Goal: Task Accomplishment & Management: Manage account settings

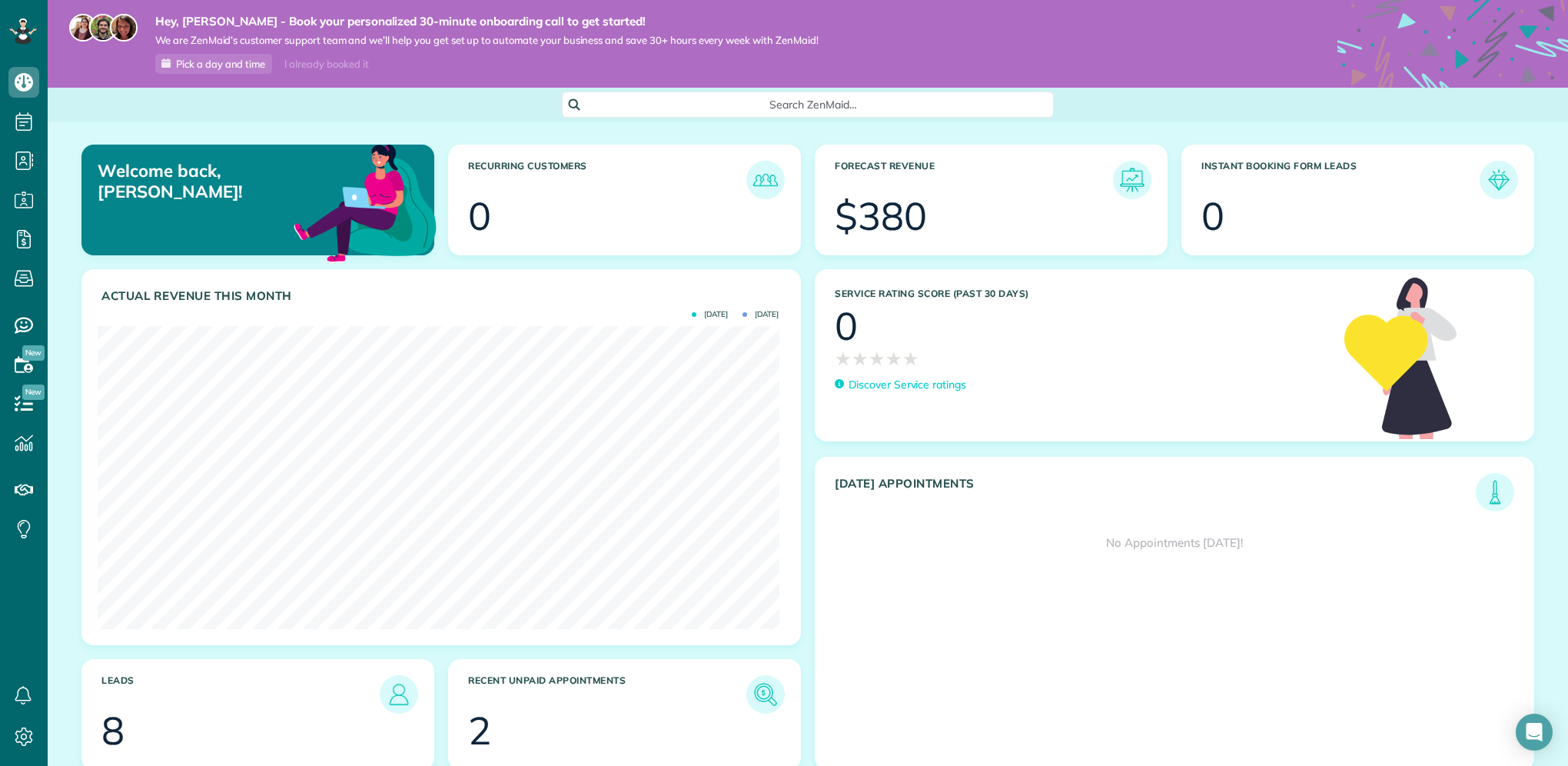
scroll to position [60, 0]
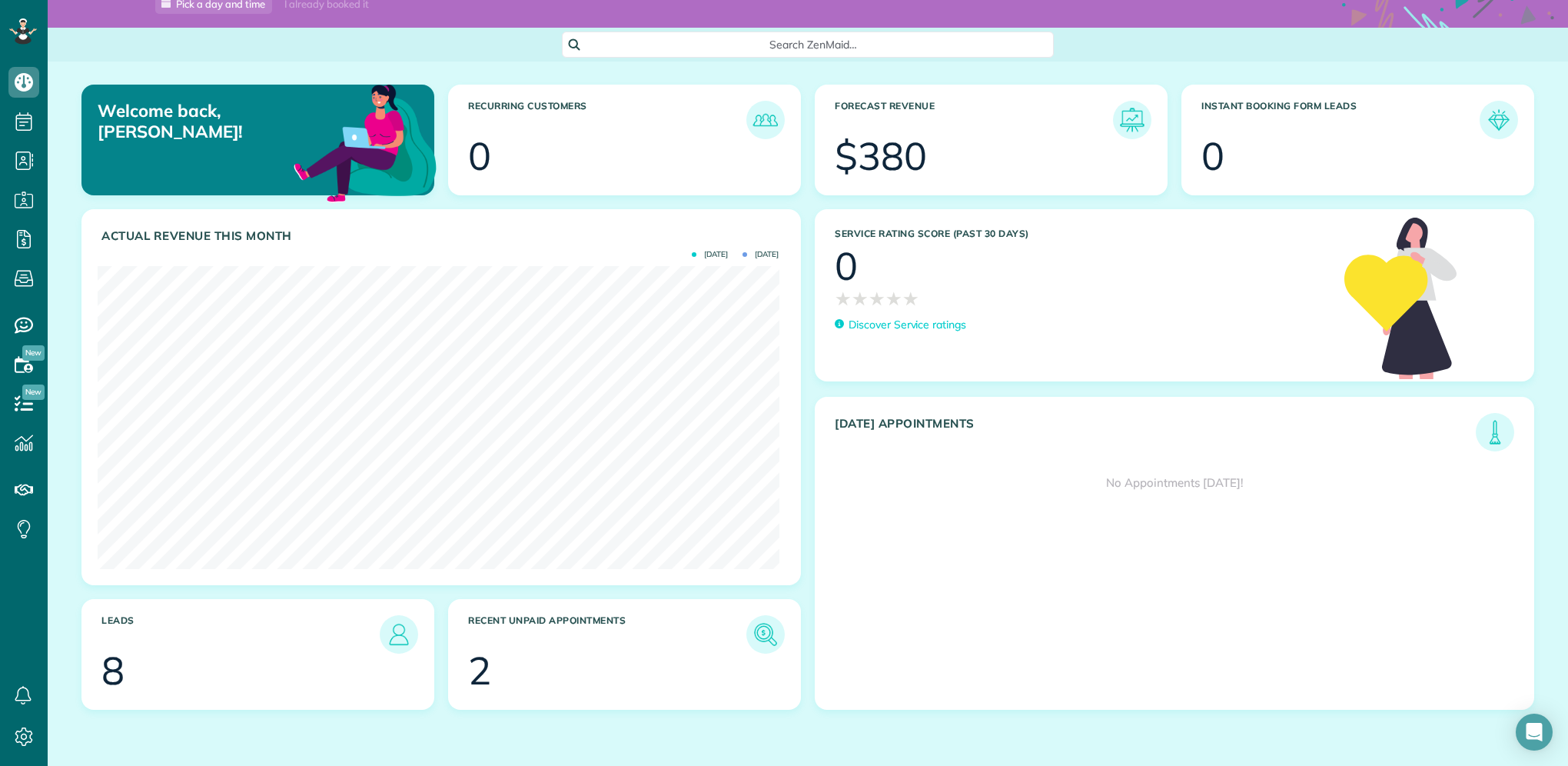
click at [513, 671] on section "2" at bounding box center [625, 671] width 313 height 38
click at [764, 638] on img at bounding box center [765, 634] width 36 height 36
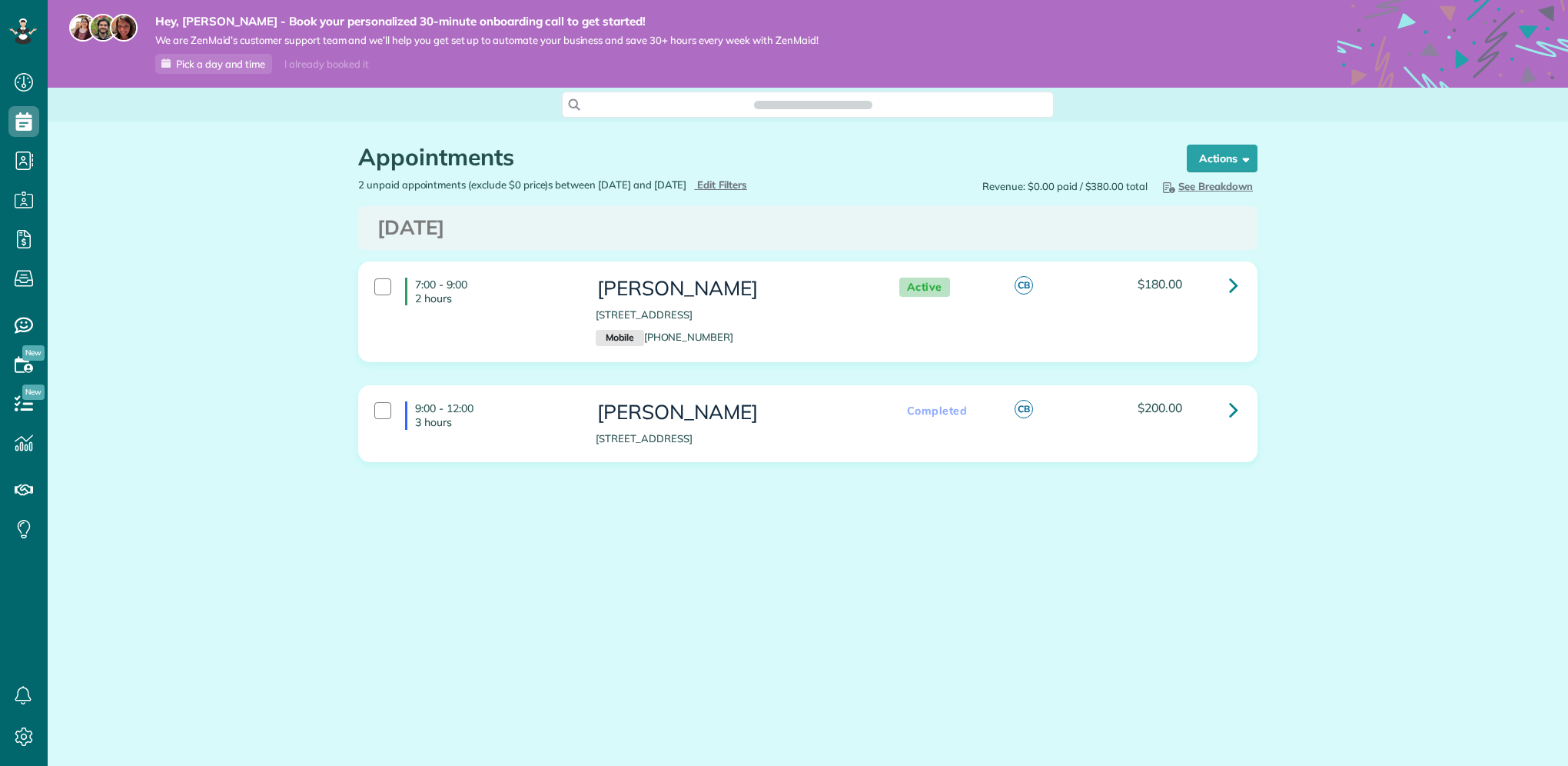
scroll to position [7, 7]
click at [1258, 157] on div "Appointments the List View [2 min] Schedule Changes Actions Create Appointment …" at bounding box center [808, 149] width 922 height 56
click at [1229, 161] on button "Actions" at bounding box center [1222, 158] width 71 height 28
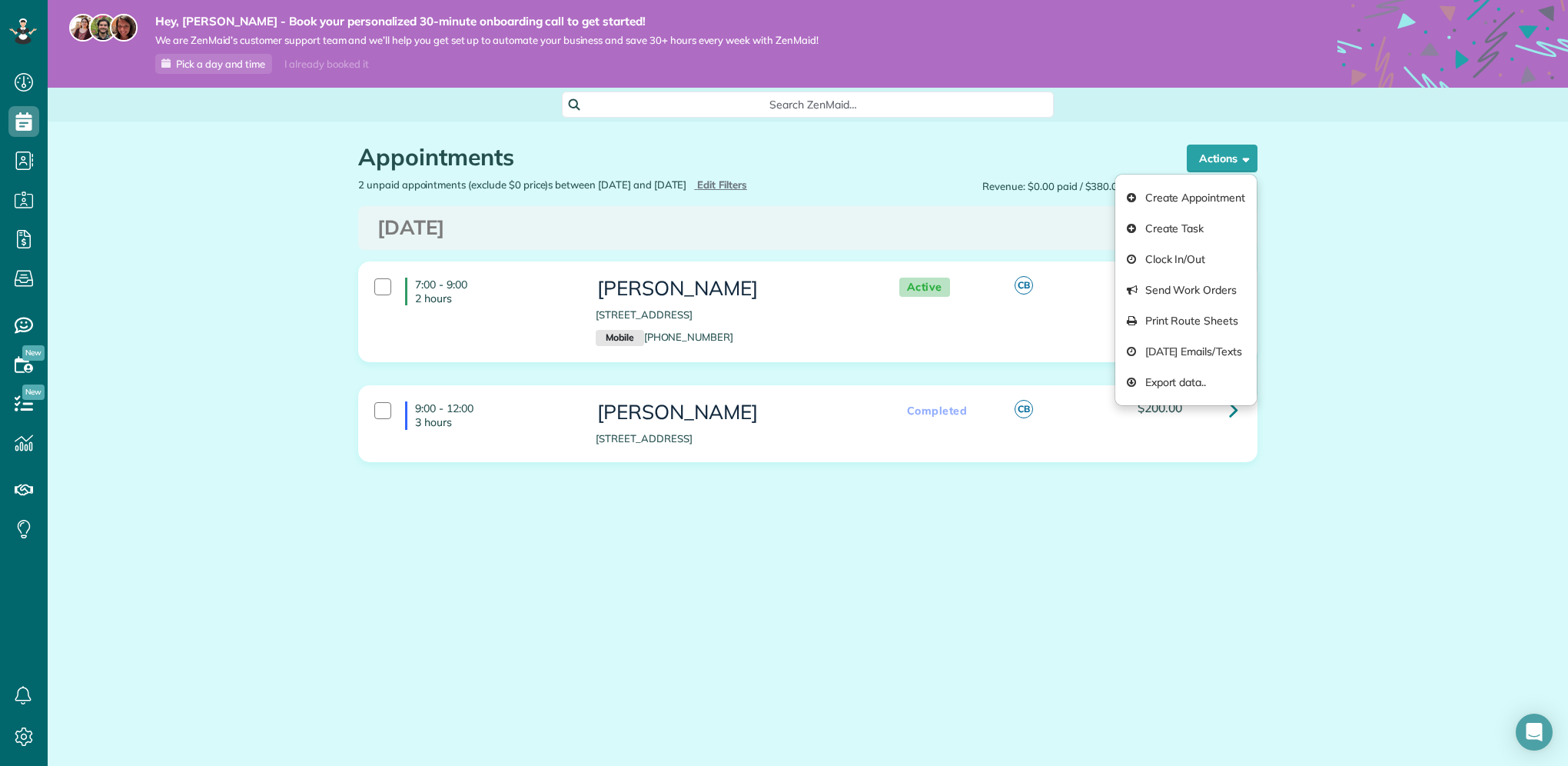
click at [951, 163] on h1 "Appointments" at bounding box center [758, 157] width 799 height 25
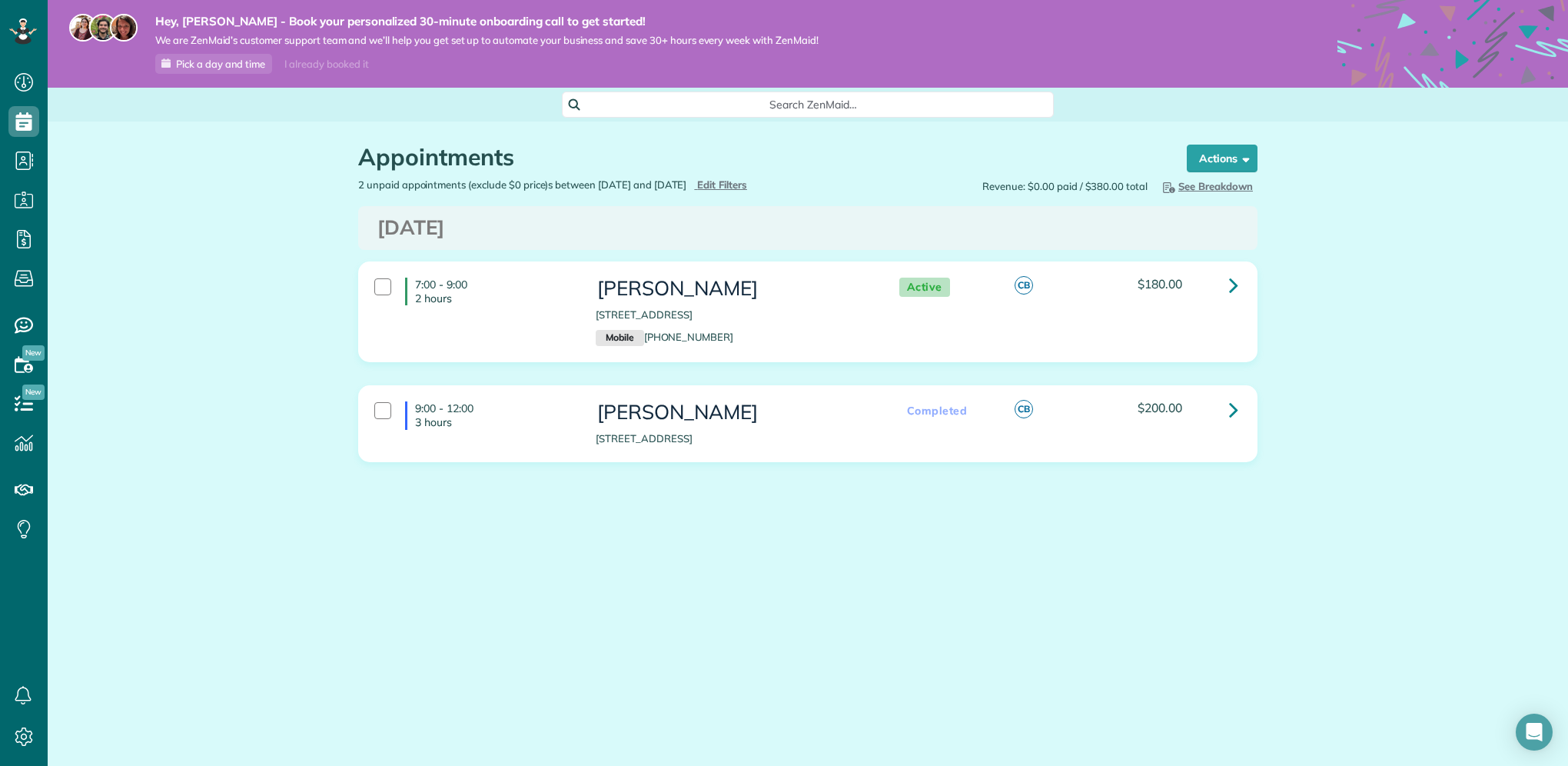
click at [1217, 281] on div "$180.00" at bounding box center [1188, 284] width 100 height 13
click at [1236, 286] on icon at bounding box center [1234, 284] width 10 height 27
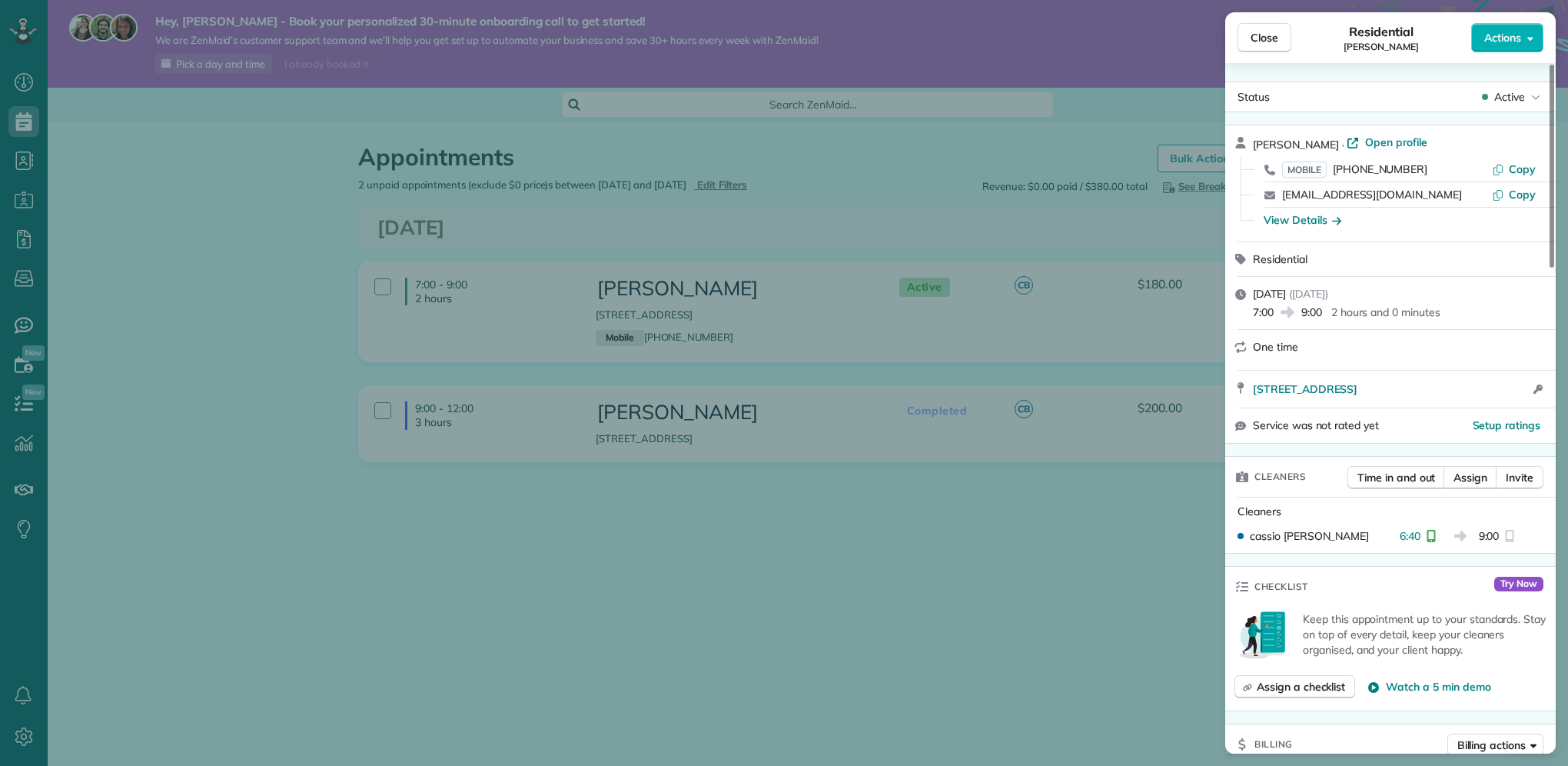
click at [953, 575] on div "Close Residential Cassio Batista Actions Status Active Cassio Batista · Open pr…" at bounding box center [784, 383] width 1568 height 766
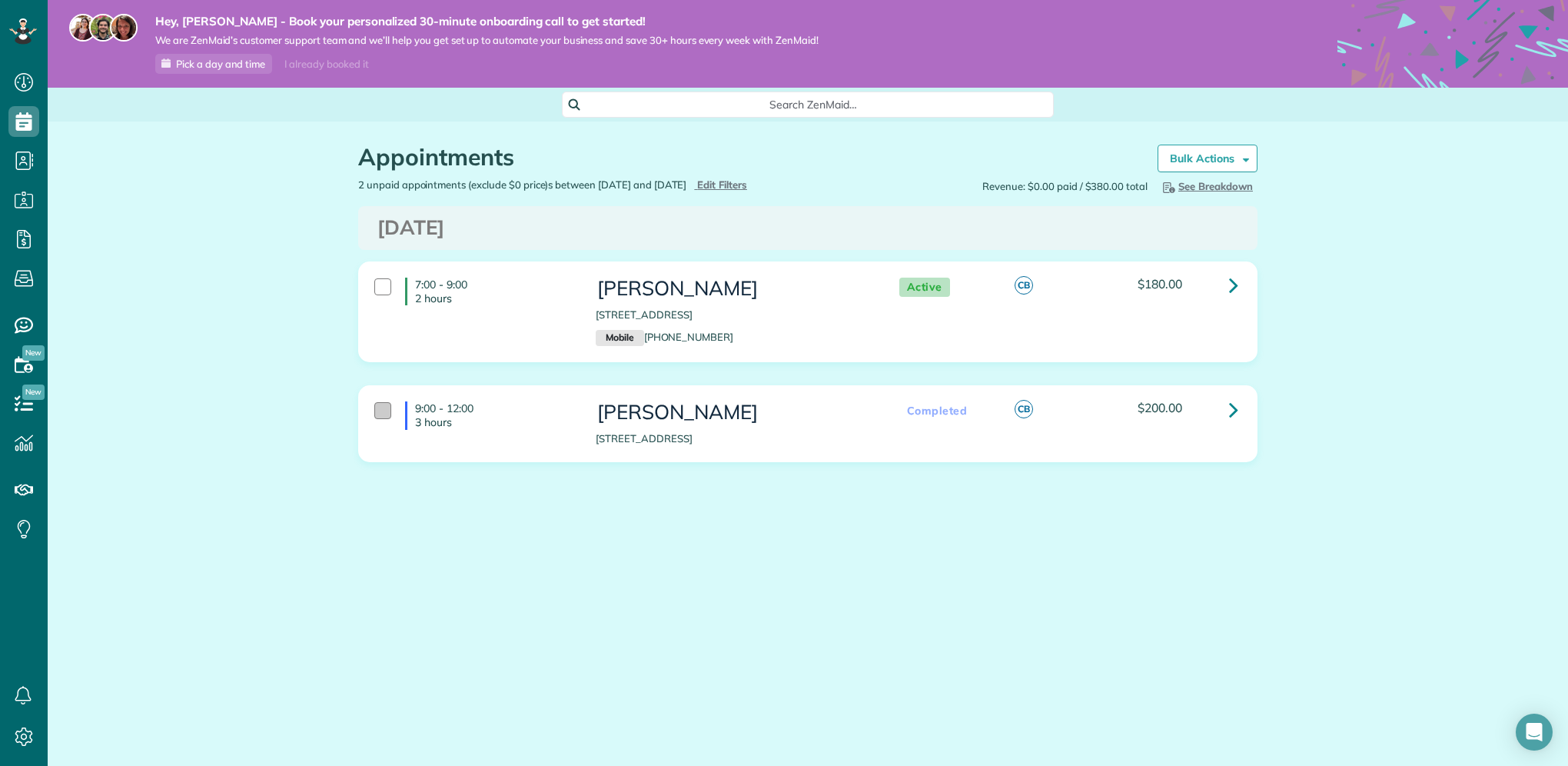
click at [380, 411] on div at bounding box center [383, 410] width 17 height 17
click at [376, 292] on div at bounding box center [383, 287] width 17 height 17
click at [377, 403] on div at bounding box center [383, 410] width 17 height 17
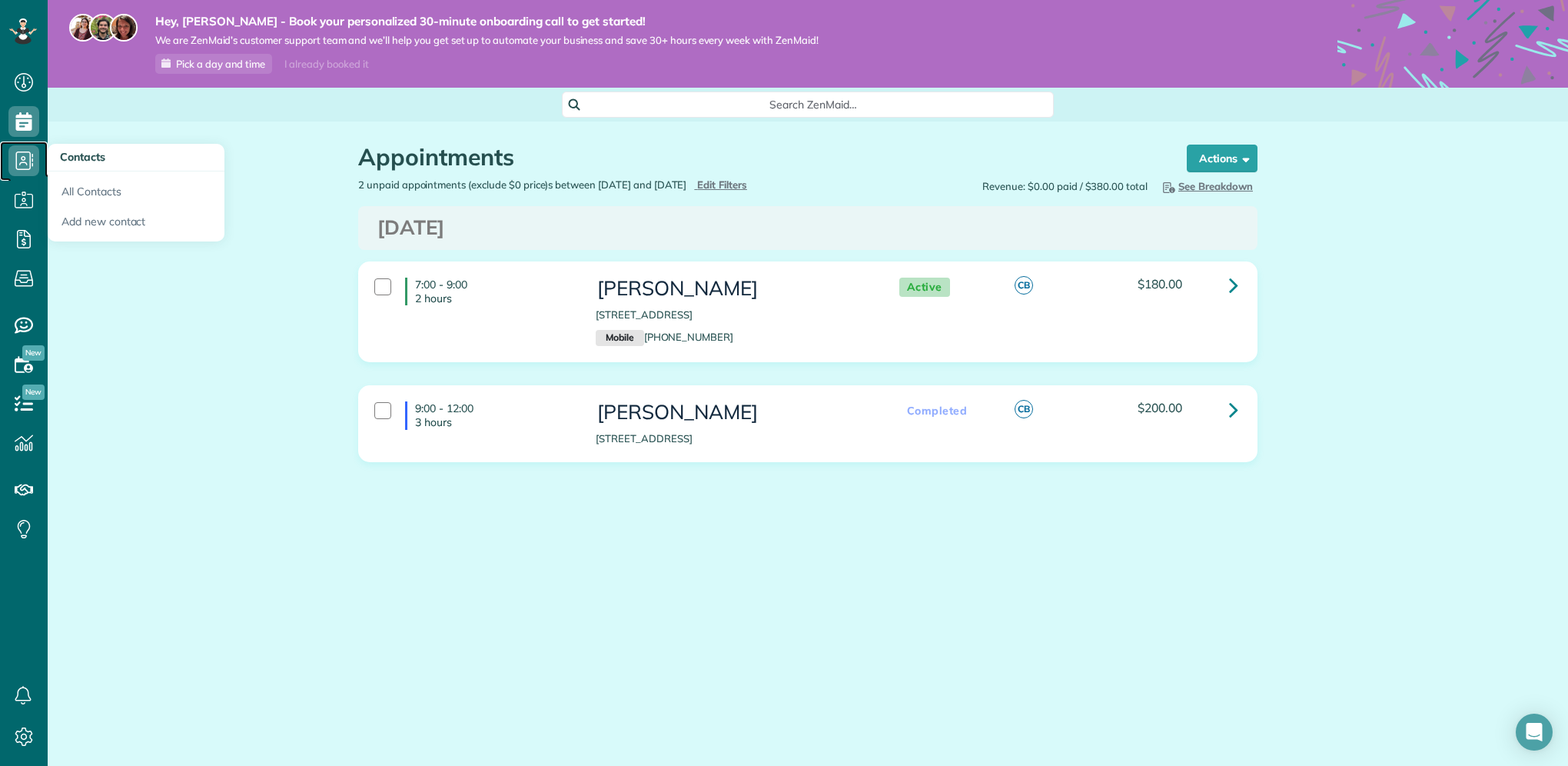
click at [15, 162] on icon at bounding box center [24, 161] width 31 height 31
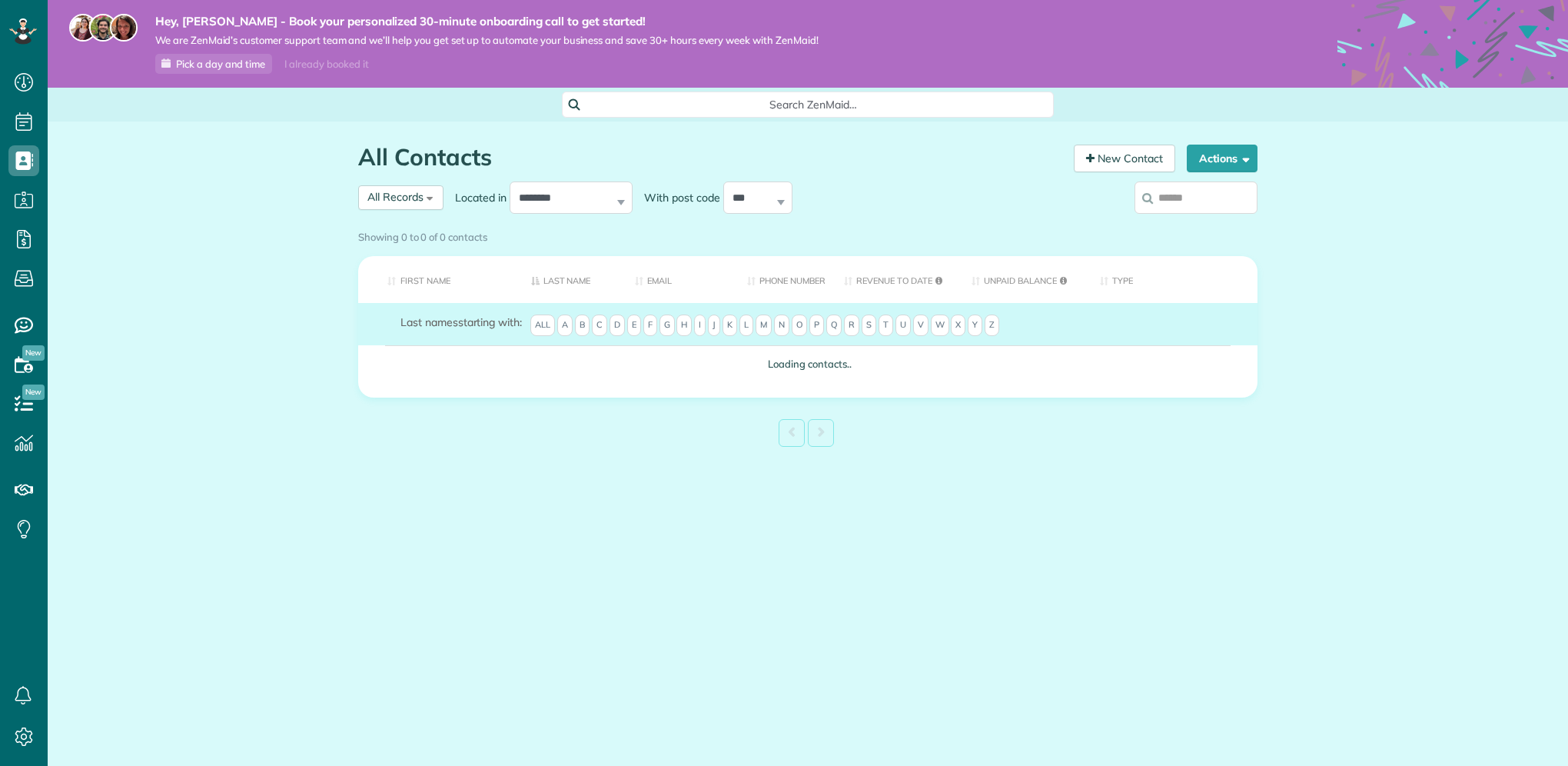
scroll to position [7, 7]
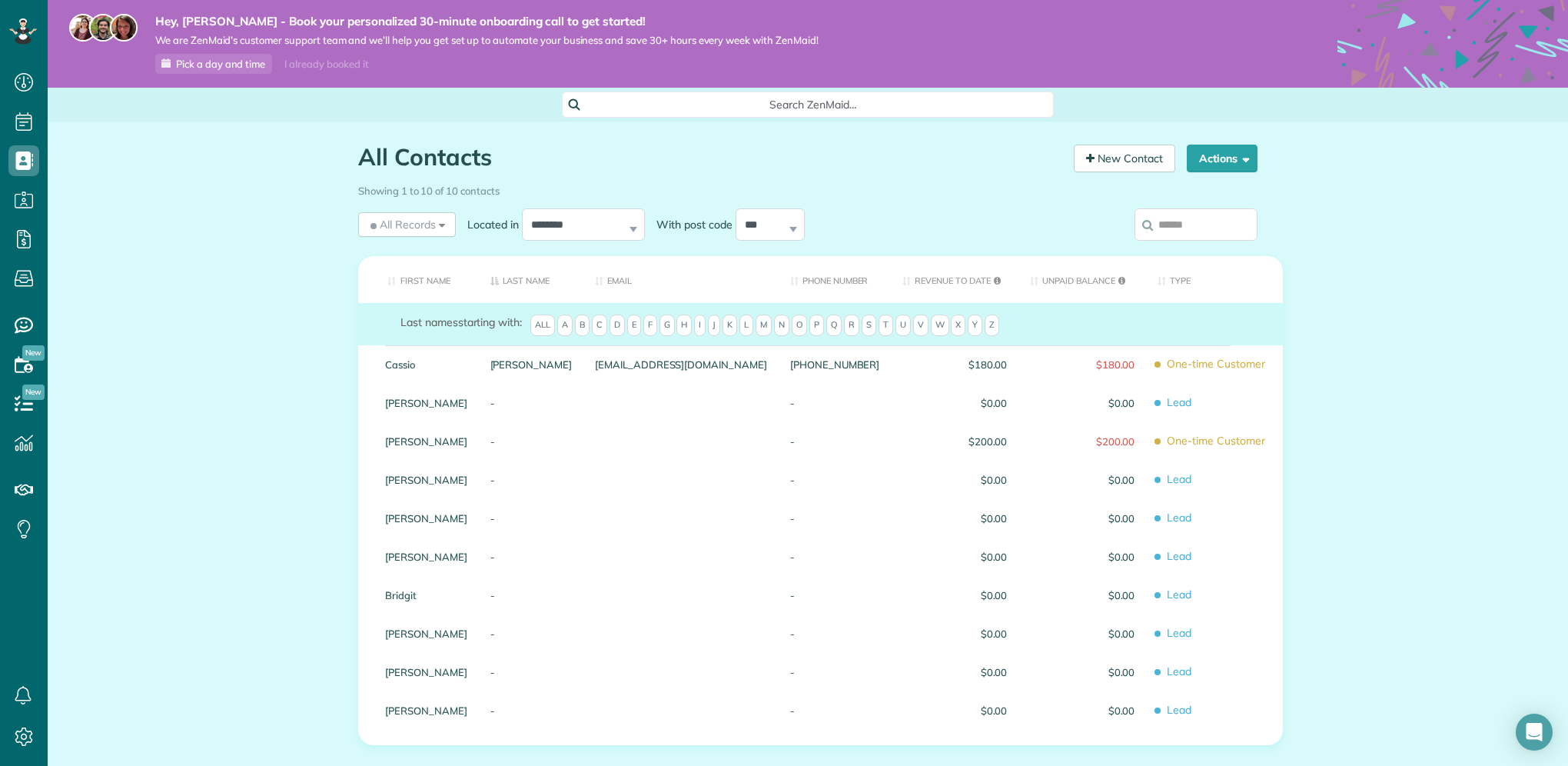
click at [144, 267] on div "All Contacts Contacts in ZenMaid [2 min] New Contact Actions New Contact Export…" at bounding box center [808, 506] width 1520 height 770
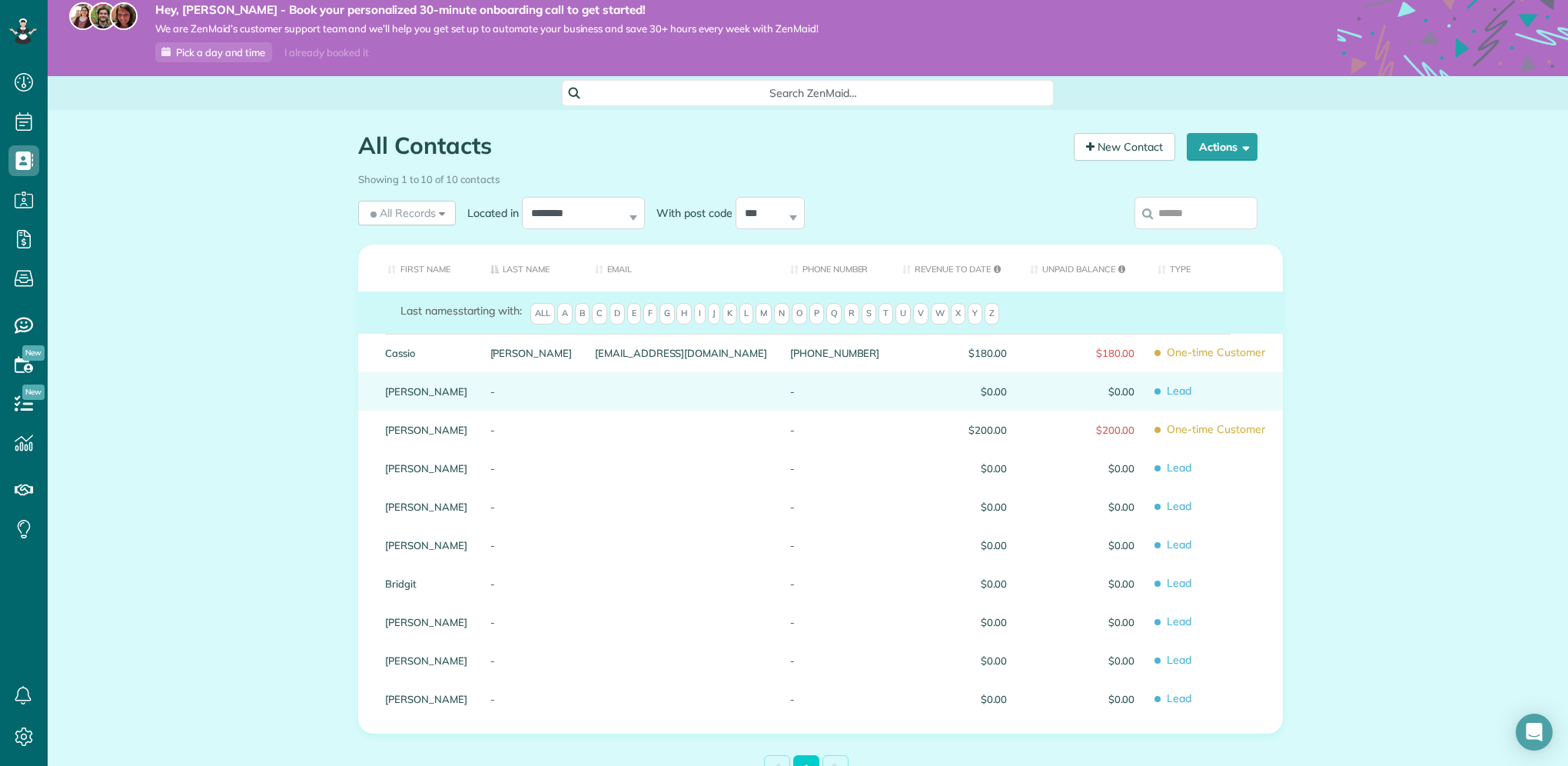
scroll to position [0, 0]
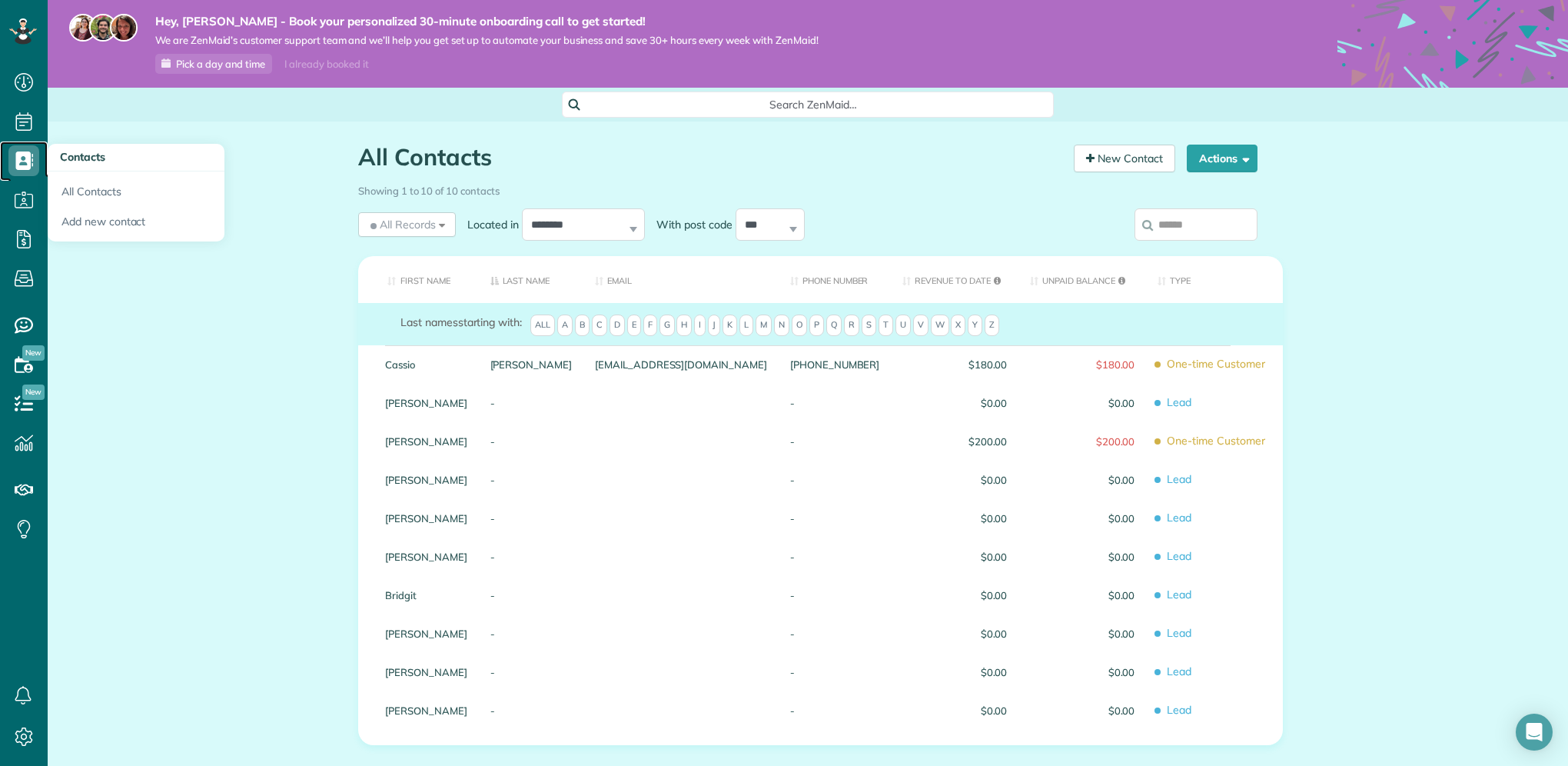
click at [22, 158] on icon at bounding box center [24, 161] width 31 height 31
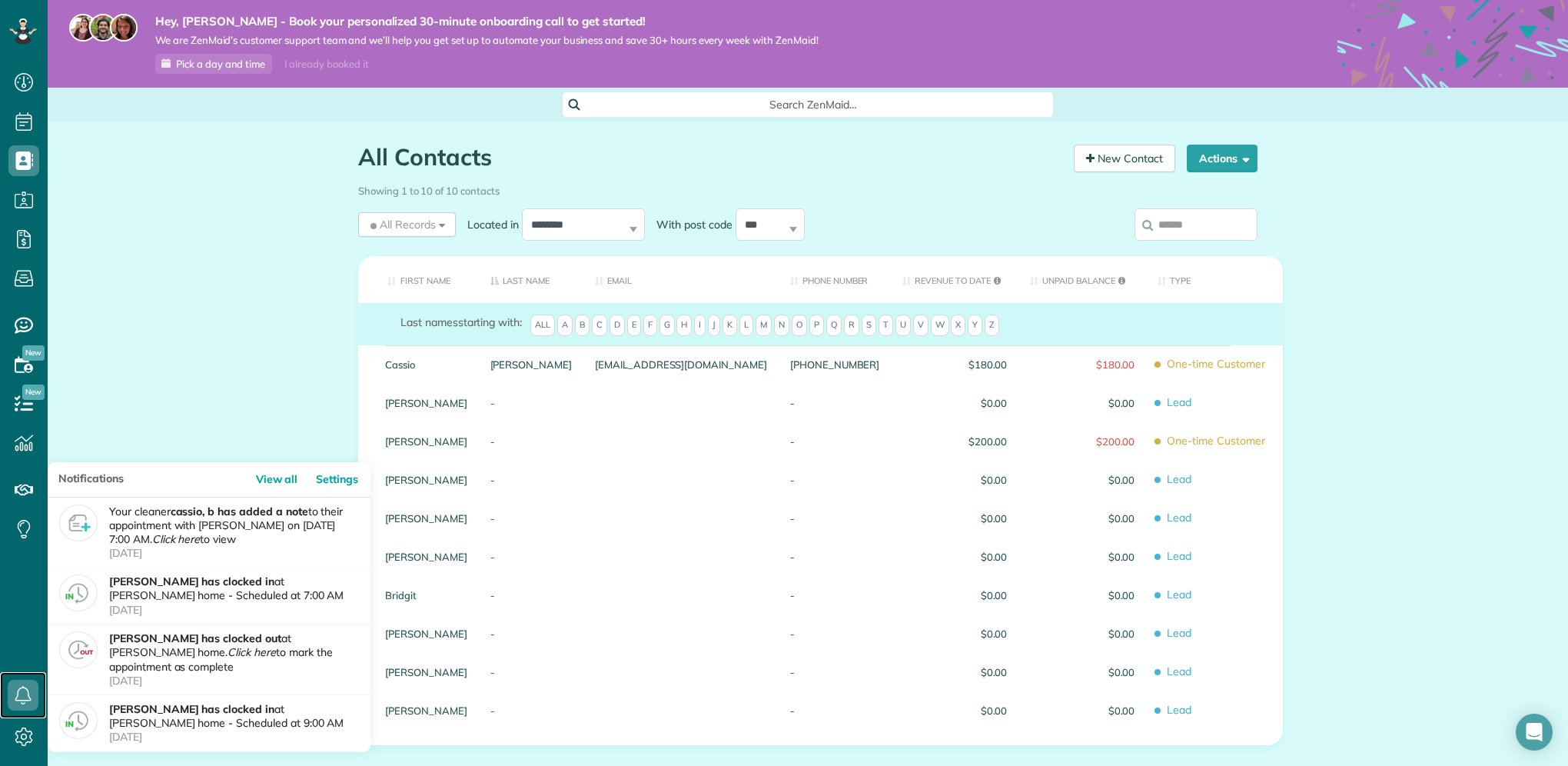
click at [25, 695] on icon at bounding box center [23, 695] width 31 height 31
click at [232, 383] on div "All Contacts Contacts in ZenMaid [2 min] New Contact Actions New Contact Export…" at bounding box center [808, 506] width 1520 height 770
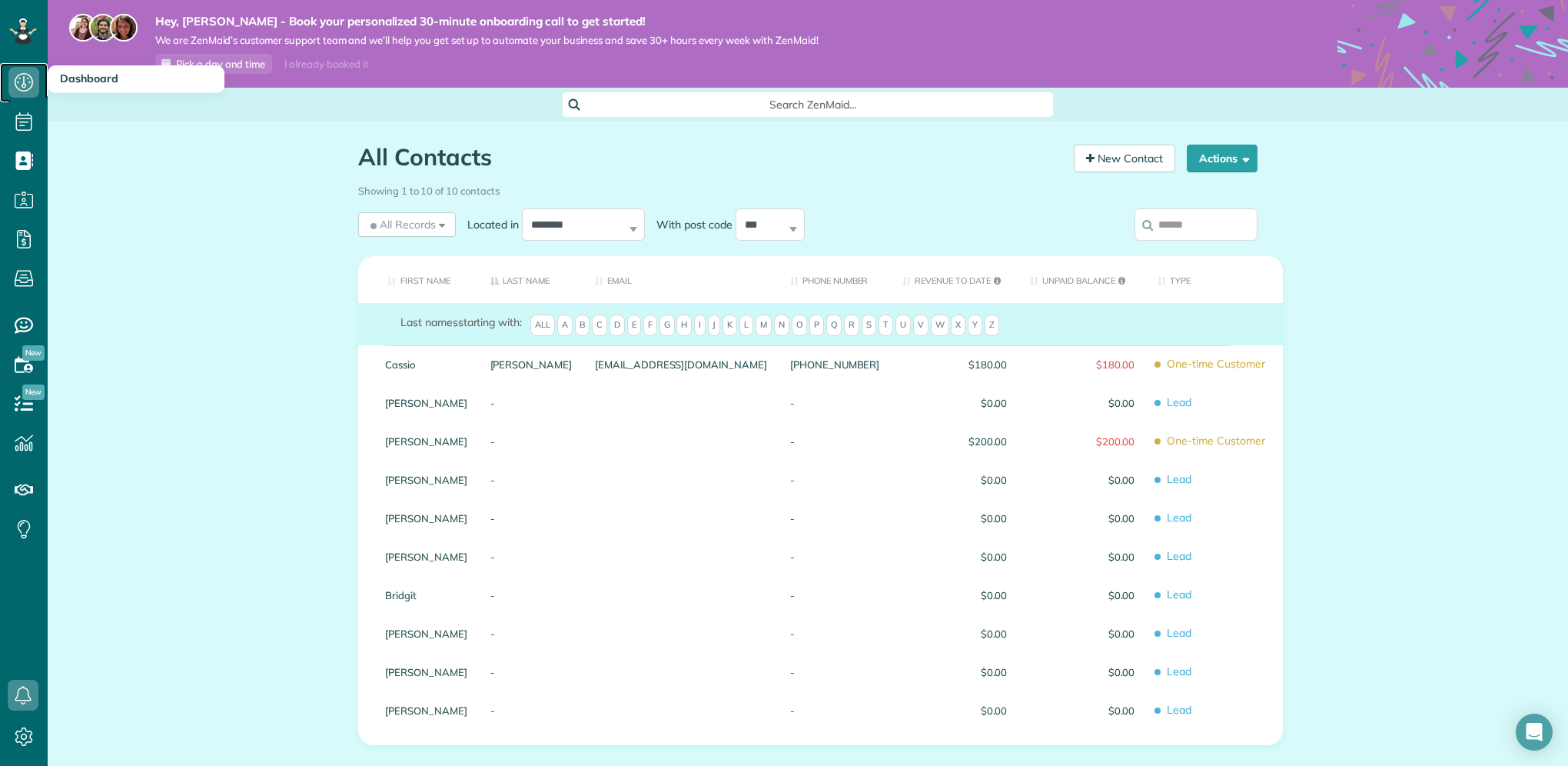
click at [25, 75] on icon at bounding box center [24, 83] width 31 height 31
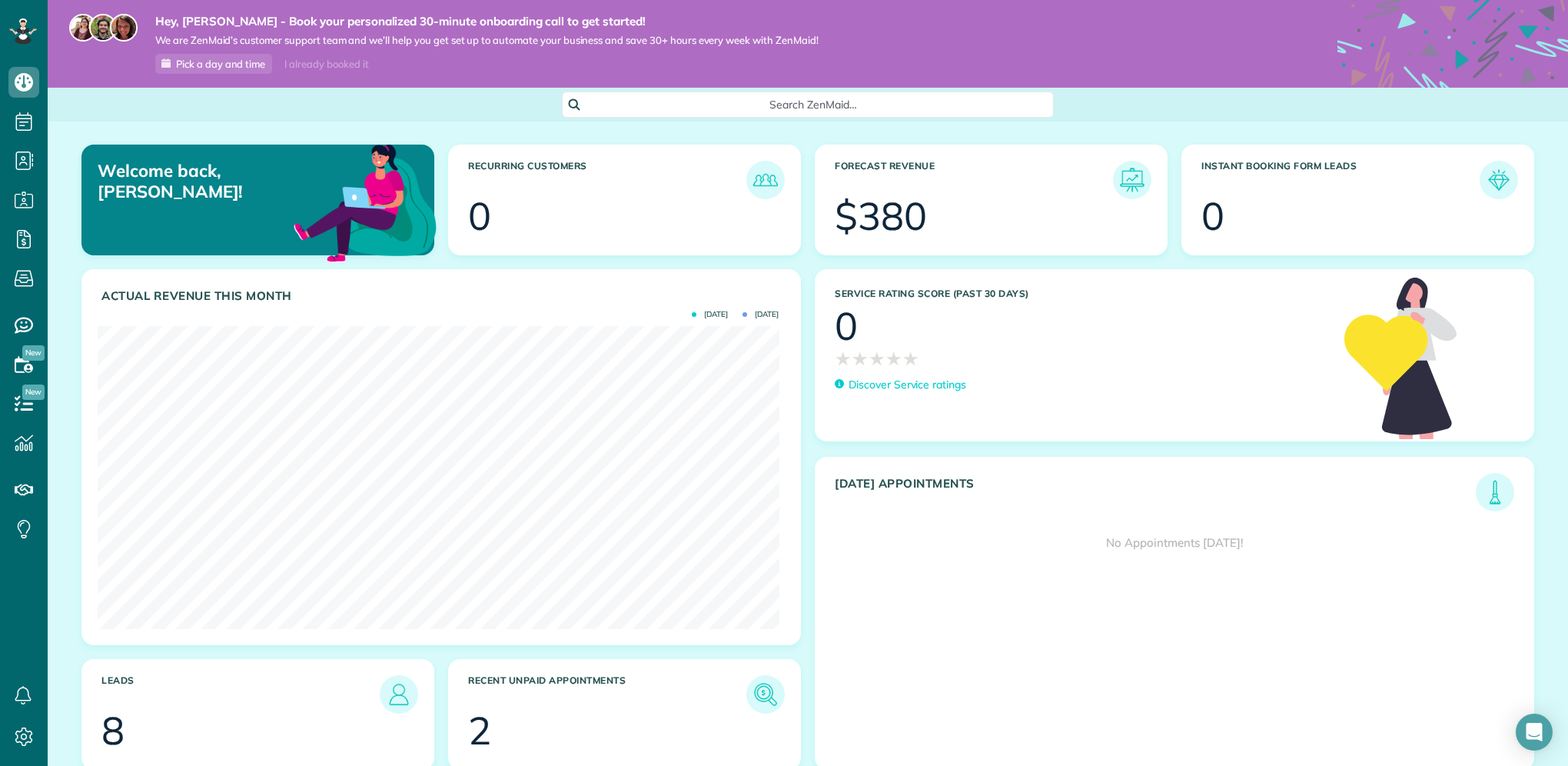
scroll to position [60, 0]
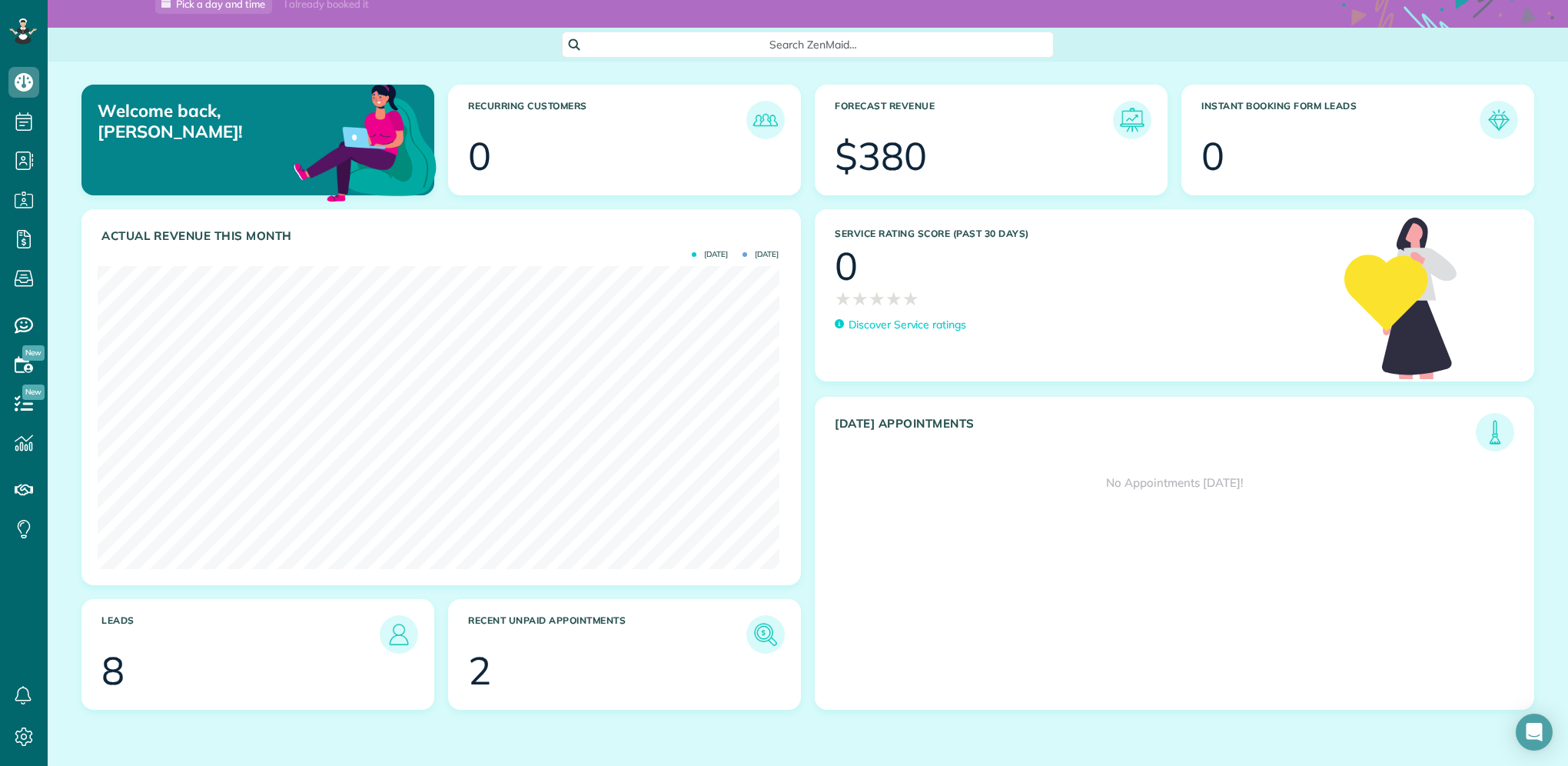
click at [115, 671] on div "8" at bounding box center [113, 671] width 23 height 38
click at [384, 625] on img at bounding box center [399, 634] width 36 height 36
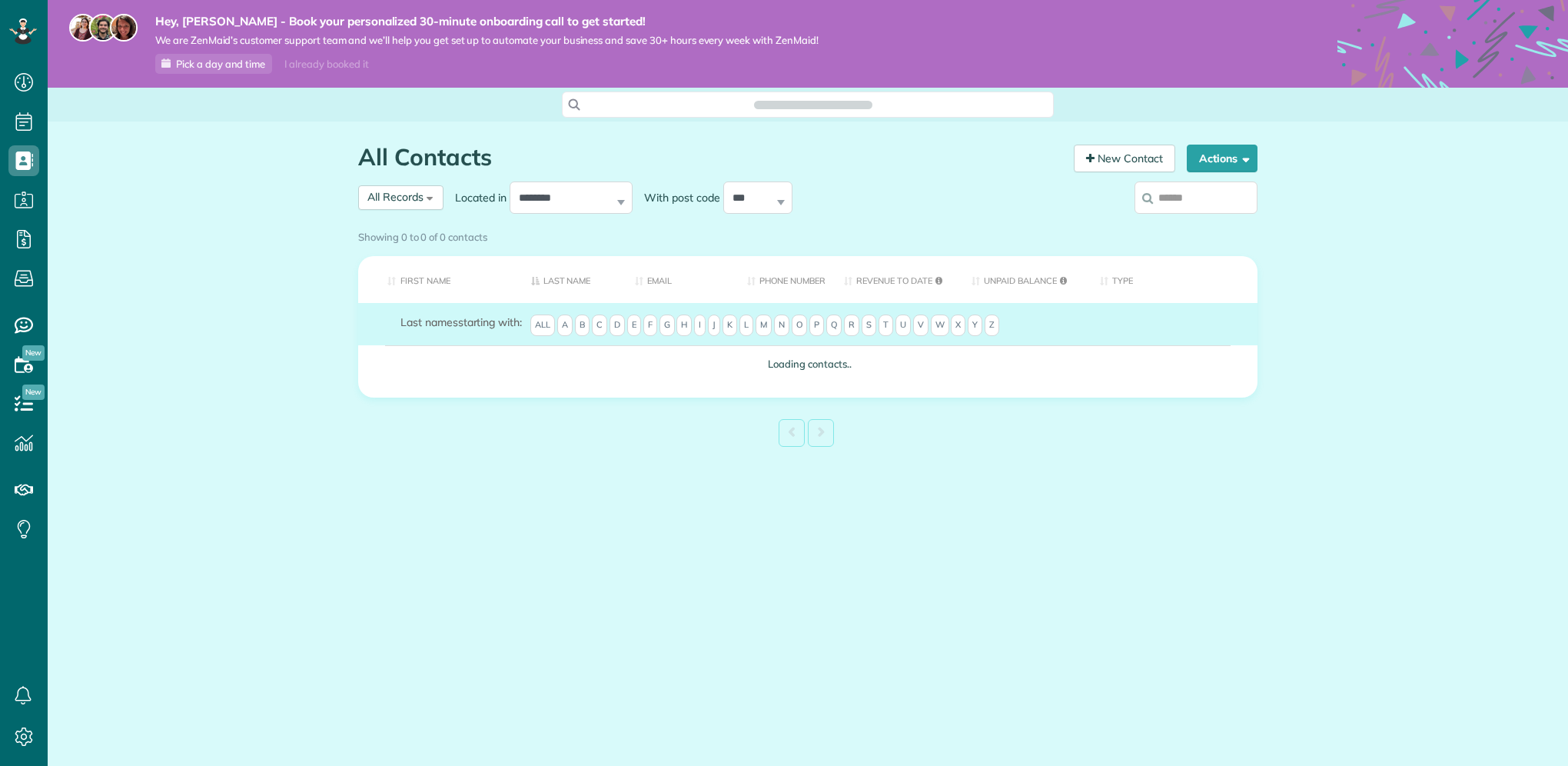
scroll to position [7, 7]
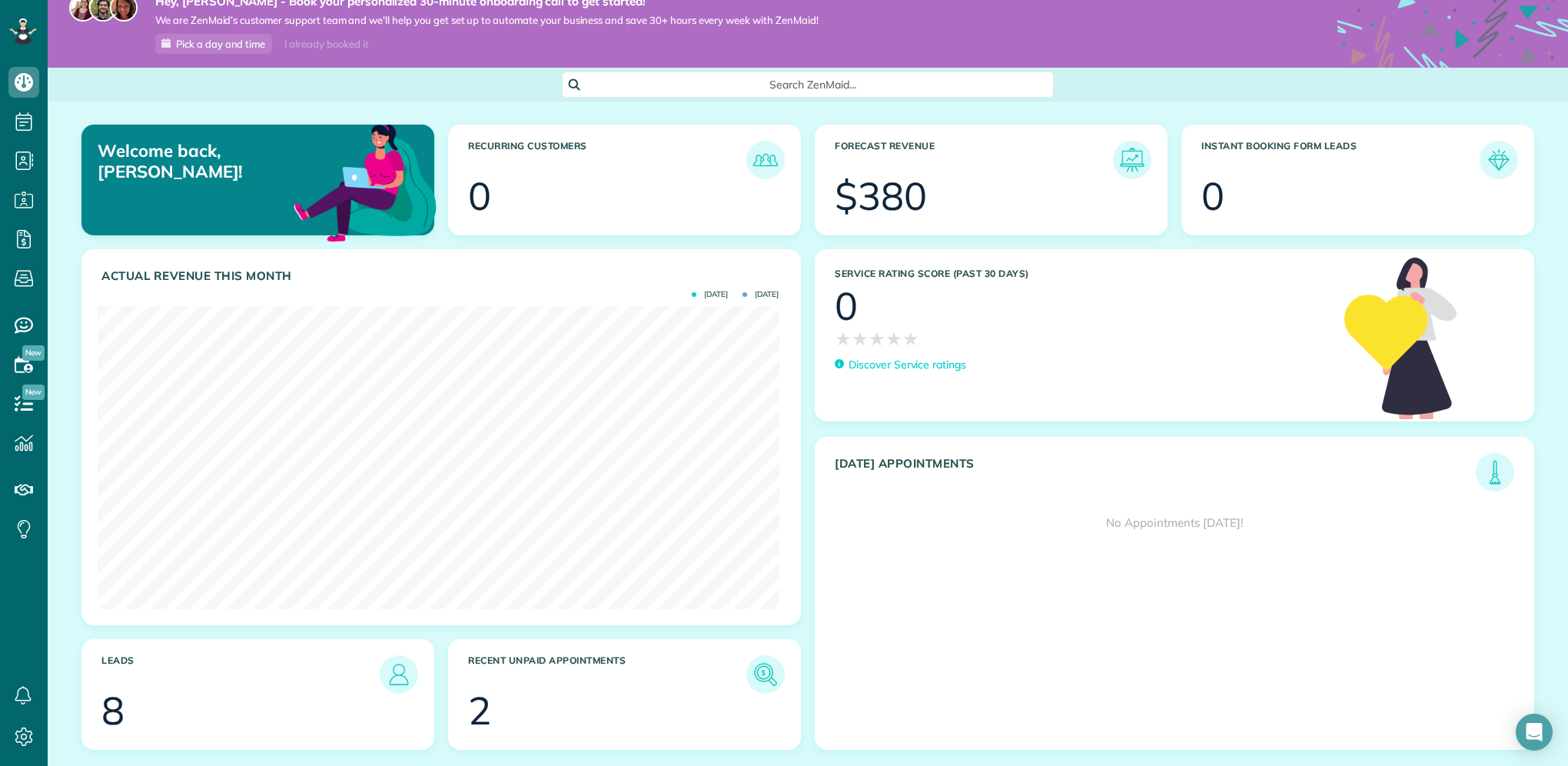
scroll to position [60, 0]
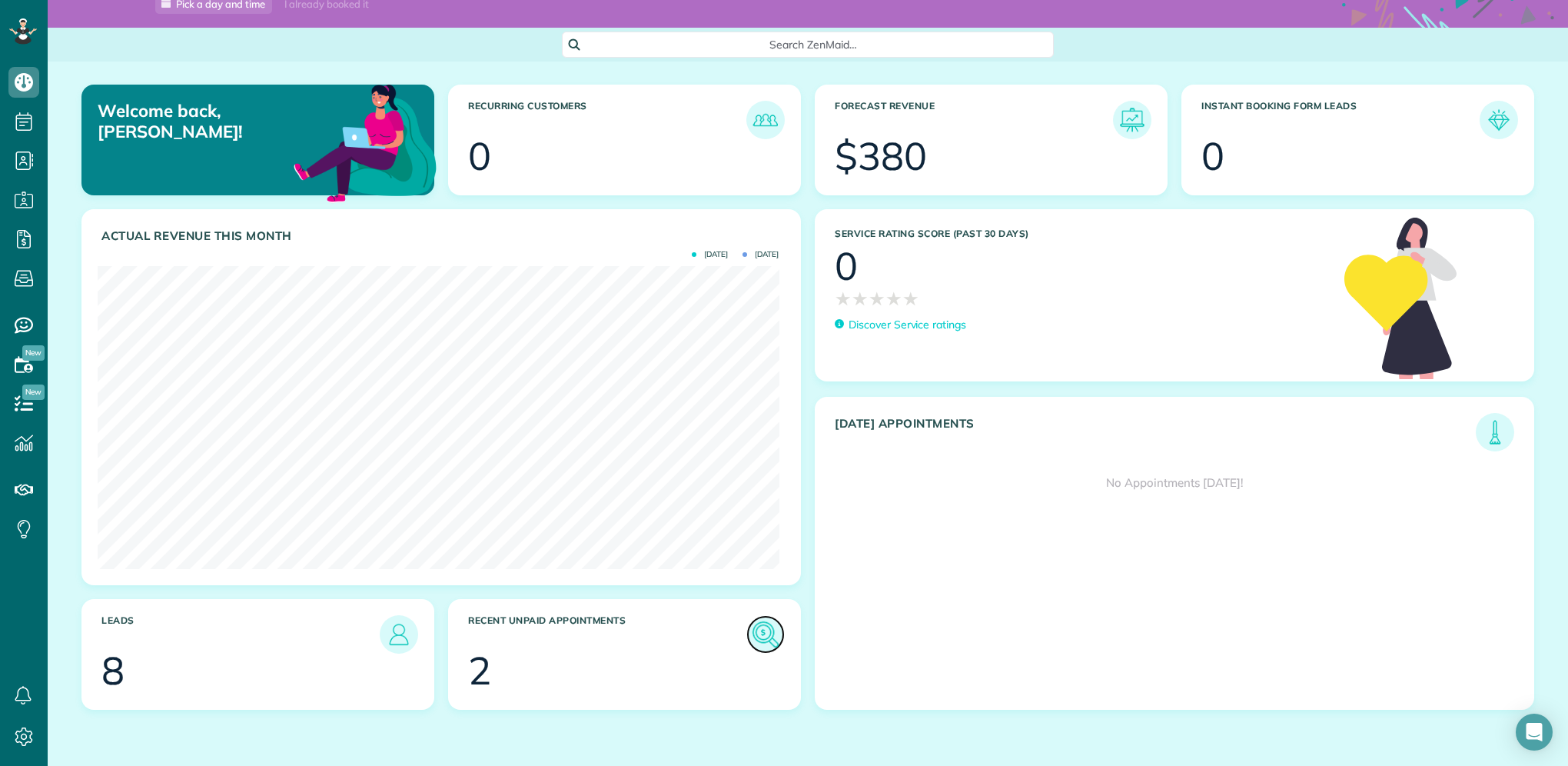
click at [763, 636] on img at bounding box center [765, 634] width 36 height 36
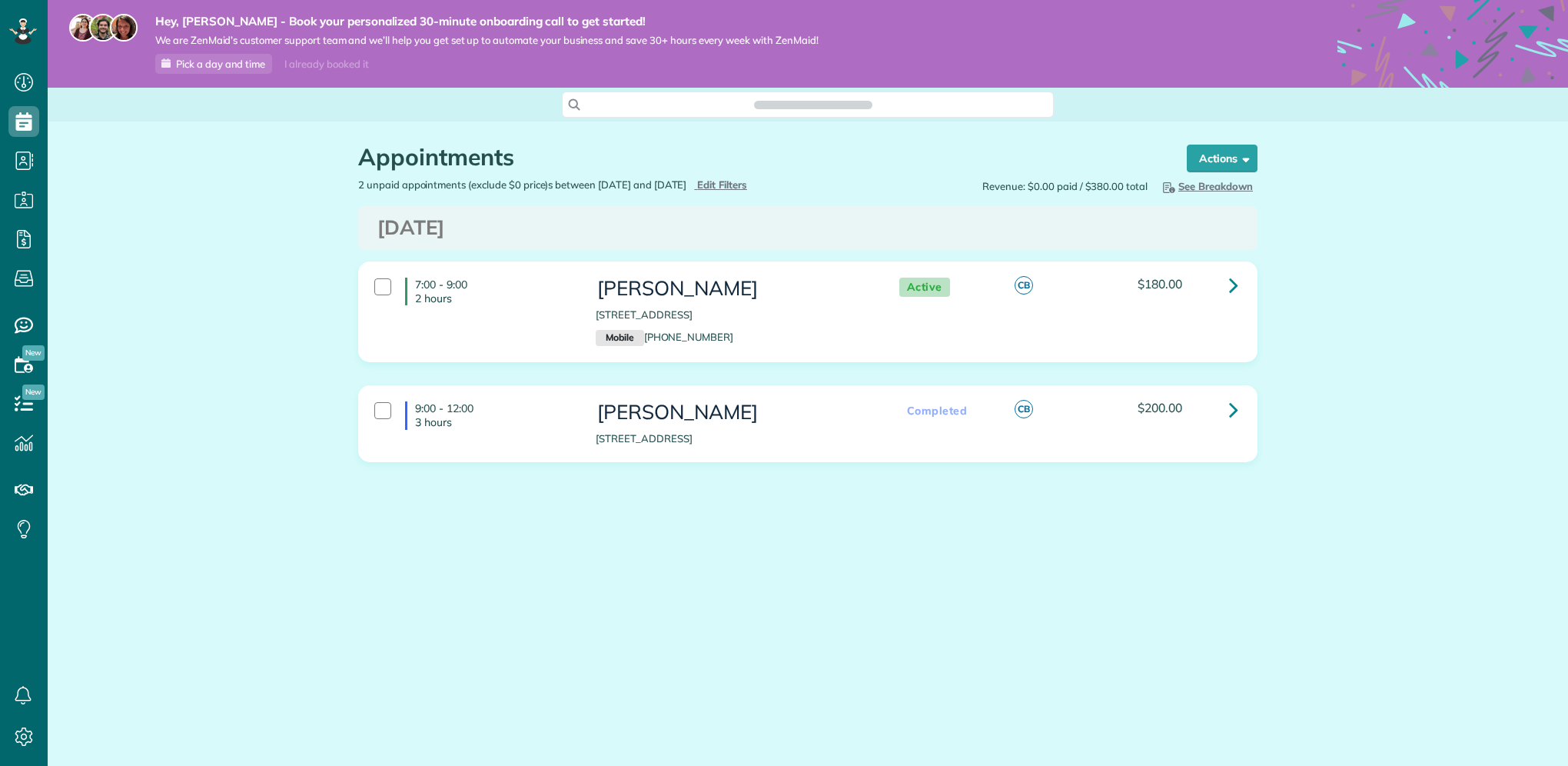
scroll to position [7, 7]
click at [20, 80] on icon at bounding box center [24, 83] width 31 height 31
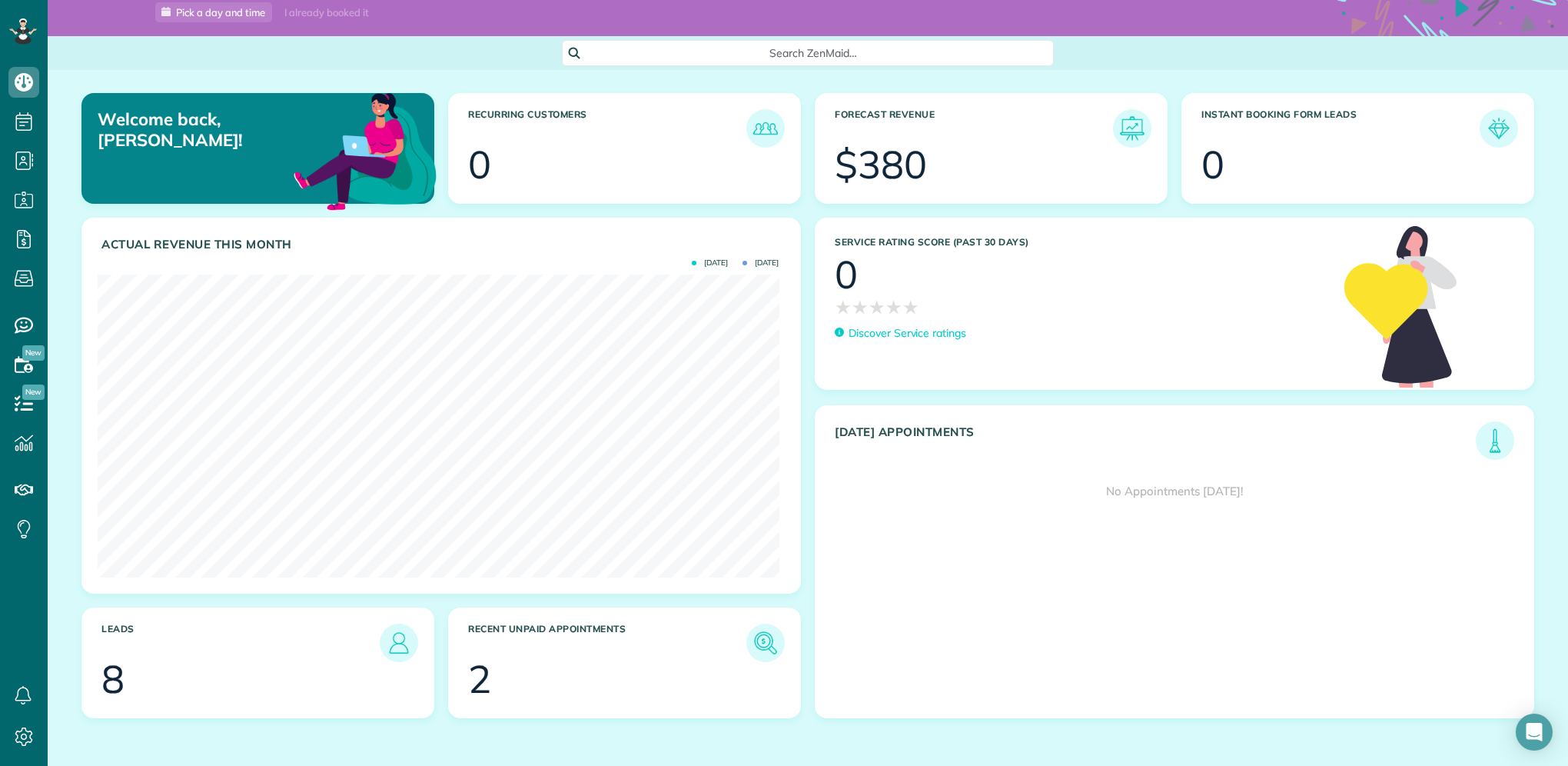
scroll to position [60, 0]
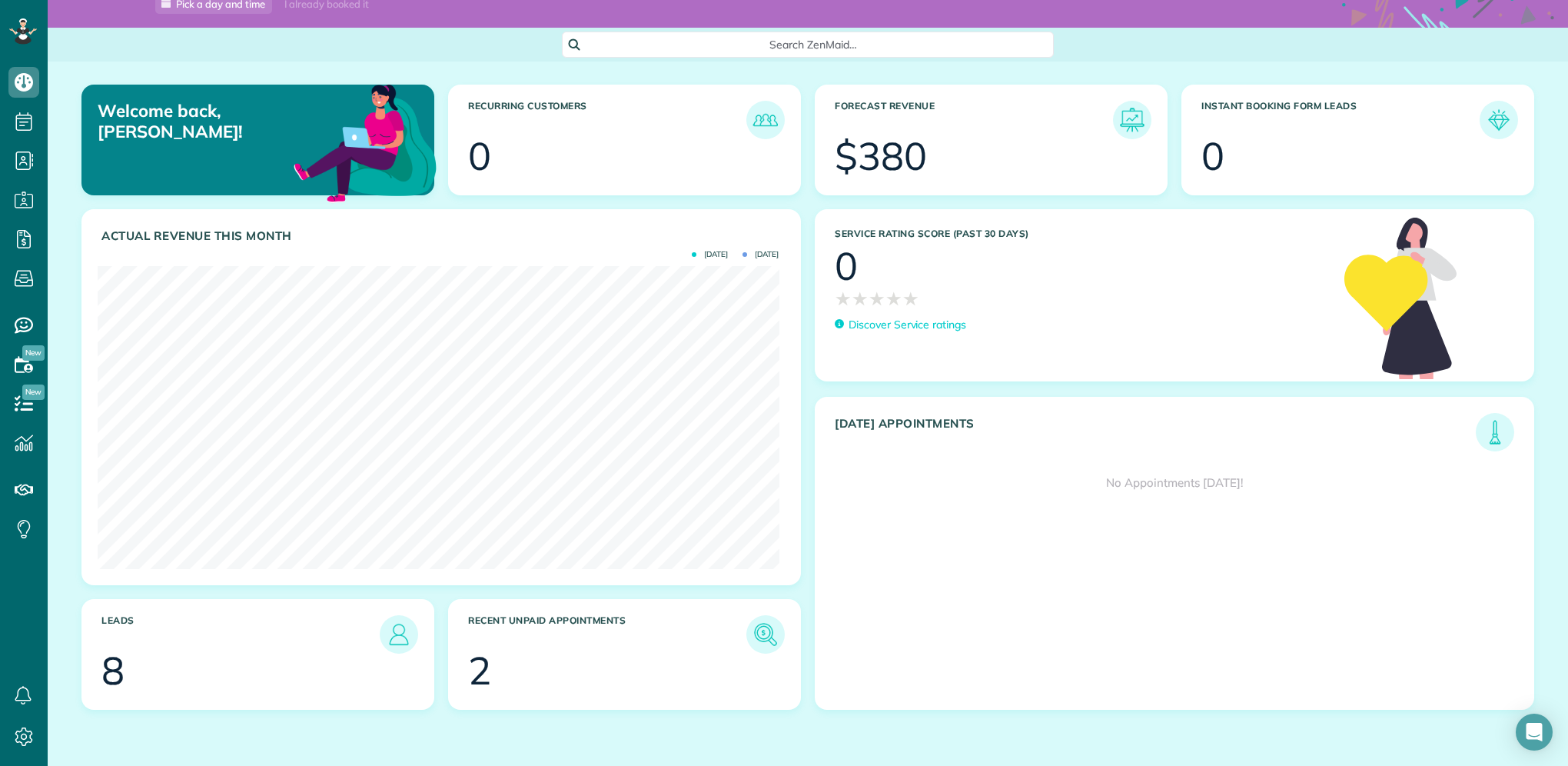
click at [642, 653] on section "2" at bounding box center [625, 671] width 313 height 38
click at [756, 645] on img at bounding box center [765, 634] width 36 height 36
click at [757, 632] on img at bounding box center [765, 634] width 36 height 36
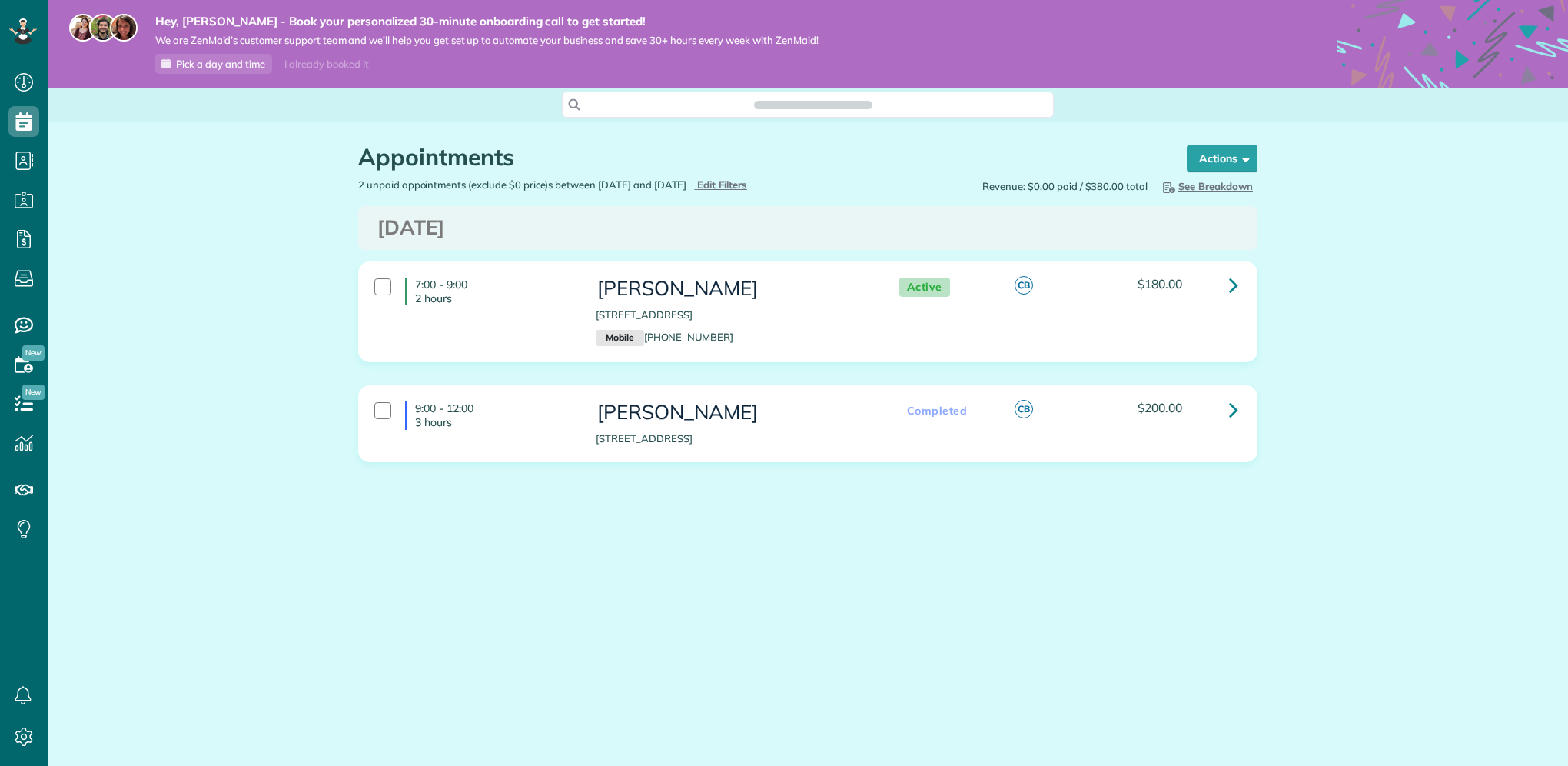
scroll to position [7, 7]
click at [1224, 286] on link at bounding box center [1234, 285] width 31 height 31
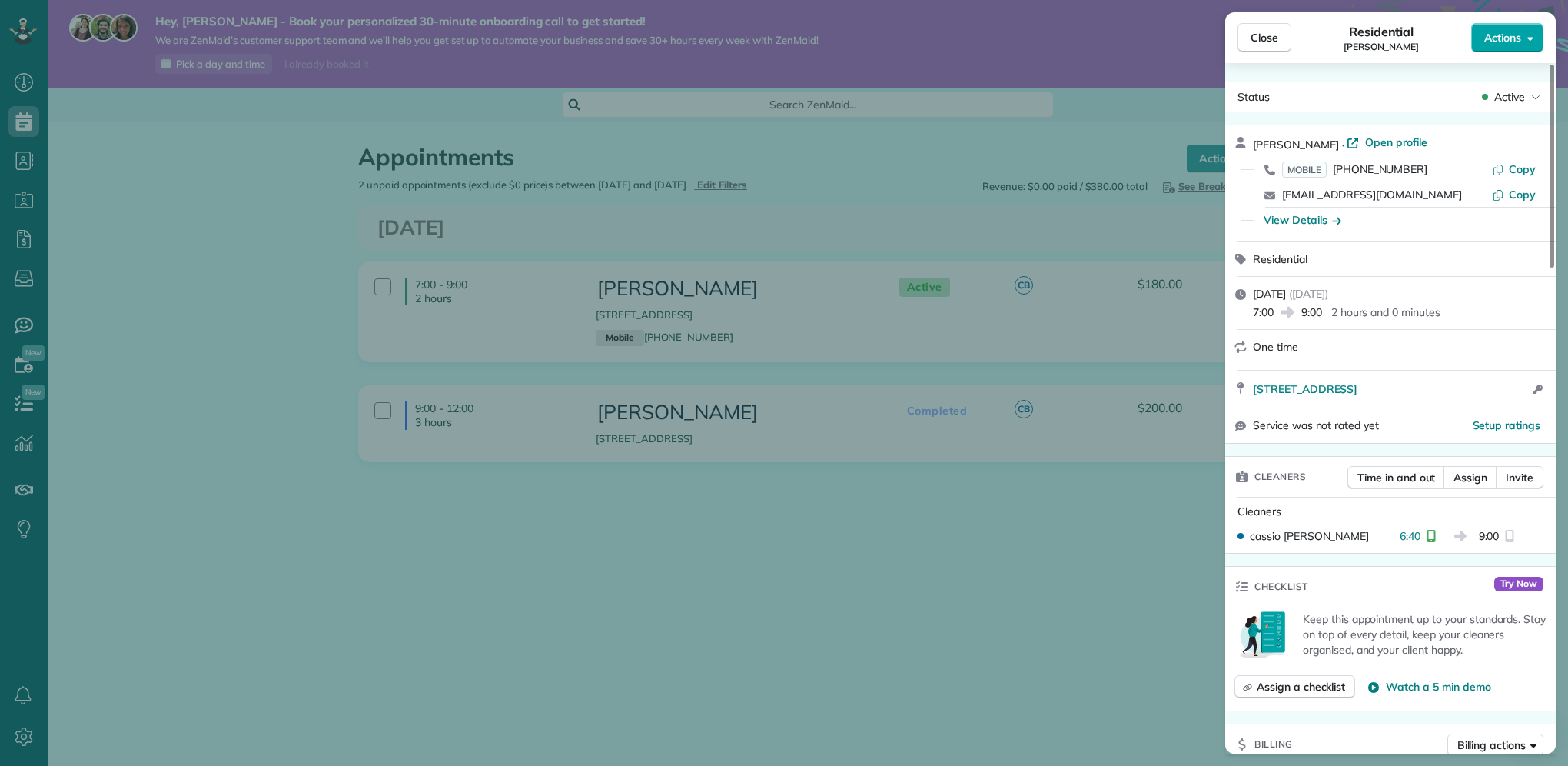
click at [1518, 37] on span "Actions" at bounding box center [1503, 37] width 37 height 15
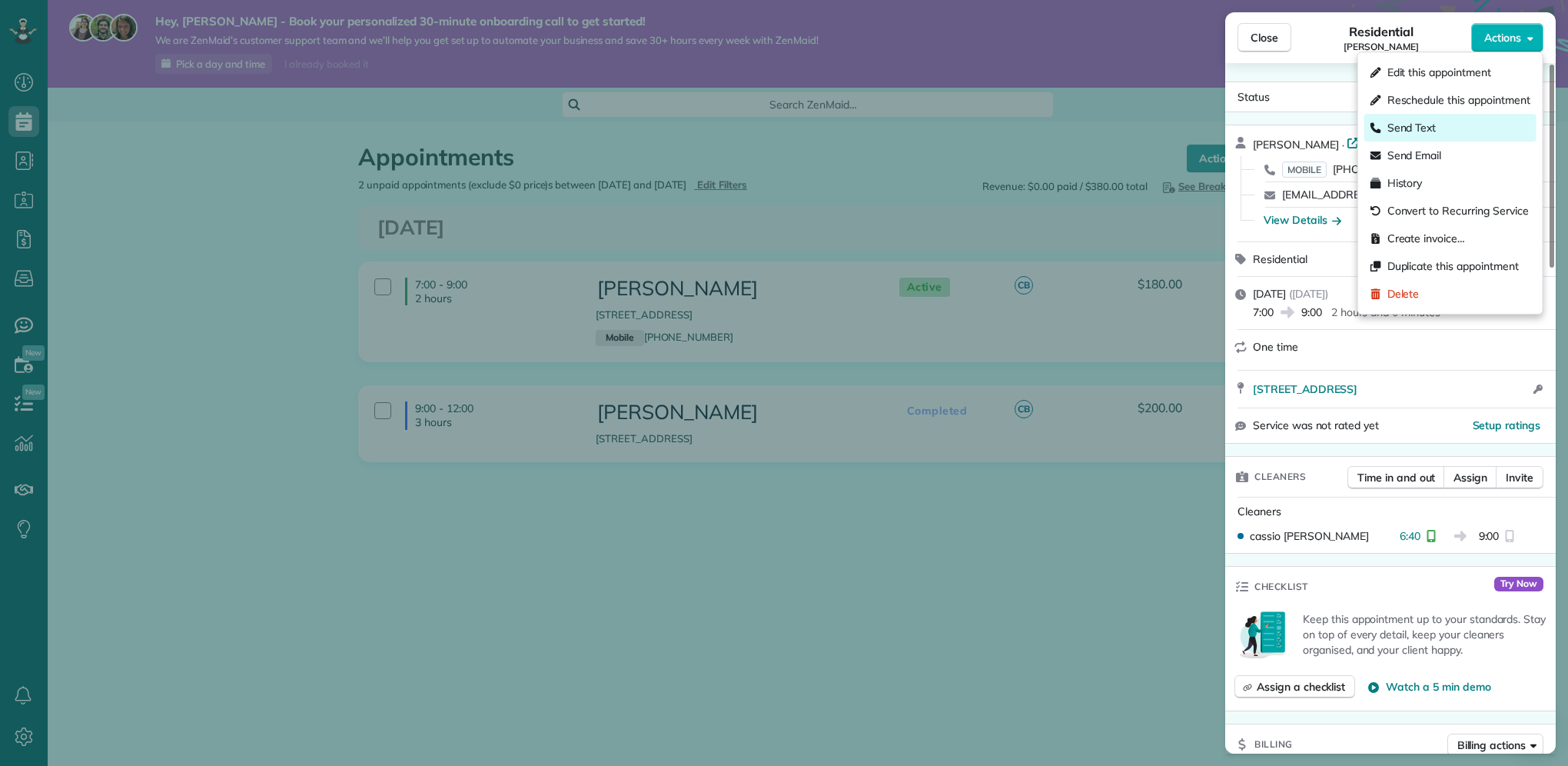
click at [1428, 129] on span "Send Text" at bounding box center [1411, 128] width 49 height 15
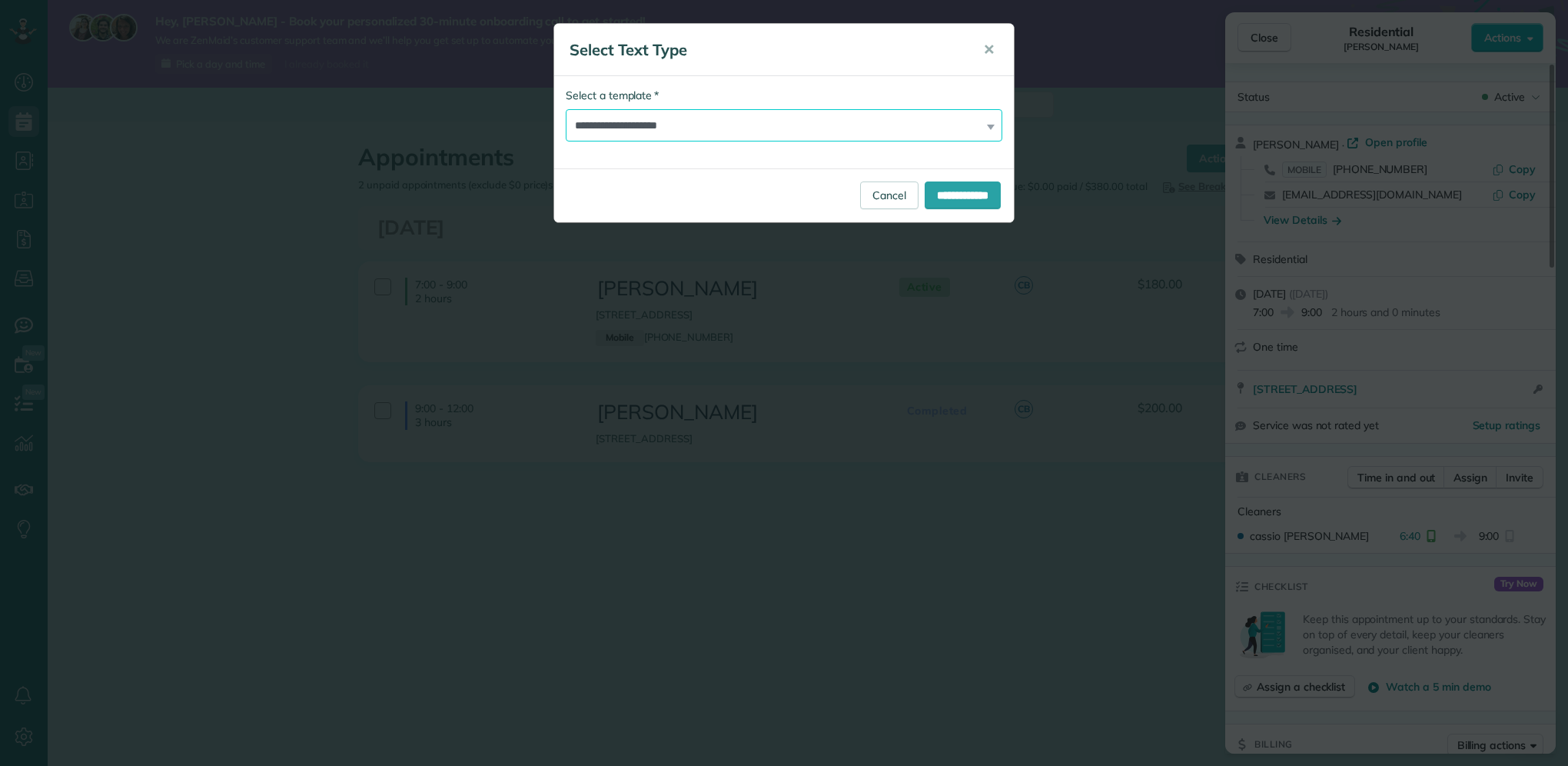
click at [961, 122] on select "**********" at bounding box center [784, 126] width 436 height 33
click at [765, 66] on div "Select Text Type ✕" at bounding box center [784, 50] width 459 height 52
click at [897, 126] on select "**********" at bounding box center [784, 126] width 436 height 33
click at [911, 108] on div "**********" at bounding box center [784, 114] width 436 height 54
click at [955, 187] on input "**********" at bounding box center [962, 195] width 76 height 28
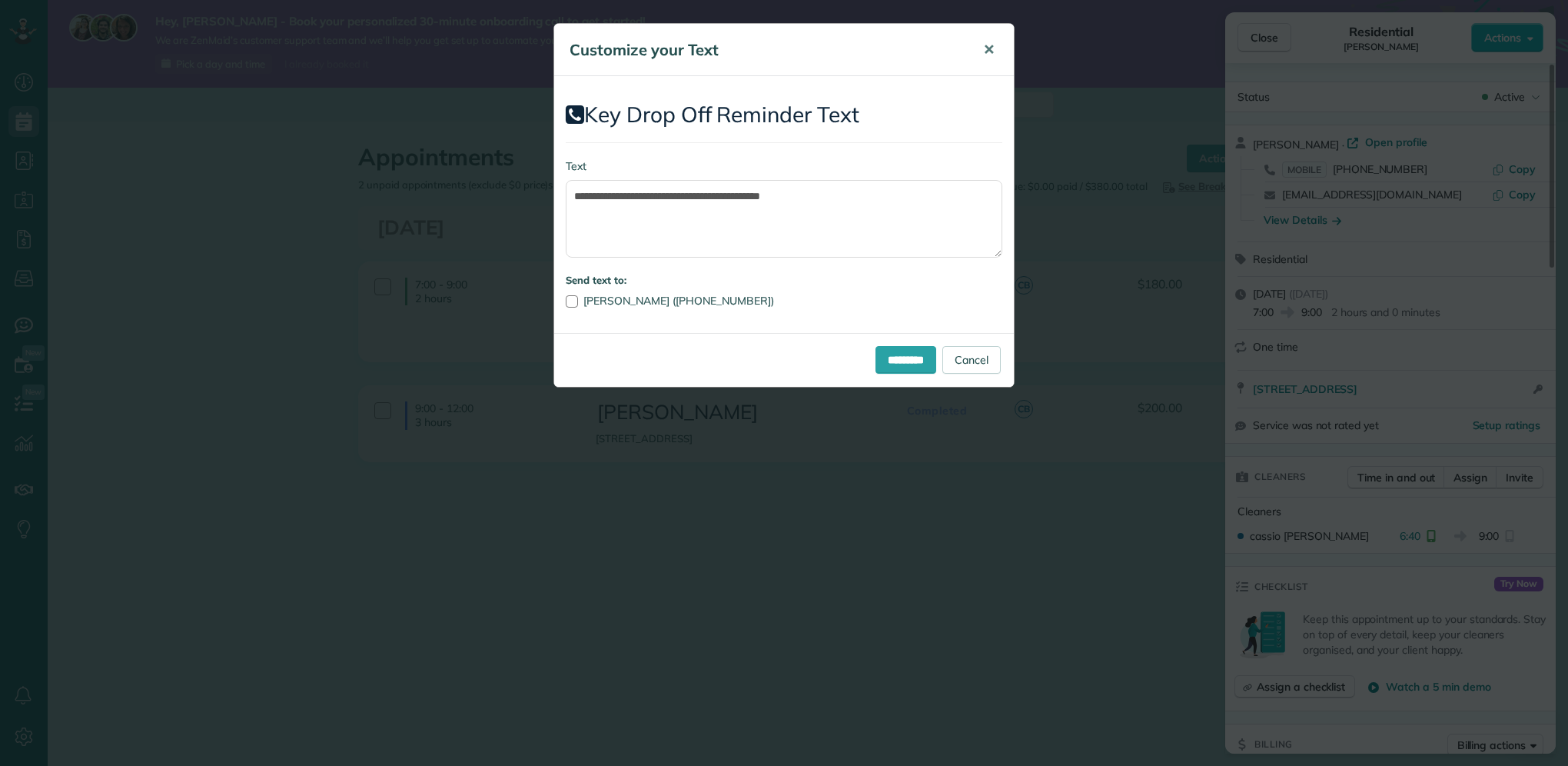
click at [987, 48] on span "✕" at bounding box center [989, 49] width 12 height 17
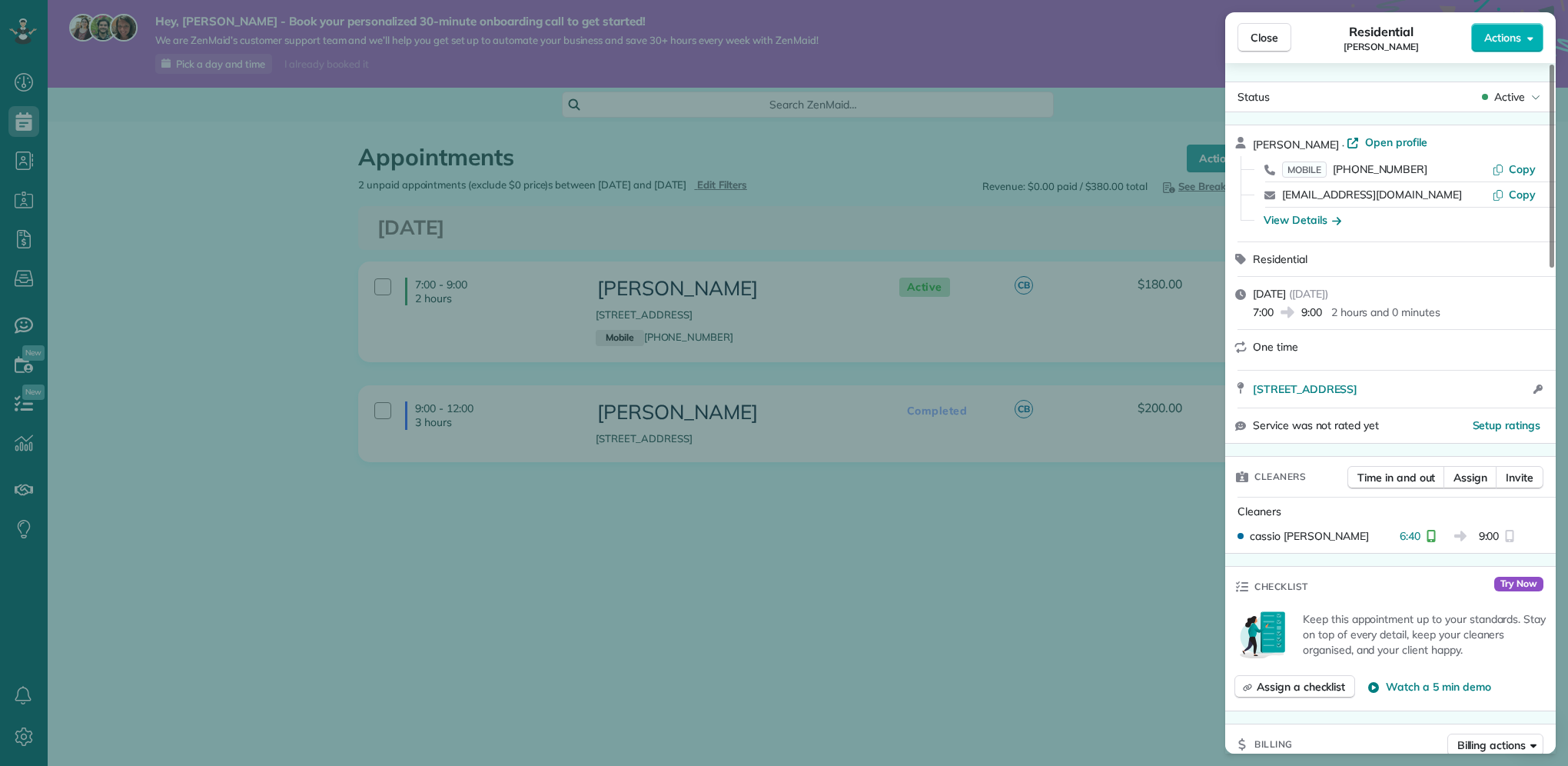
click at [812, 547] on div "Close Residential [PERSON_NAME] Actions Status Active [PERSON_NAME] · Open prof…" at bounding box center [784, 383] width 1568 height 766
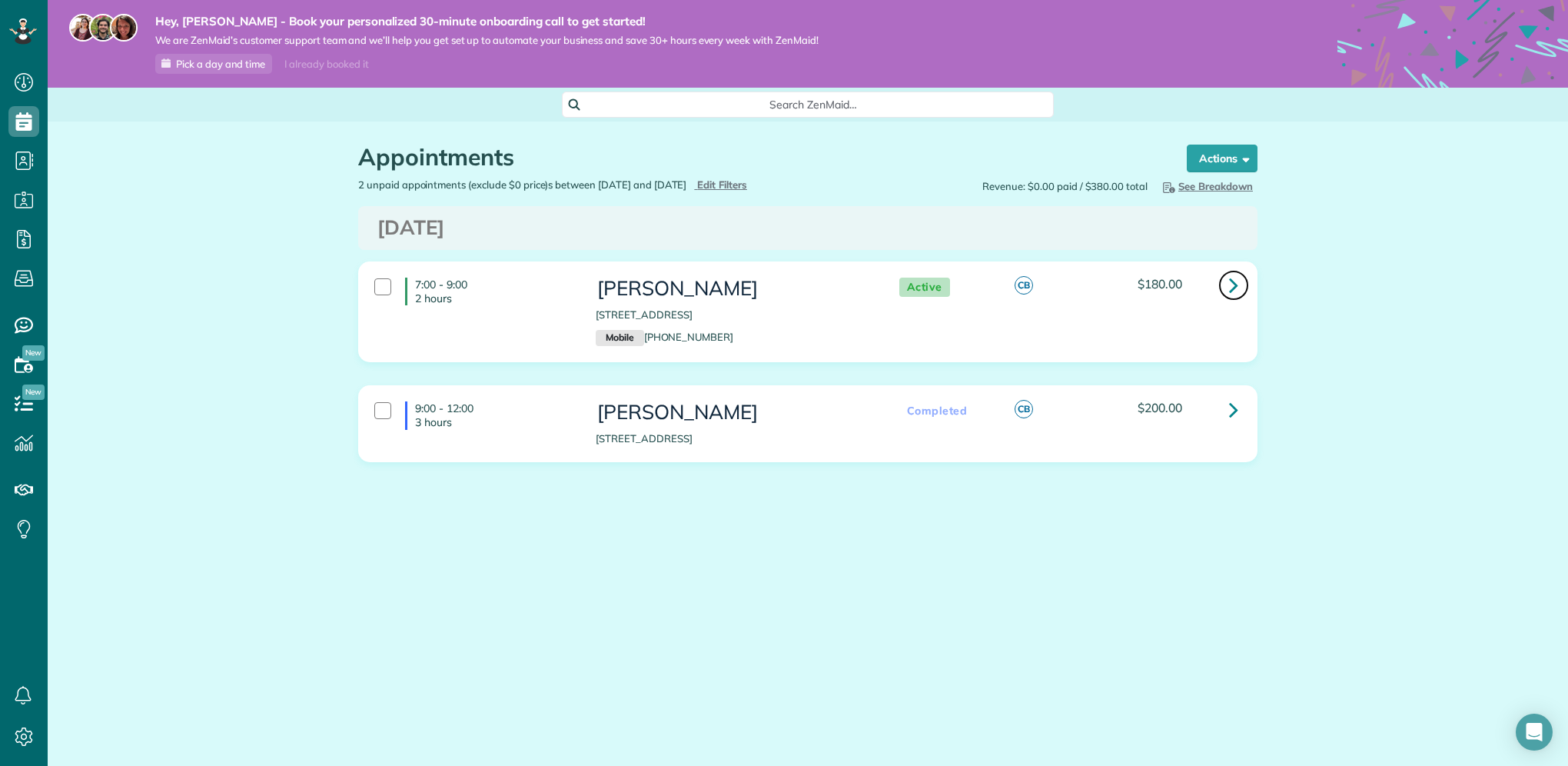
click at [1228, 289] on link at bounding box center [1234, 285] width 31 height 31
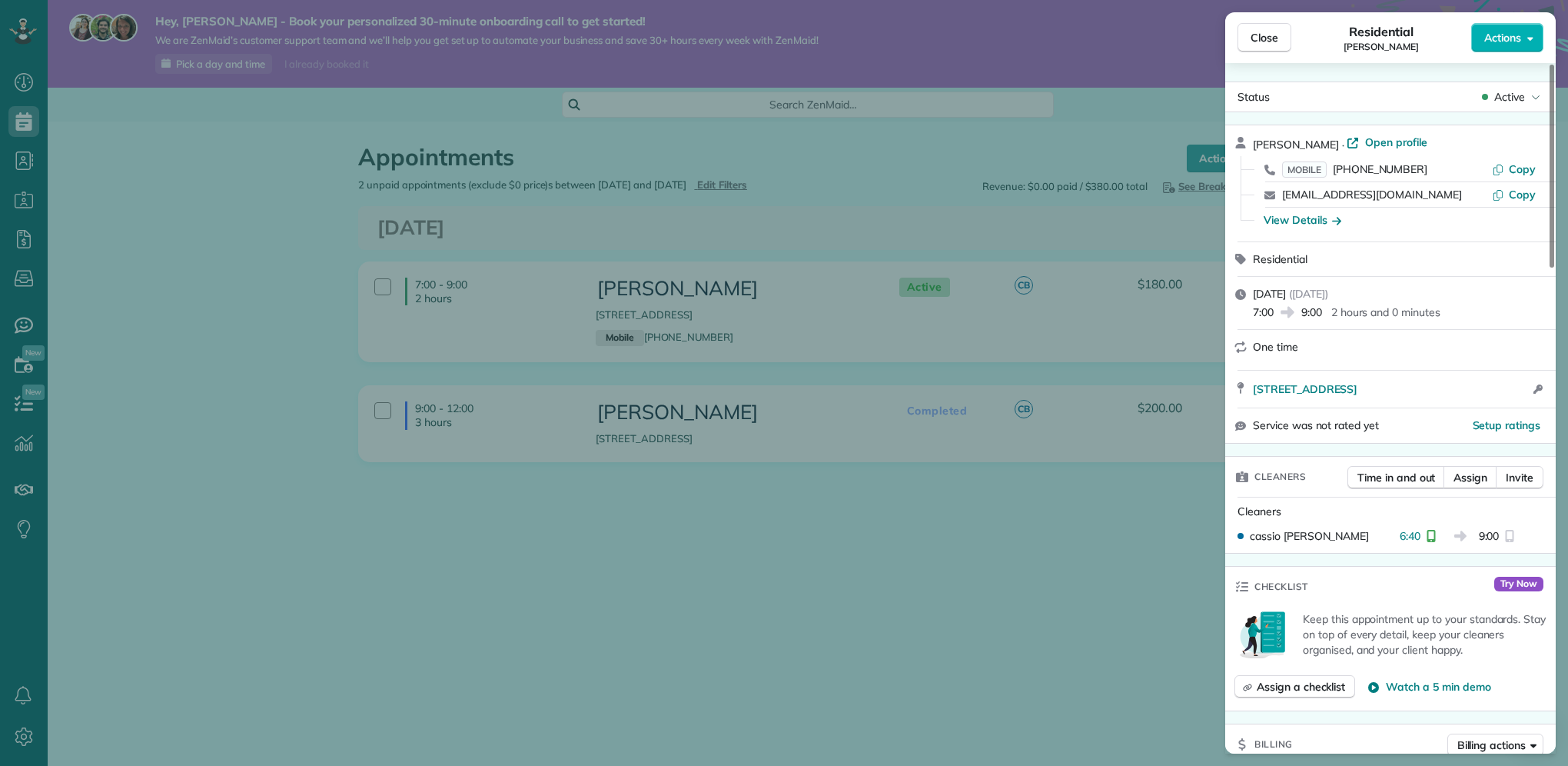
click at [889, 519] on div "Close Residential Cassio Batista Actions Status Active Cassio Batista · Open pr…" at bounding box center [784, 383] width 1568 height 766
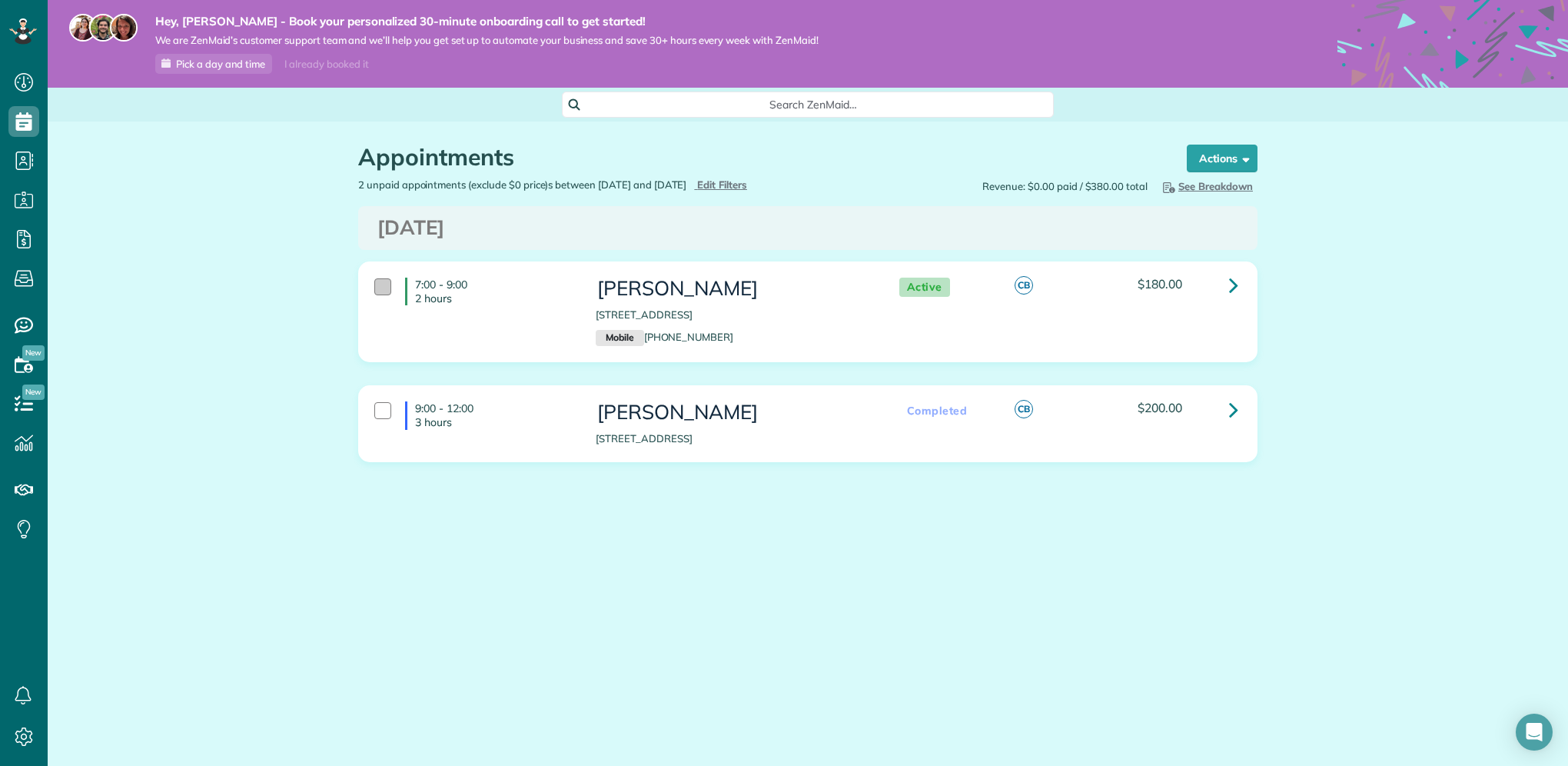
click at [381, 289] on div at bounding box center [383, 287] width 17 height 17
click at [384, 287] on div at bounding box center [383, 287] width 17 height 17
click at [28, 81] on icon at bounding box center [24, 83] width 31 height 31
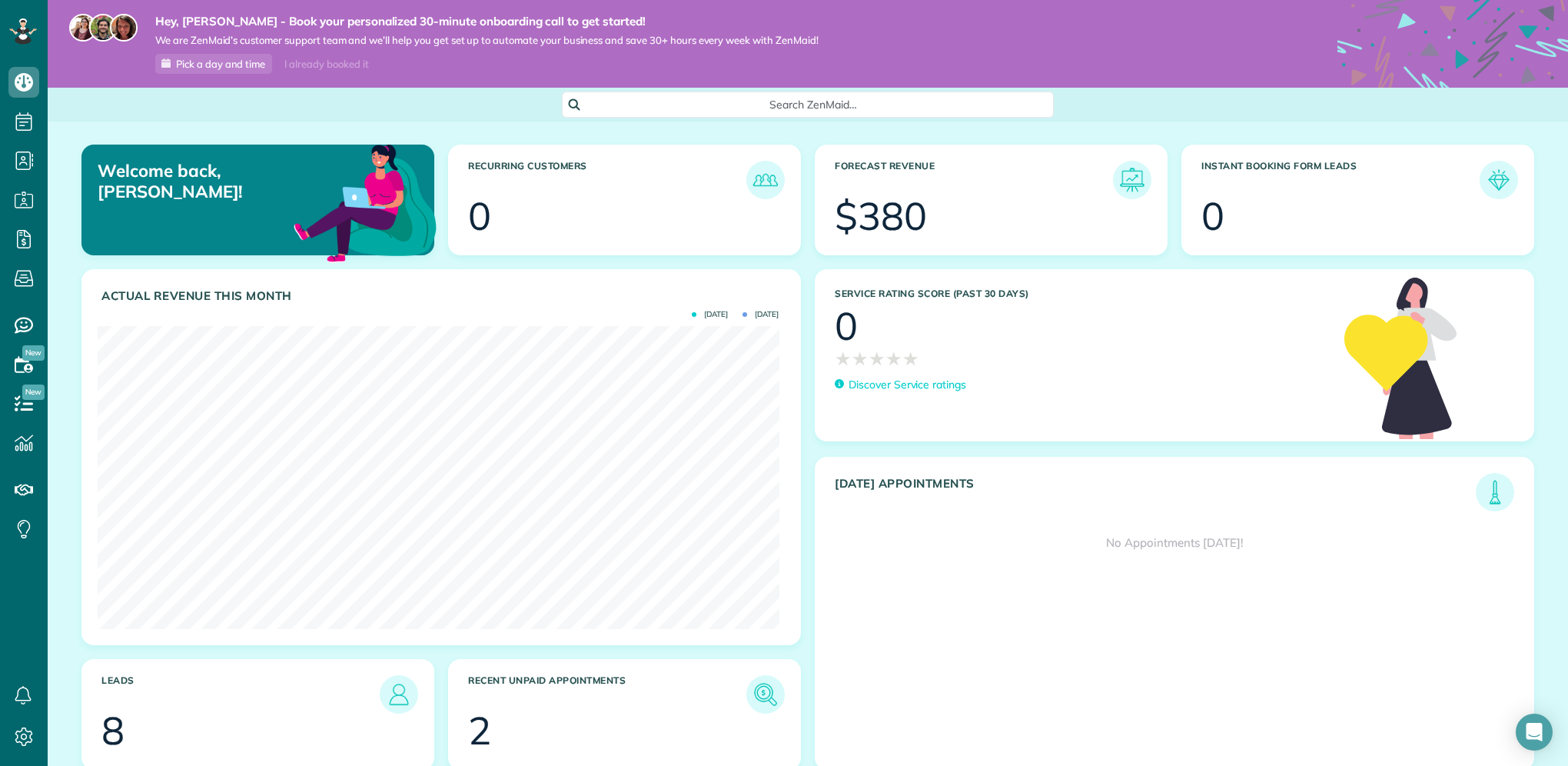
scroll to position [60, 0]
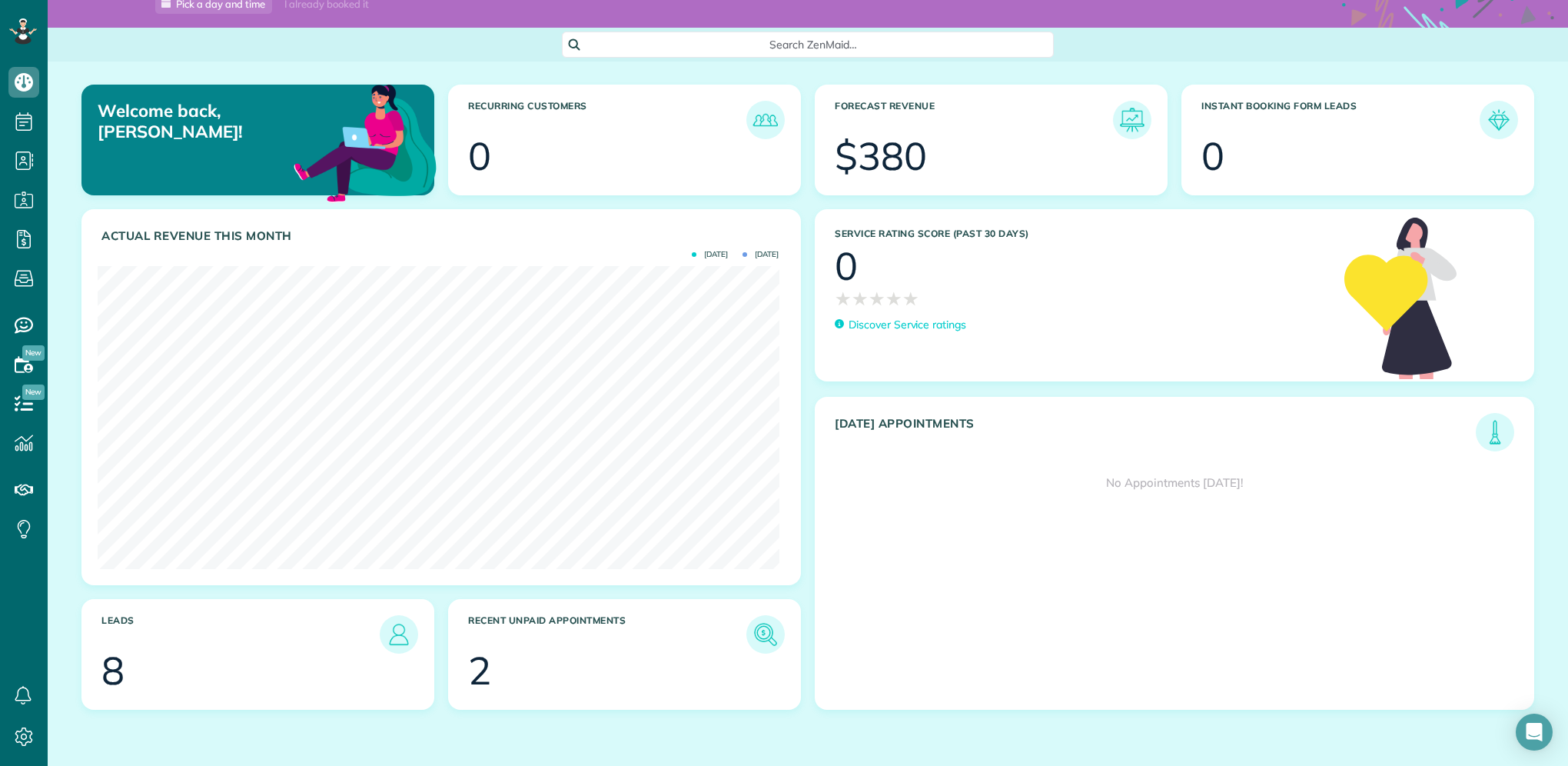
click at [567, 642] on h3 "Recent unpaid appointments" at bounding box center [607, 634] width 279 height 38
click at [739, 621] on h3 "Recent unpaid appointments" at bounding box center [607, 634] width 279 height 38
click at [752, 625] on img at bounding box center [765, 634] width 36 height 36
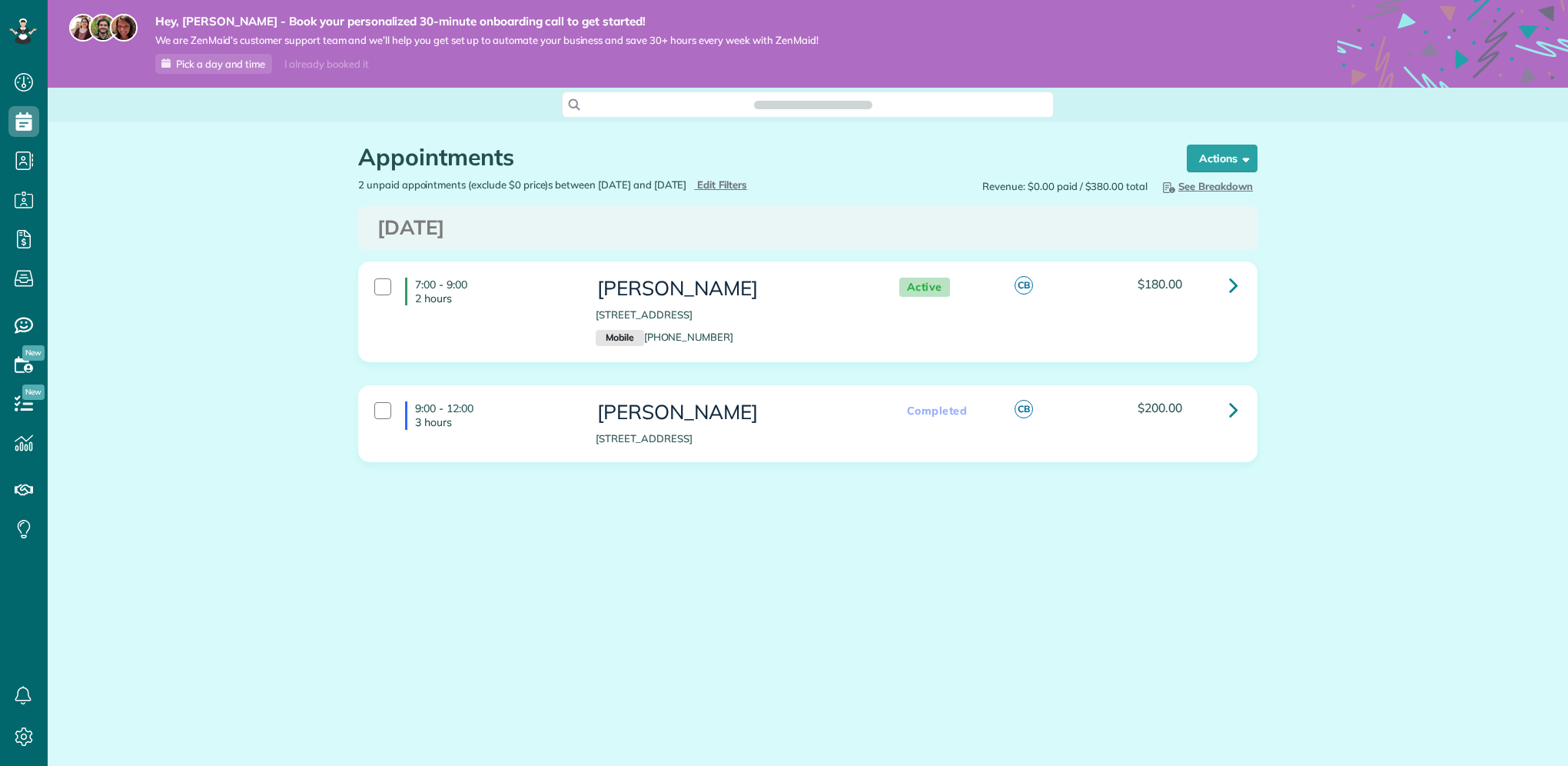
scroll to position [7, 7]
click at [1229, 290] on icon at bounding box center [1234, 284] width 10 height 27
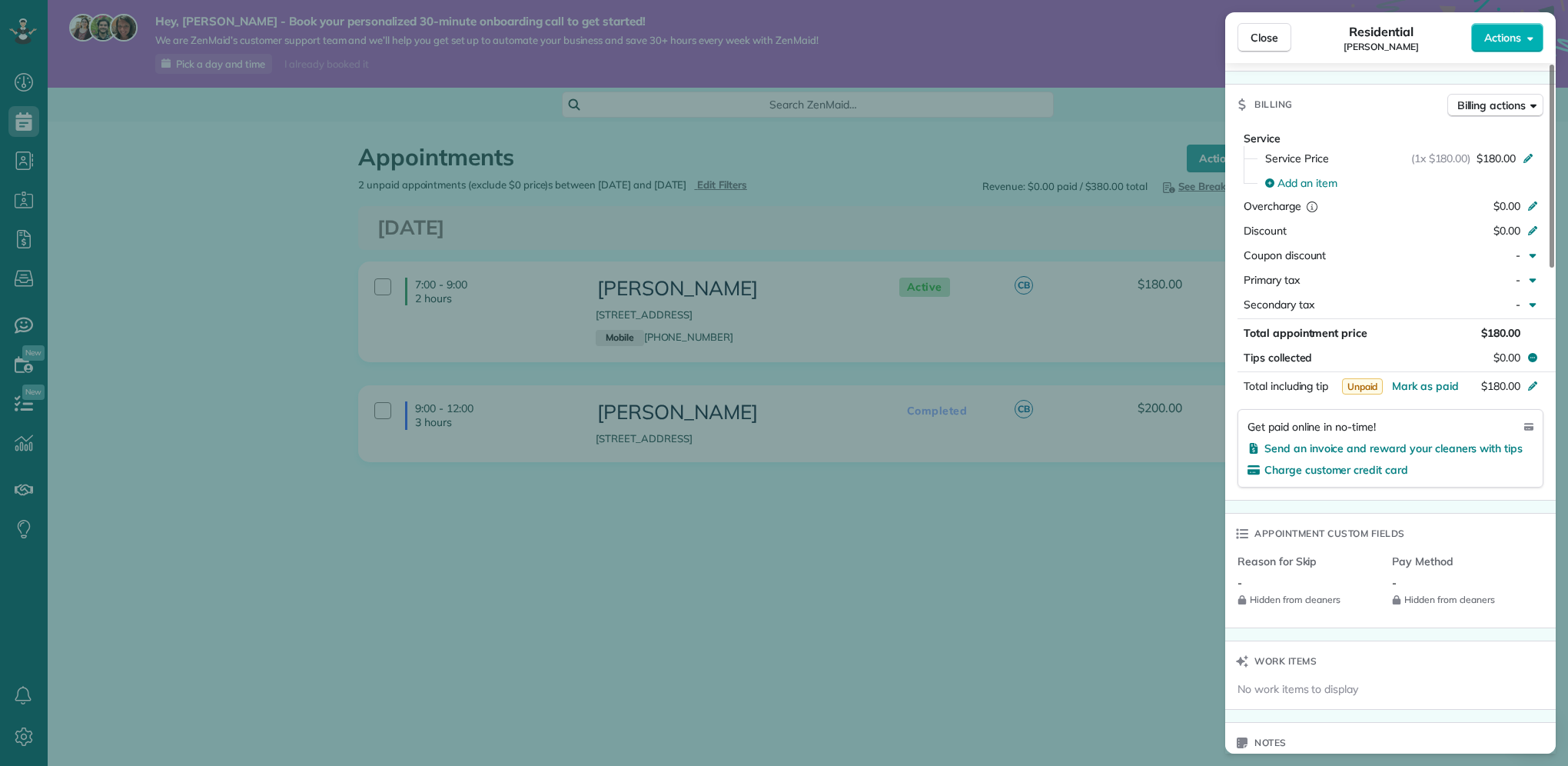
scroll to position [512, 0]
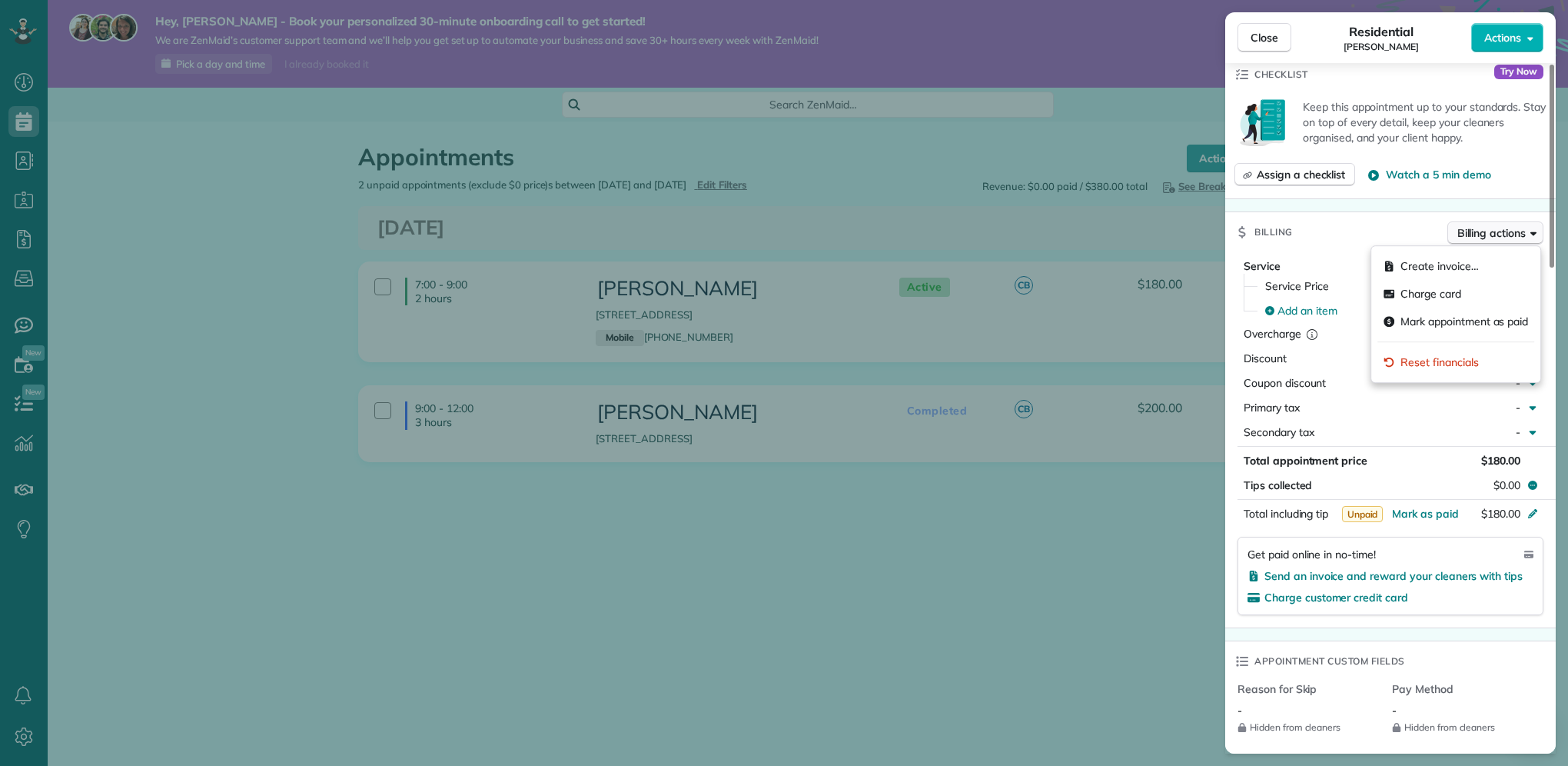
click at [1514, 239] on span "Billing actions" at bounding box center [1491, 233] width 68 height 15
click at [1329, 249] on div "Billing Billing actions" at bounding box center [1390, 233] width 331 height 40
click at [1531, 237] on icon "button" at bounding box center [1533, 233] width 6 height 12
click at [1304, 245] on div "Billing Billing actions" at bounding box center [1390, 233] width 331 height 40
click at [1511, 221] on div "Billing Billing actions" at bounding box center [1390, 233] width 331 height 40
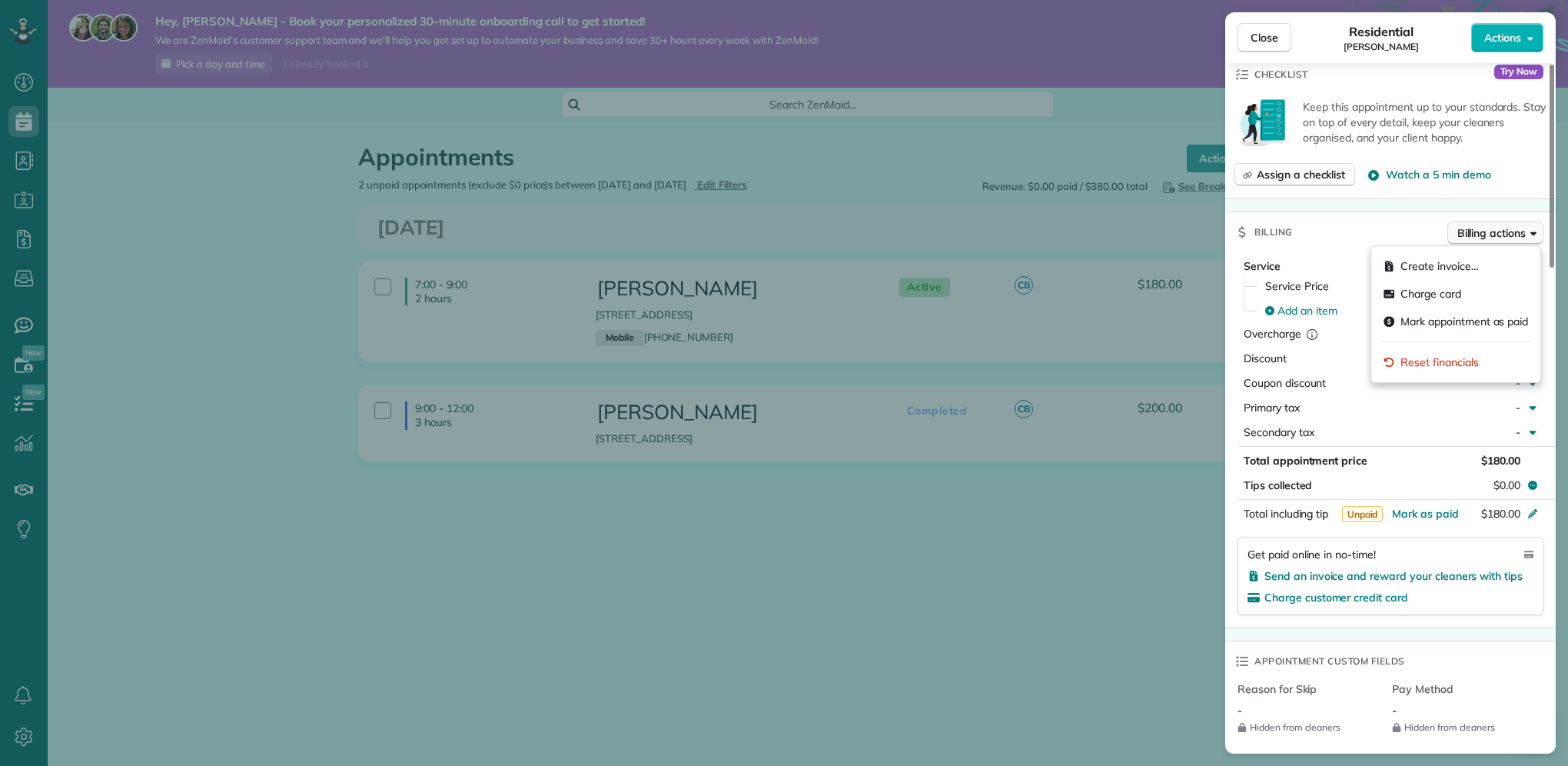
click at [1499, 235] on span "Billing actions" at bounding box center [1491, 233] width 68 height 15
click at [1472, 259] on span "Create invoice…" at bounding box center [1439, 266] width 78 height 15
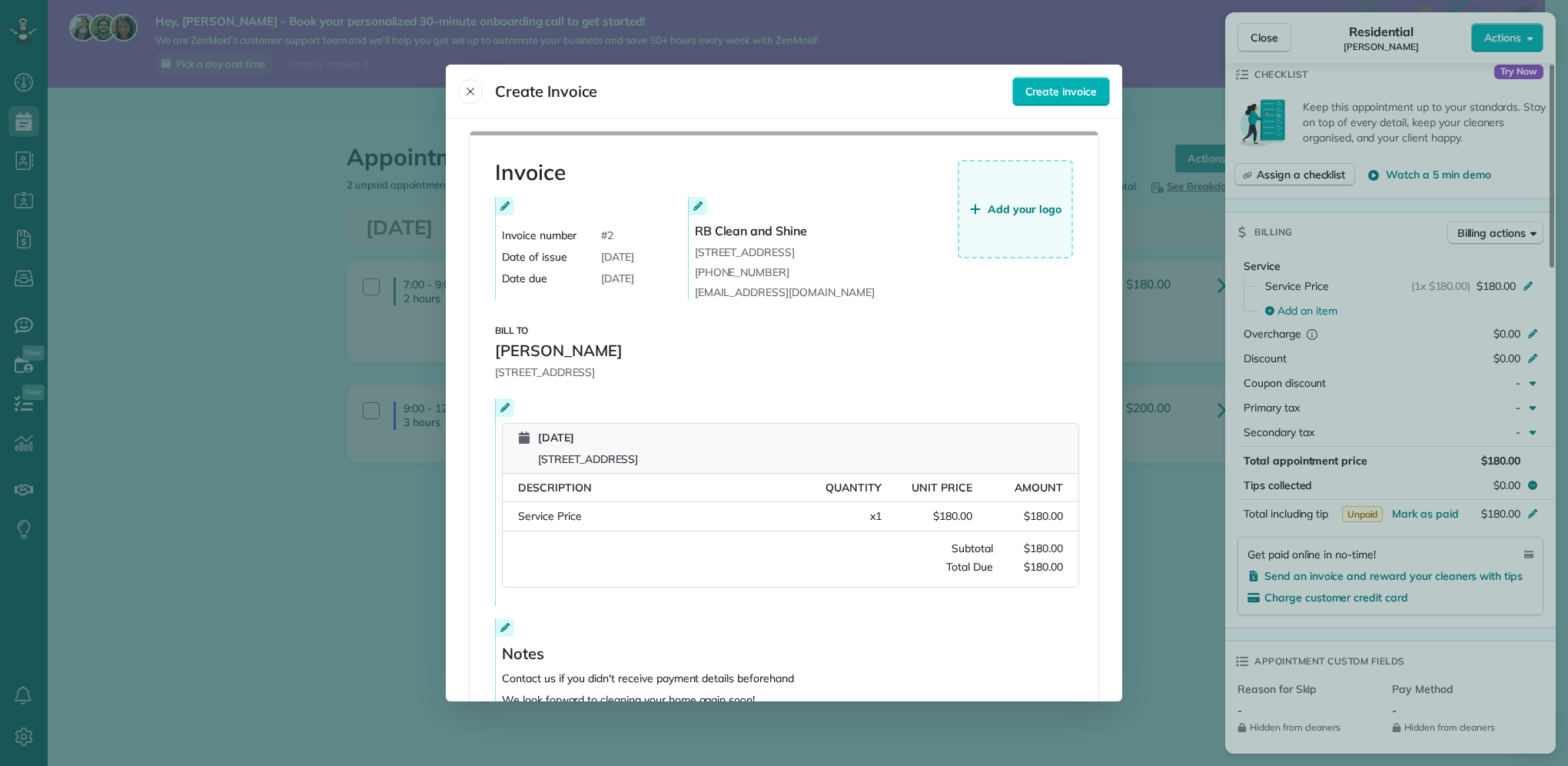
scroll to position [114, 0]
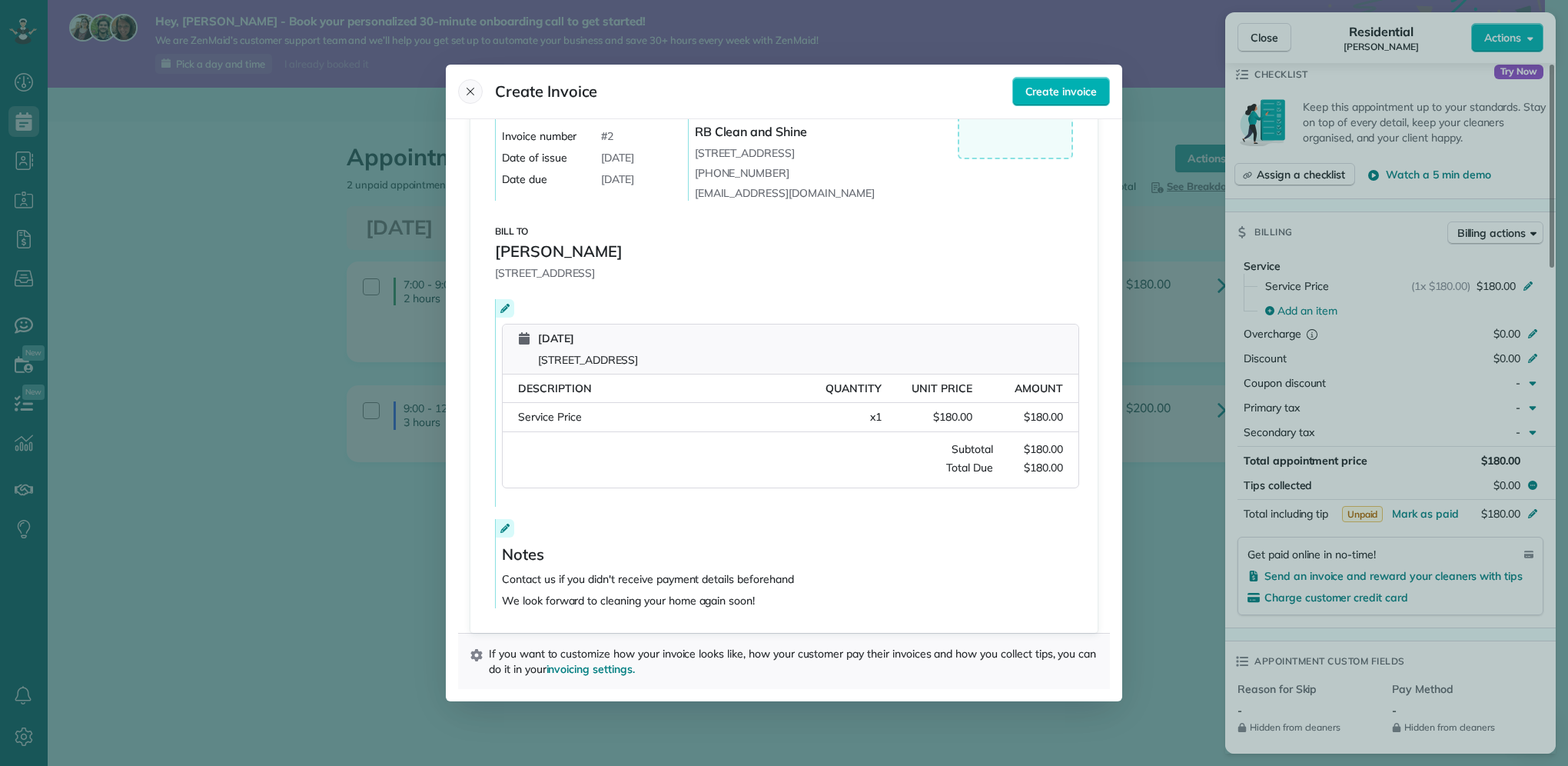
click at [464, 89] on icon "Close" at bounding box center [470, 91] width 12 height 12
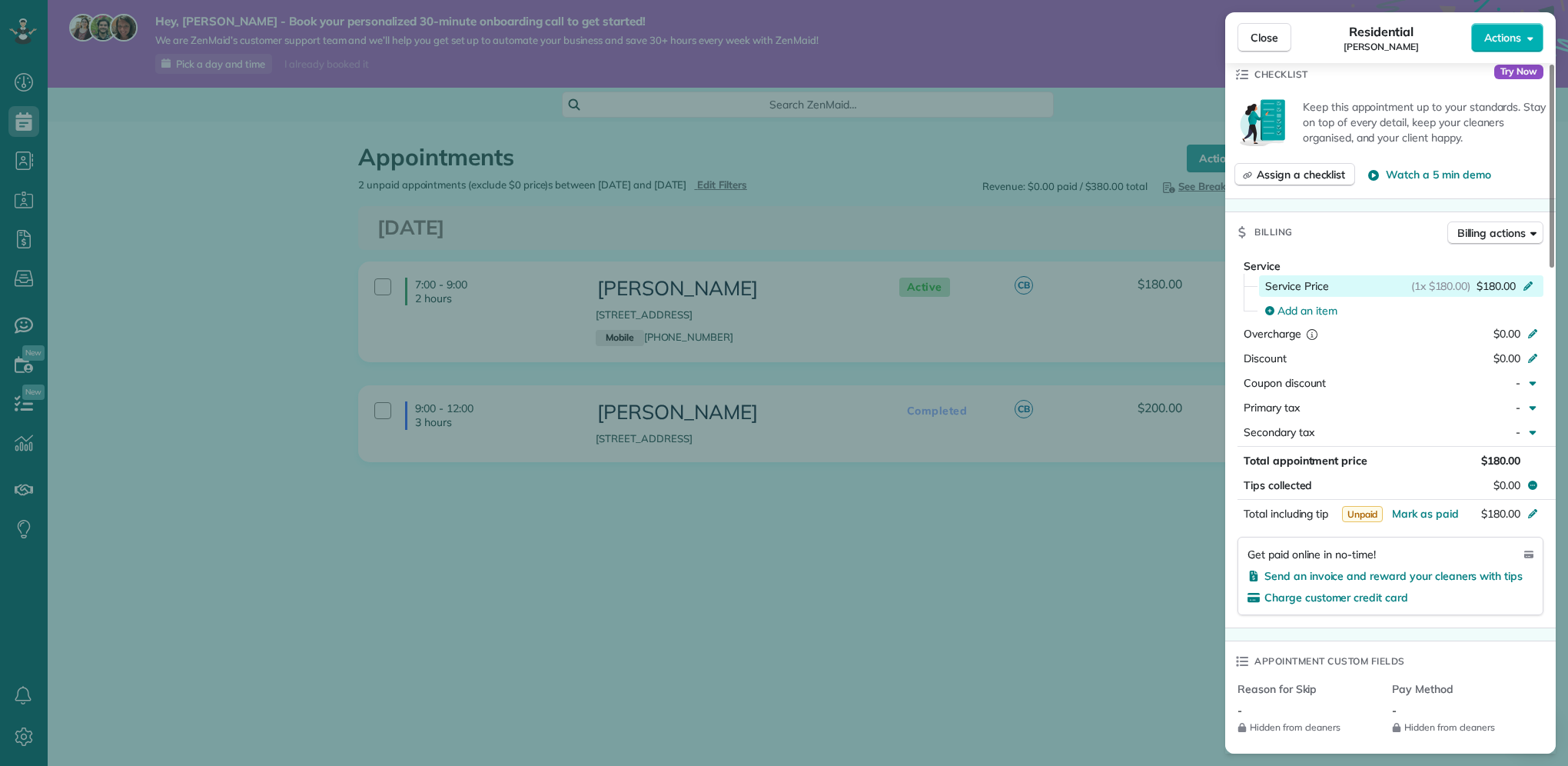
click at [1291, 286] on span "Service Price" at bounding box center [1297, 286] width 63 height 15
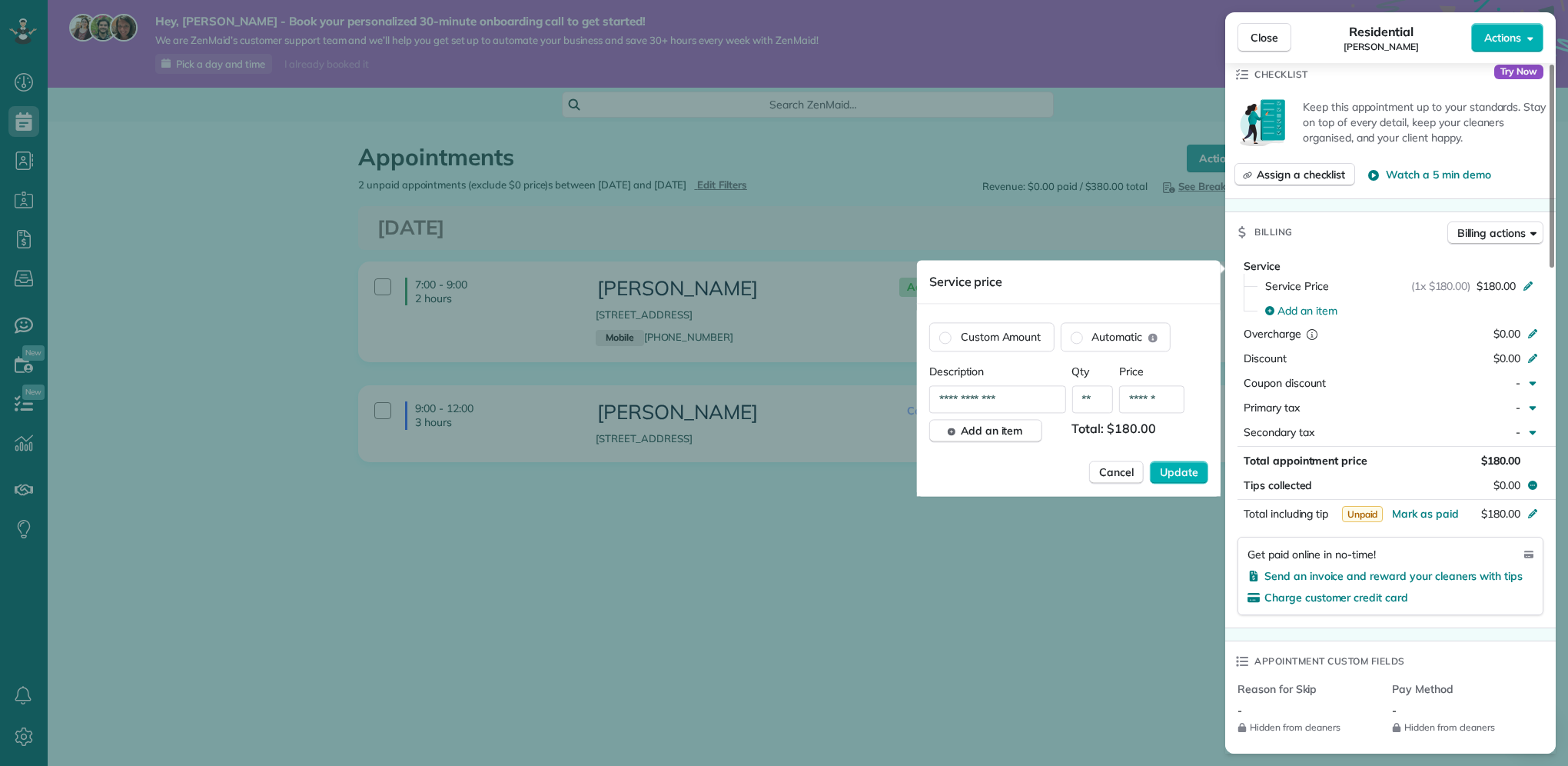
drag, startPoint x: 1018, startPoint y: 399, endPoint x: 845, endPoint y: 393, distance: 173.1
click at [845, 0] on div "Close Residential Cassio Batista Actions Status Active Cassio Batista · Open pr…" at bounding box center [784, 0] width 1568 height 0
drag, startPoint x: 1038, startPoint y: 402, endPoint x: 897, endPoint y: 398, distance: 141.1
click at [898, 0] on div "Close Residential Cassio Batista Actions Status Active Cassio Batista · Open pr…" at bounding box center [784, 0] width 1568 height 0
drag, startPoint x: 1013, startPoint y: 394, endPoint x: 894, endPoint y: 393, distance: 119.0
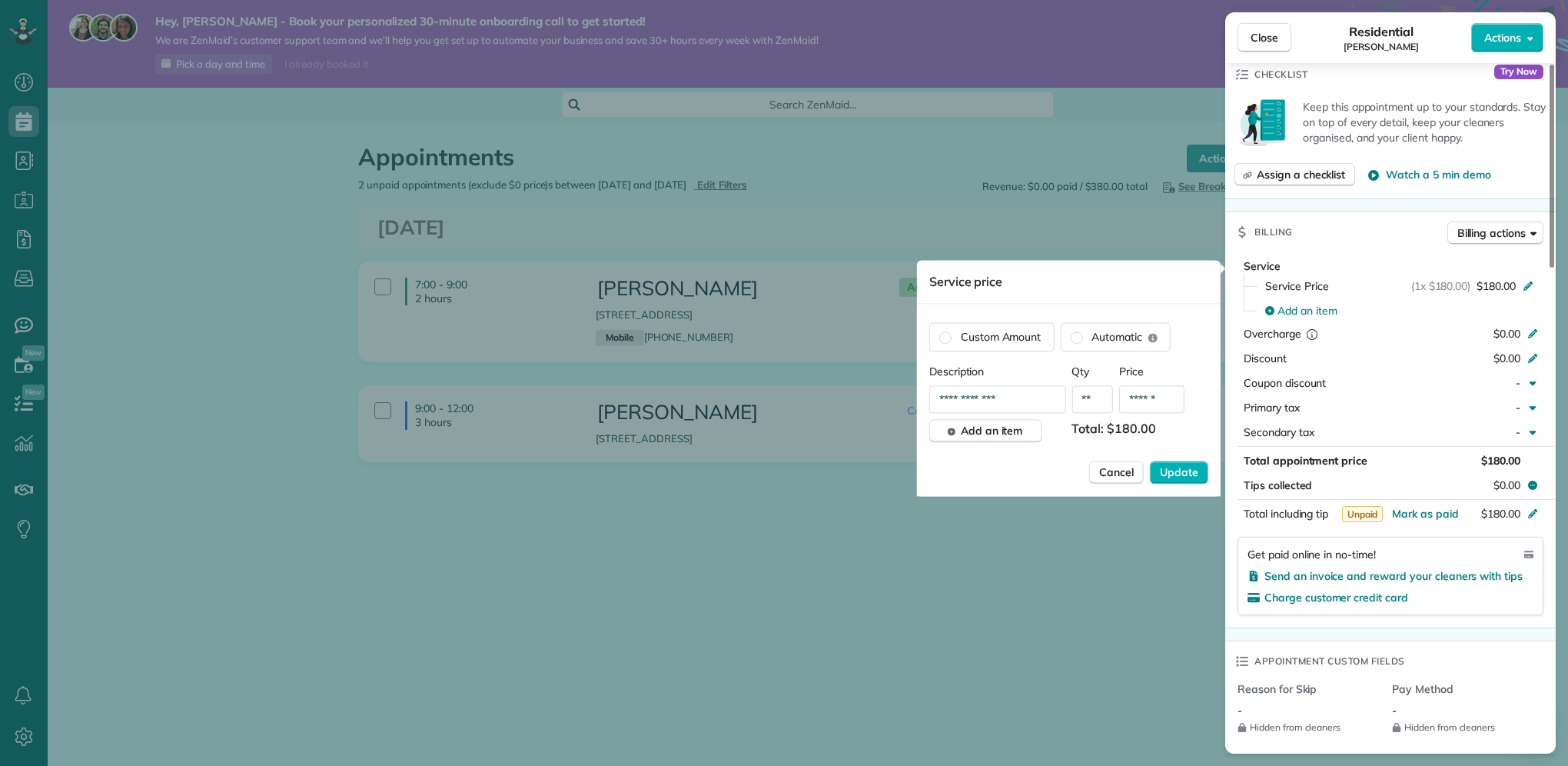
click at [895, 0] on div "Close Residential Cassio Batista Actions Status Active Cassio Batista · Open pr…" at bounding box center [784, 0] width 1568 height 0
type input "*"
click at [996, 404] on input "*" at bounding box center [997, 399] width 136 height 28
type input "**********"
click at [1191, 471] on span "Update" at bounding box center [1179, 472] width 38 height 15
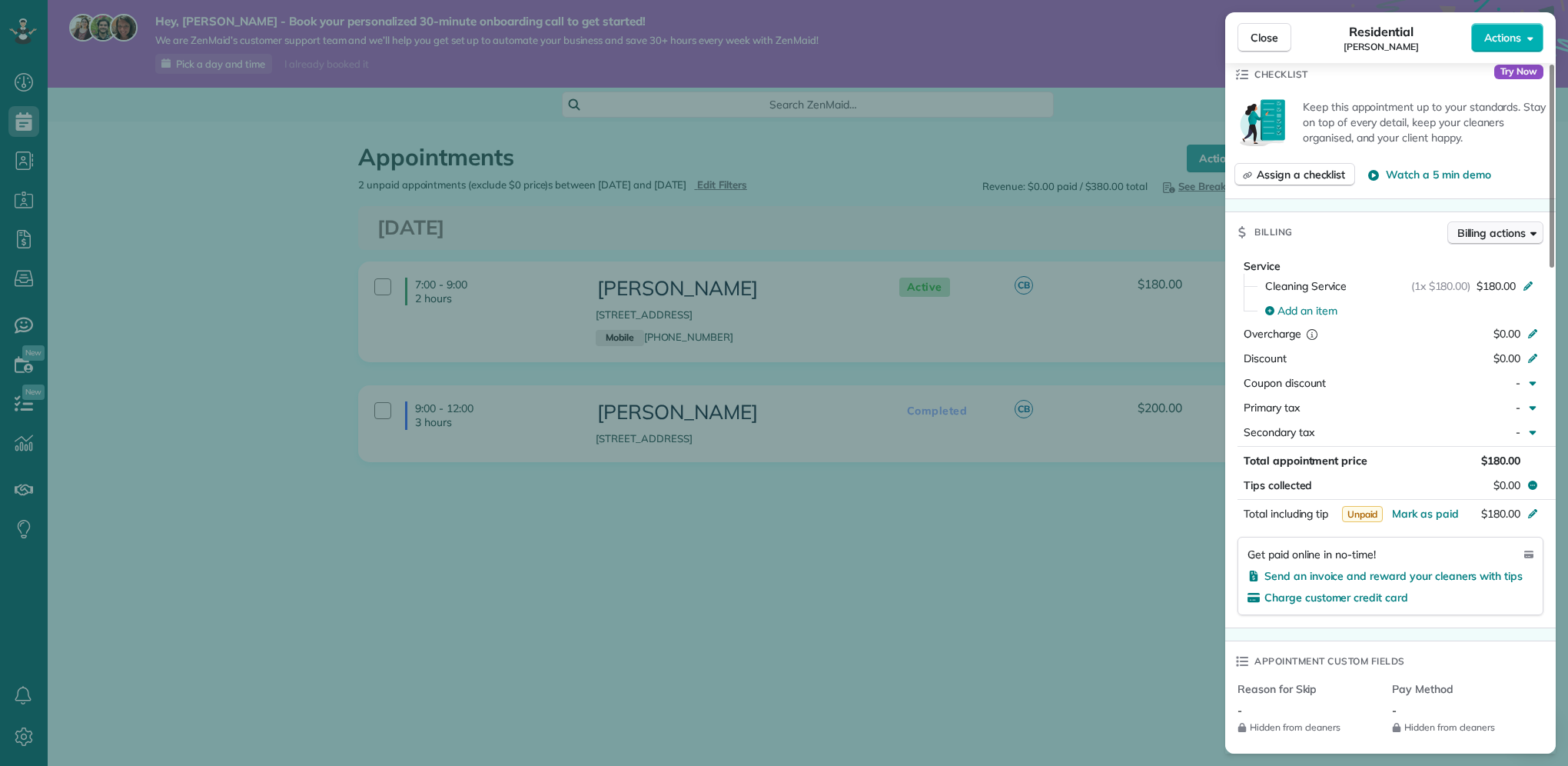
click at [1489, 236] on span "Billing actions" at bounding box center [1491, 233] width 68 height 15
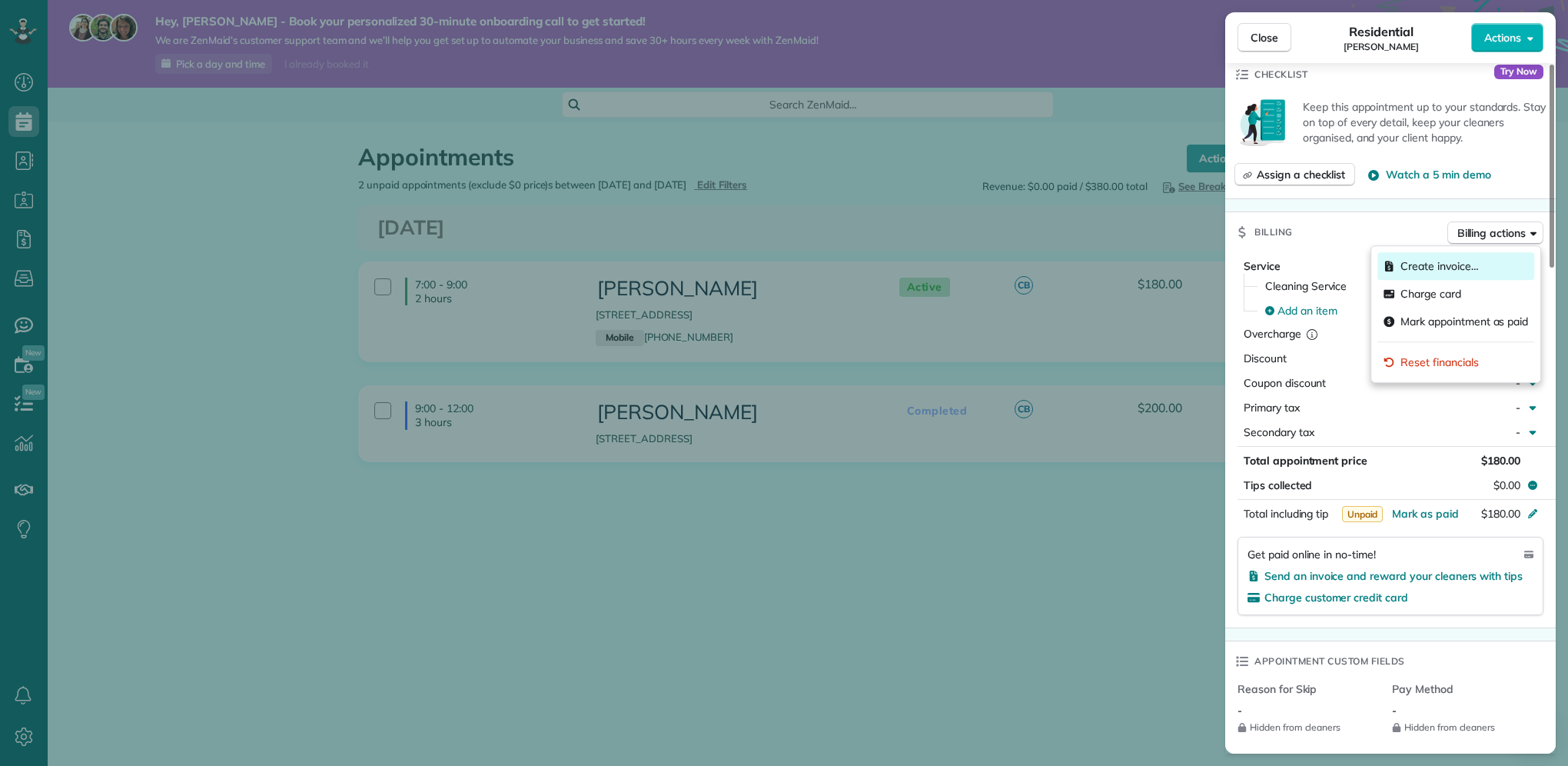
click at [1468, 259] on span "Create invoice…" at bounding box center [1439, 266] width 78 height 15
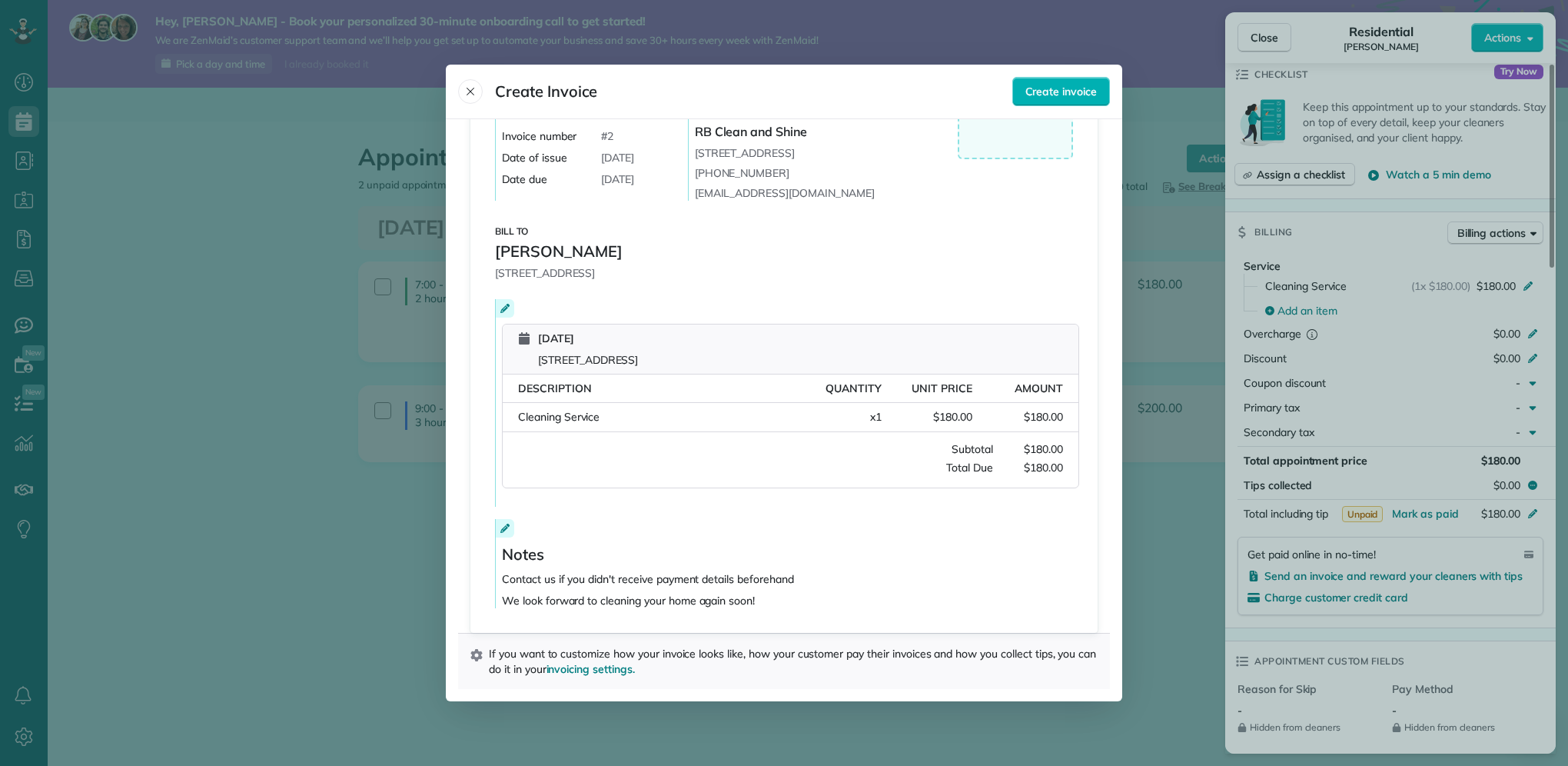
scroll to position [0, 0]
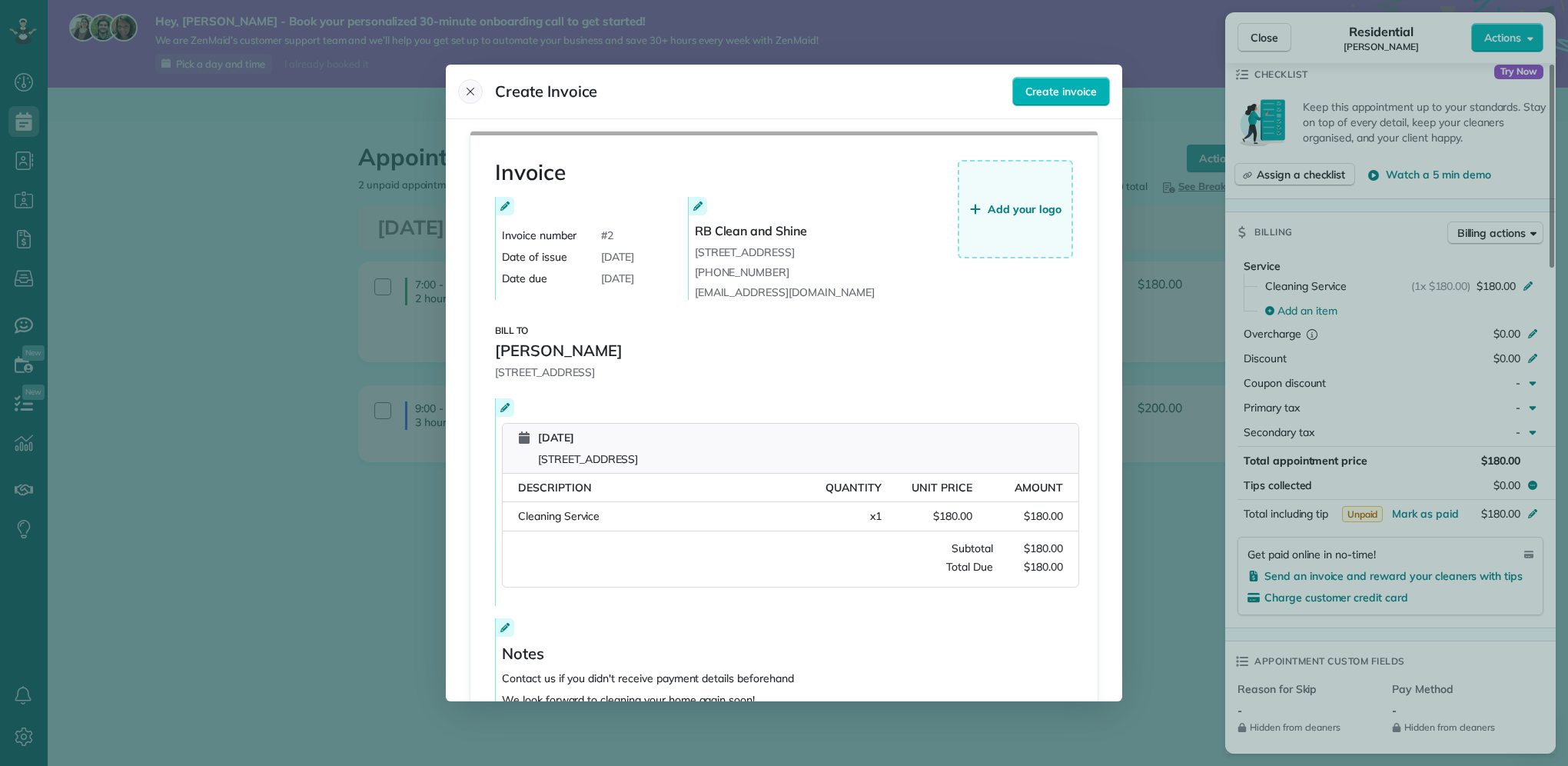
click at [474, 95] on icon "Close" at bounding box center [471, 91] width 8 height 8
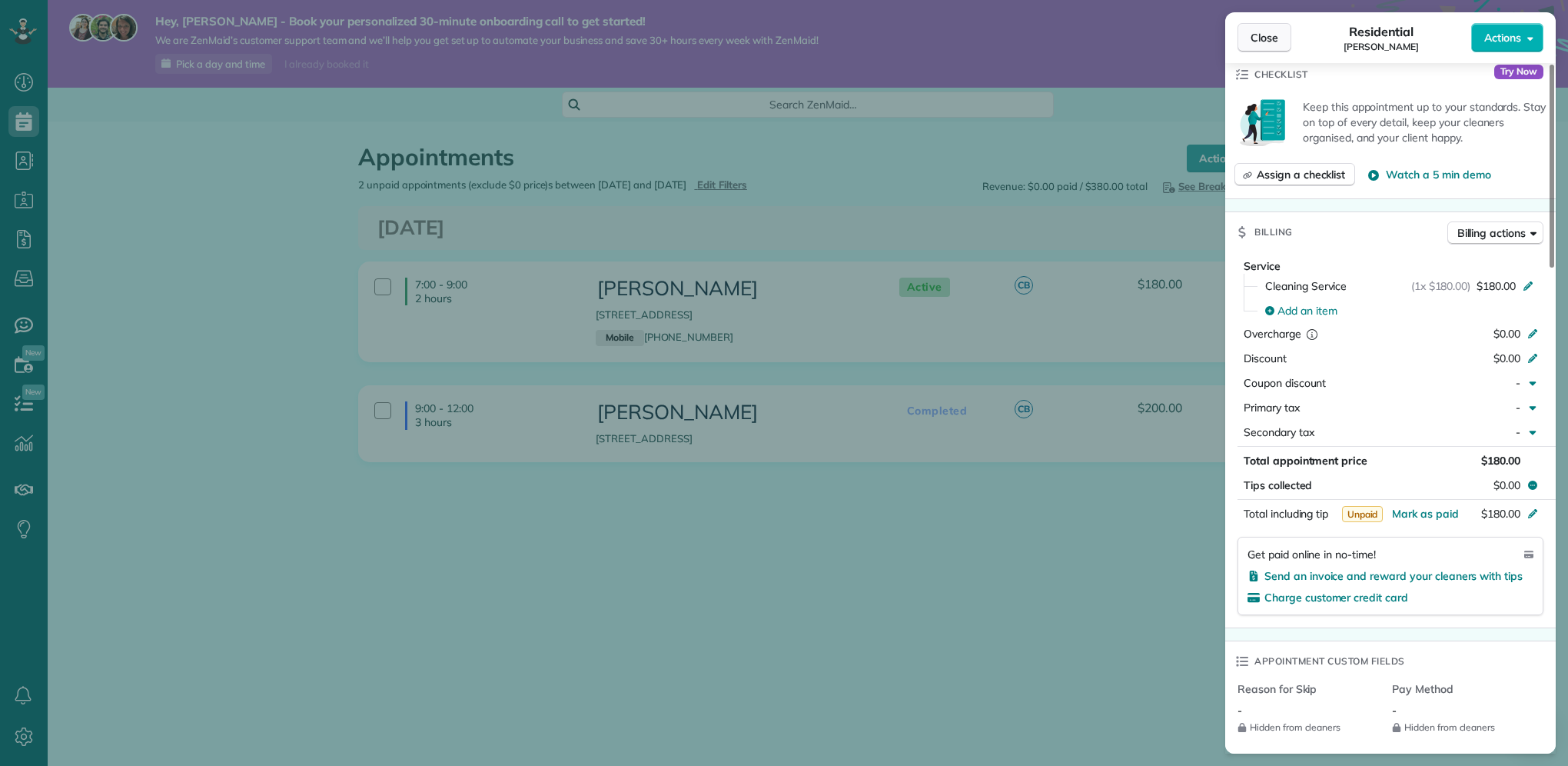
click at [1258, 43] on span "Close" at bounding box center [1264, 37] width 28 height 15
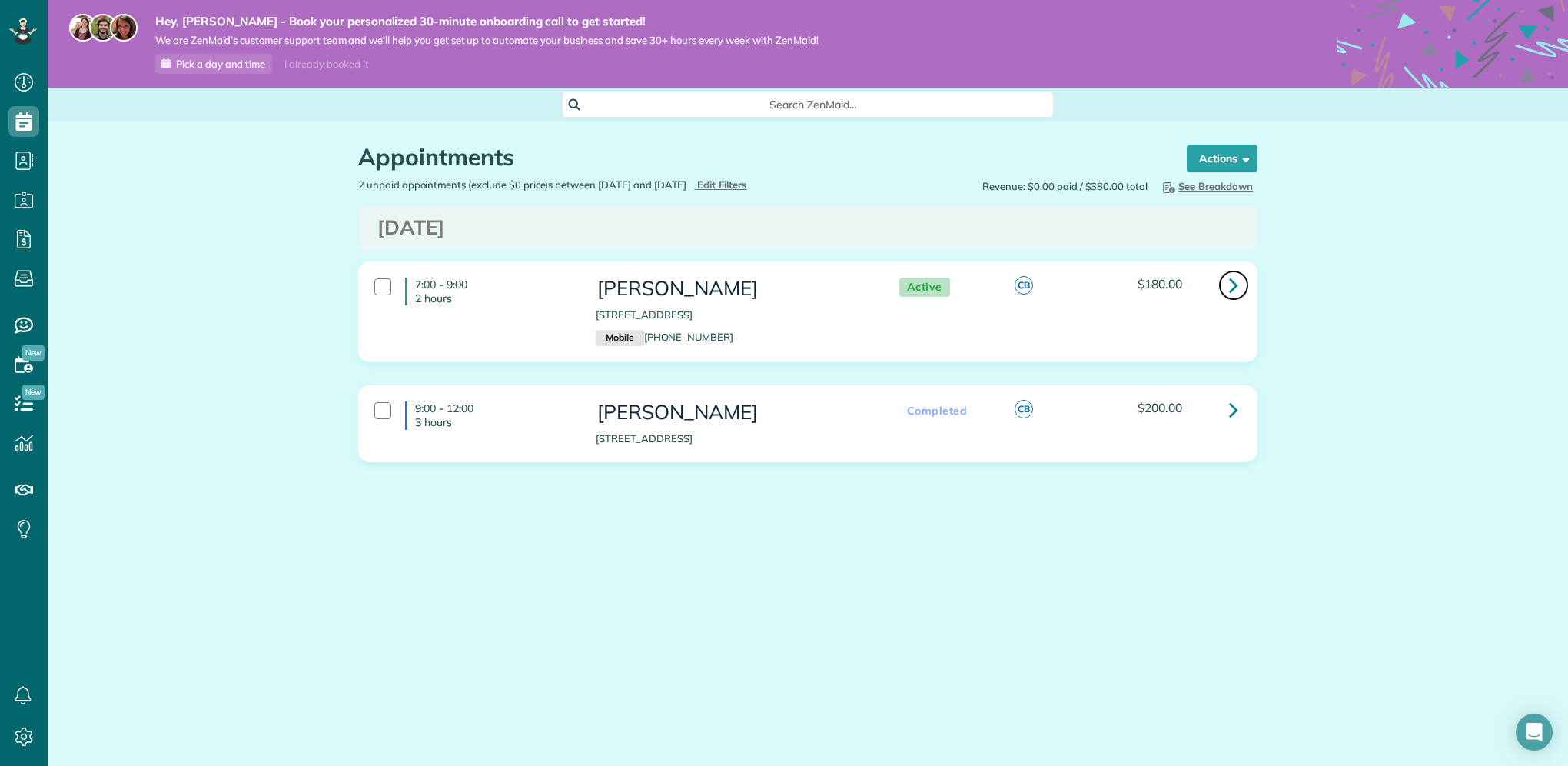
click at [1228, 285] on link at bounding box center [1234, 285] width 31 height 31
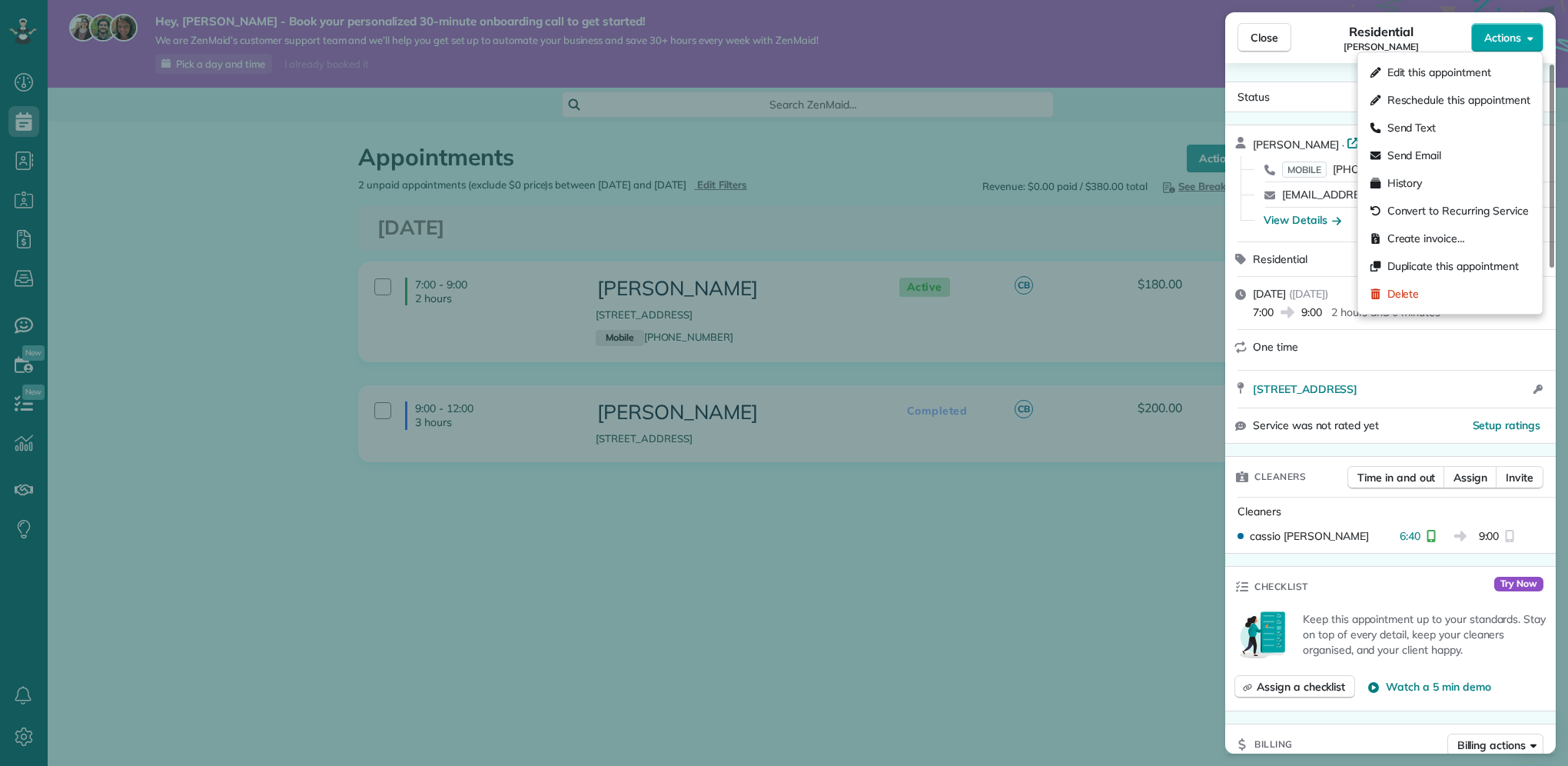
click at [1528, 49] on button "Actions" at bounding box center [1507, 37] width 72 height 29
click at [1078, 535] on div "Close Residential Cassio Batista Actions Status Active Cassio Batista · Open pr…" at bounding box center [784, 383] width 1568 height 766
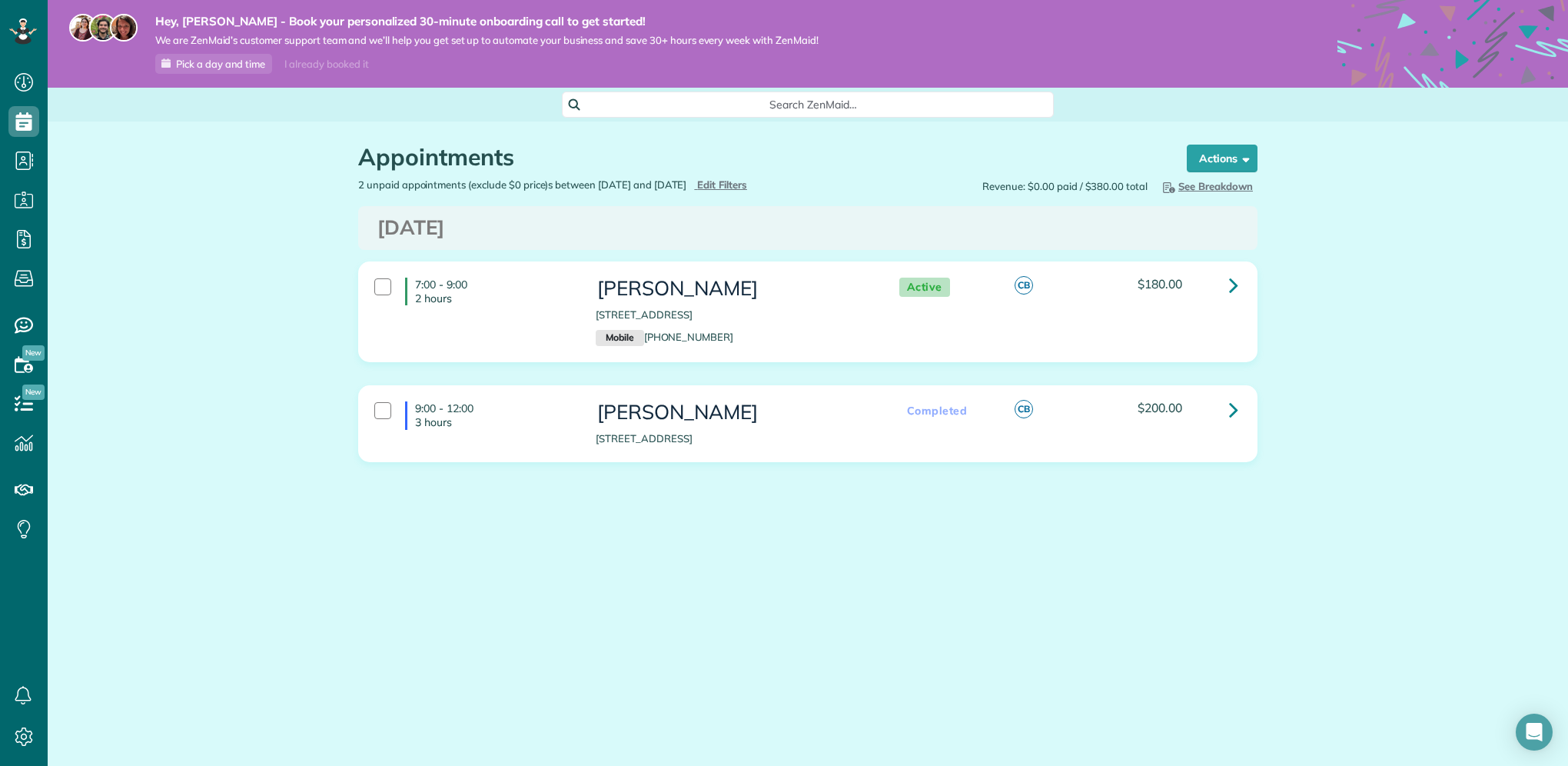
click at [951, 432] on div "9:00 - 12:00 3 hours Ahmed 17 Bathurst Street Toronto ON M5V 0N1 Completed CB $…" at bounding box center [806, 424] width 886 height 60
click at [1159, 422] on div "Completed CB $200.00" at bounding box center [1065, 410] width 369 height 33
click at [1165, 411] on span "$200.00" at bounding box center [1160, 408] width 44 height 15
click at [1229, 406] on icon at bounding box center [1234, 409] width 10 height 27
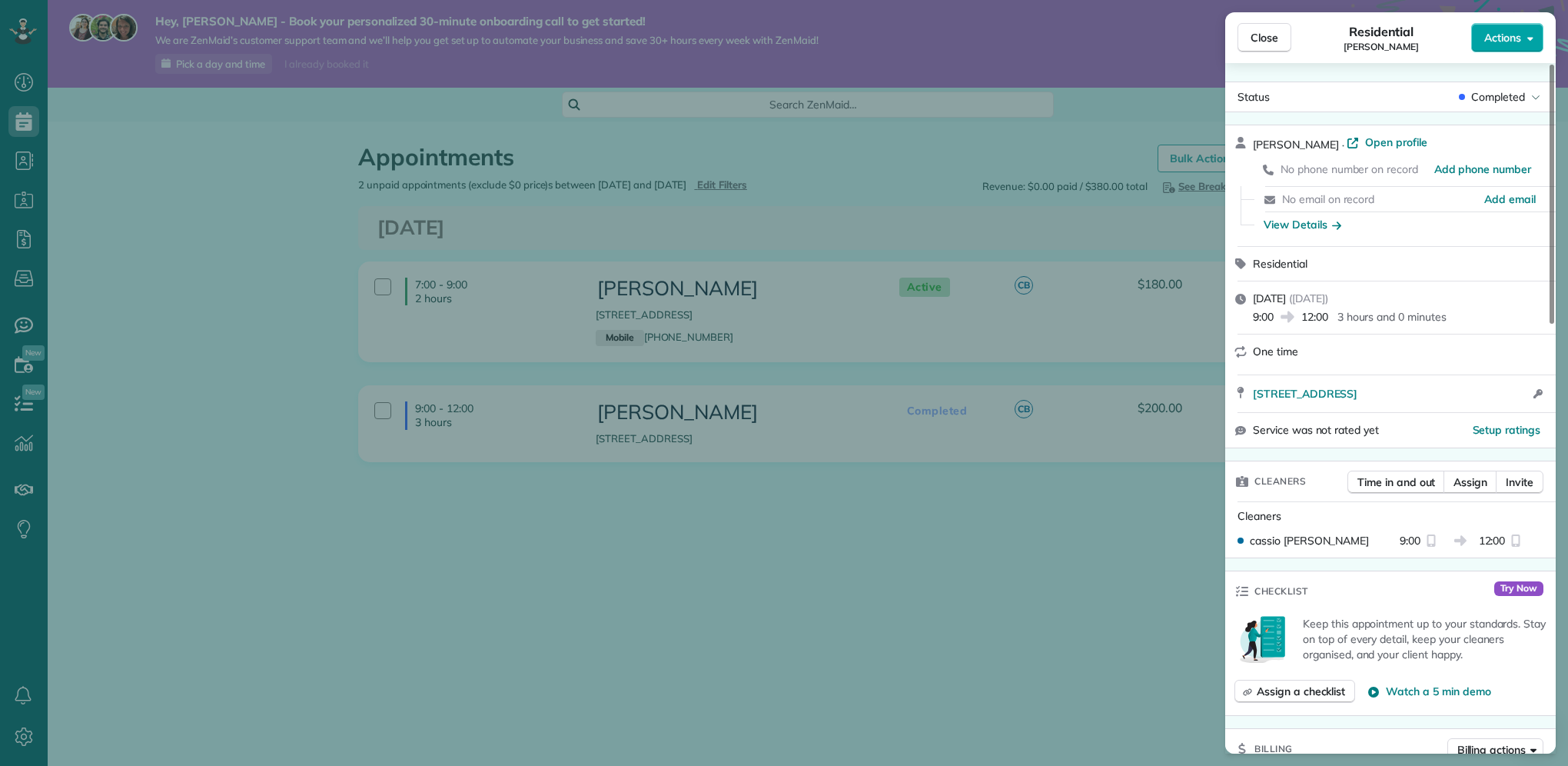
click at [1537, 44] on button "Actions" at bounding box center [1507, 37] width 72 height 29
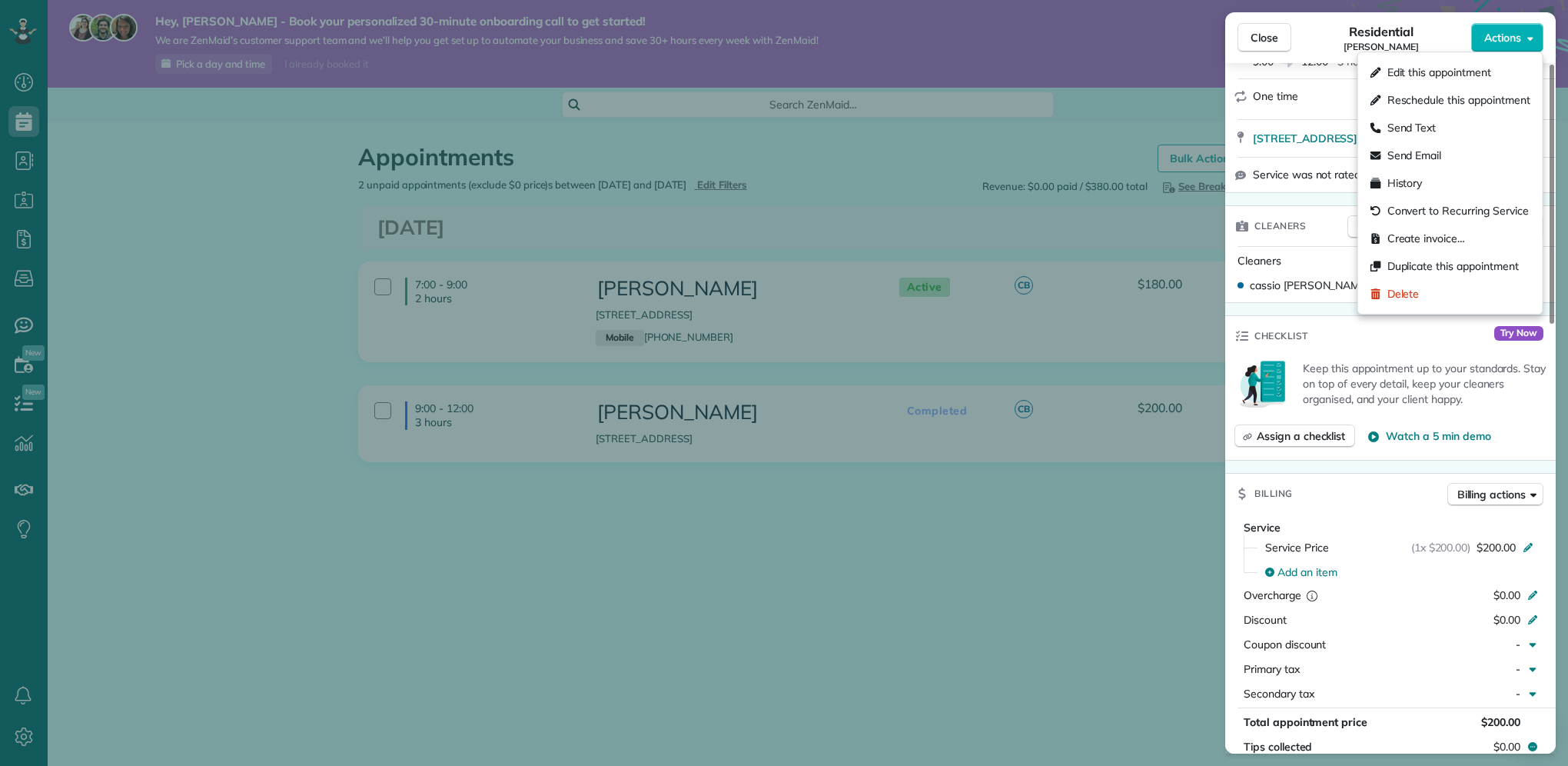
scroll to position [384, 0]
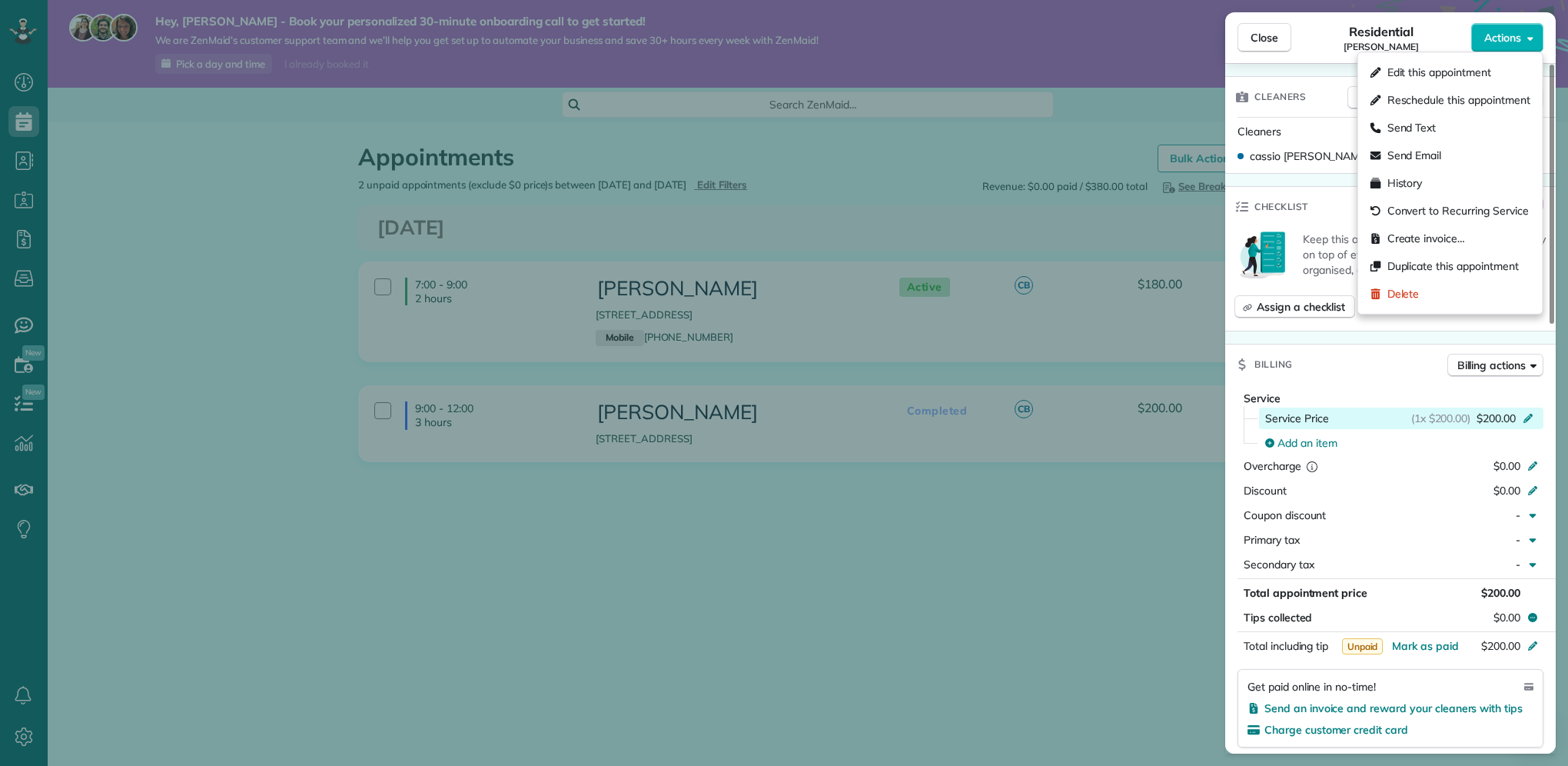
click at [1391, 425] on div "Service Price (1x $200.00) $200.00" at bounding box center [1402, 418] width 274 height 15
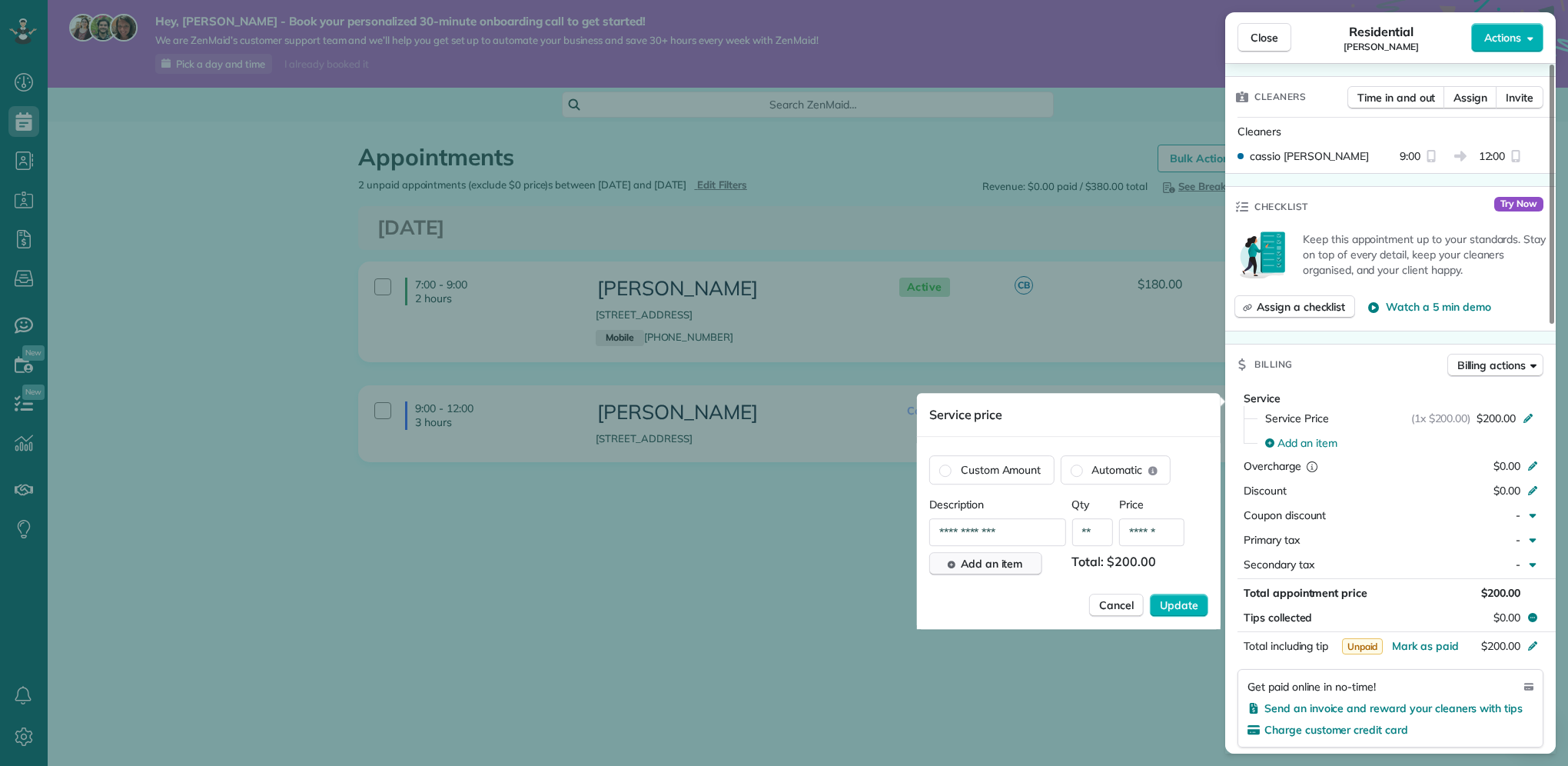
click at [1006, 566] on span "Add an item" at bounding box center [992, 563] width 62 height 15
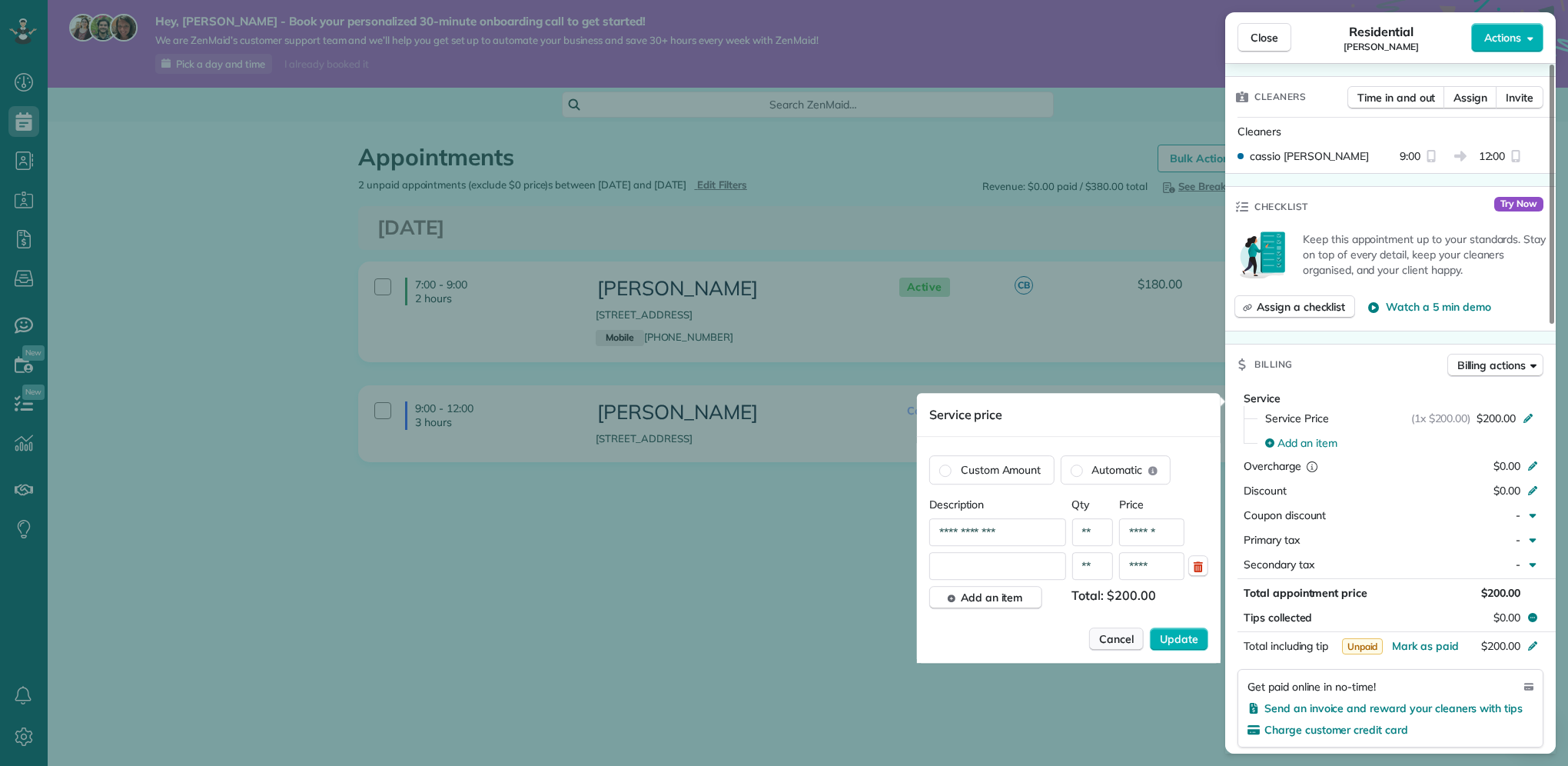
click at [1122, 635] on span "Cancel" at bounding box center [1116, 639] width 35 height 15
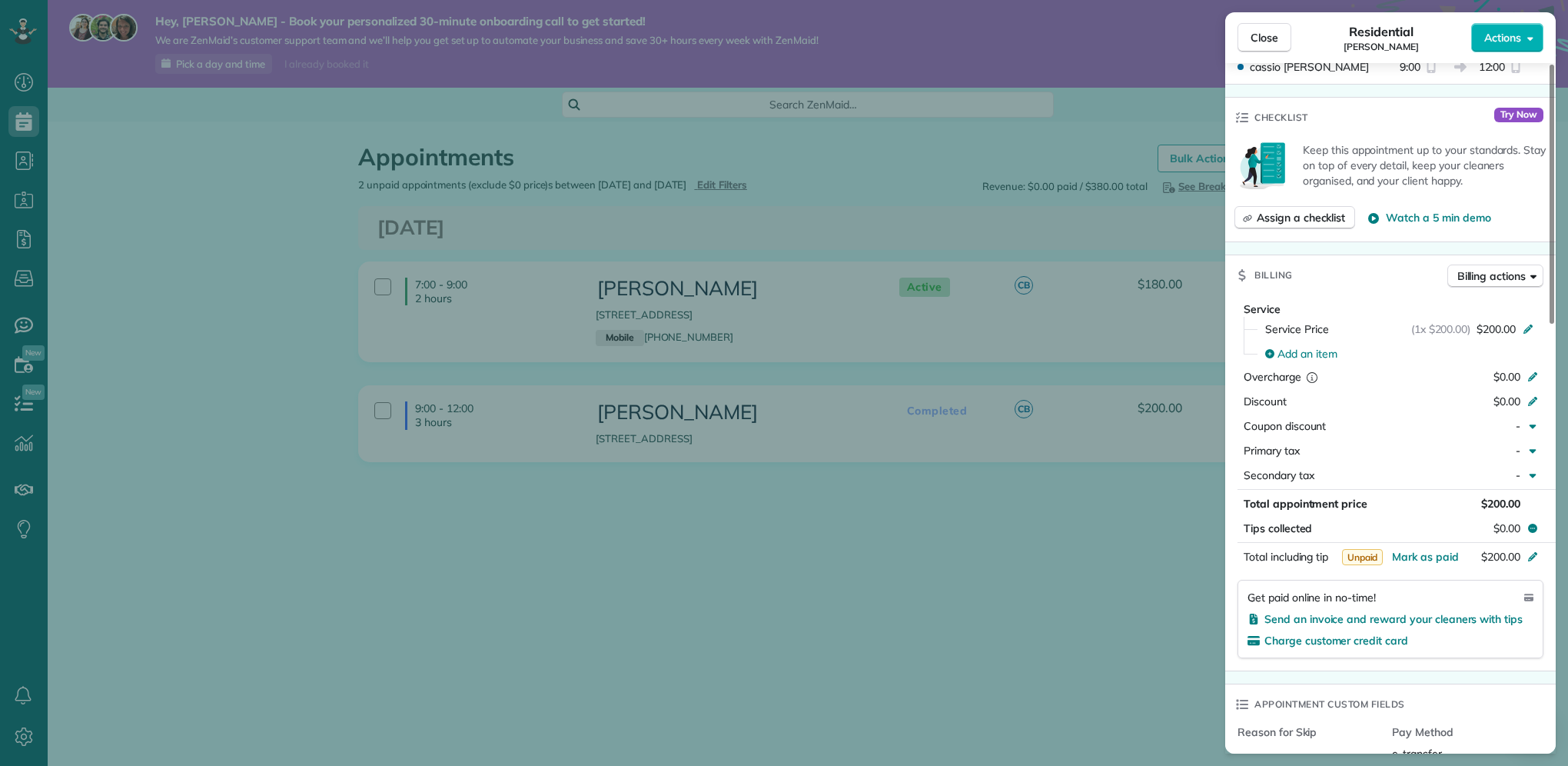
scroll to position [372, 0]
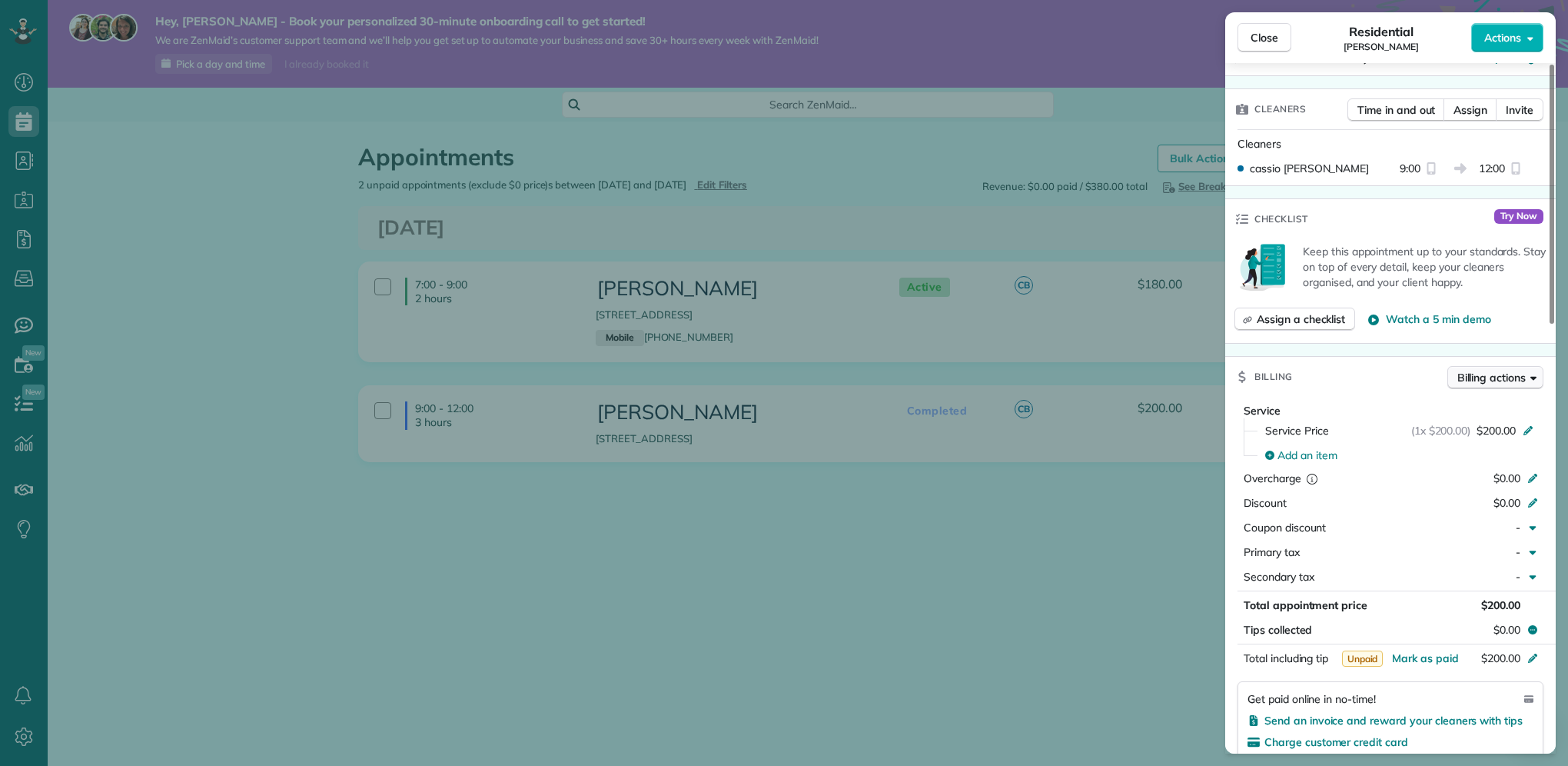
click at [1527, 386] on button "Billing actions" at bounding box center [1495, 378] width 96 height 23
click at [1256, 28] on button "Close" at bounding box center [1264, 37] width 54 height 29
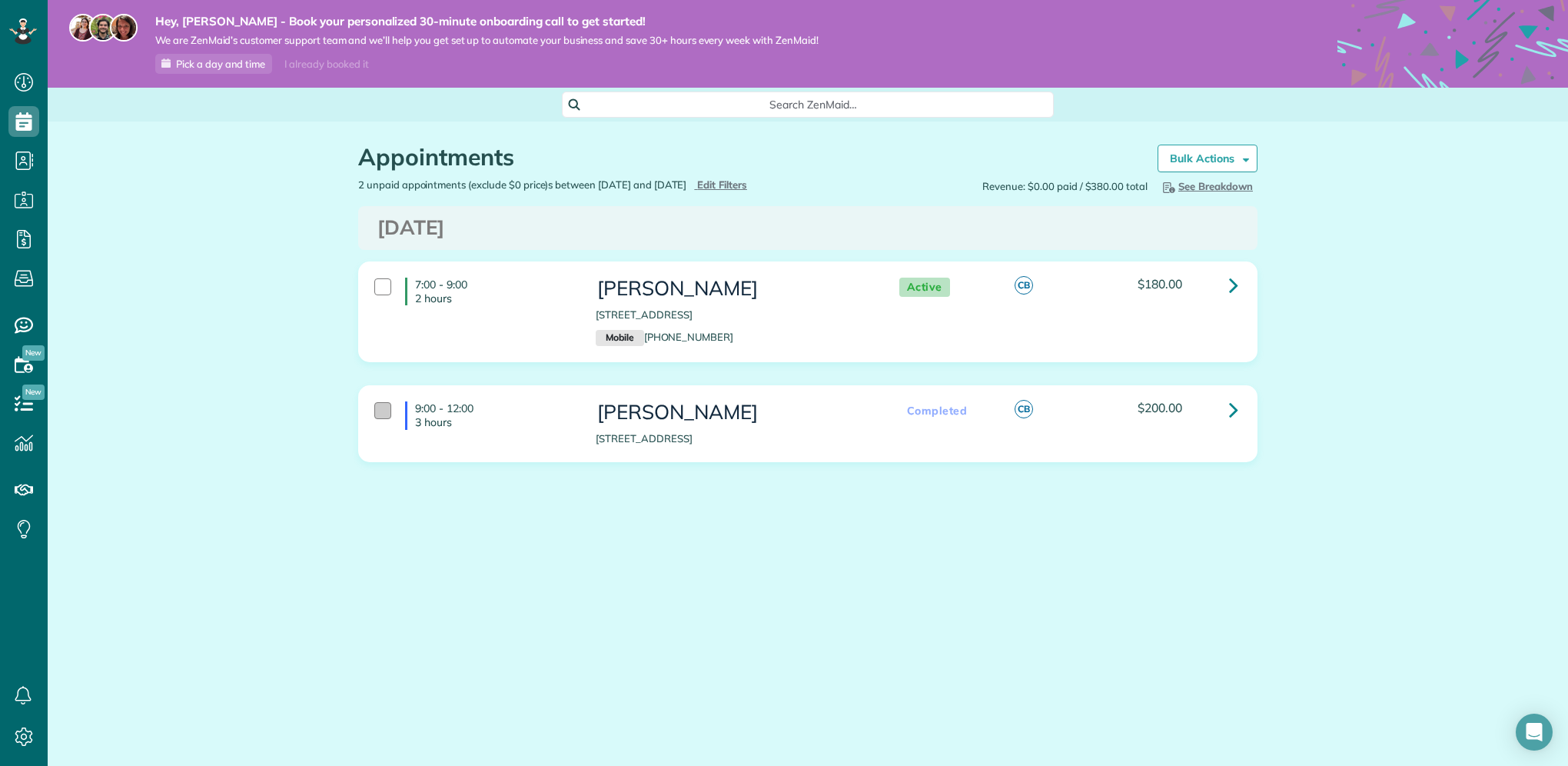
click at [375, 407] on div at bounding box center [383, 410] width 17 height 17
click at [1228, 284] on link at bounding box center [1234, 285] width 31 height 31
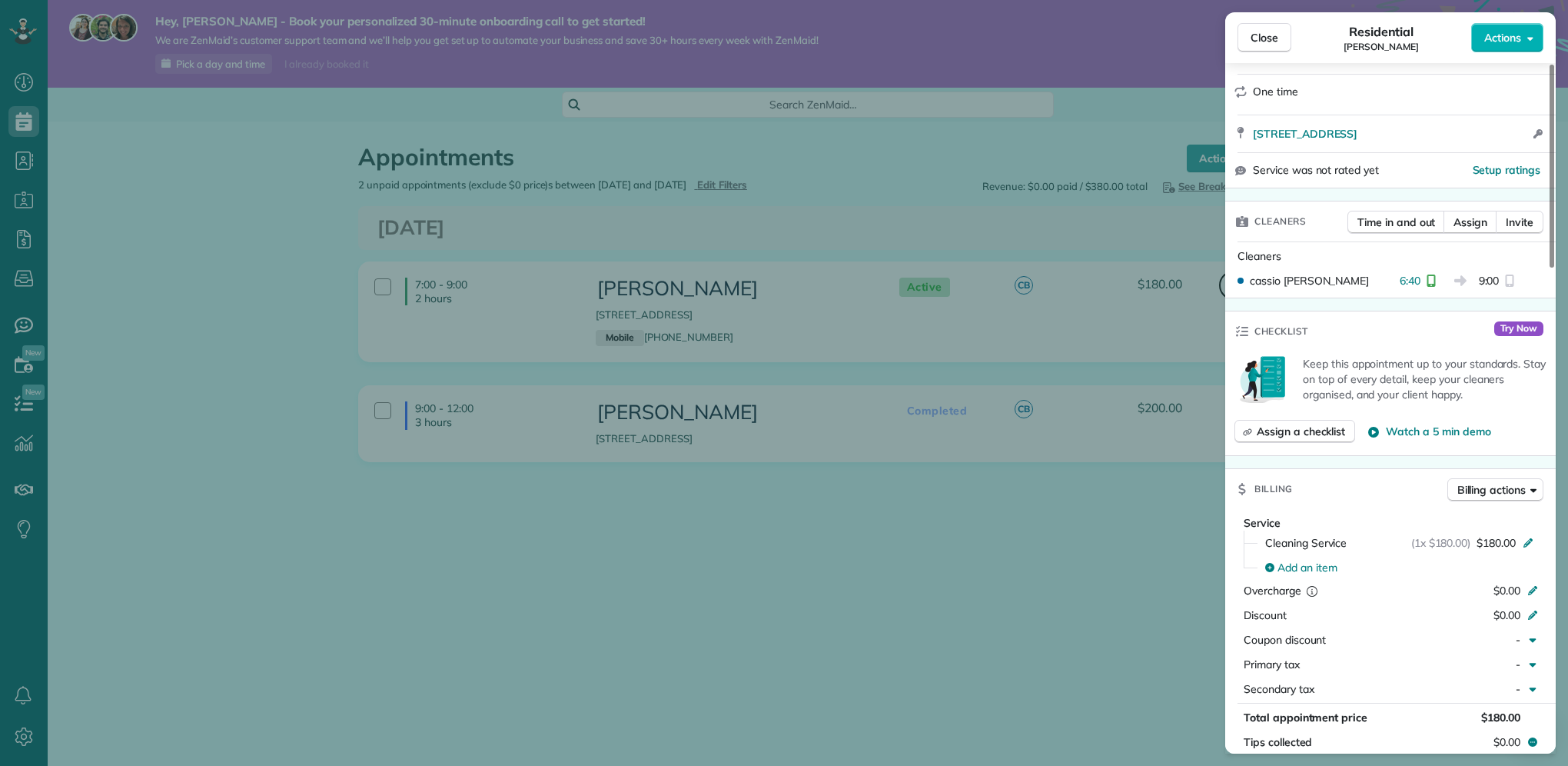
scroll to position [512, 0]
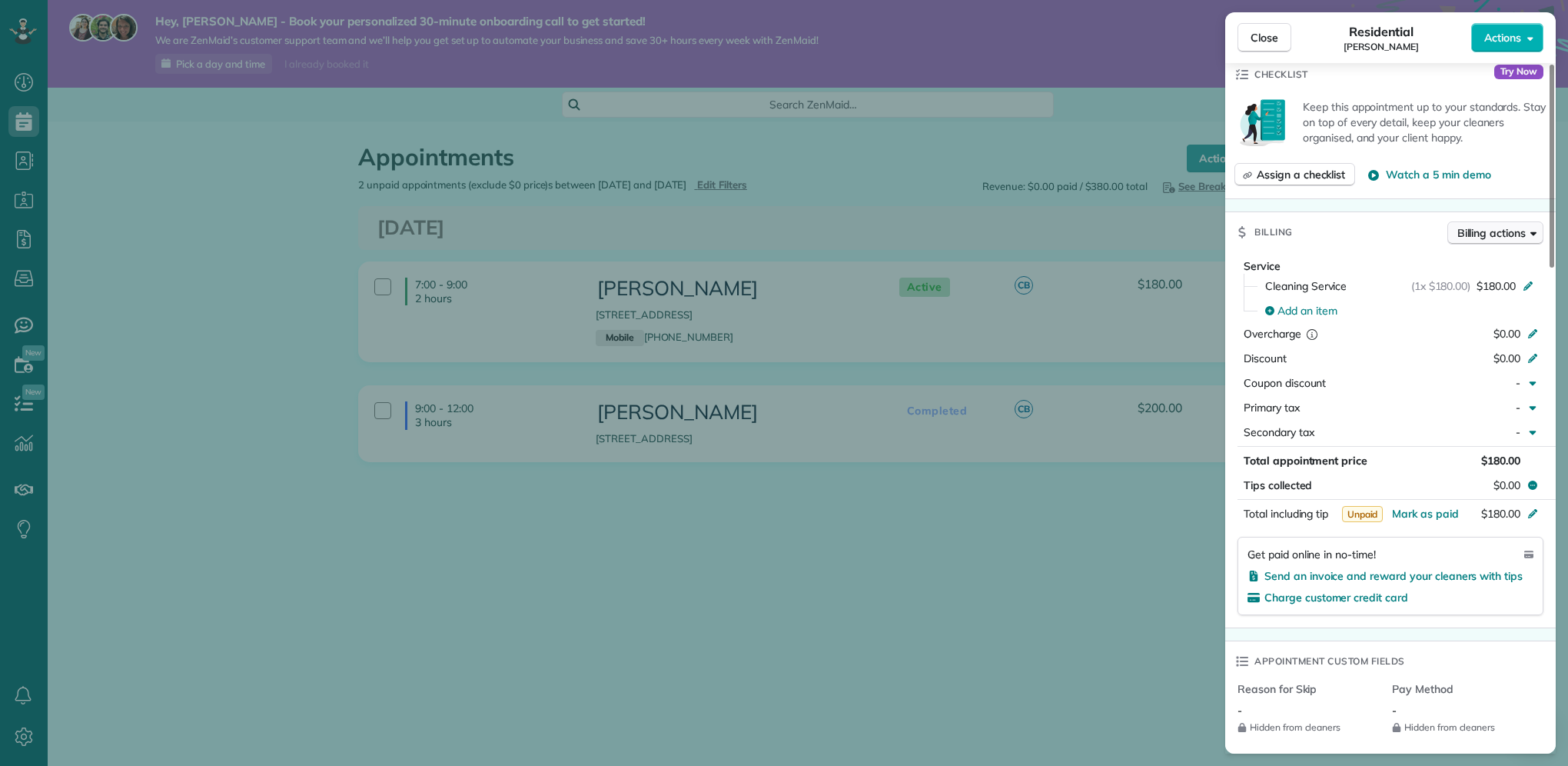
click at [1505, 236] on span "Billing actions" at bounding box center [1491, 233] width 68 height 15
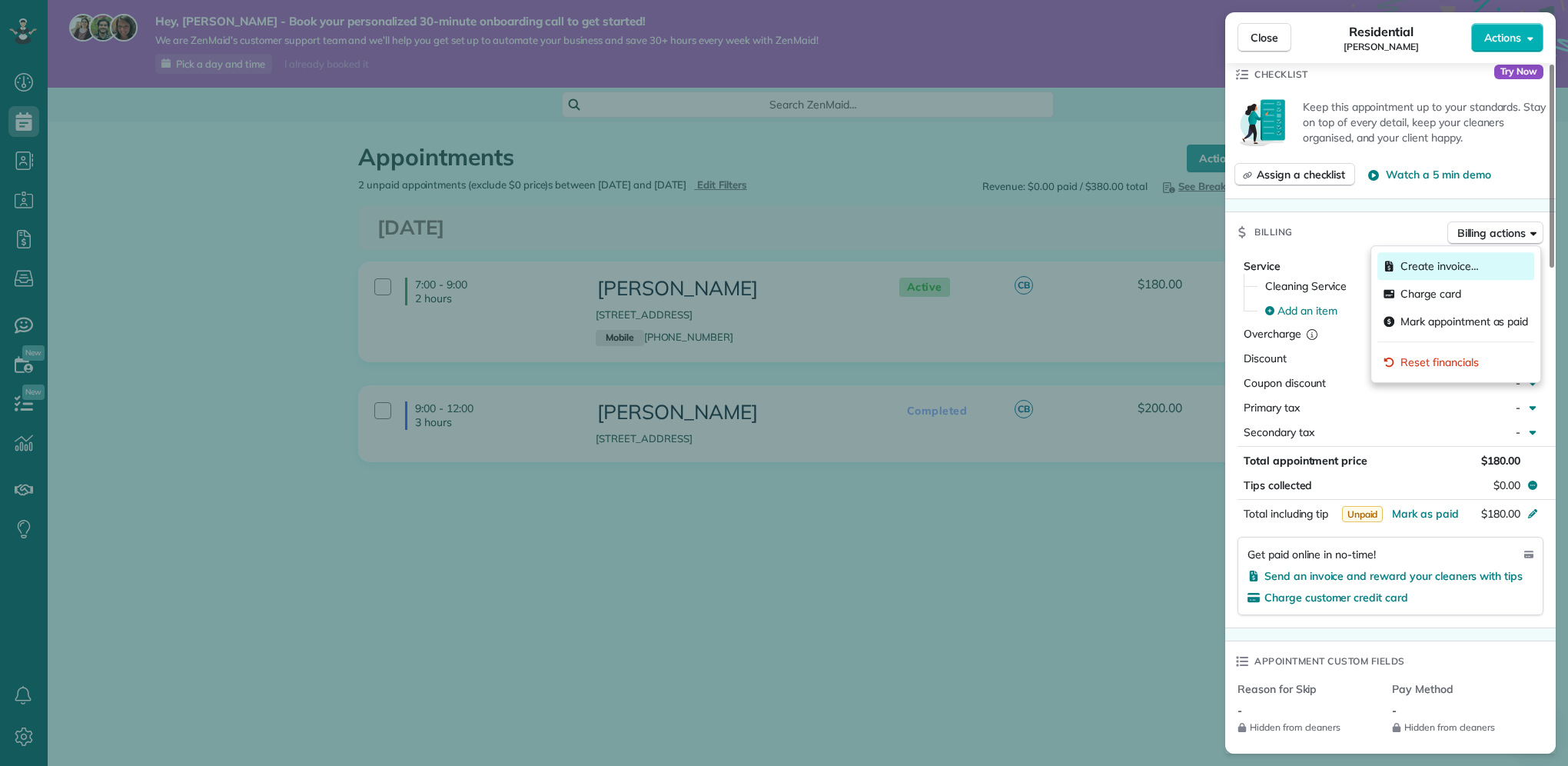
click at [1462, 272] on span "Create invoice…" at bounding box center [1439, 266] width 78 height 15
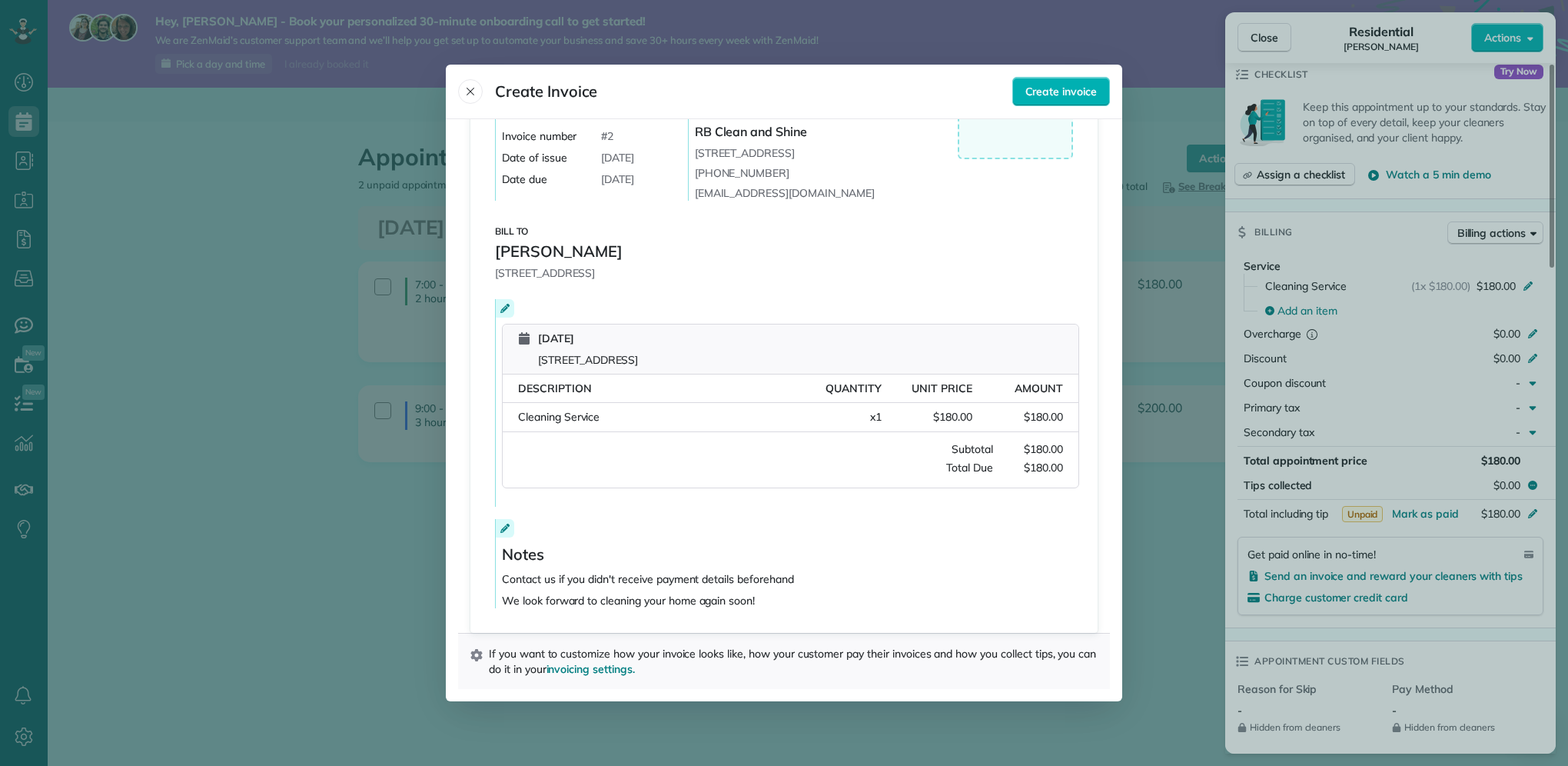
scroll to position [0, 0]
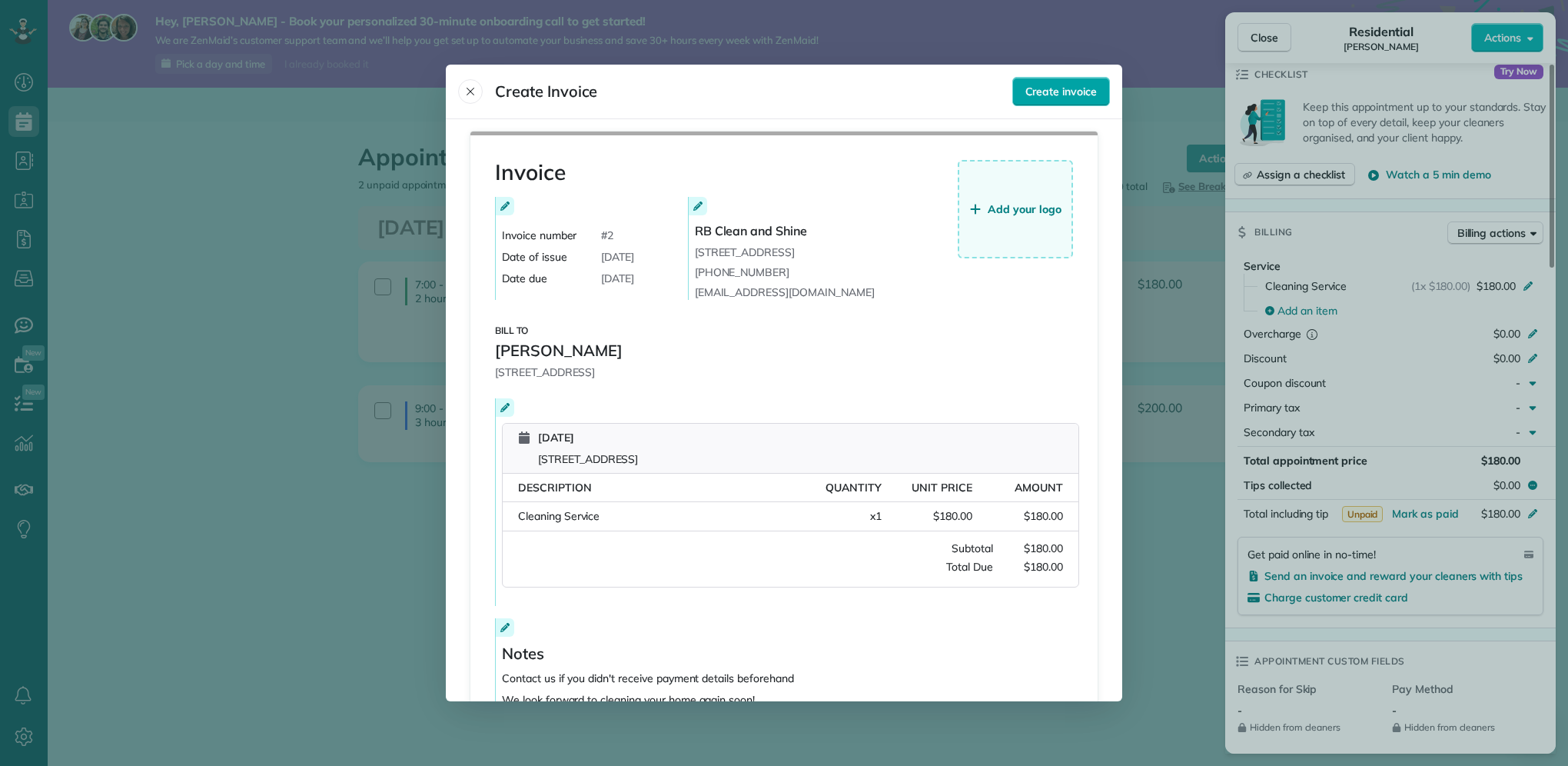
click at [1045, 86] on span "Create invoice" at bounding box center [1061, 91] width 71 height 15
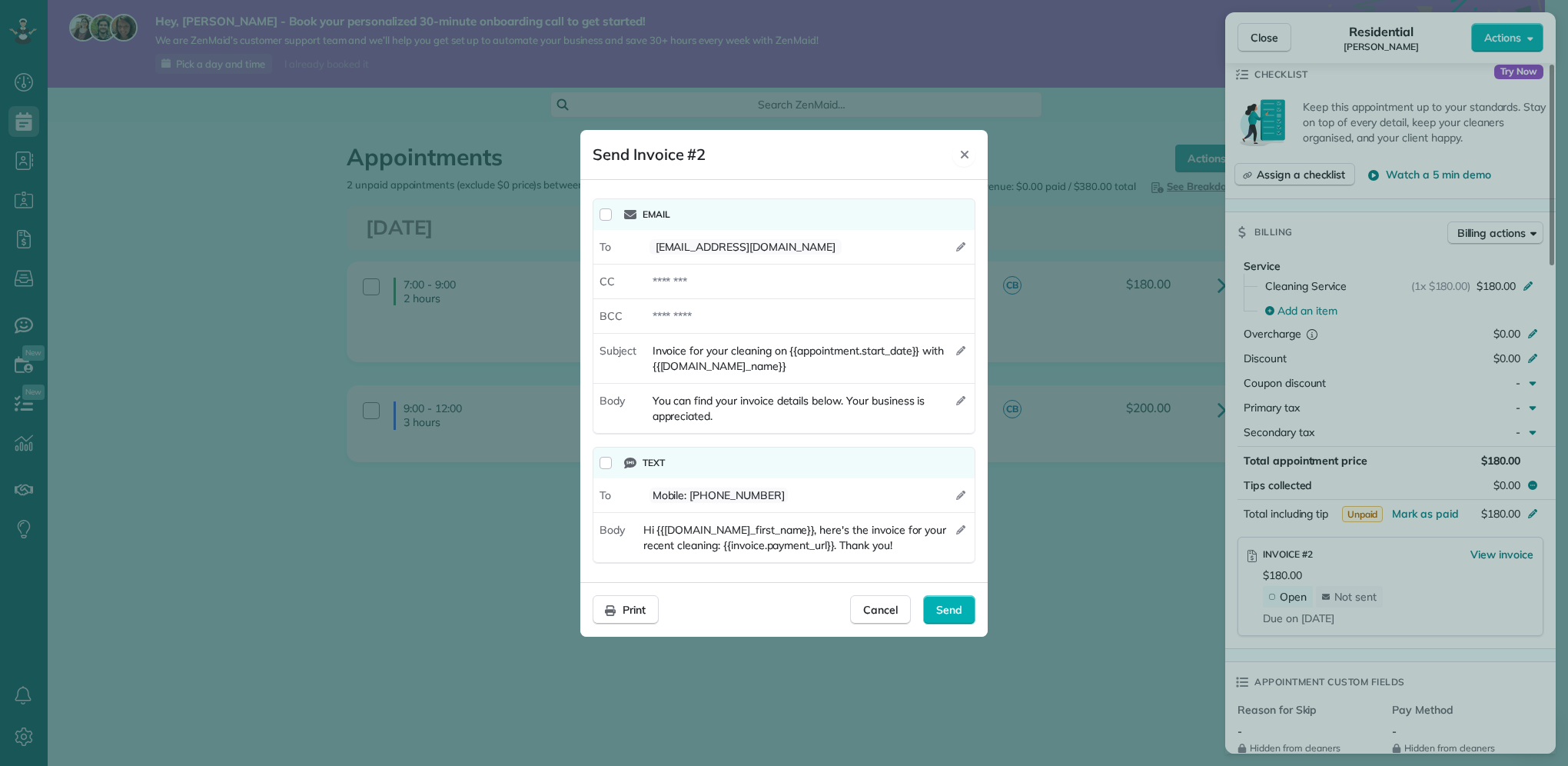
click at [970, 149] on div "Close" at bounding box center [964, 155] width 23 height 25
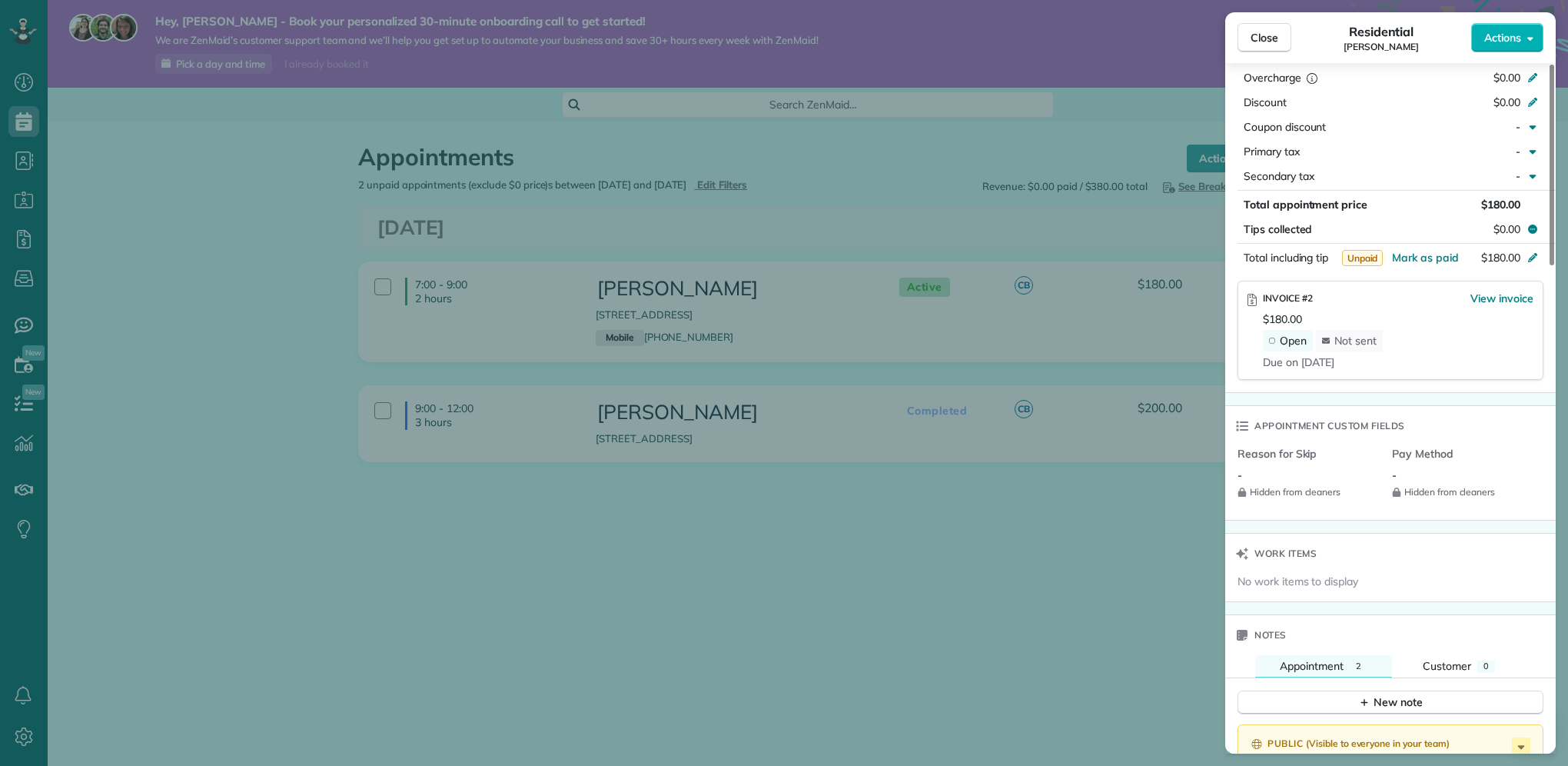
scroll to position [512, 0]
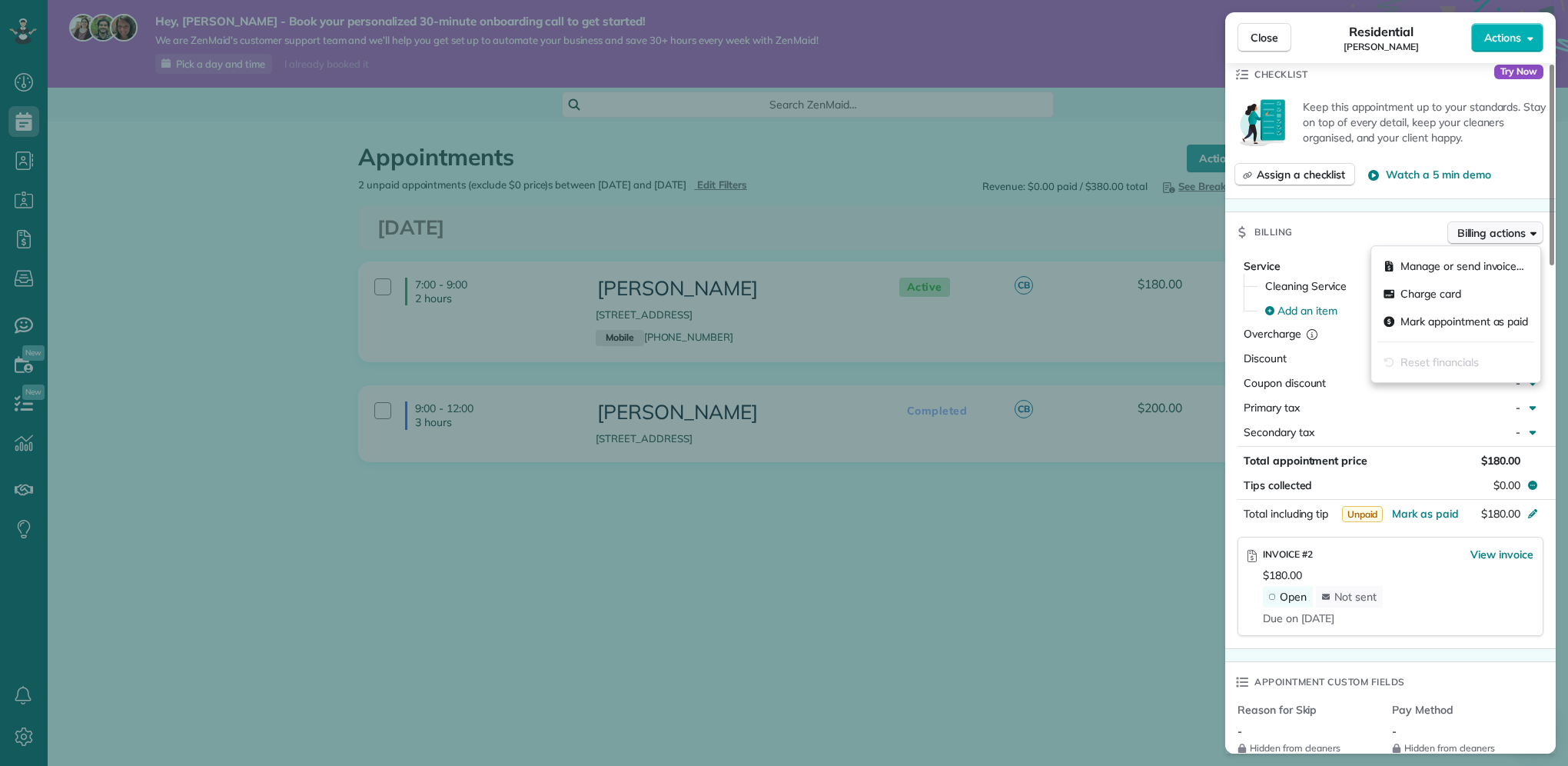
click at [1518, 225] on button "Billing actions" at bounding box center [1495, 233] width 96 height 23
click at [1378, 229] on div "Billing Billing actions" at bounding box center [1390, 233] width 331 height 40
click at [1485, 236] on span "Billing actions" at bounding box center [1491, 233] width 68 height 15
click at [1394, 239] on div "Billing Billing actions" at bounding box center [1390, 233] width 331 height 40
click at [1524, 0] on div "Close Residential Cassio Batista Actions Status Active Cassio Batista · Open pr…" at bounding box center [784, 0] width 1568 height 0
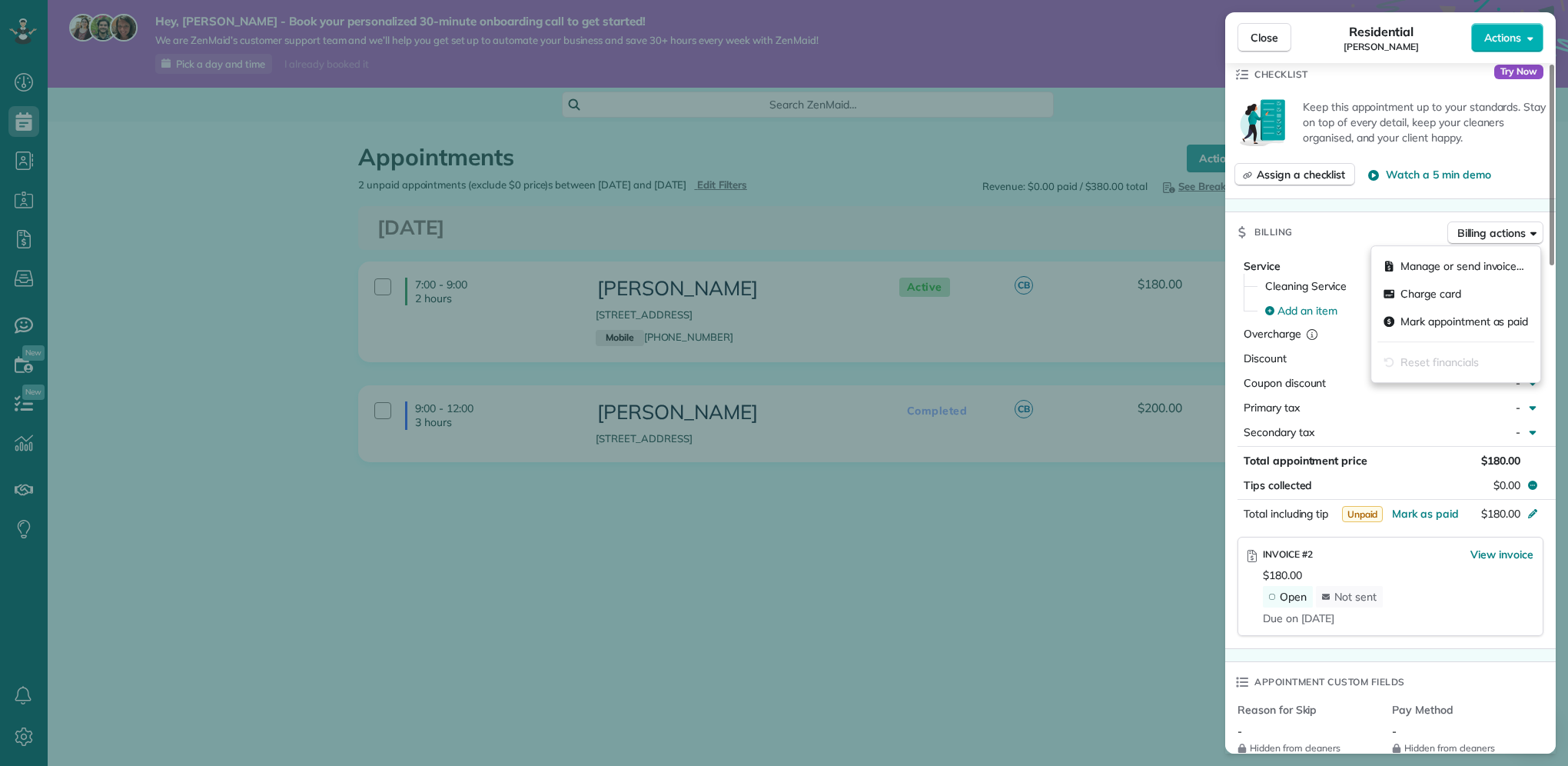
click at [1374, 240] on div "Billing Billing actions" at bounding box center [1390, 233] width 331 height 40
click at [1512, 236] on span "Billing actions" at bounding box center [1491, 233] width 68 height 15
click at [1304, 247] on div "Billing Billing actions" at bounding box center [1390, 233] width 331 height 40
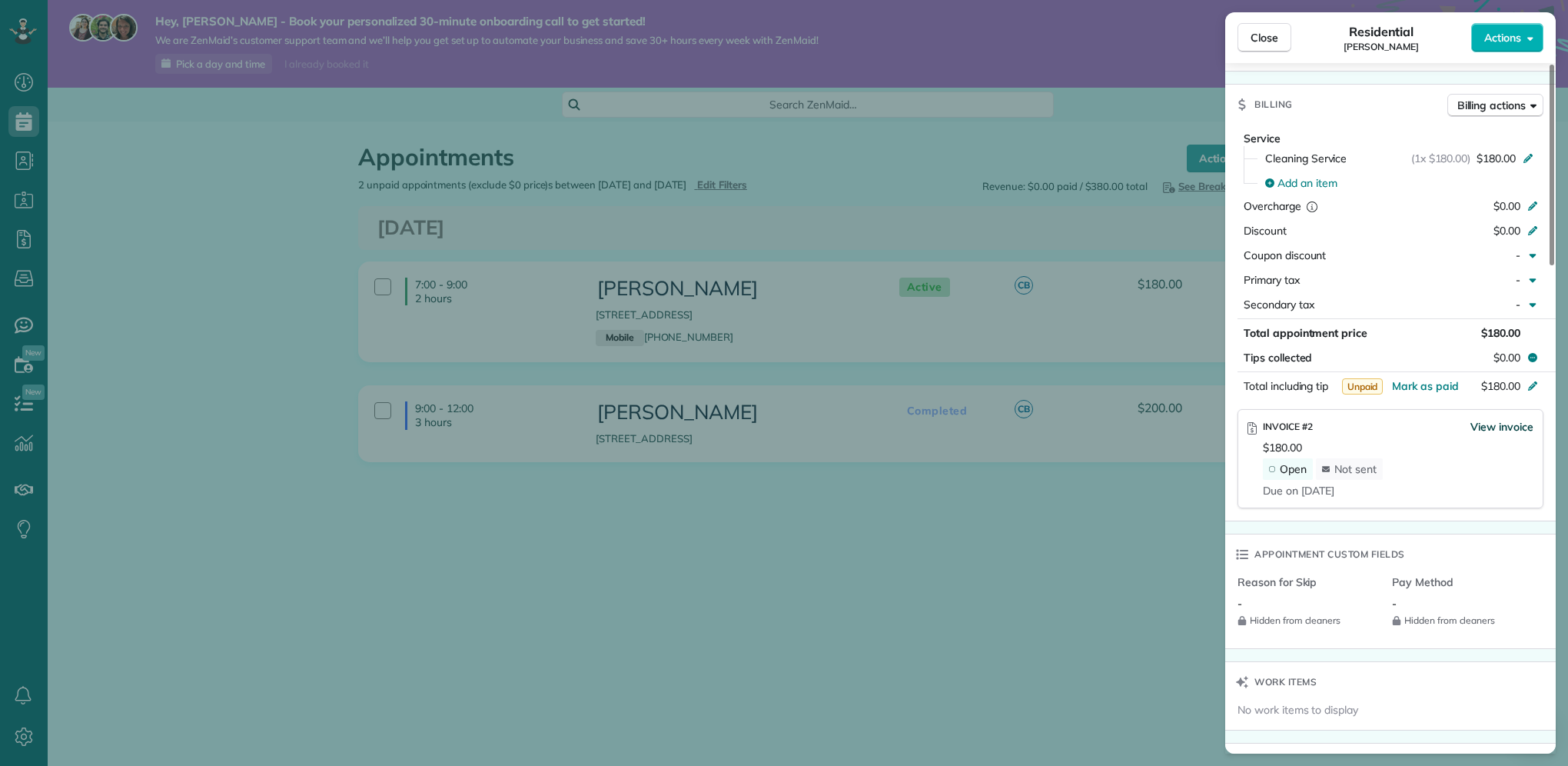
click at [1485, 434] on span "View invoice" at bounding box center [1502, 427] width 63 height 15
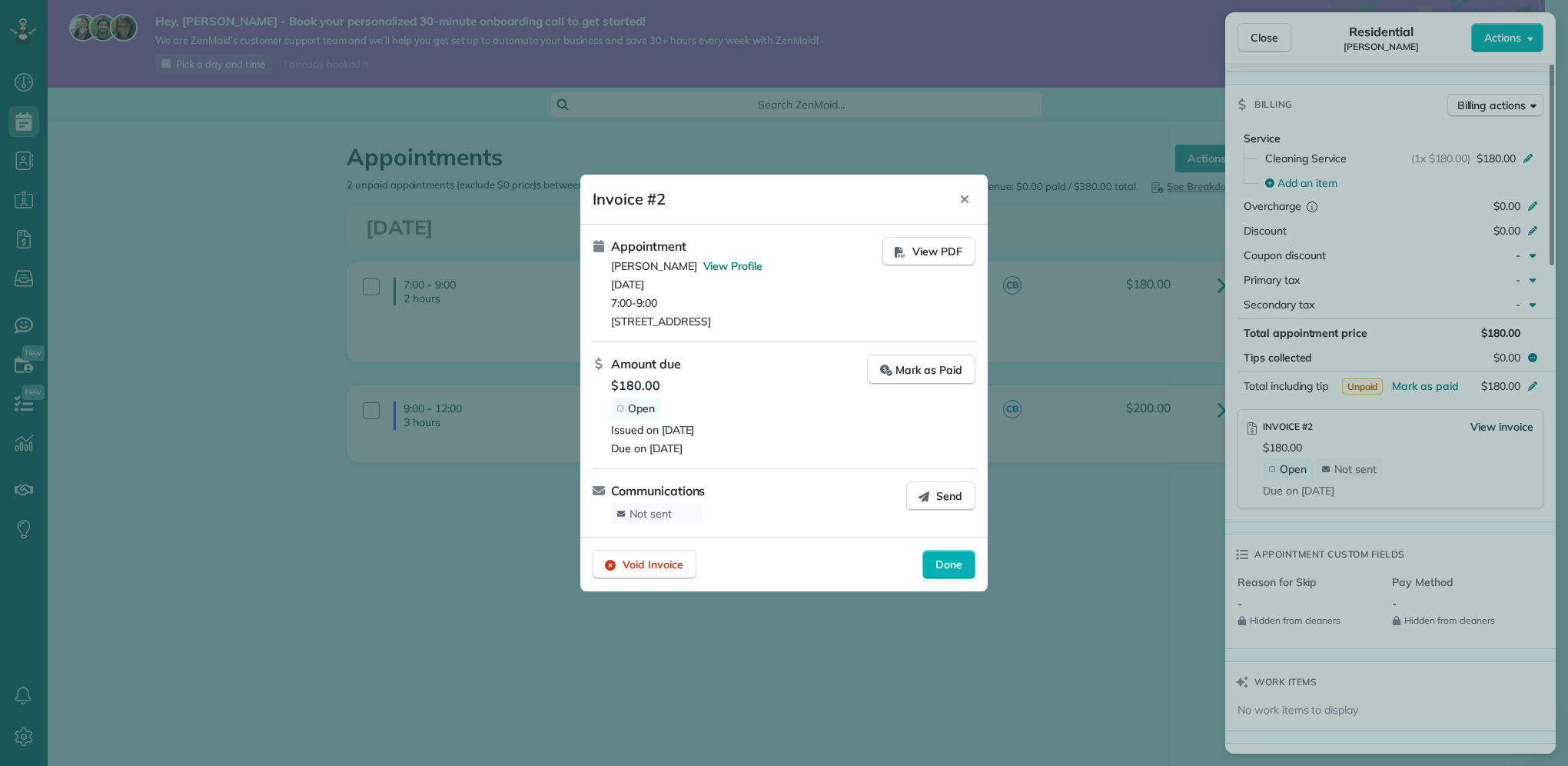
click at [1488, 432] on div at bounding box center [784, 383] width 1568 height 766
click at [943, 244] on span "View PDF" at bounding box center [938, 252] width 50 height 15
click at [966, 201] on icon "Close" at bounding box center [965, 199] width 8 height 8
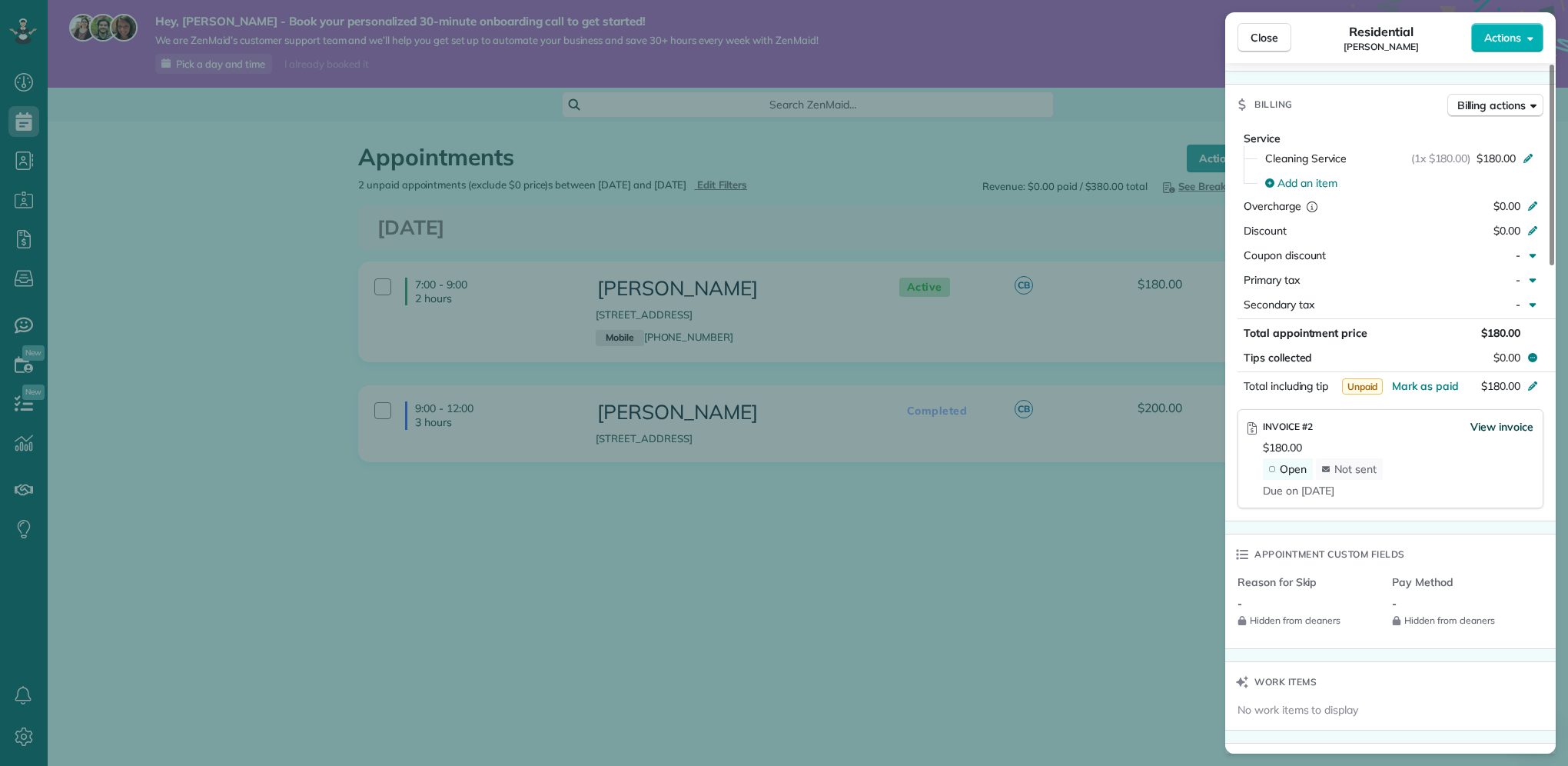
click at [1489, 431] on span "View invoice" at bounding box center [1502, 427] width 63 height 15
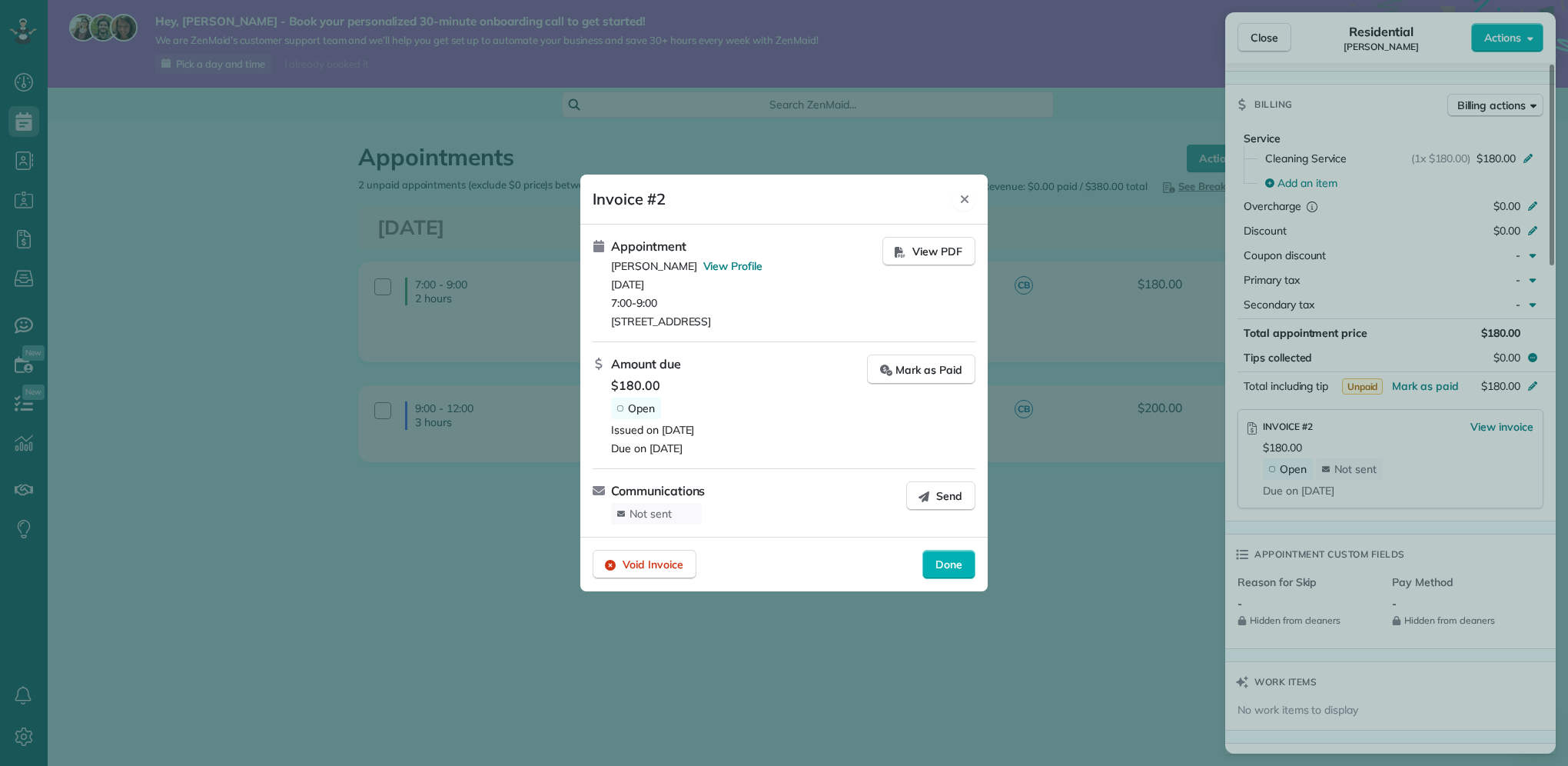
click at [969, 197] on icon "Close" at bounding box center [965, 199] width 12 height 12
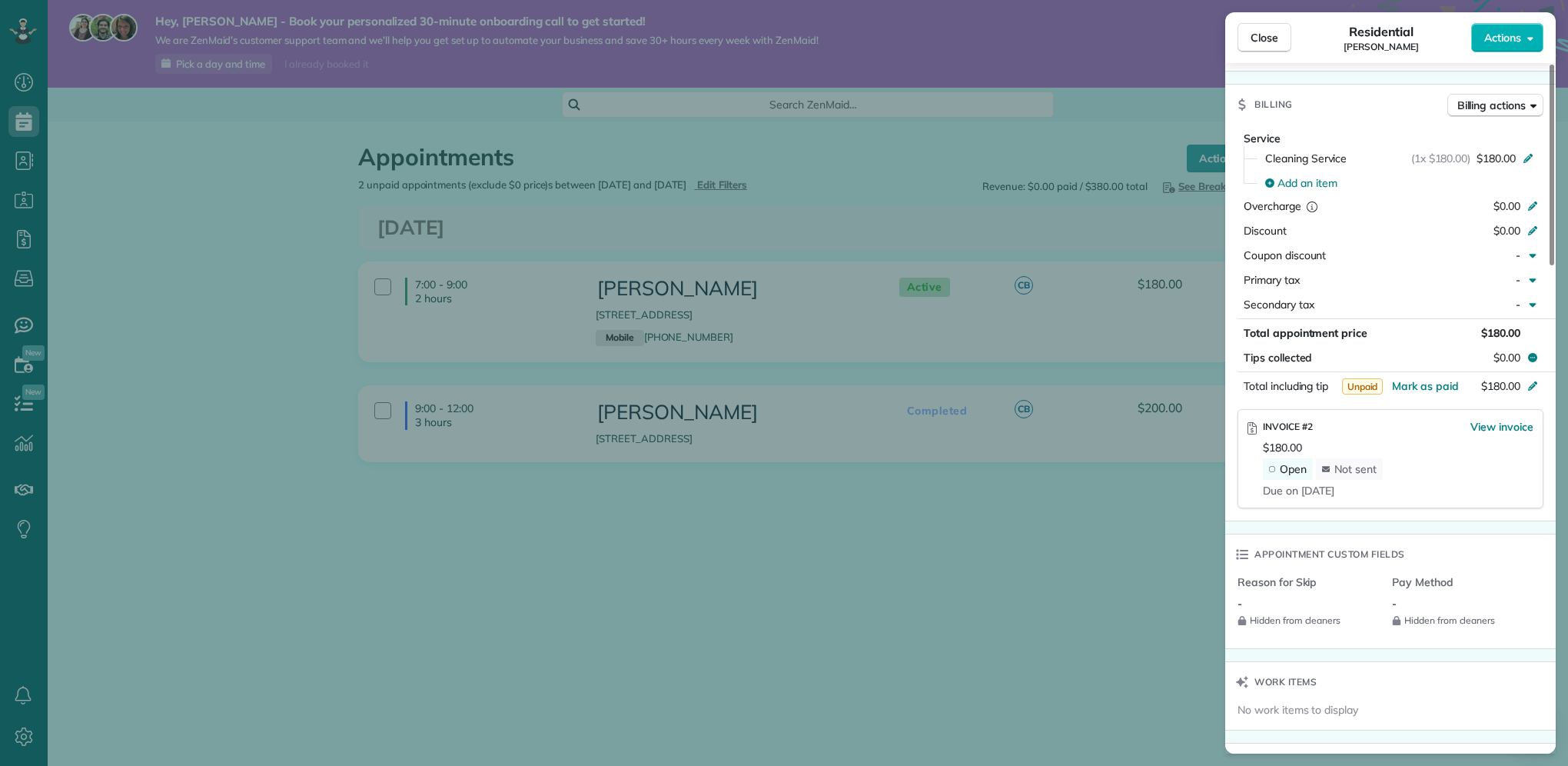
click at [929, 579] on div "Close Residential Cassio Batista Actions Status Active Cassio Batista · Open pr…" at bounding box center [784, 383] width 1568 height 766
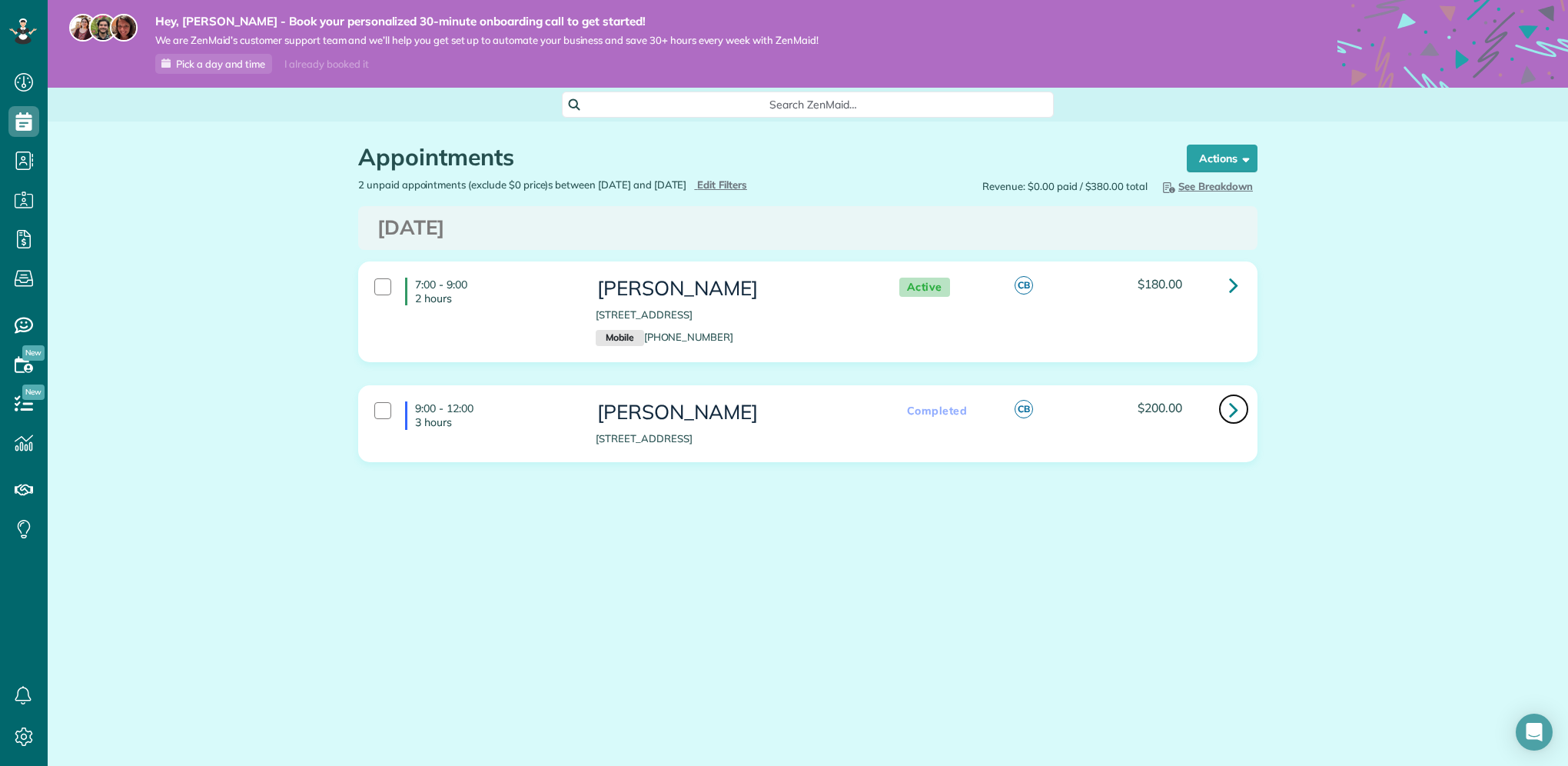
click at [1231, 406] on icon at bounding box center [1234, 409] width 10 height 27
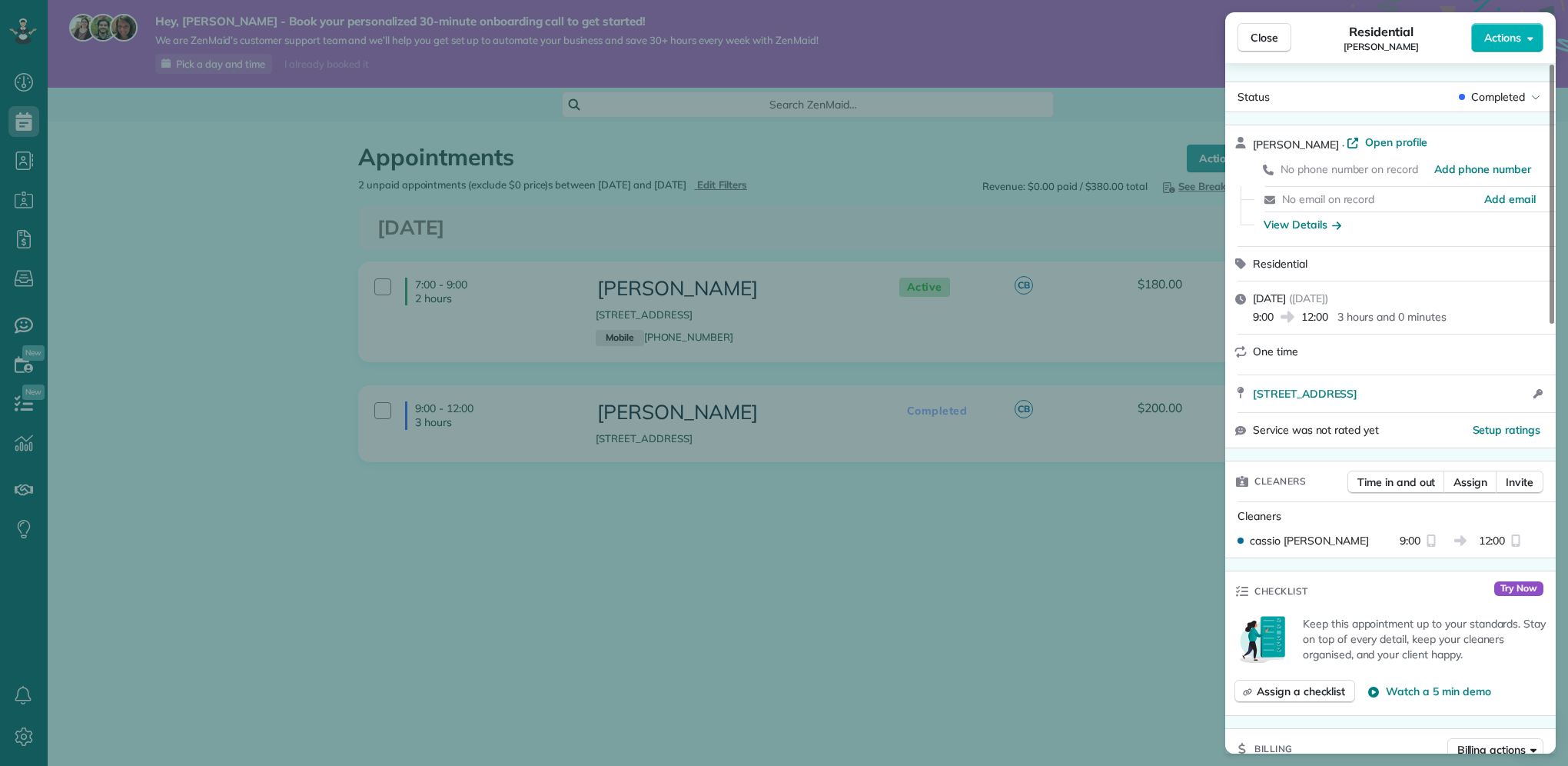
click at [1073, 506] on div "Close Residential Ahmed Actions Status Completed Ahmed · Open profile No phone …" at bounding box center [784, 383] width 1568 height 766
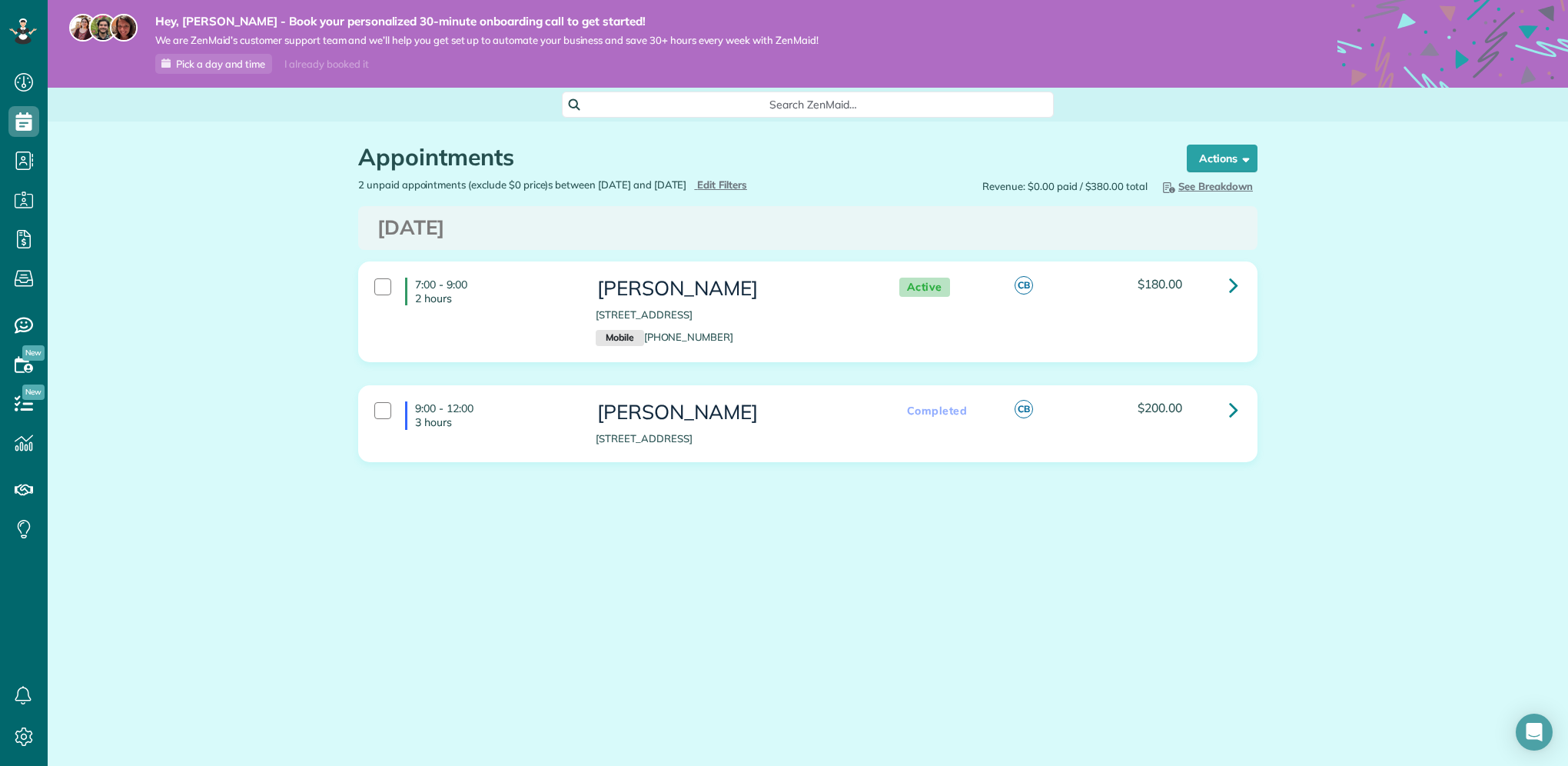
click at [682, 302] on div "Cassio Batista 165 Legion Road North apt 2026 Toronto ON M8Y 0B3 Mobile (647) 7…" at bounding box center [731, 311] width 272 height 68
click at [1228, 282] on link at bounding box center [1234, 285] width 31 height 31
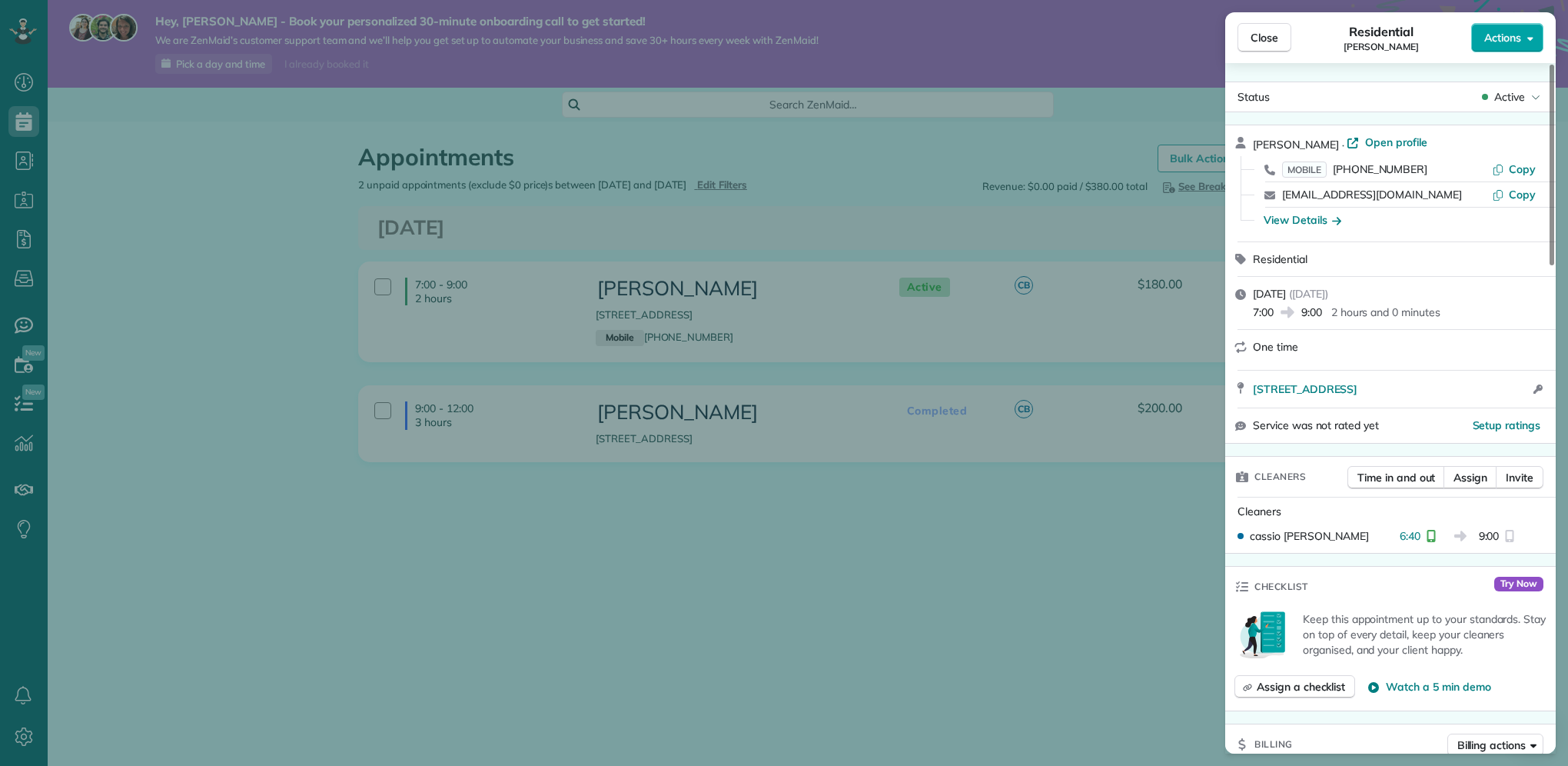
click at [1525, 40] on button "Actions" at bounding box center [1507, 37] width 72 height 29
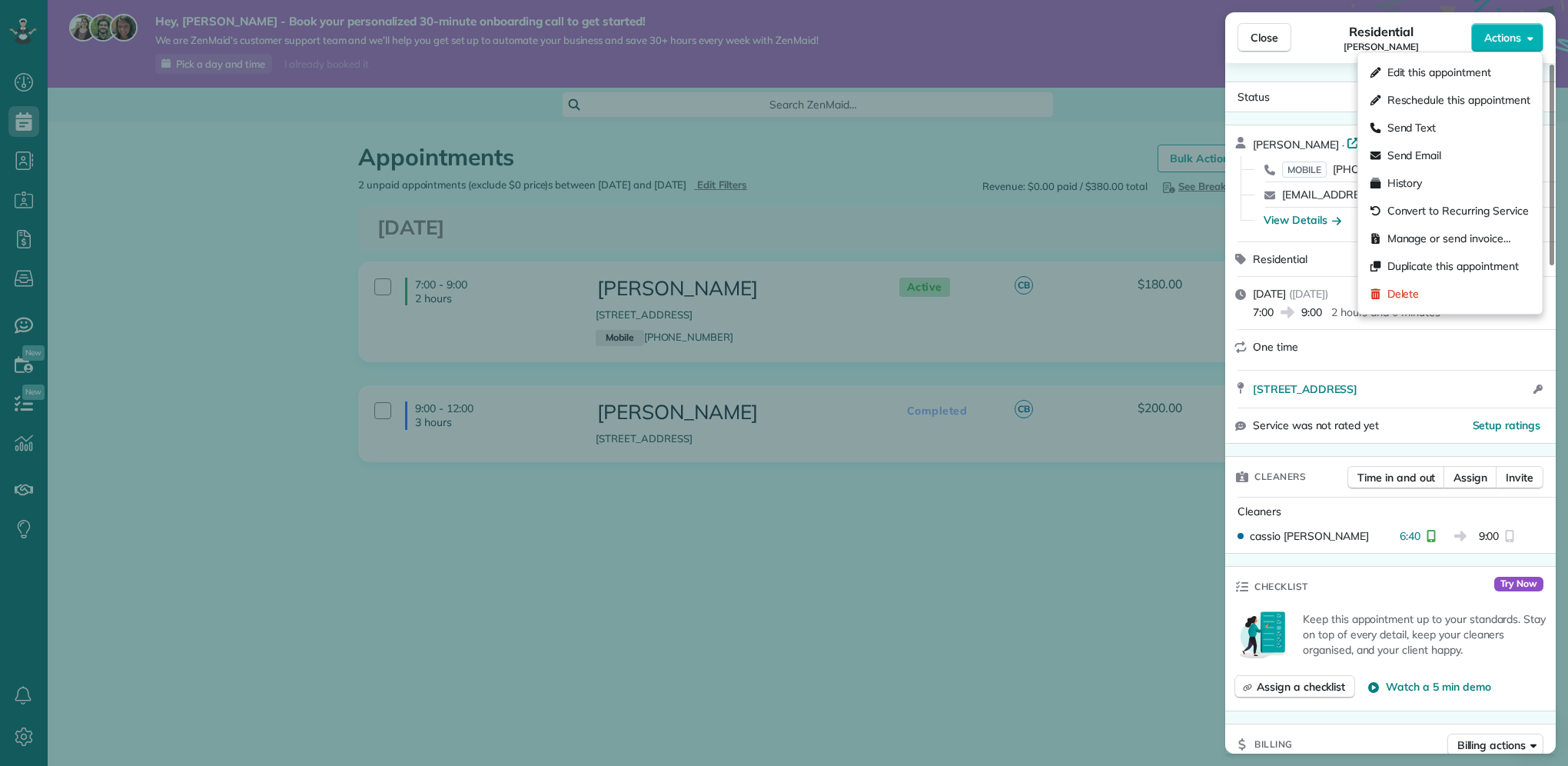
click at [1433, 640] on p "Keep this appointment up to your standards. Stay on top of every detail, keep y…" at bounding box center [1425, 634] width 244 height 46
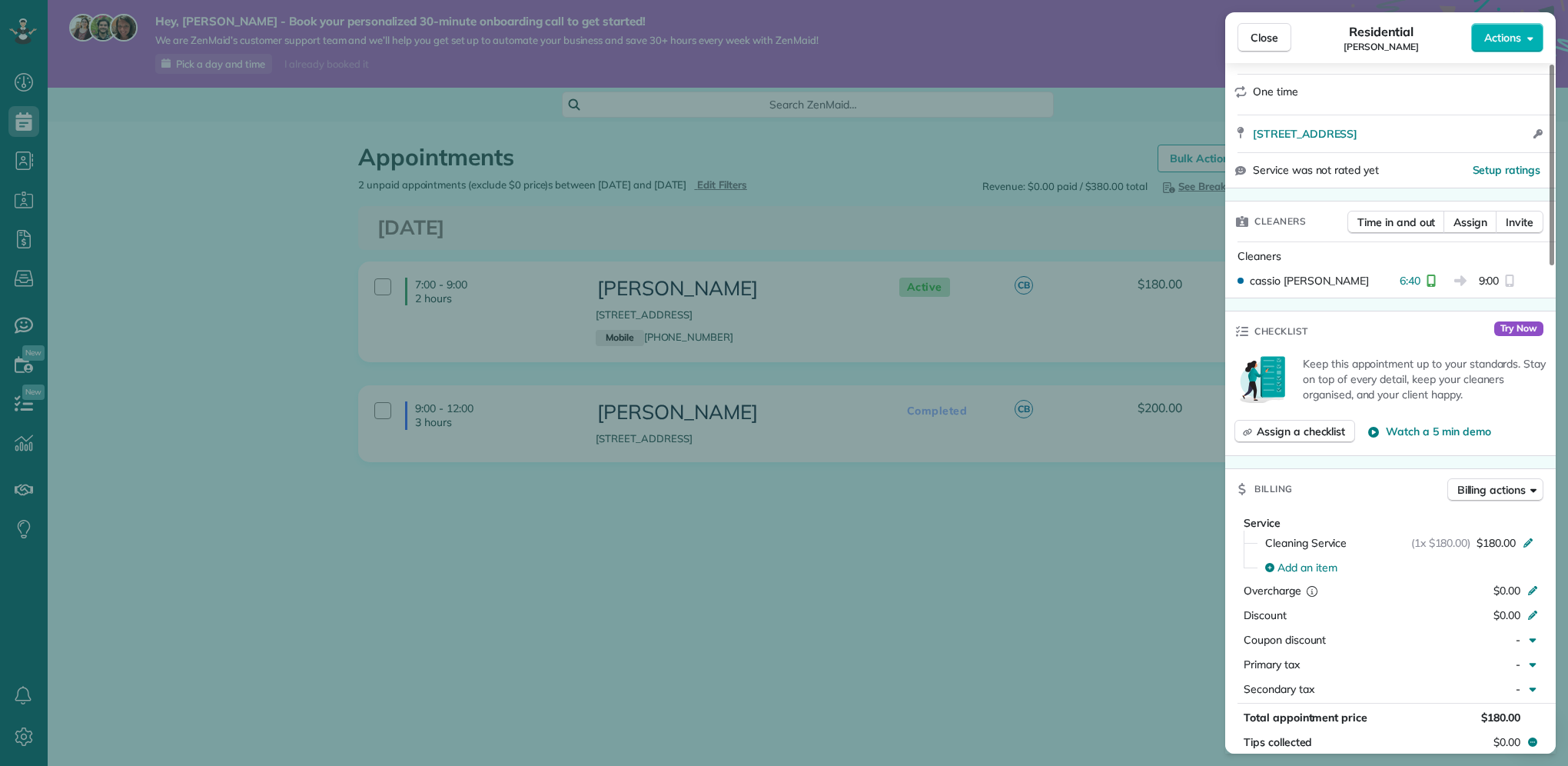
scroll to position [383, 0]
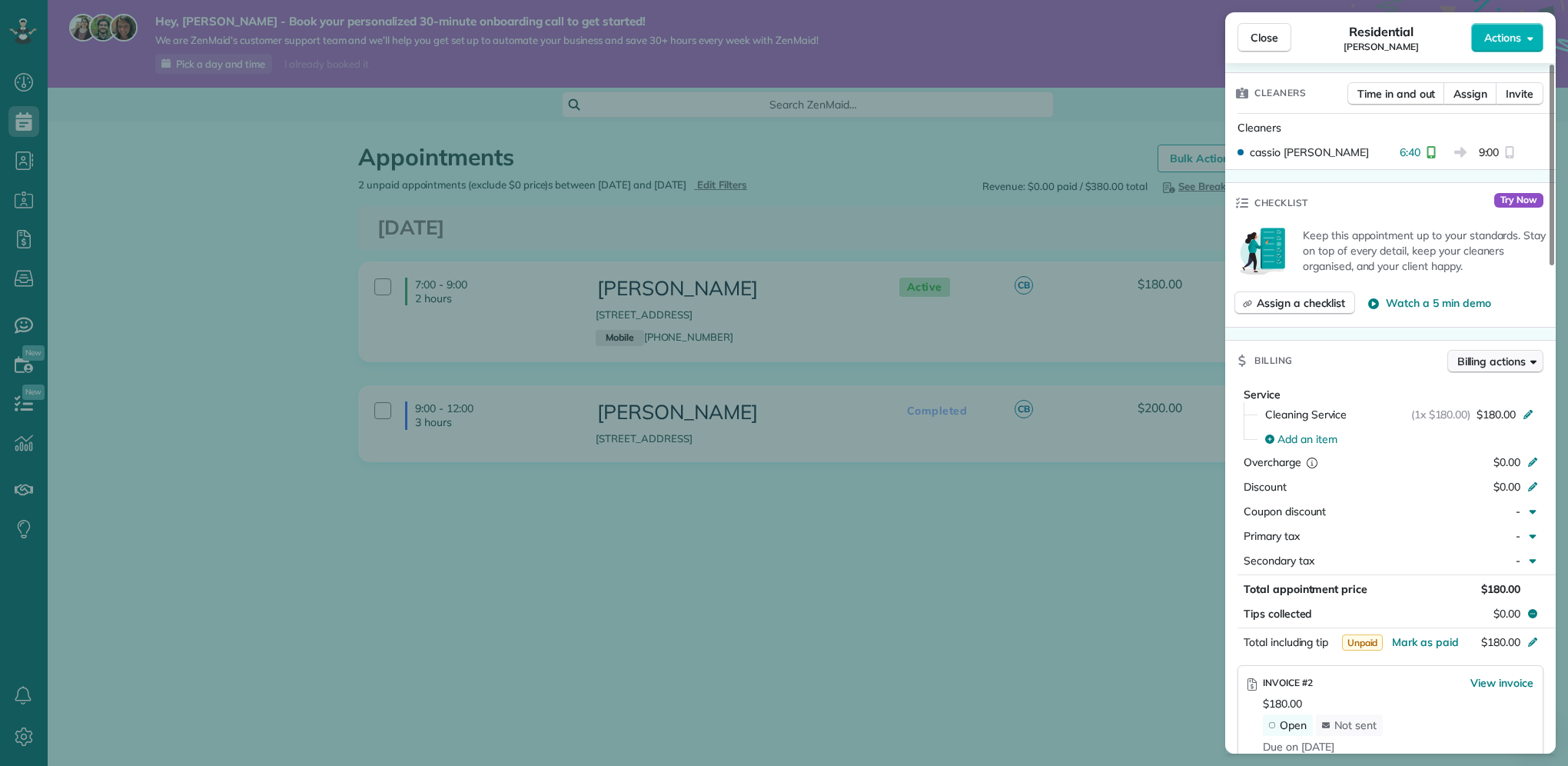
click at [1539, 361] on button "Billing actions" at bounding box center [1495, 361] width 96 height 23
click at [1443, 396] on span "Manage or send invoice…" at bounding box center [1462, 394] width 124 height 15
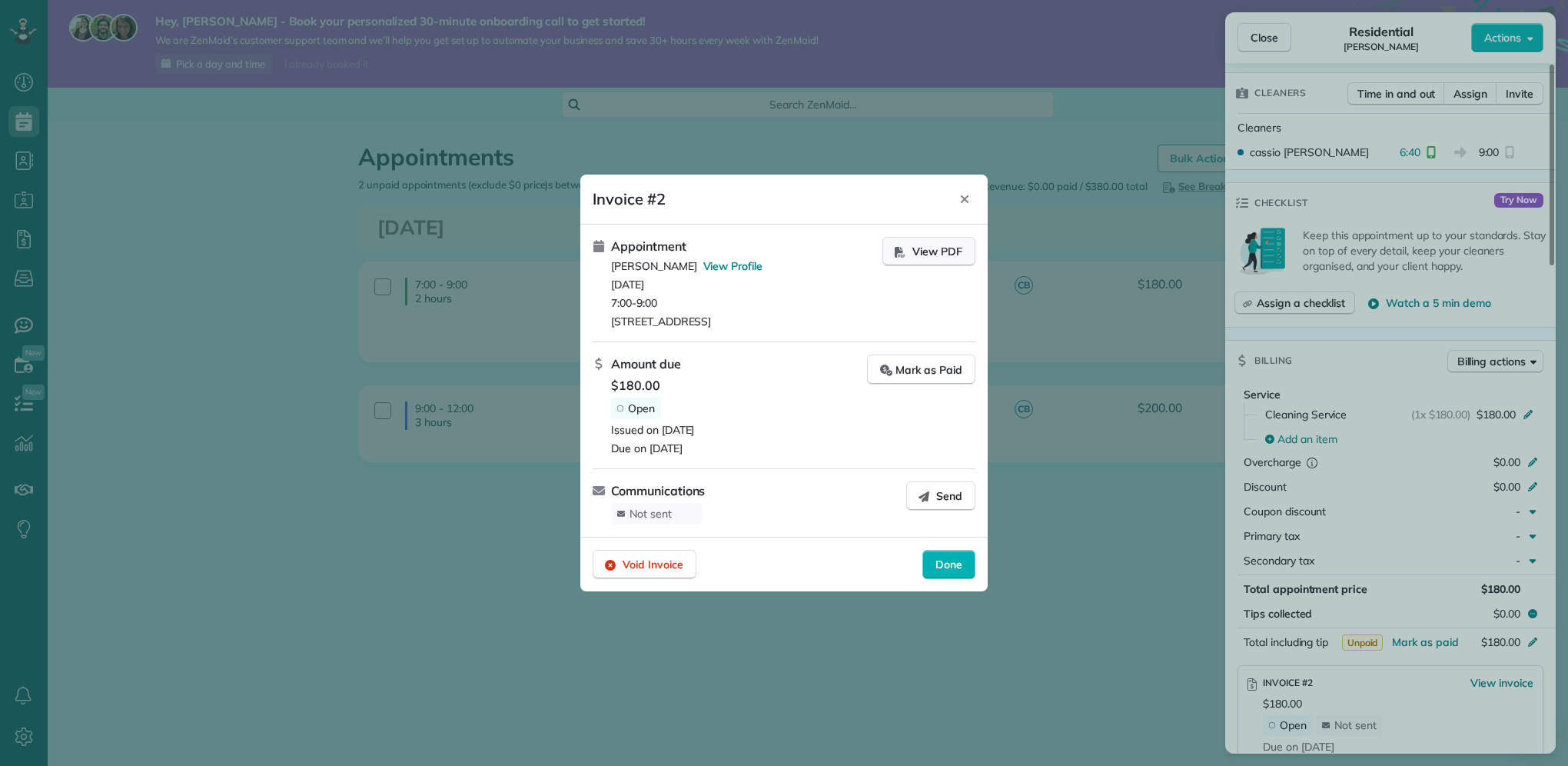
click at [919, 254] on span "View PDF" at bounding box center [938, 252] width 50 height 15
click at [966, 204] on icon "Close" at bounding box center [965, 199] width 12 height 12
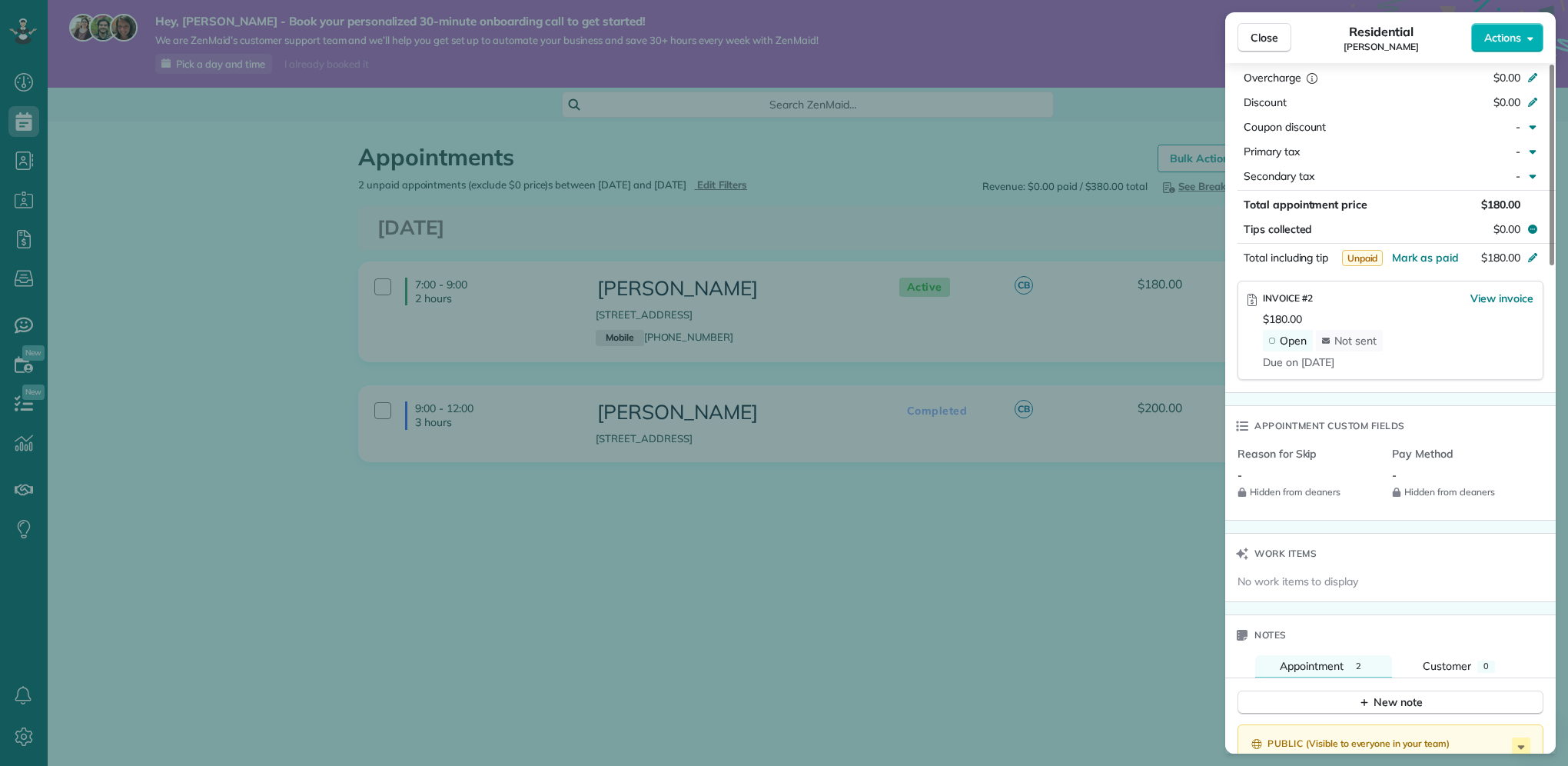
scroll to position [640, 0]
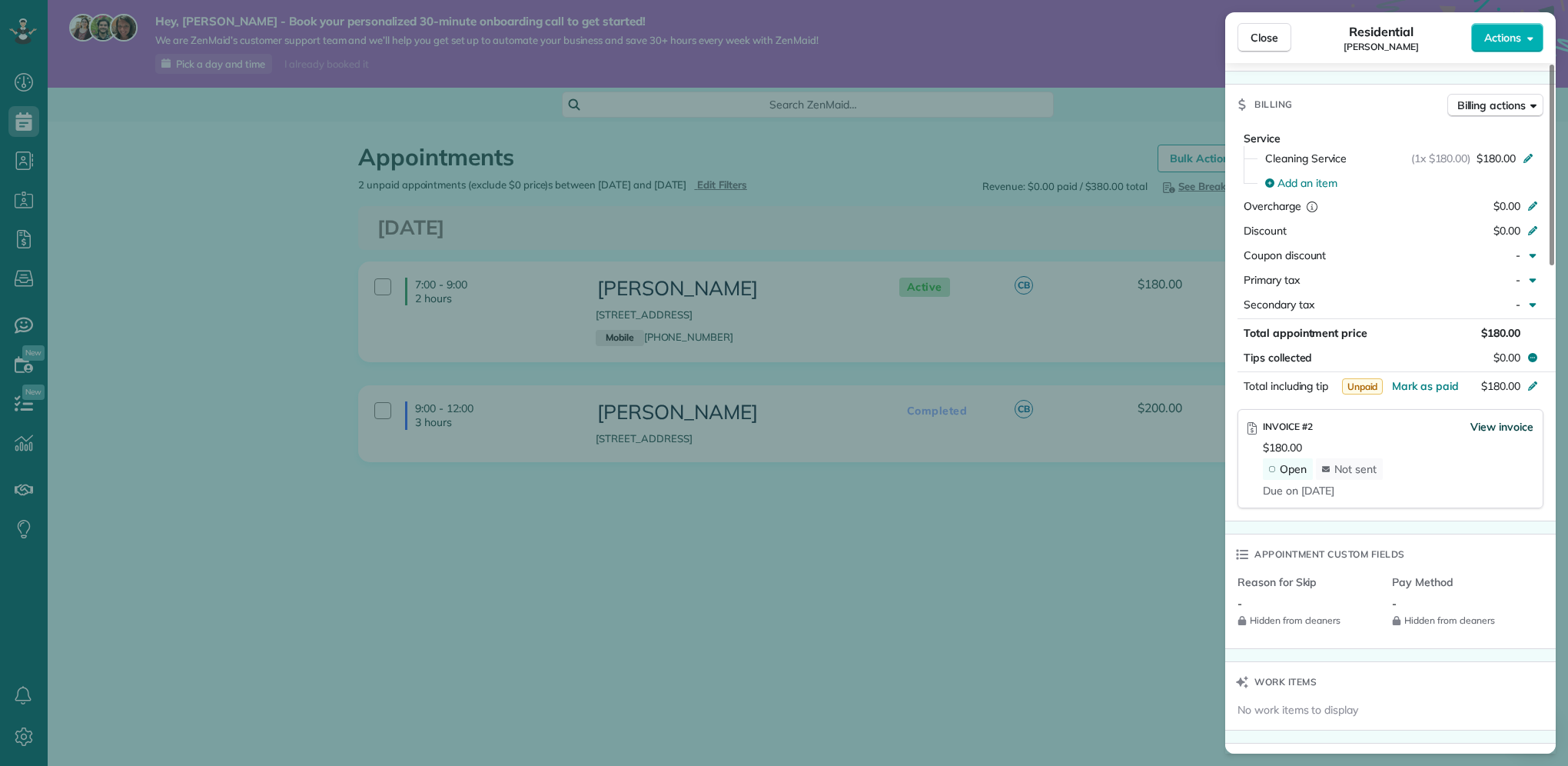
click at [1500, 430] on span "View invoice" at bounding box center [1502, 427] width 63 height 15
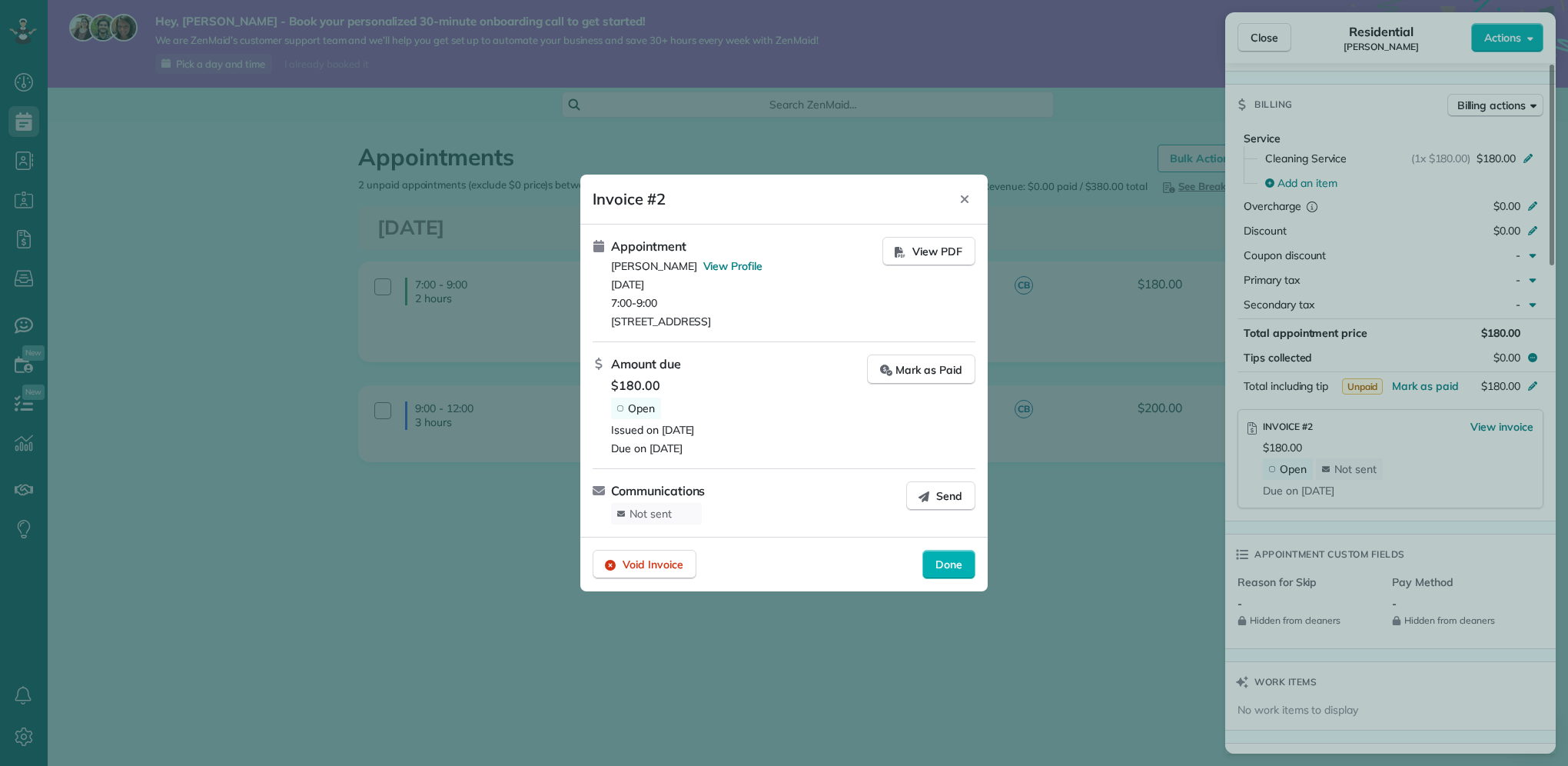
click at [824, 324] on span "165 Legion Road North apt 2026 Toronto ON M8Y 0B3" at bounding box center [747, 321] width 271 height 15
click at [707, 262] on span "View Profile" at bounding box center [733, 266] width 60 height 13
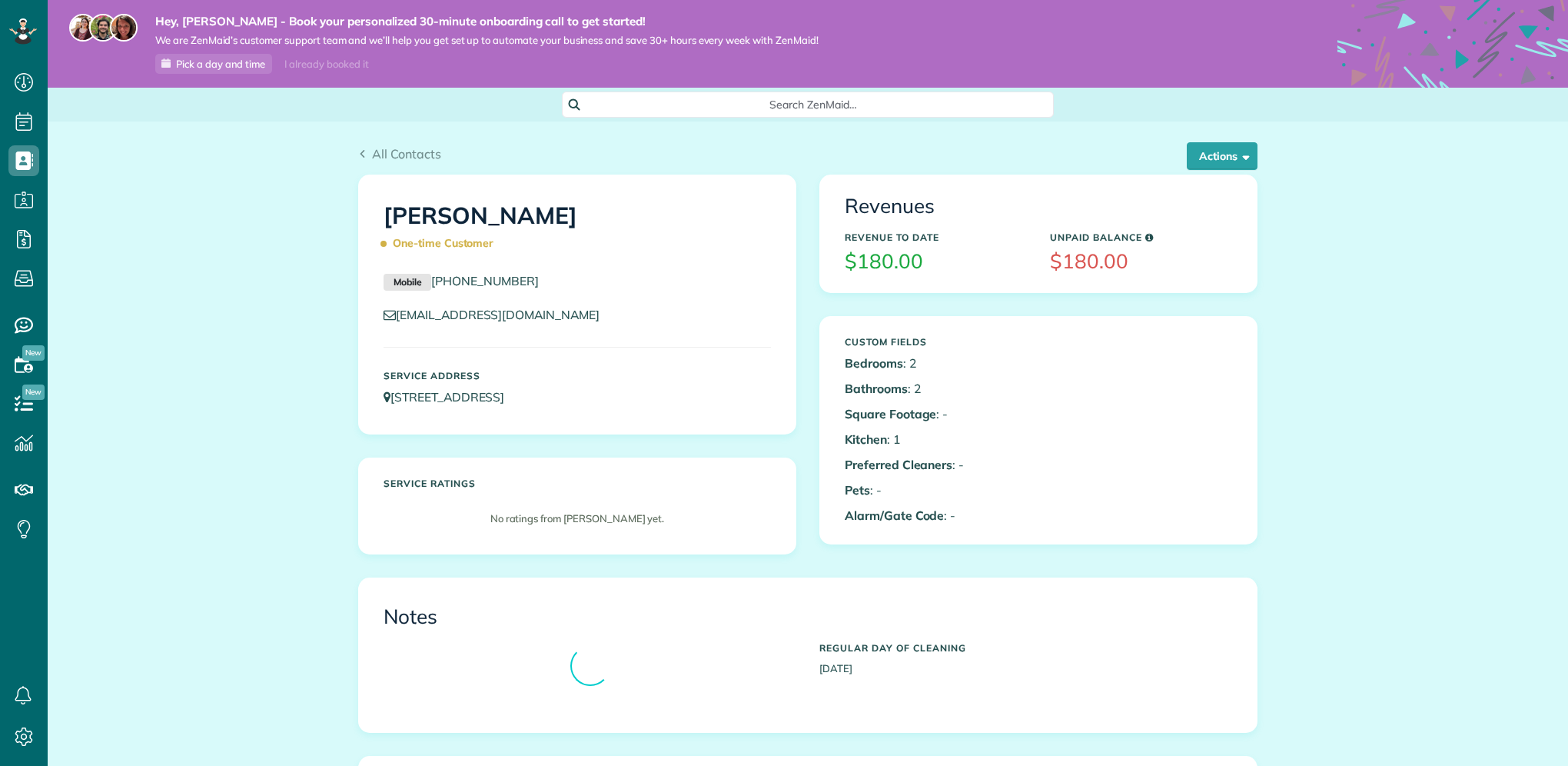
scroll to position [7, 7]
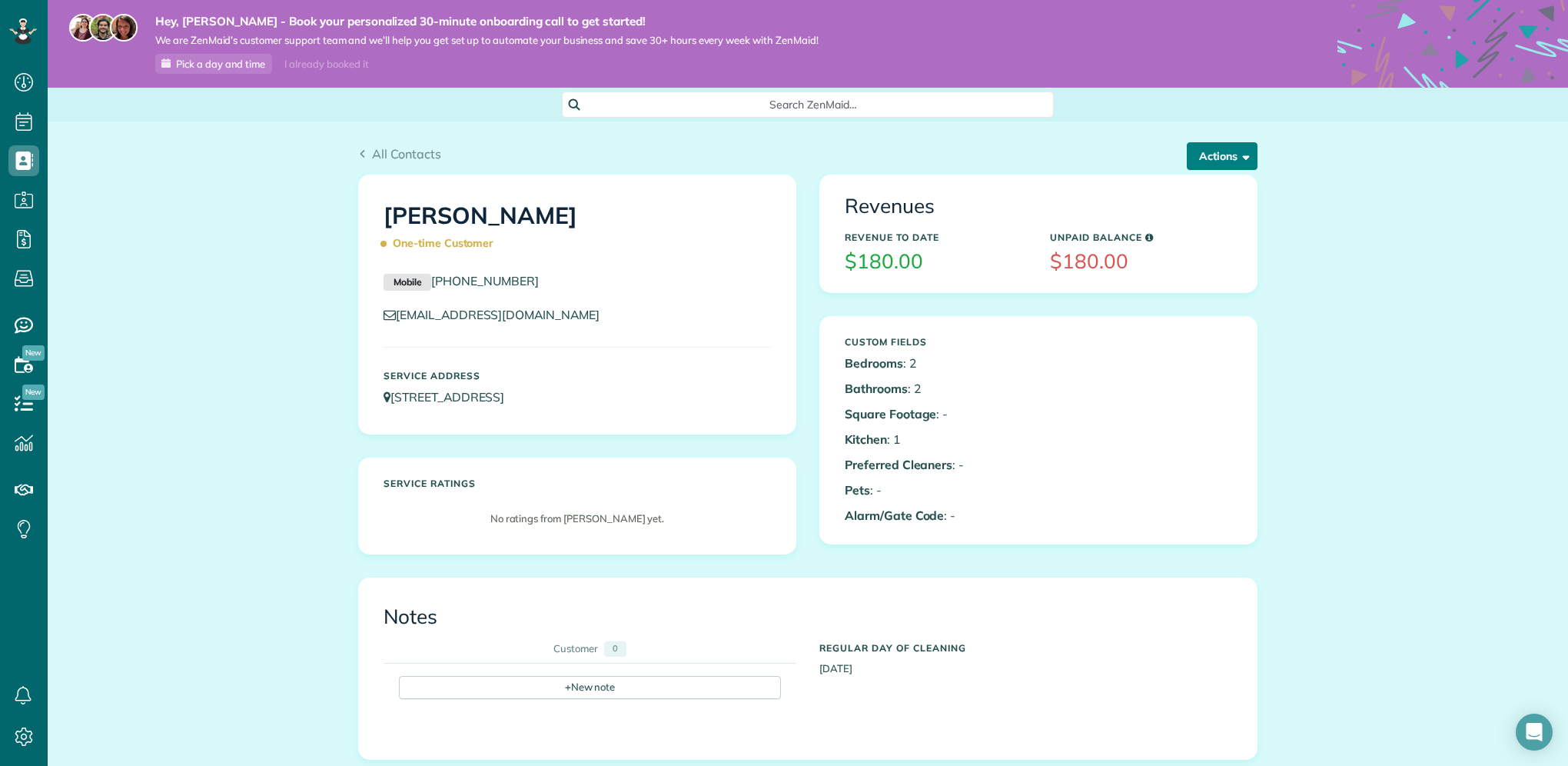
click at [1245, 165] on button "Actions" at bounding box center [1222, 156] width 71 height 28
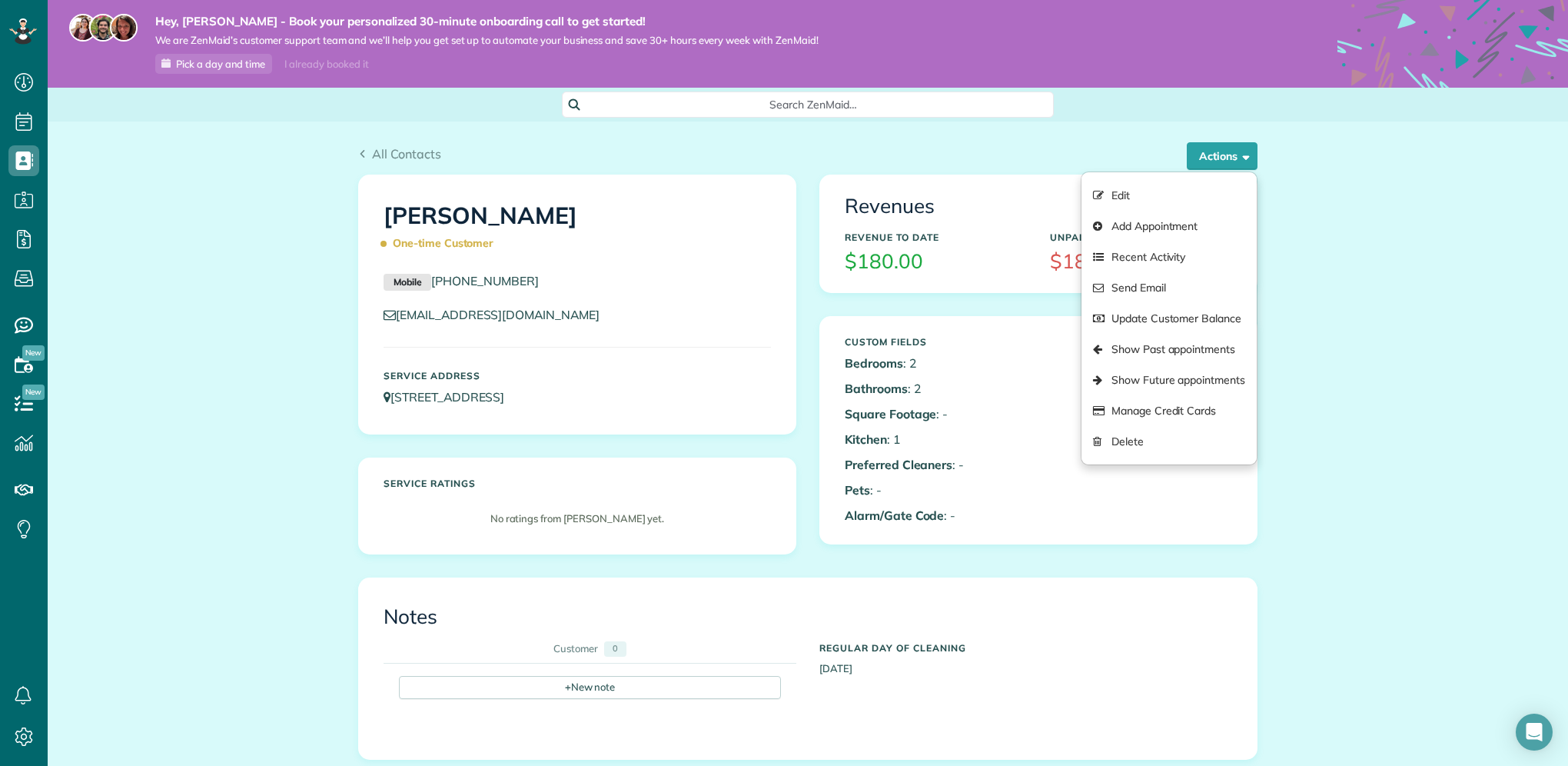
click at [1332, 197] on div "All Contacts Actions Edit Add Appointment Recent Activity Send Email Update Cus…" at bounding box center [808, 707] width 1520 height 1174
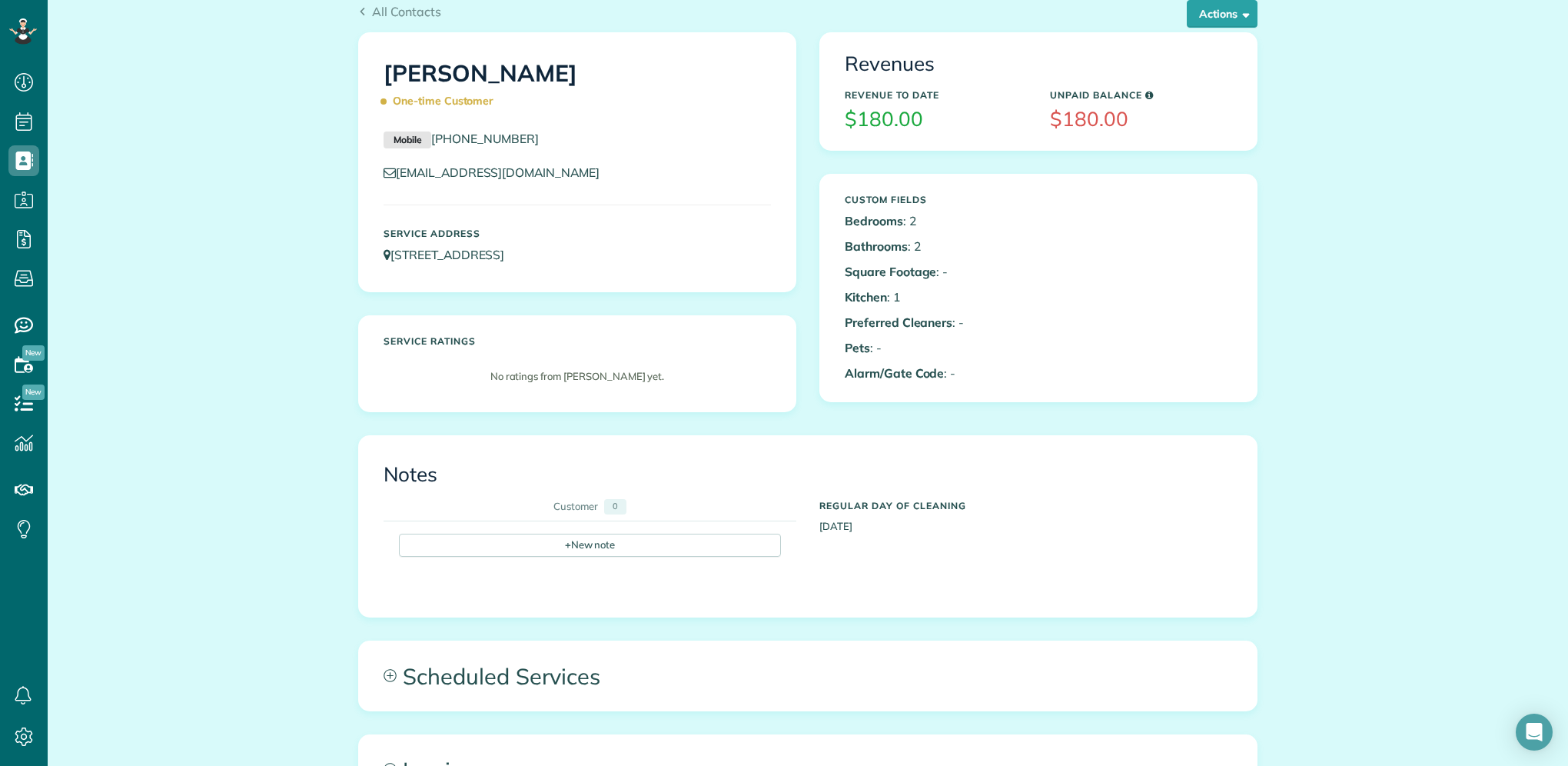
scroll to position [14, 0]
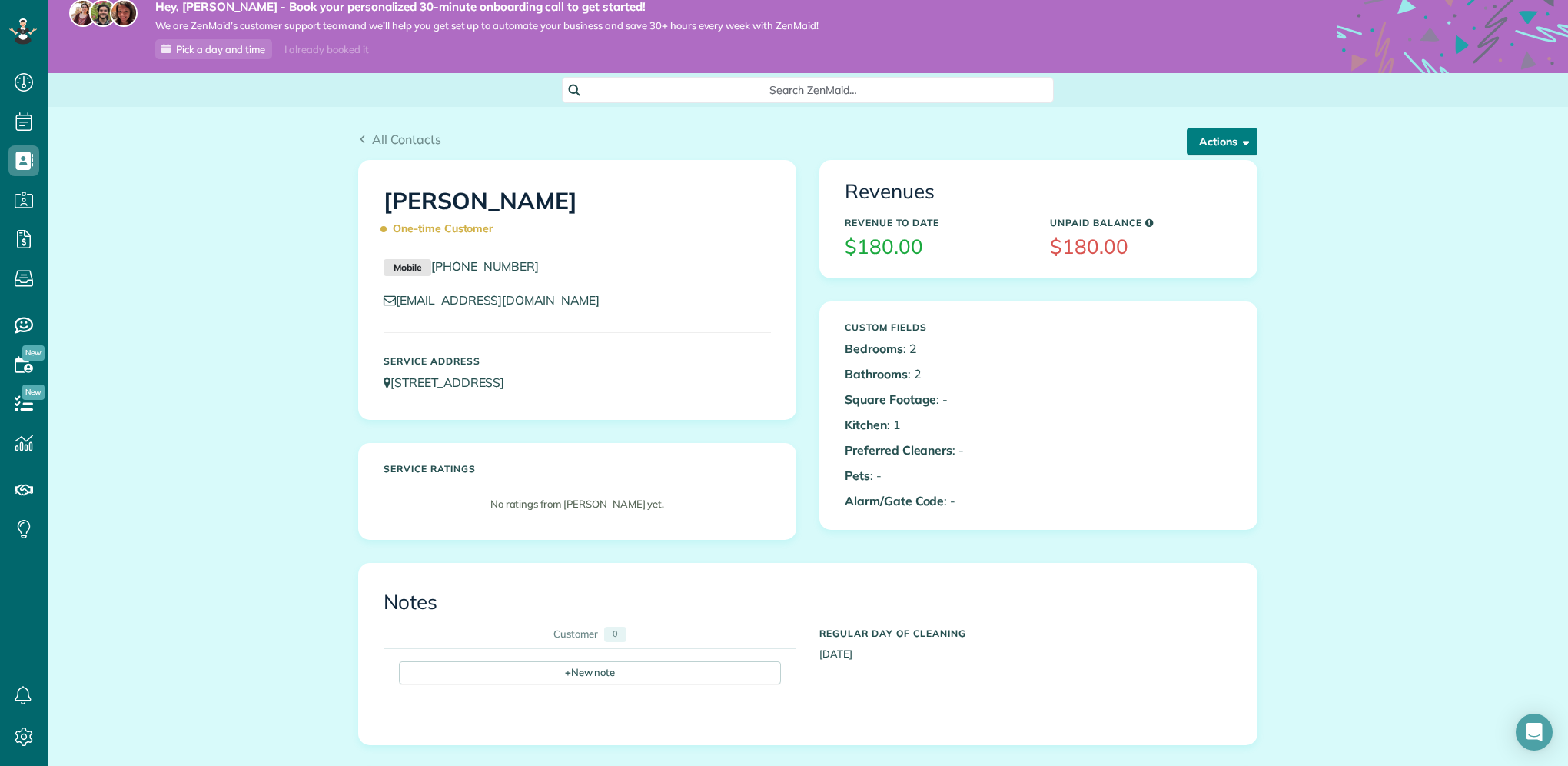
click at [1242, 154] on button "Actions" at bounding box center [1222, 141] width 71 height 28
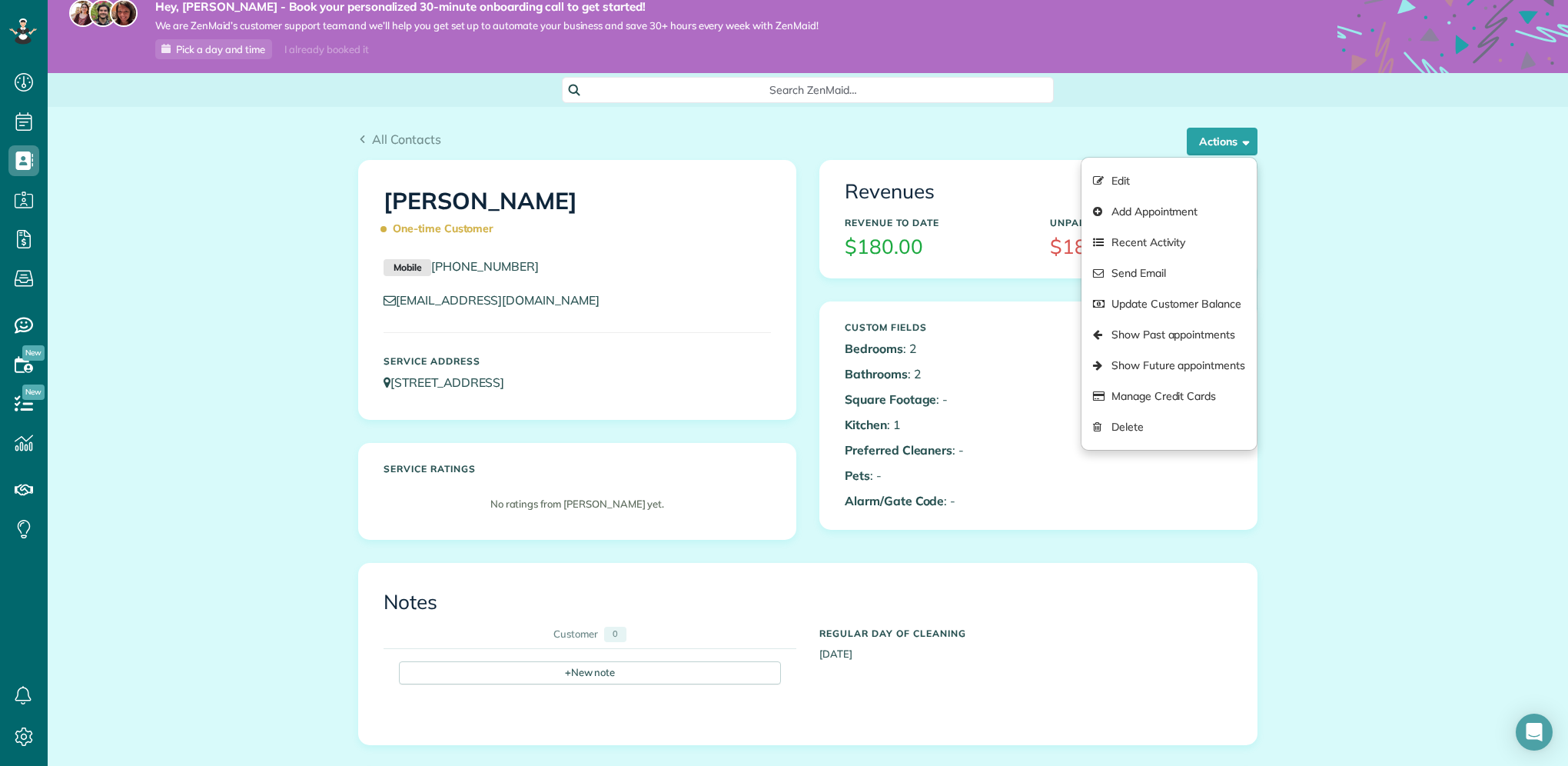
click at [1444, 443] on div "All Contacts Actions Edit Add Appointment Recent Activity Send Email Update Cus…" at bounding box center [808, 693] width 1520 height 1174
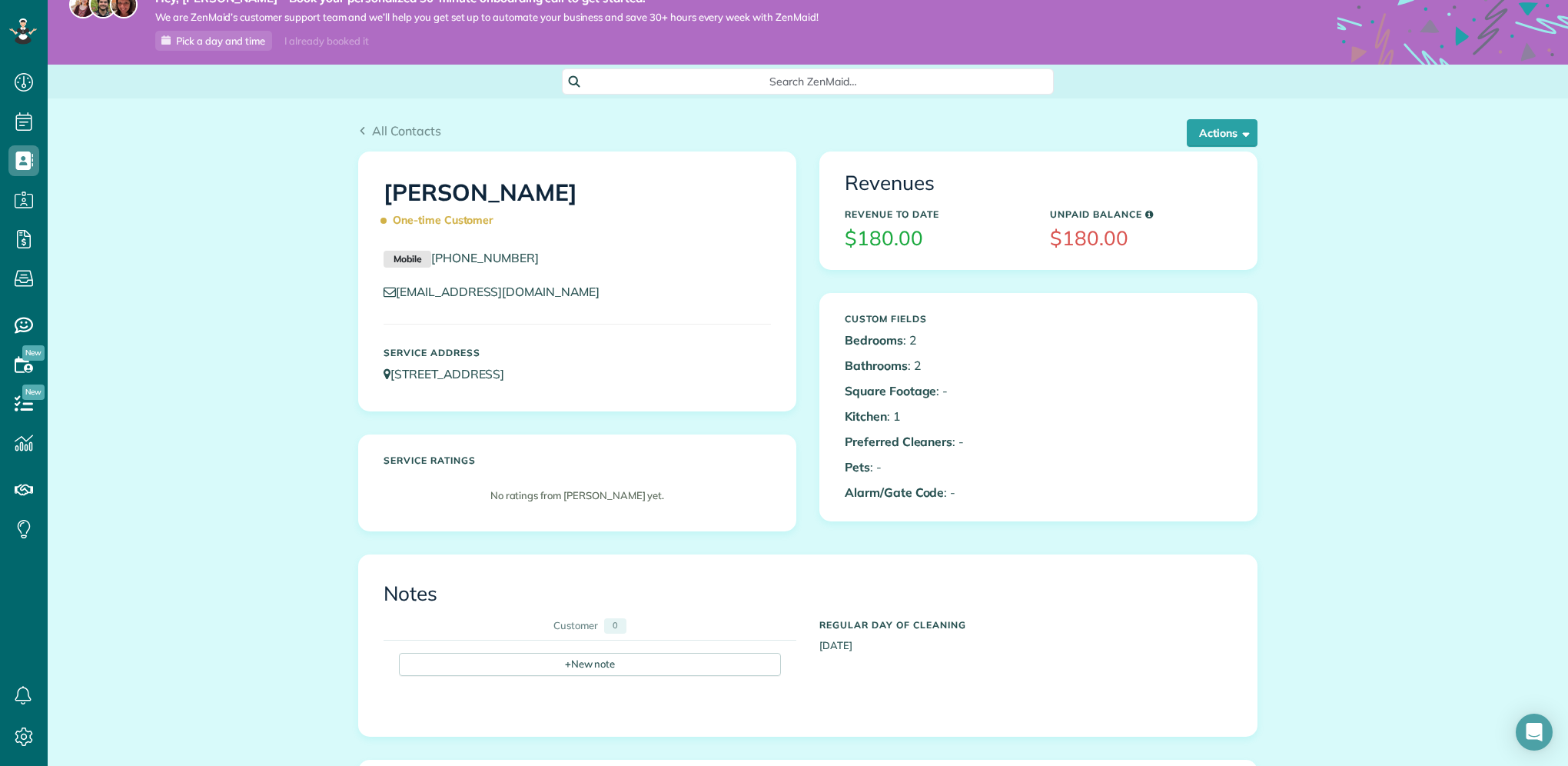
scroll to position [0, 0]
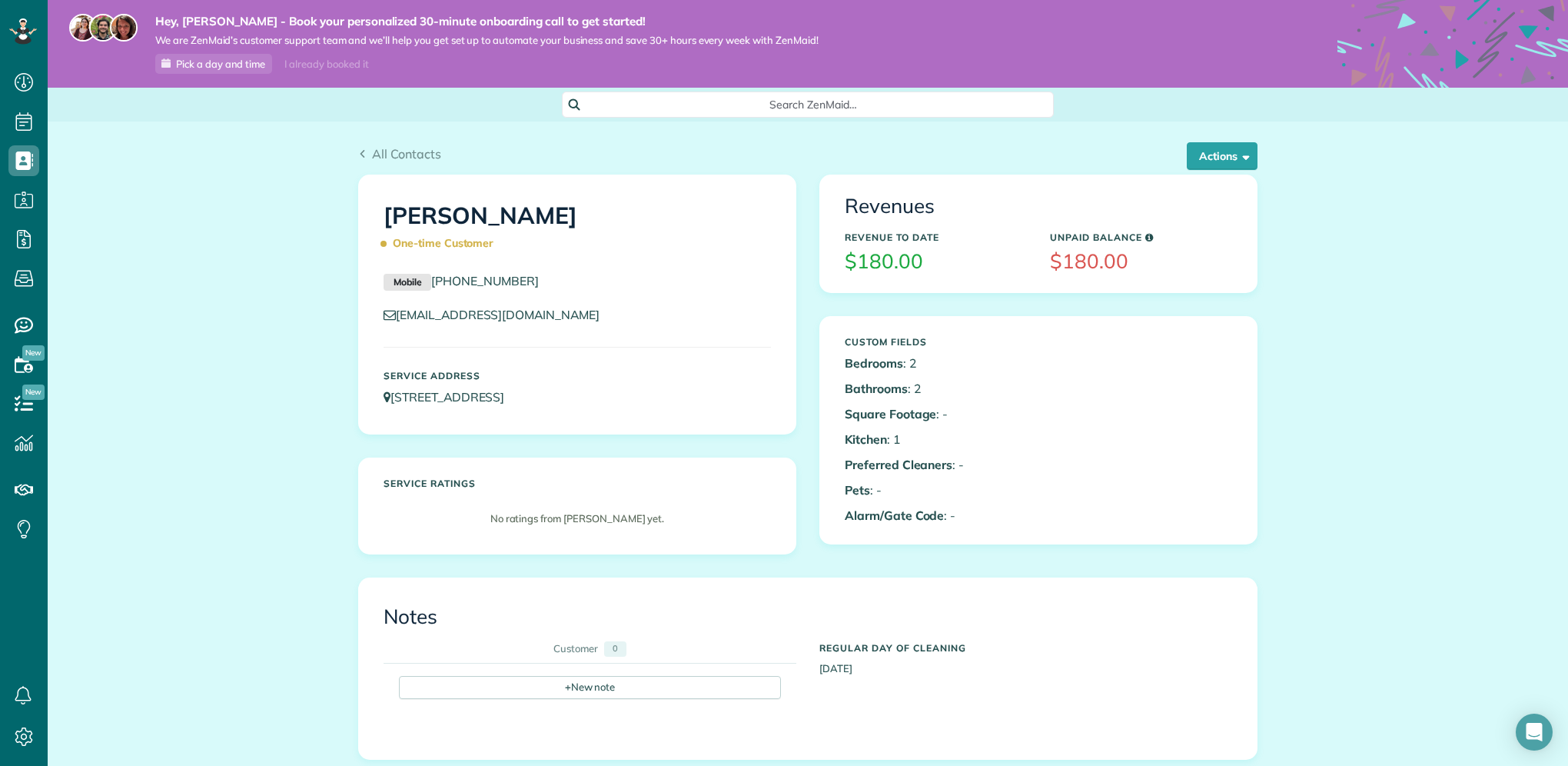
click at [1258, 156] on div "All Contacts Actions Edit Add Appointment Recent Activity Send Email Update Cus…" at bounding box center [808, 147] width 922 height 52
click at [1239, 157] on span "button" at bounding box center [1243, 156] width 12 height 12
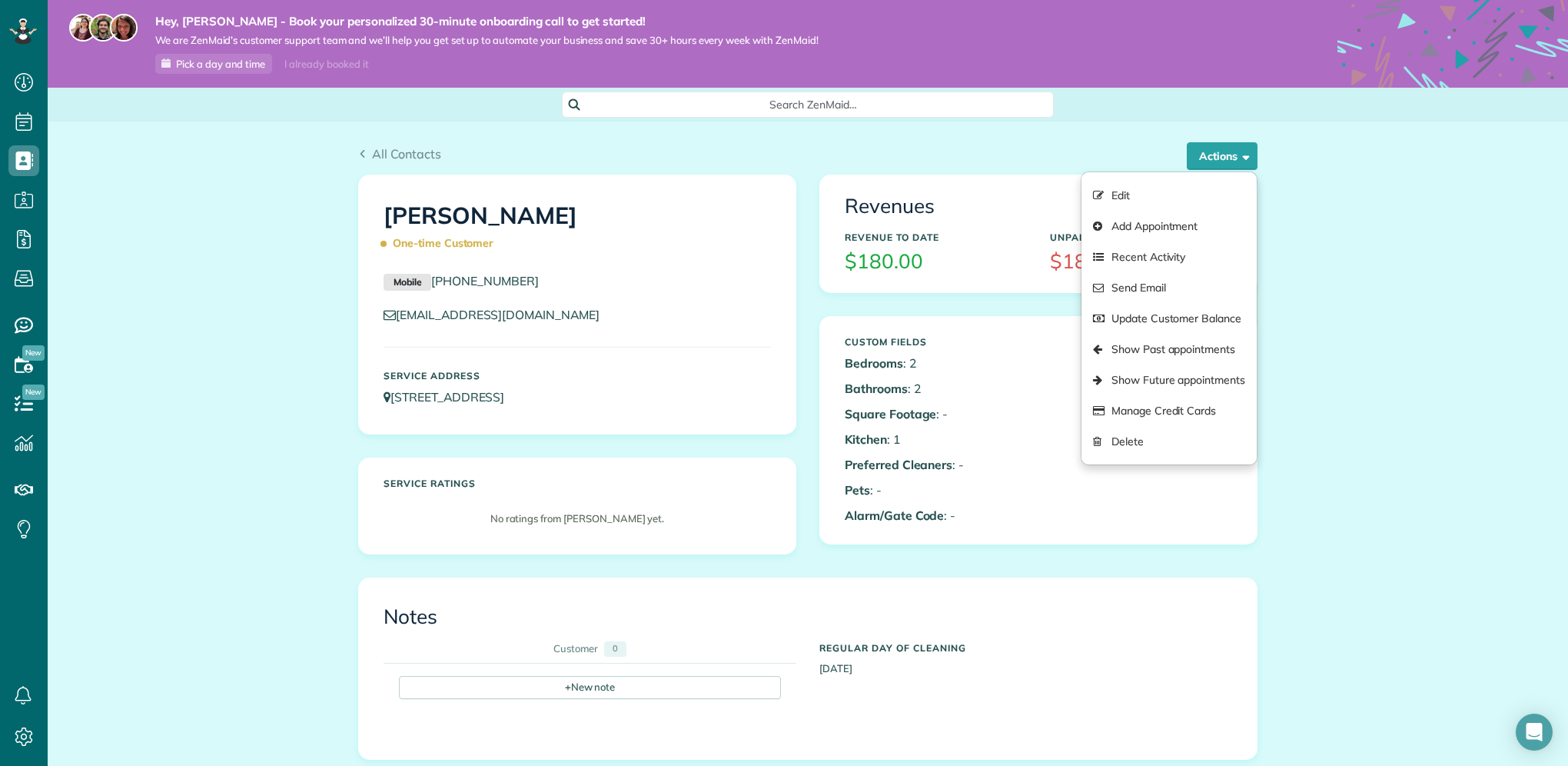
click at [1271, 270] on div "All Contacts Actions Edit Add Appointment Recent Activity Send Email Update Cus…" at bounding box center [808, 707] width 1520 height 1174
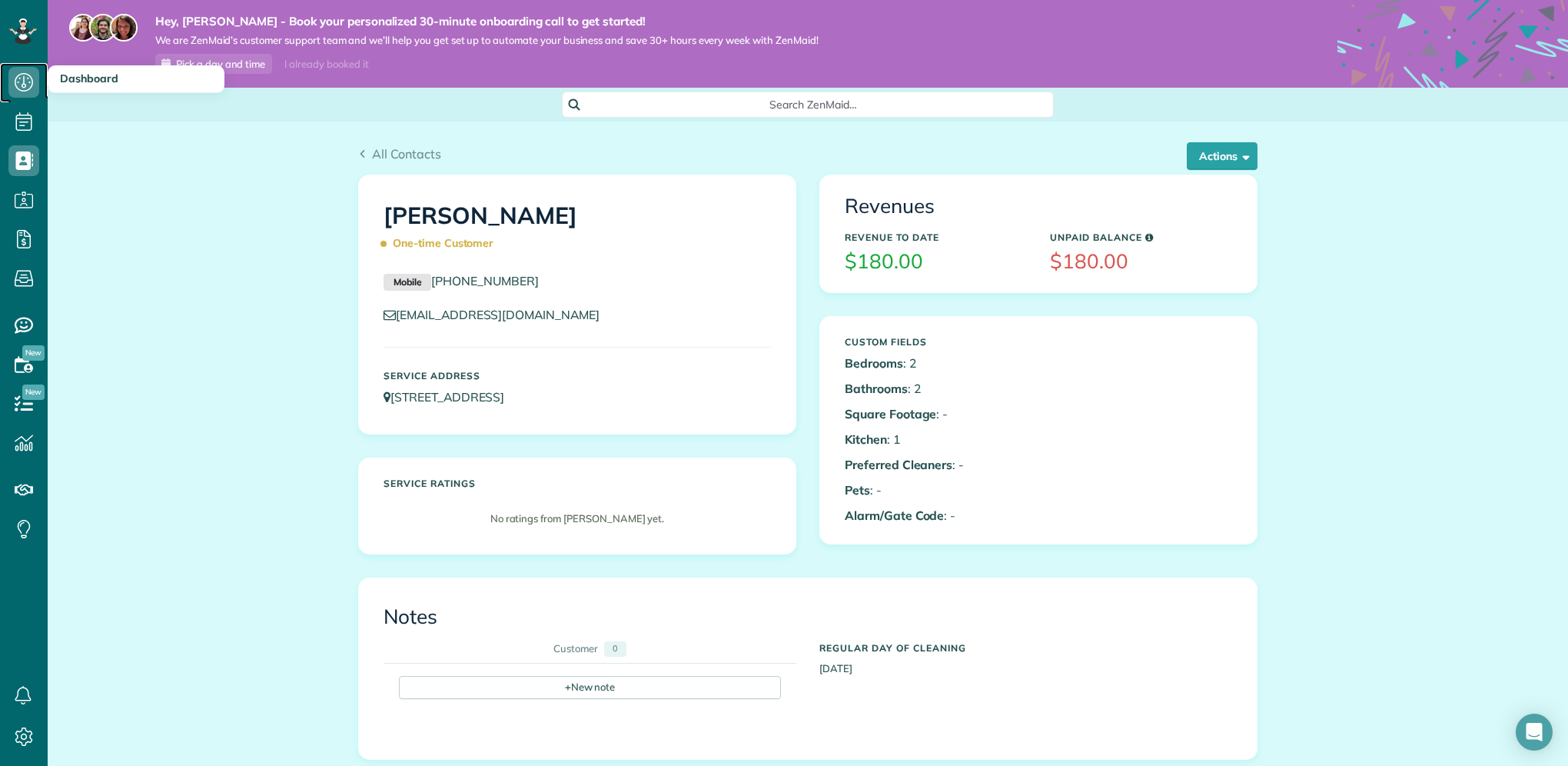
click at [34, 70] on icon at bounding box center [24, 83] width 31 height 31
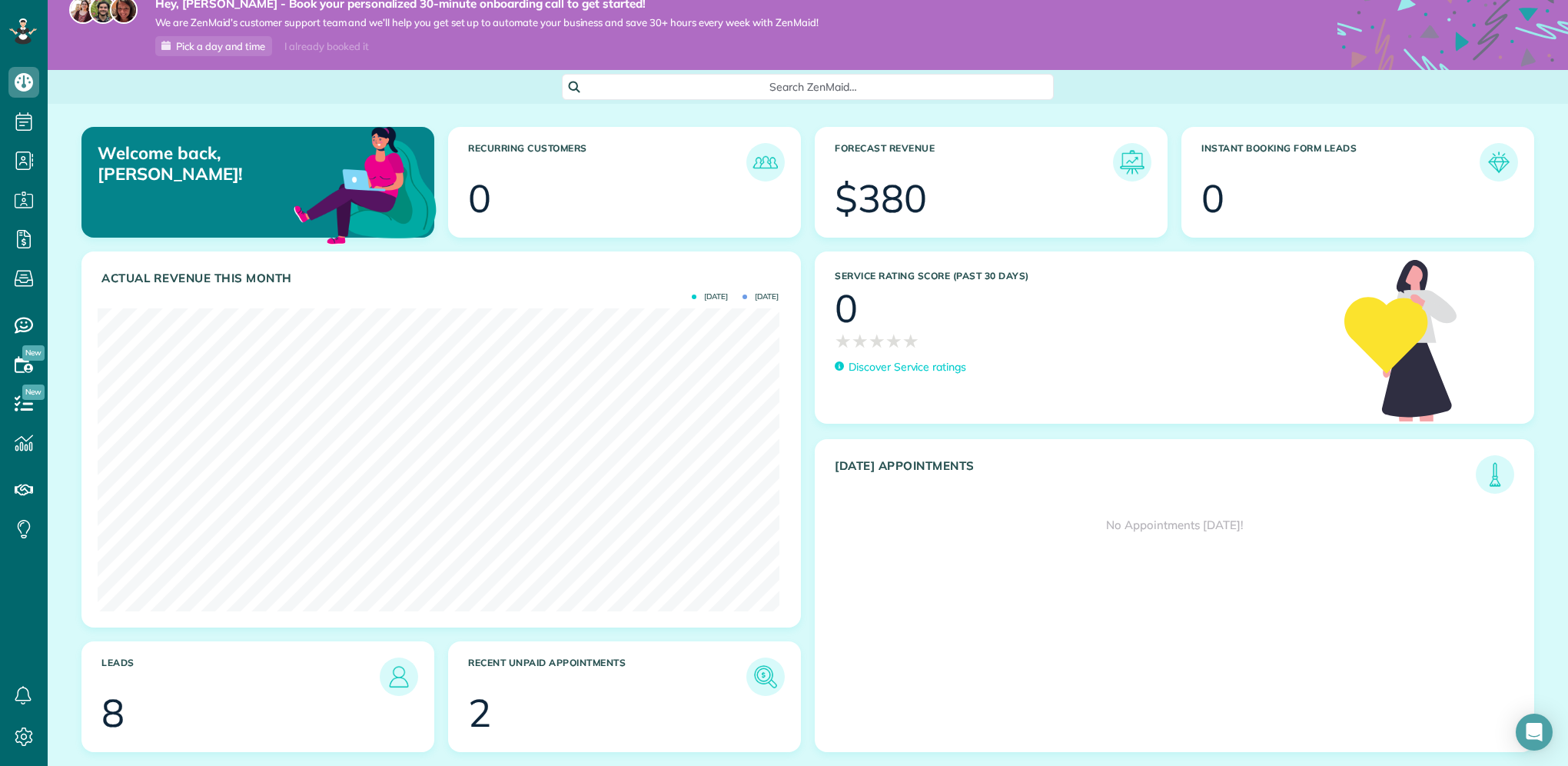
scroll to position [60, 0]
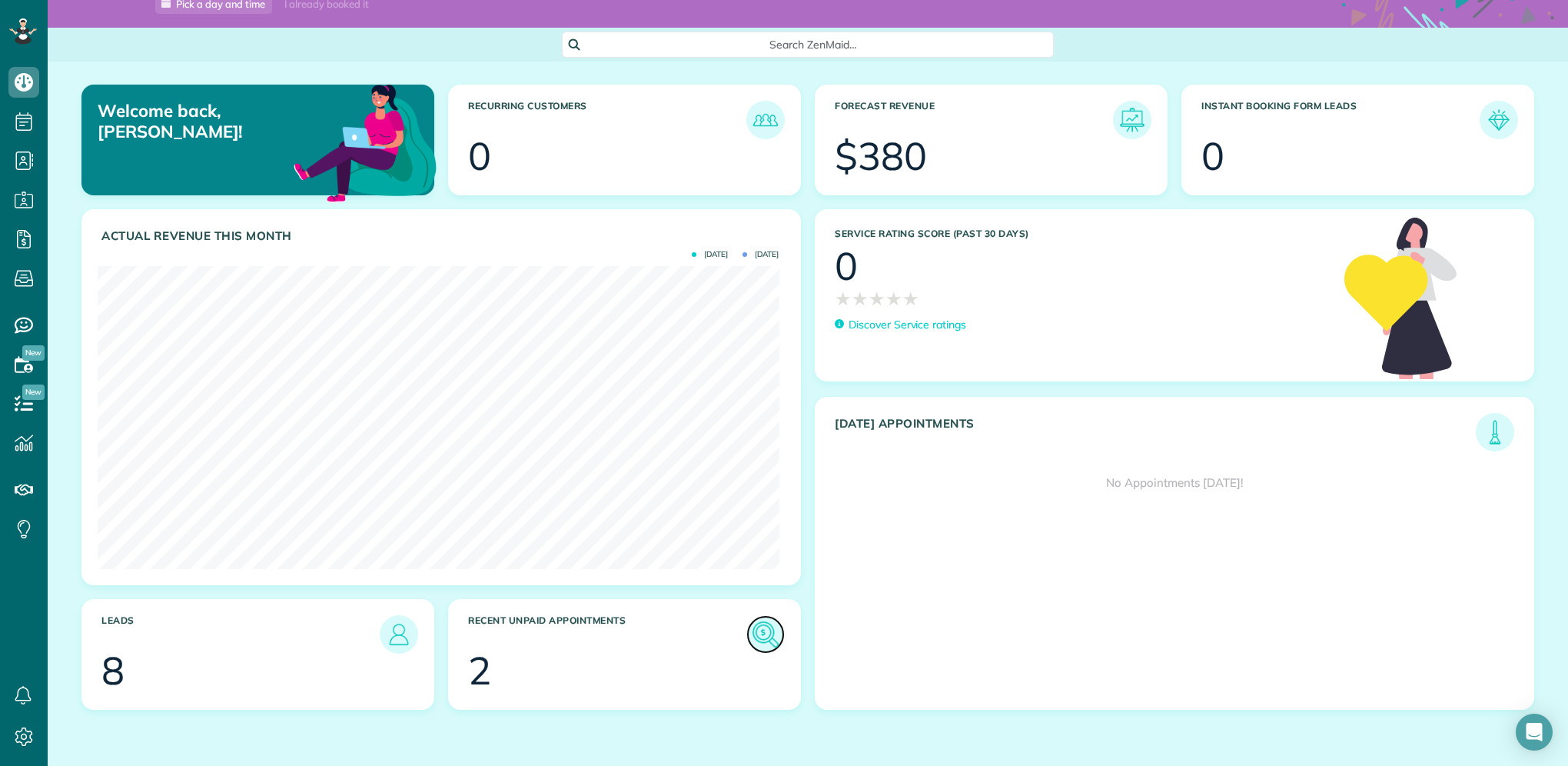
click at [755, 638] on img at bounding box center [765, 634] width 36 height 36
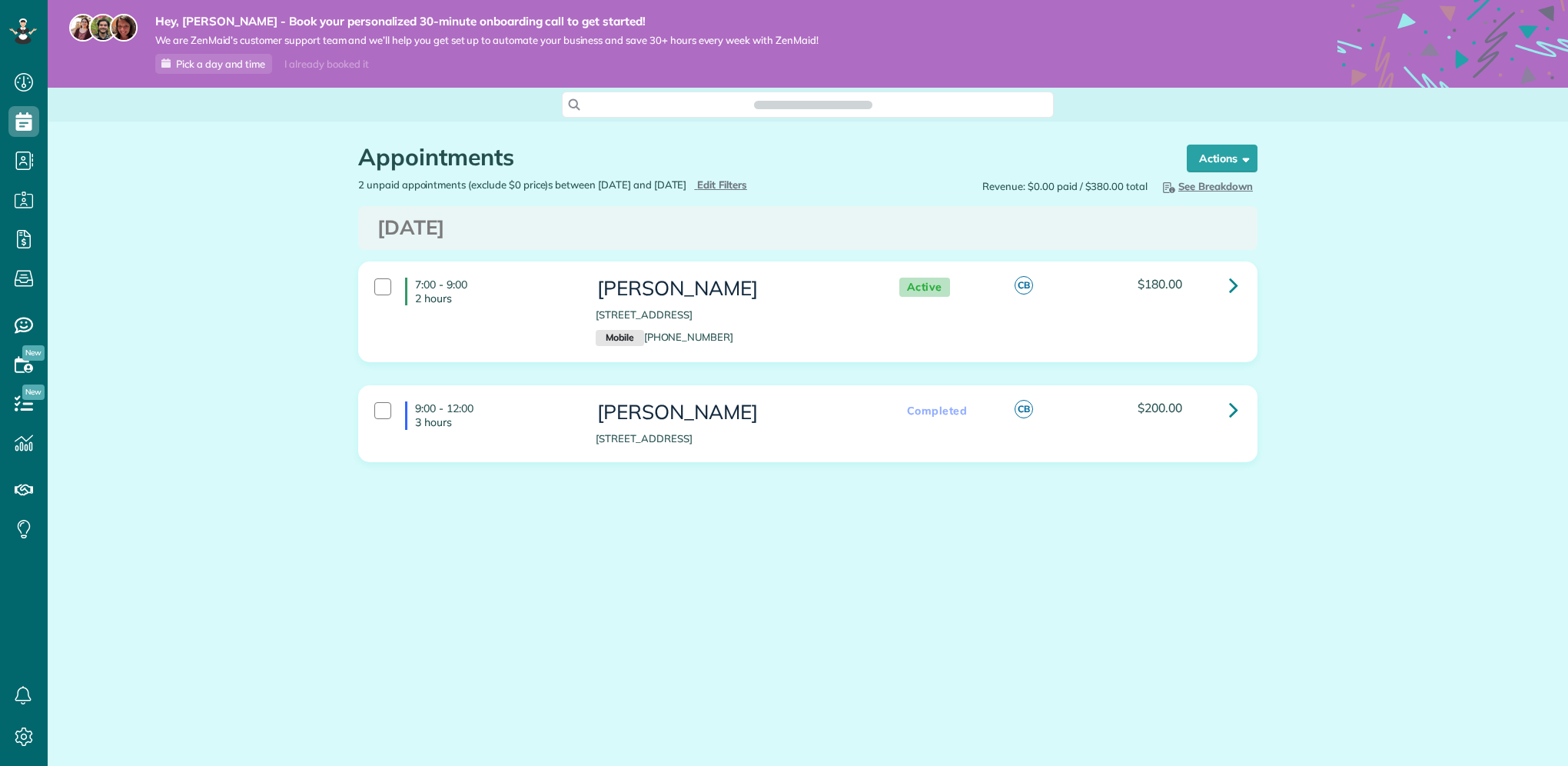
scroll to position [7, 7]
click at [1229, 289] on icon at bounding box center [1234, 284] width 10 height 27
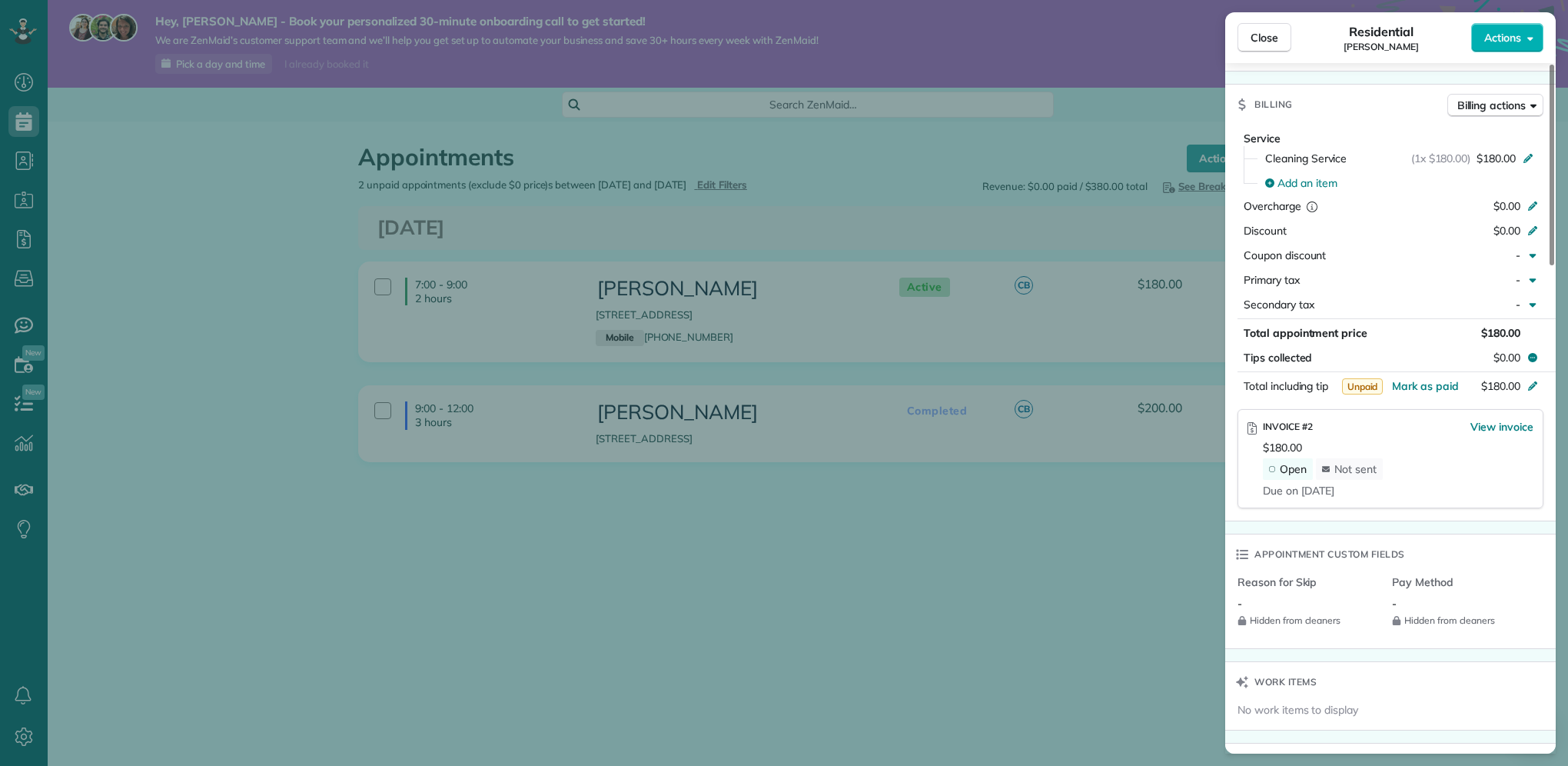
scroll to position [256, 0]
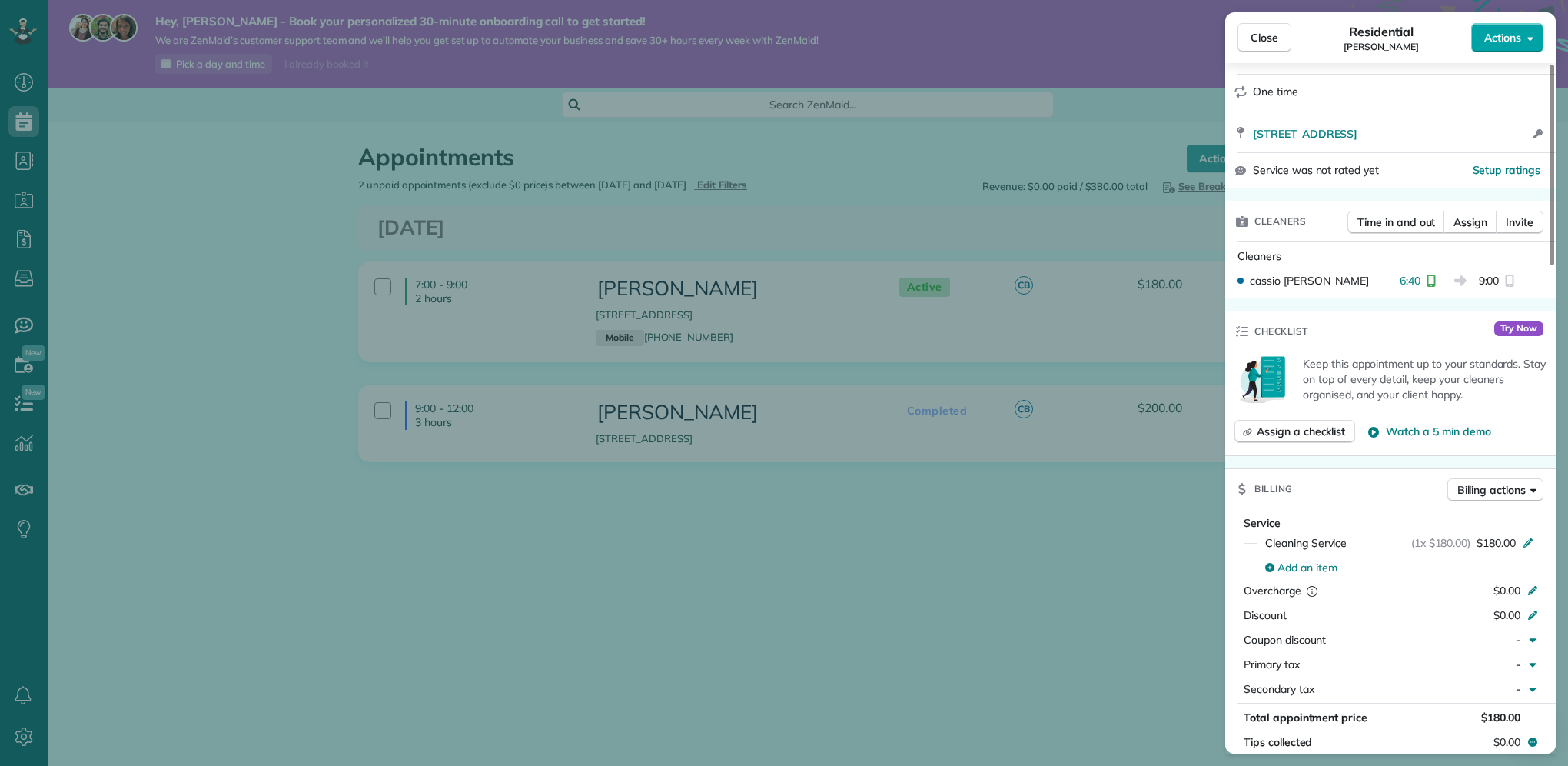
click at [1524, 43] on button "Actions" at bounding box center [1507, 37] width 72 height 29
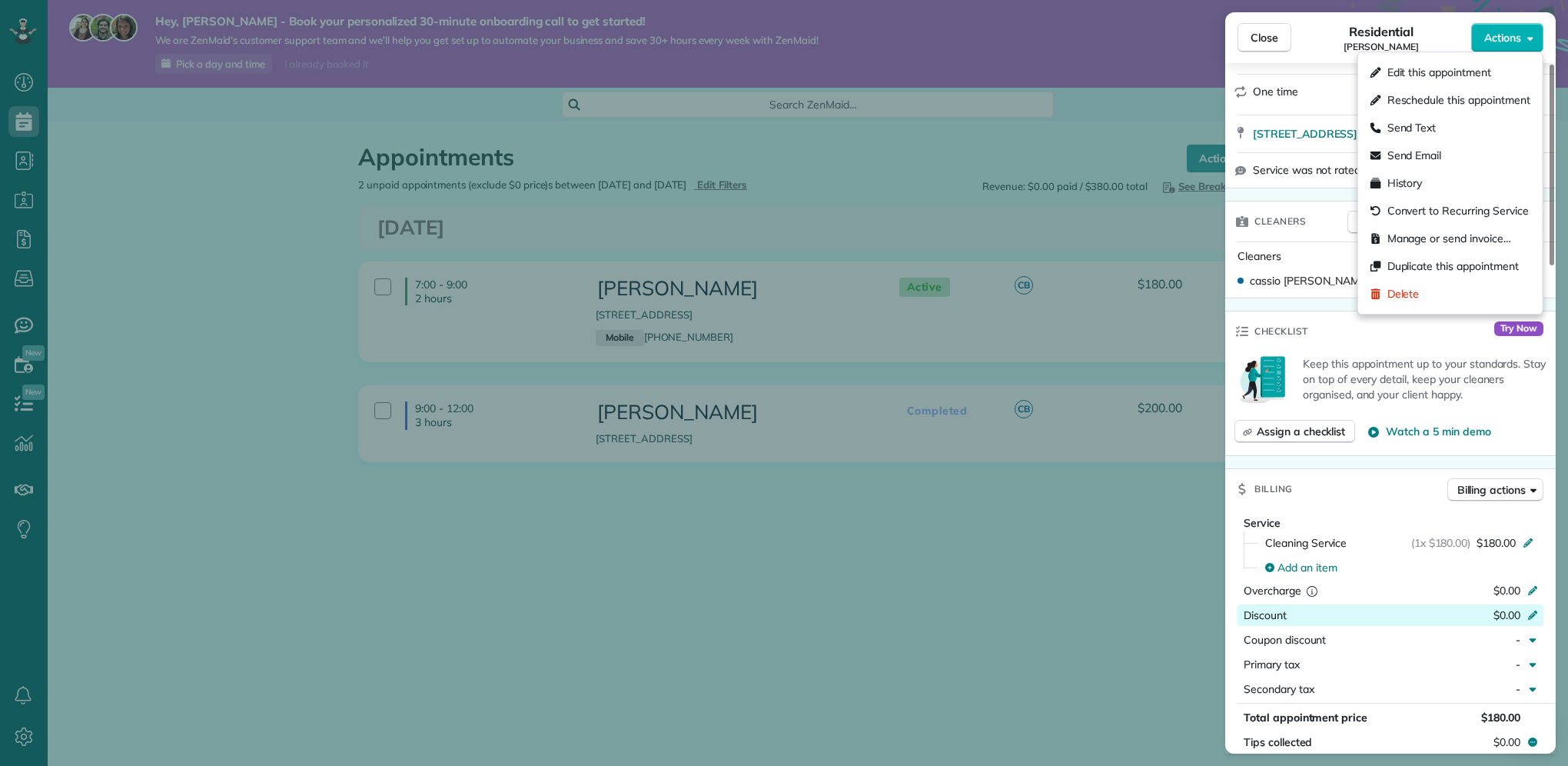
click at [1362, 625] on div "Service Cleaning Service (1x $180.00) $180.00 Add an item Overcharge $0.00 Disc…" at bounding box center [1390, 608] width 331 height 187
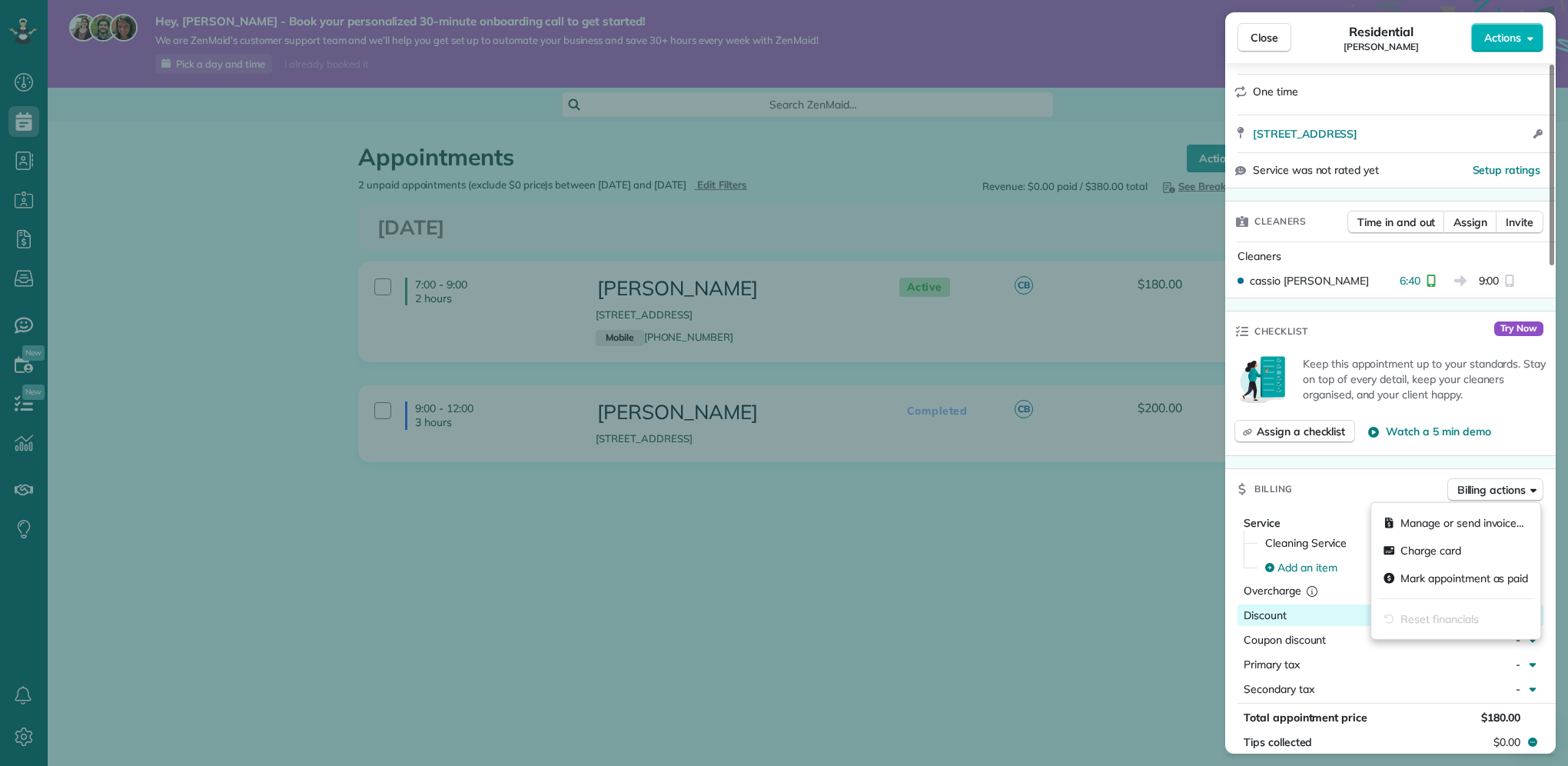
click at [1522, 481] on button "Billing actions" at bounding box center [1495, 490] width 96 height 23
click at [1450, 531] on div "Manage or send invoice…" at bounding box center [1456, 523] width 157 height 28
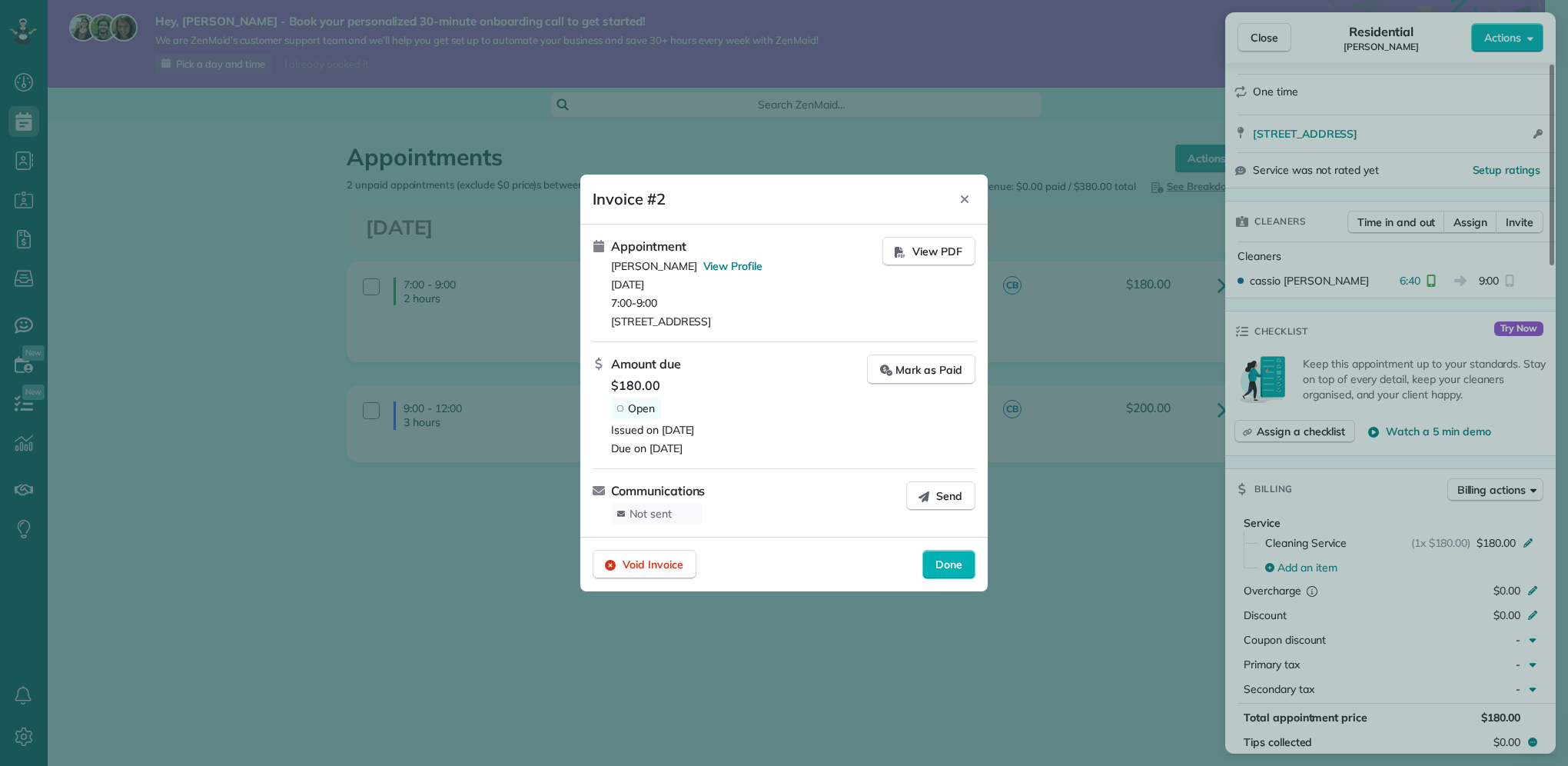
click at [361, 286] on div at bounding box center [784, 383] width 1568 height 766
click at [960, 573] on div "Done" at bounding box center [948, 564] width 53 height 29
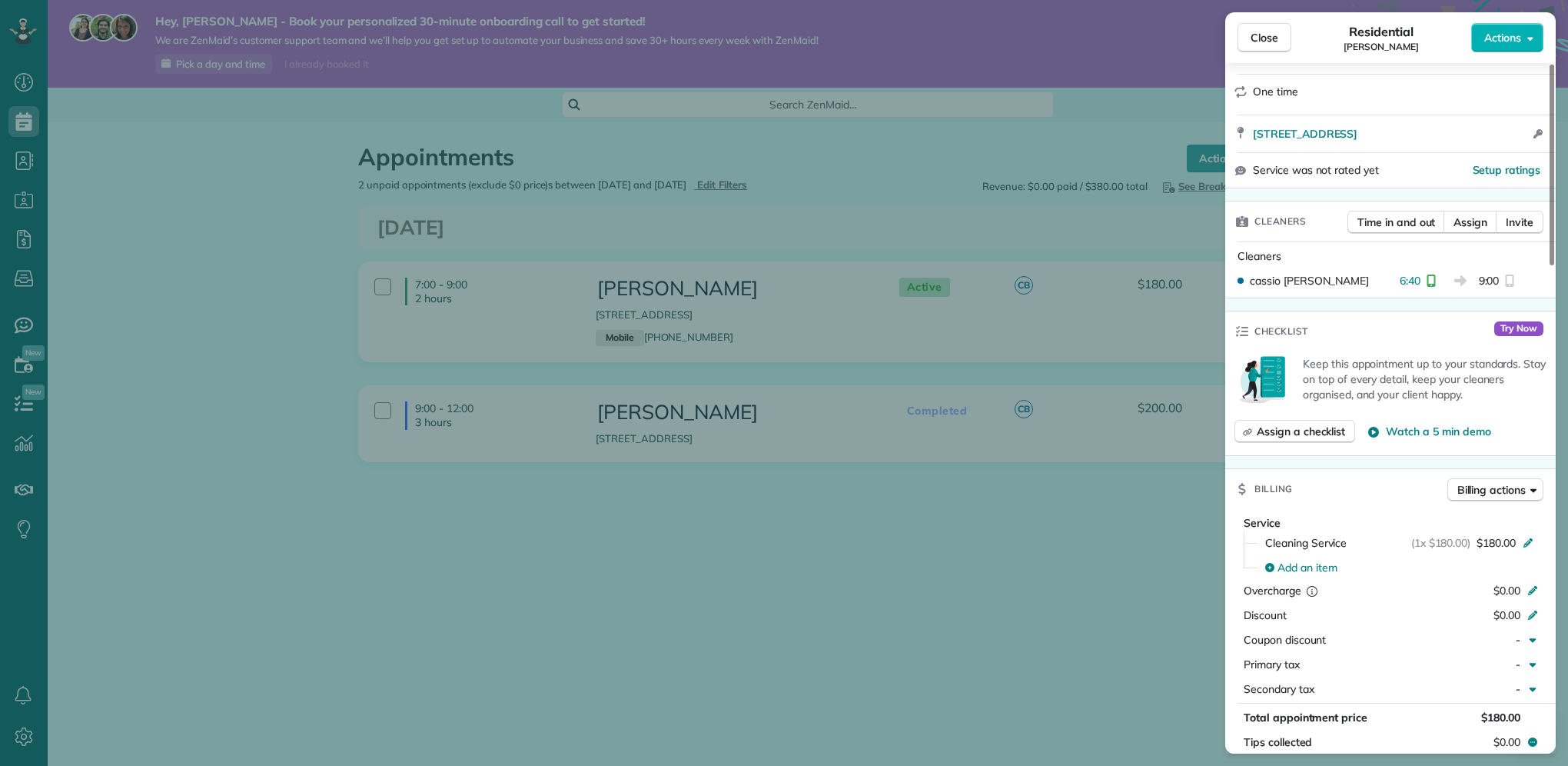
click at [387, 283] on div "Close Residential Cassio Batista Actions Status Active Cassio Batista · Open pr…" at bounding box center [784, 383] width 1568 height 766
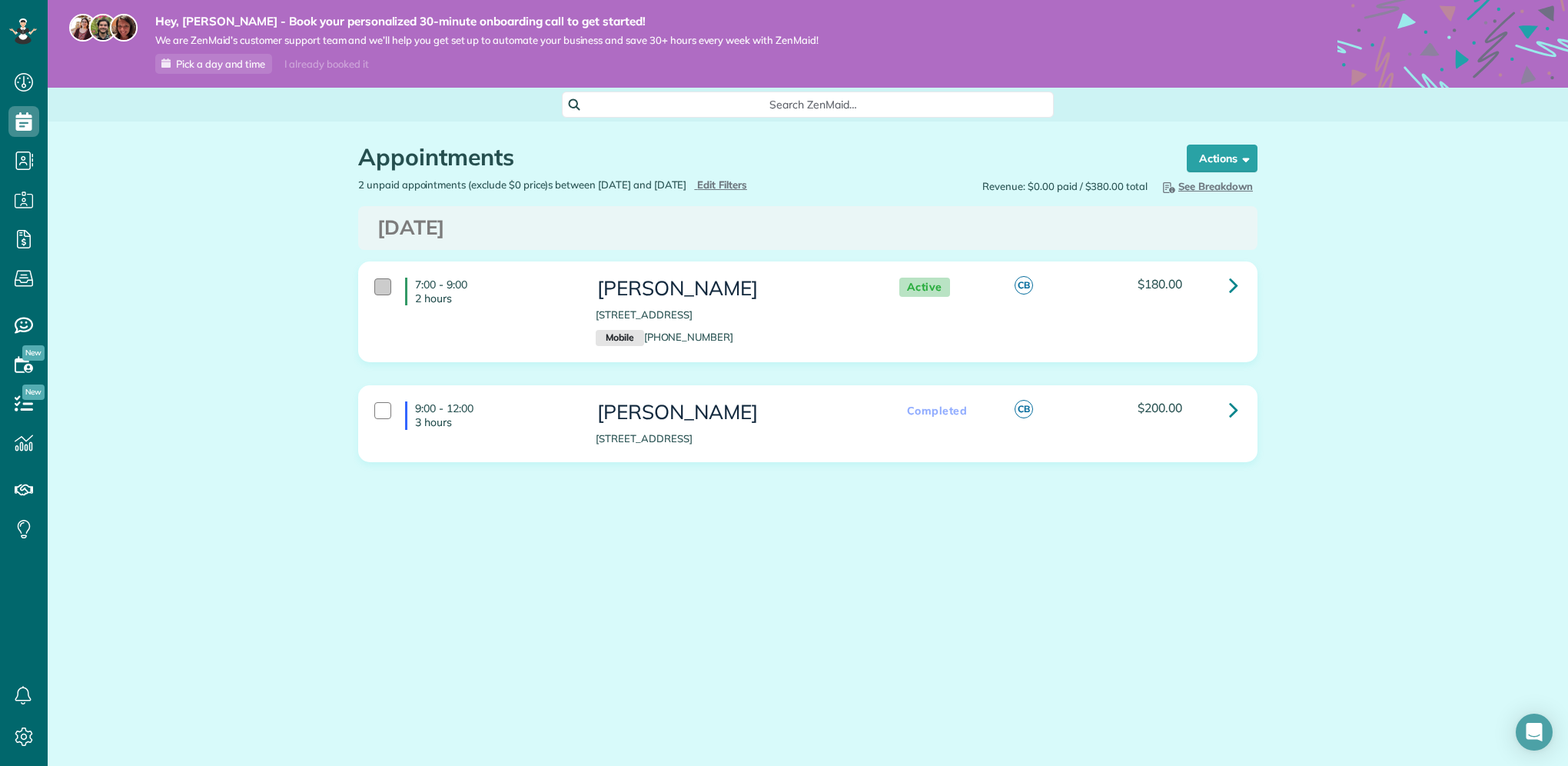
click at [389, 290] on div at bounding box center [383, 287] width 17 height 17
click at [1229, 282] on icon at bounding box center [1234, 284] width 10 height 27
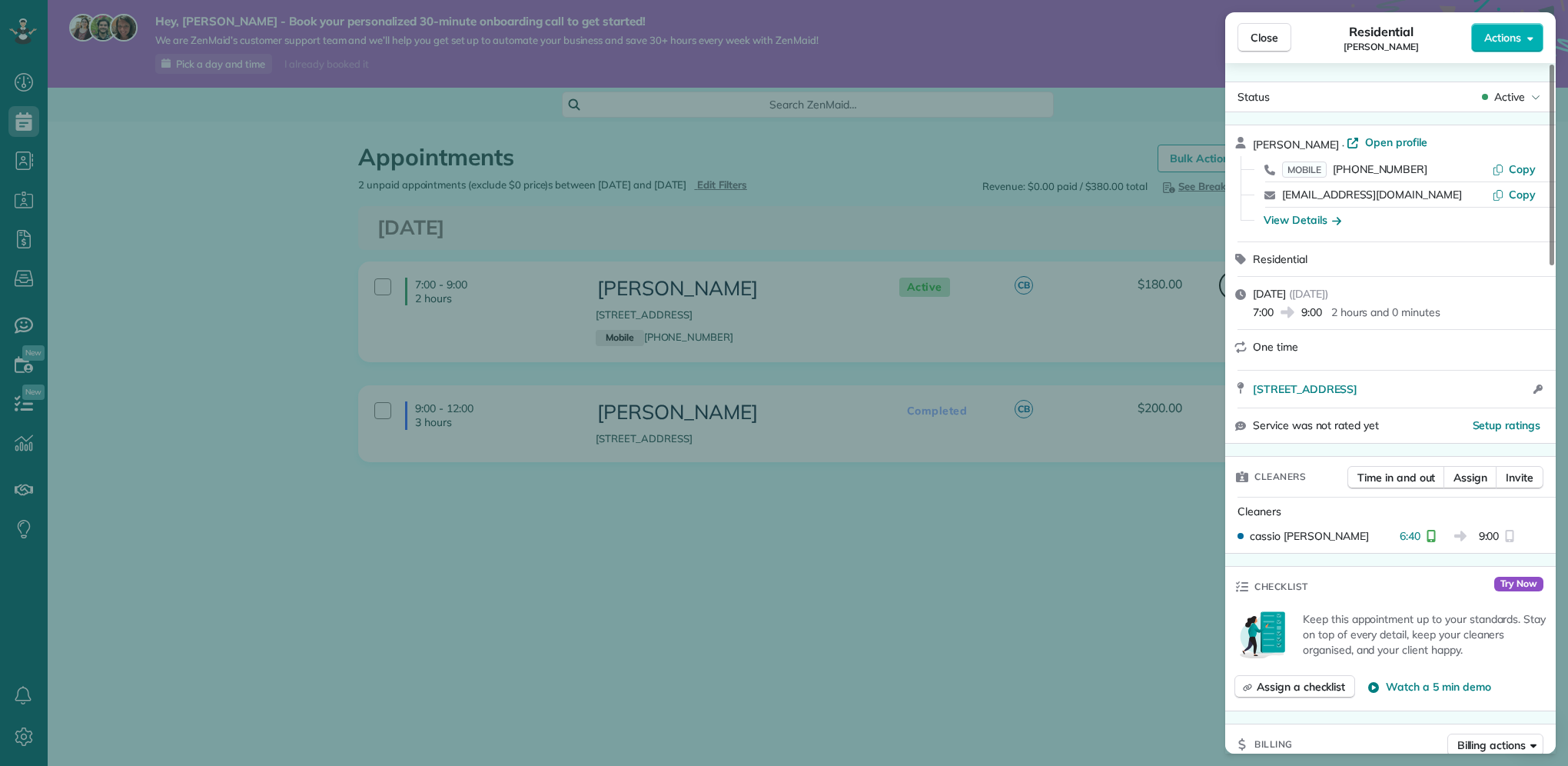
scroll to position [128, 0]
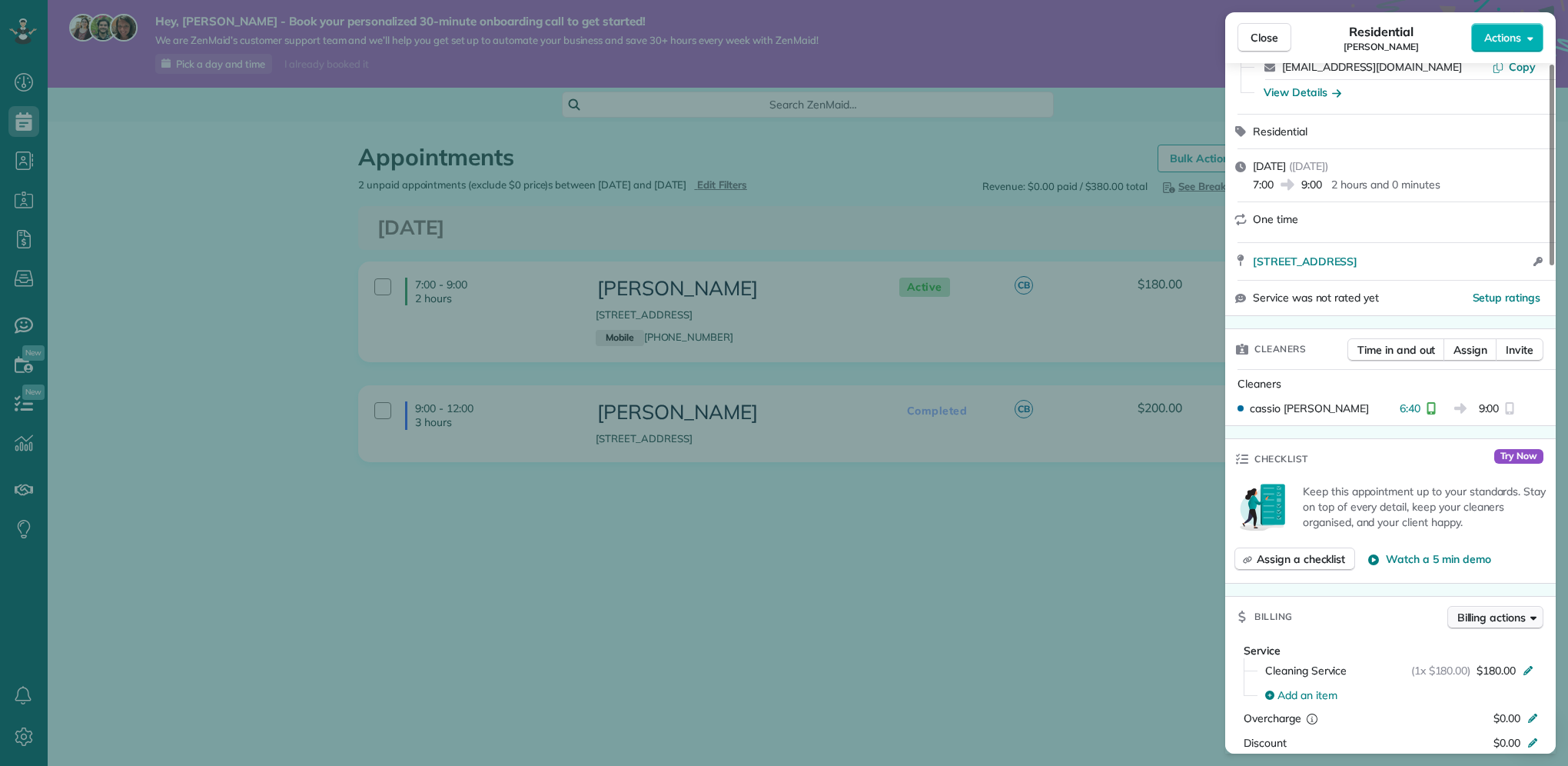
click at [1494, 620] on span "Billing actions" at bounding box center [1491, 617] width 68 height 15
click at [1466, 504] on div "Manage or send invoice…" at bounding box center [1456, 492] width 157 height 28
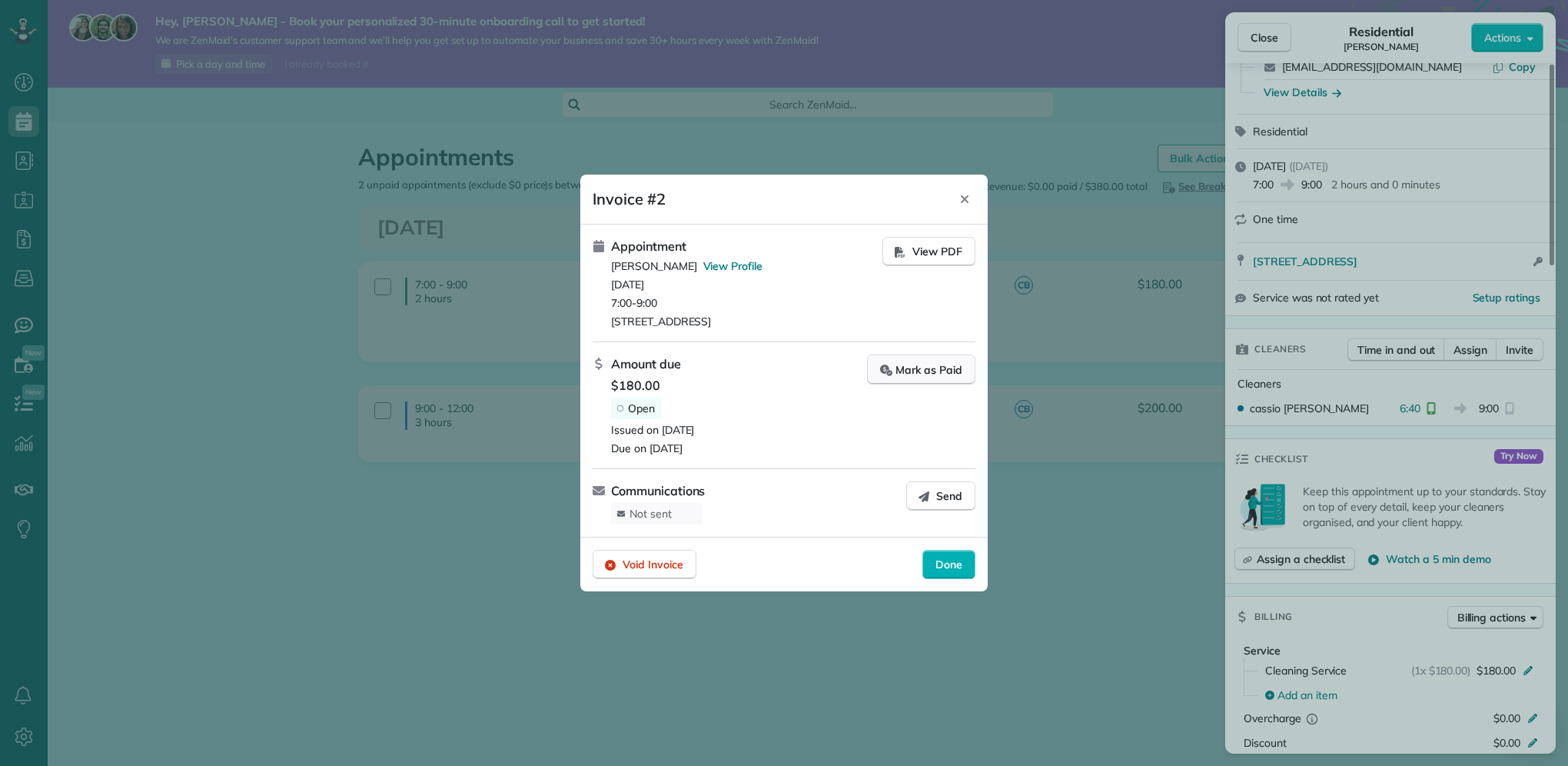
click at [932, 371] on div "Mark as Paid" at bounding box center [921, 369] width 83 height 16
click at [919, 495] on icon "button" at bounding box center [923, 496] width 12 height 12
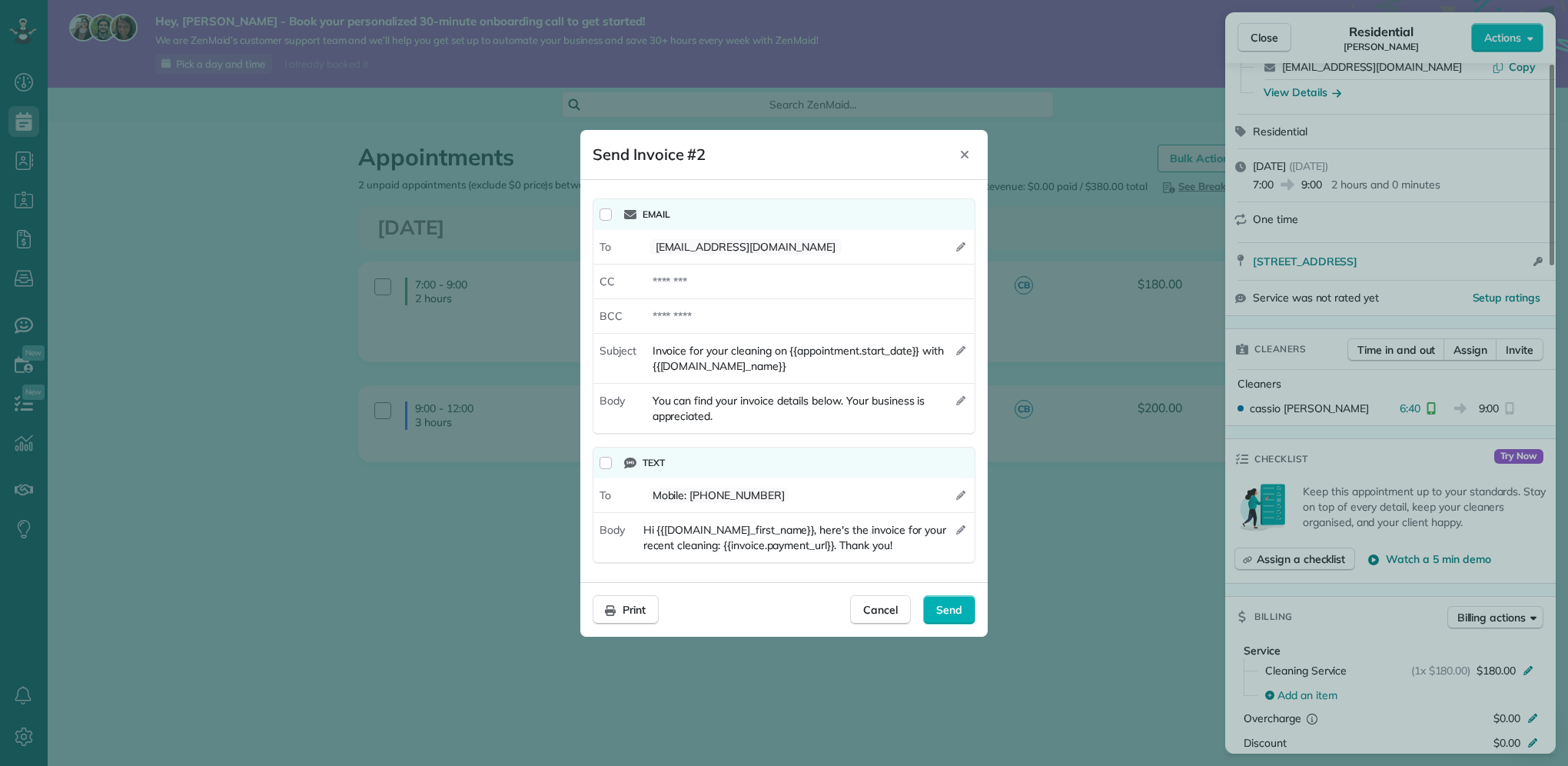
click at [605, 206] on div "Email" at bounding box center [784, 214] width 381 height 31
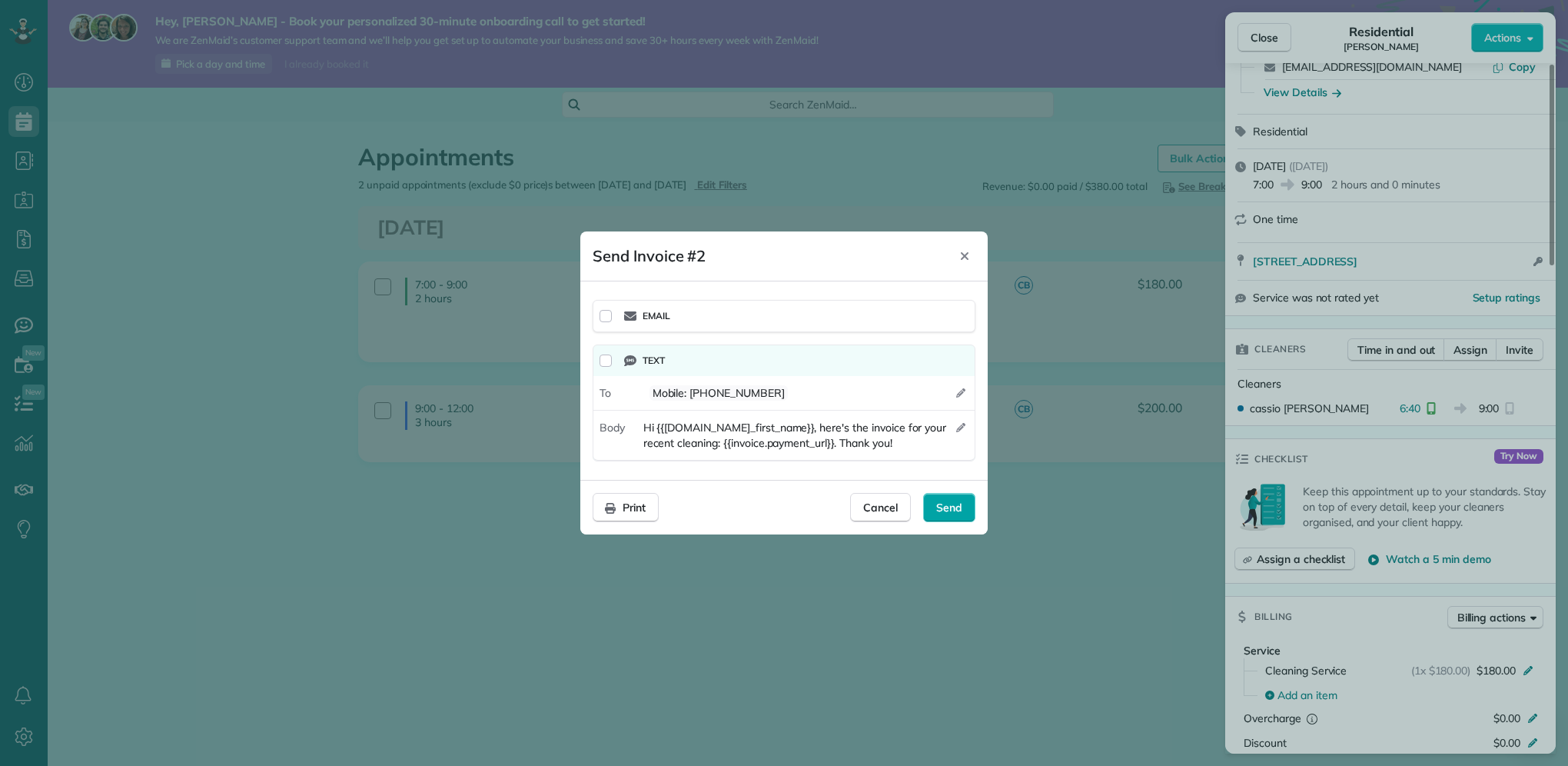
click at [953, 511] on span "Send" at bounding box center [948, 507] width 26 height 15
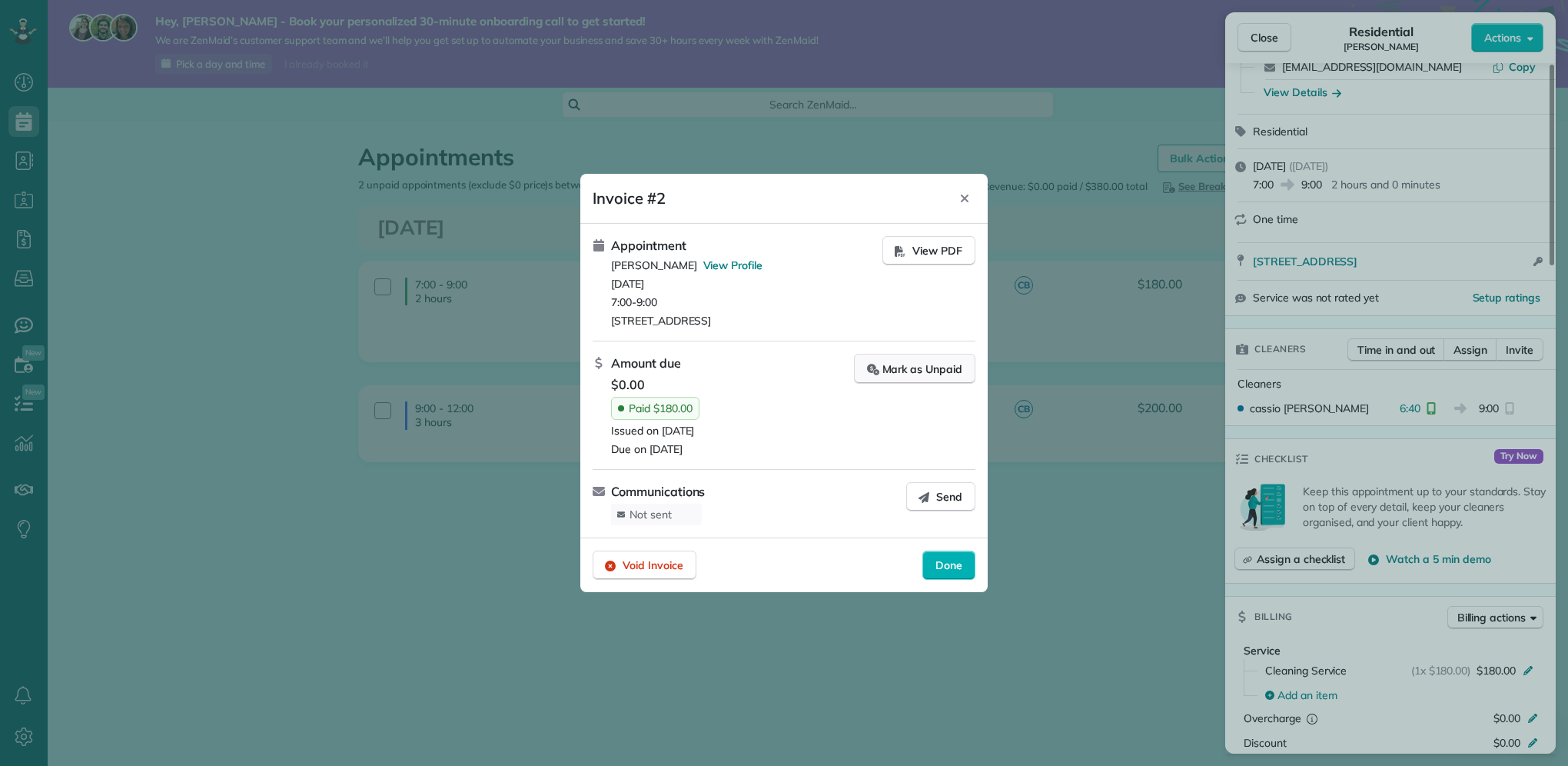
click at [901, 375] on div "Mark as Unpaid" at bounding box center [914, 368] width 95 height 16
click at [935, 503] on span "Resend" at bounding box center [943, 496] width 38 height 15
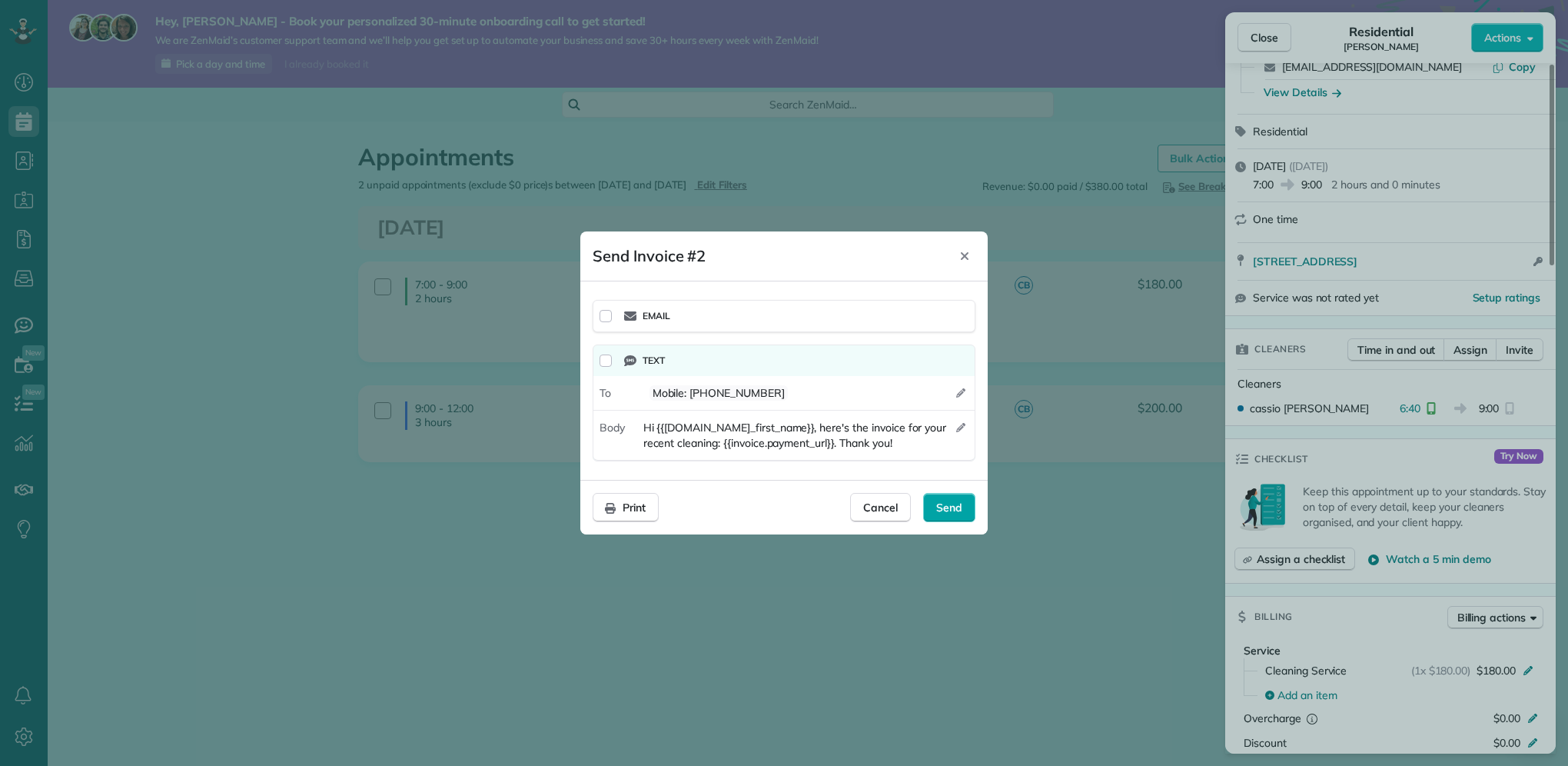
click at [940, 505] on span "Send" at bounding box center [948, 507] width 26 height 15
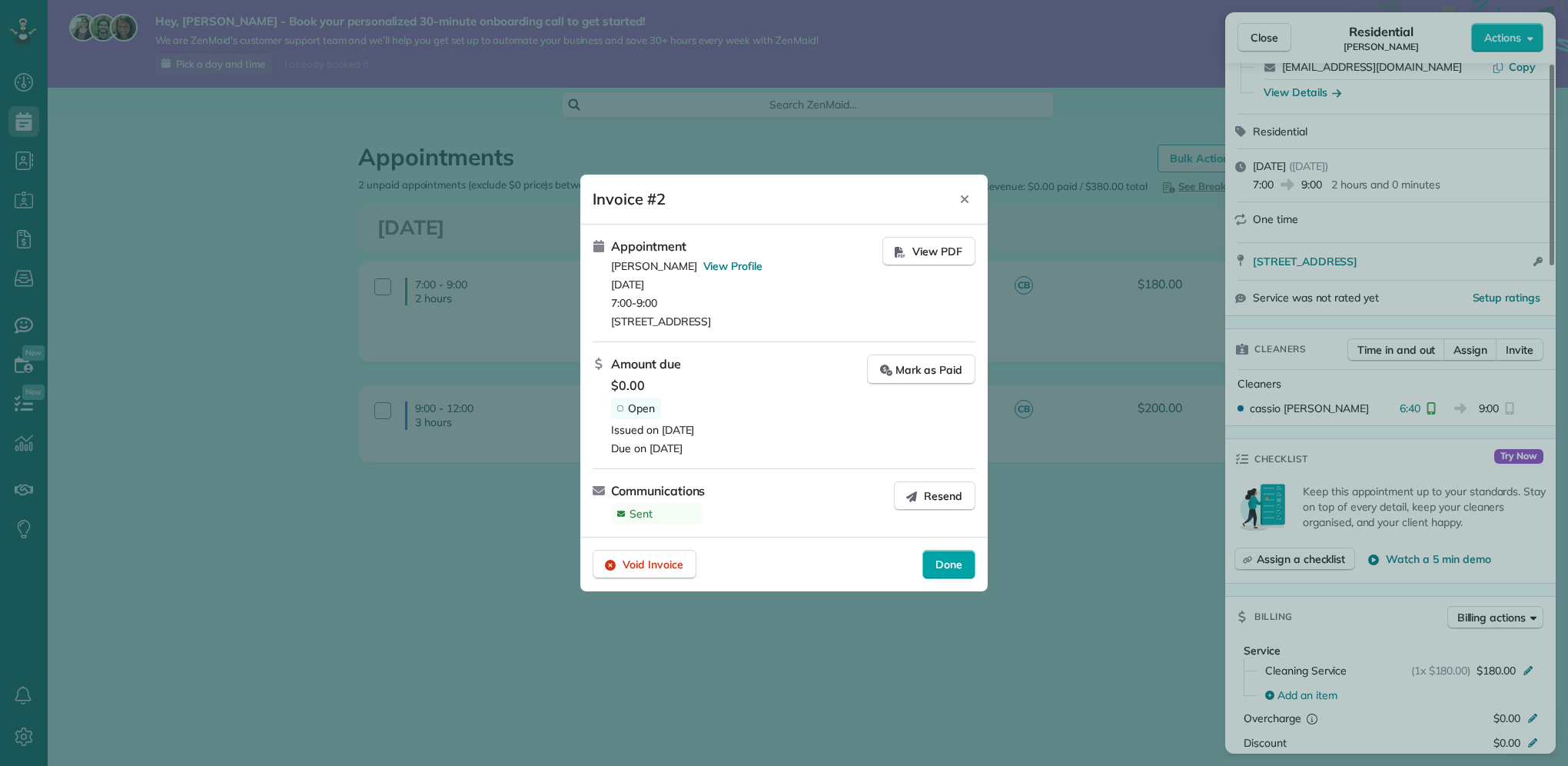
click at [950, 554] on div "Done" at bounding box center [948, 564] width 53 height 29
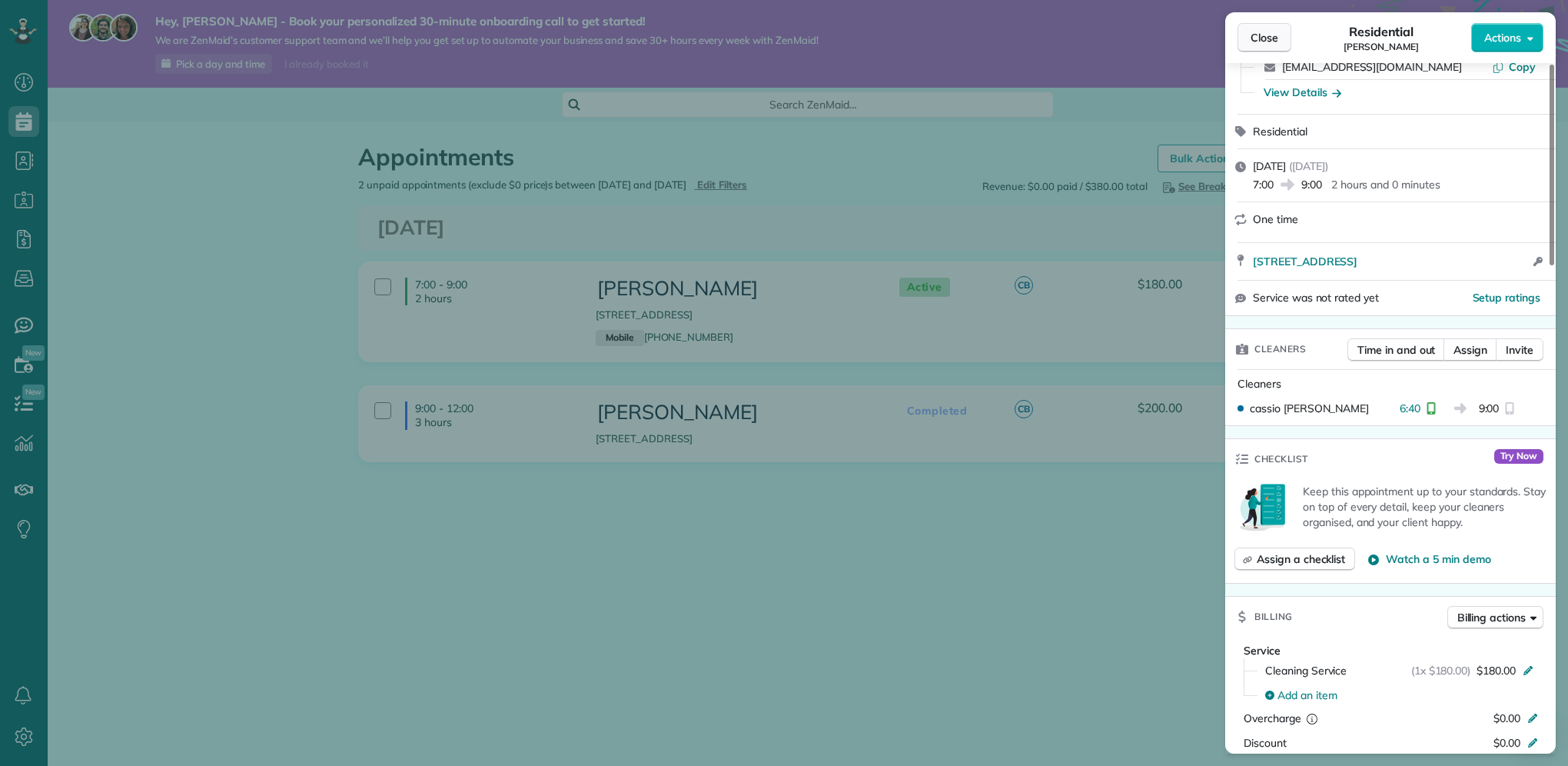
click at [1286, 41] on button "Close" at bounding box center [1264, 37] width 54 height 29
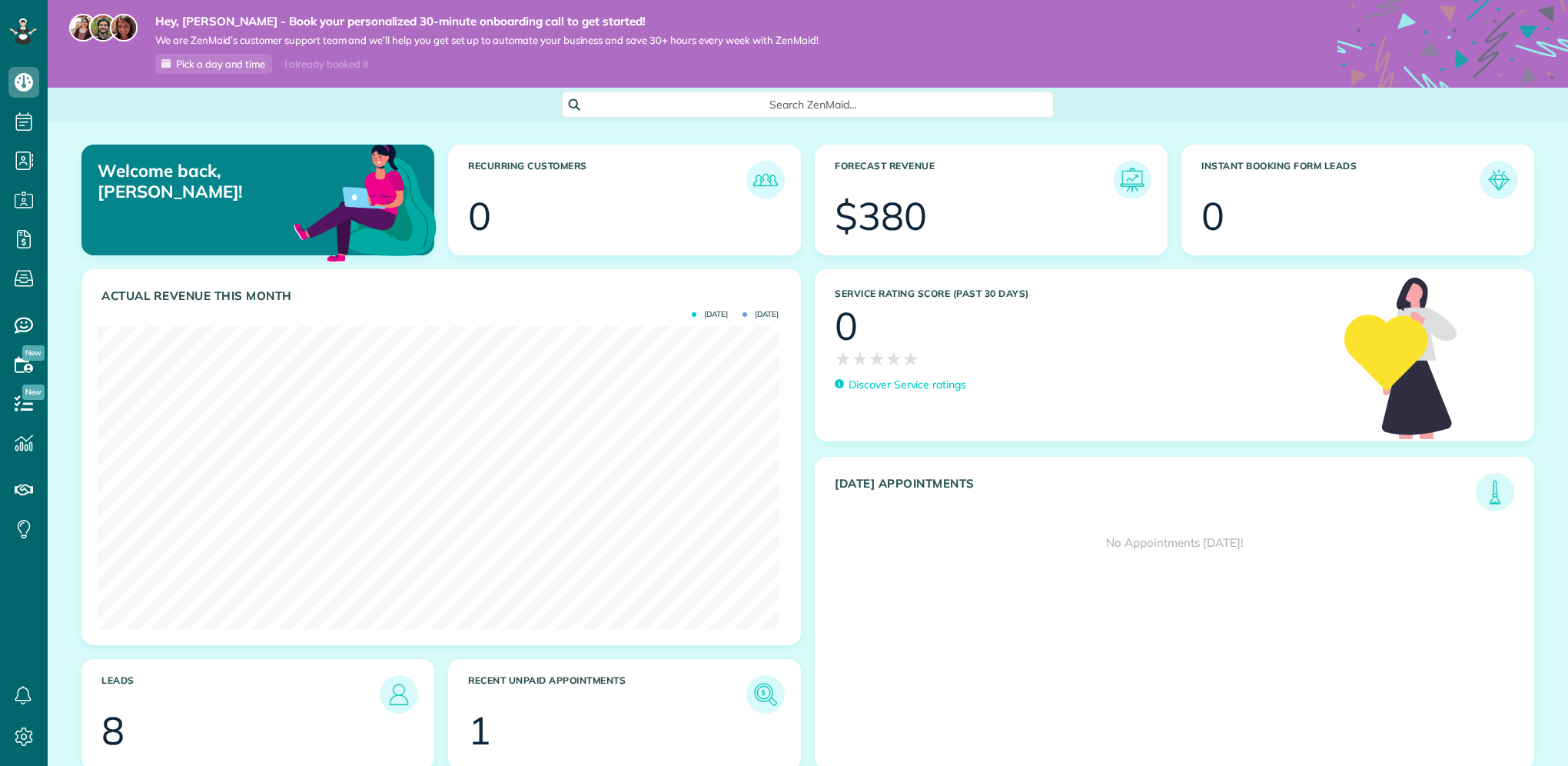
scroll to position [302, 681]
click at [28, 728] on icon at bounding box center [24, 736] width 31 height 31
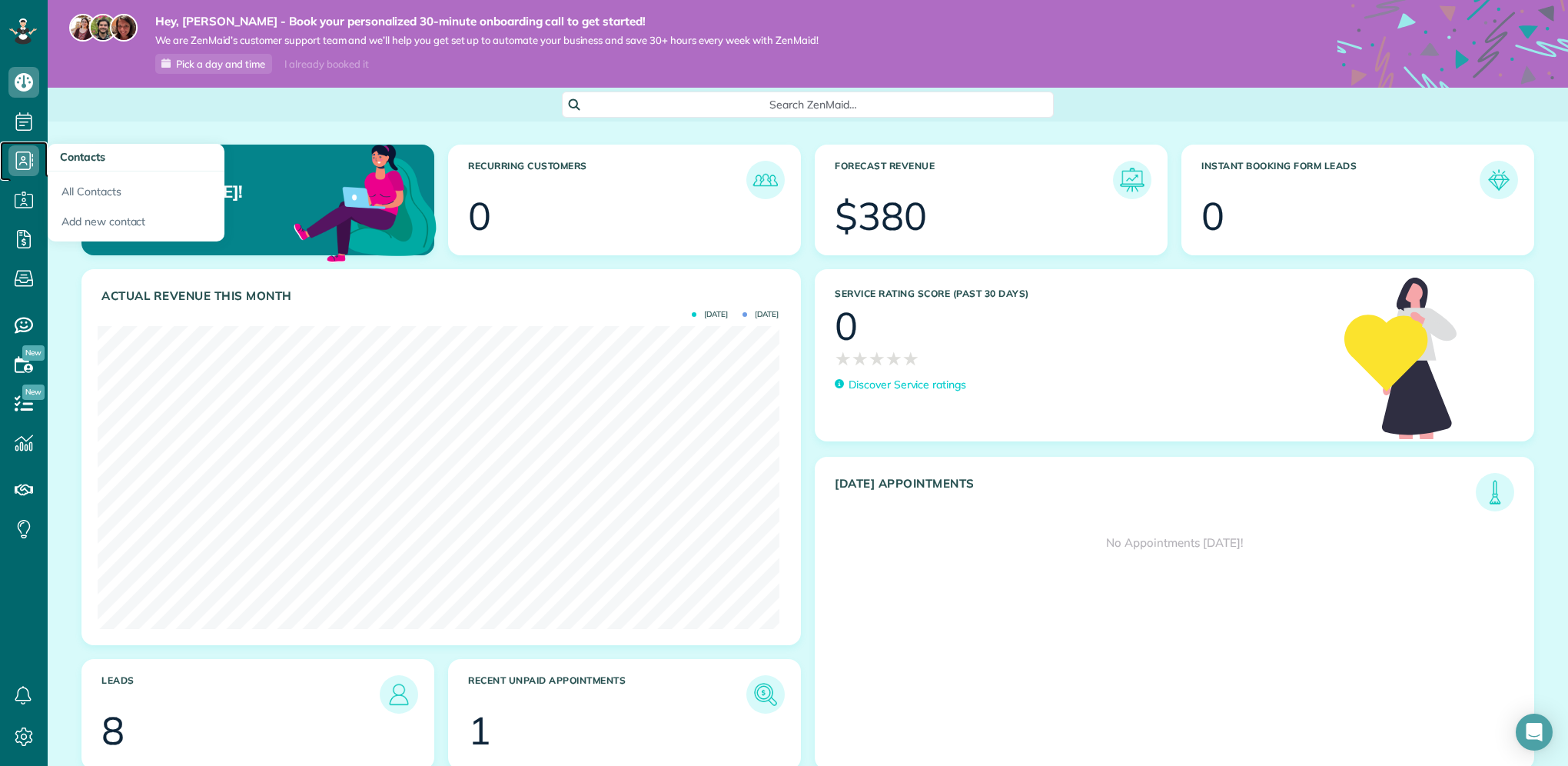
click at [23, 170] on icon at bounding box center [24, 161] width 31 height 31
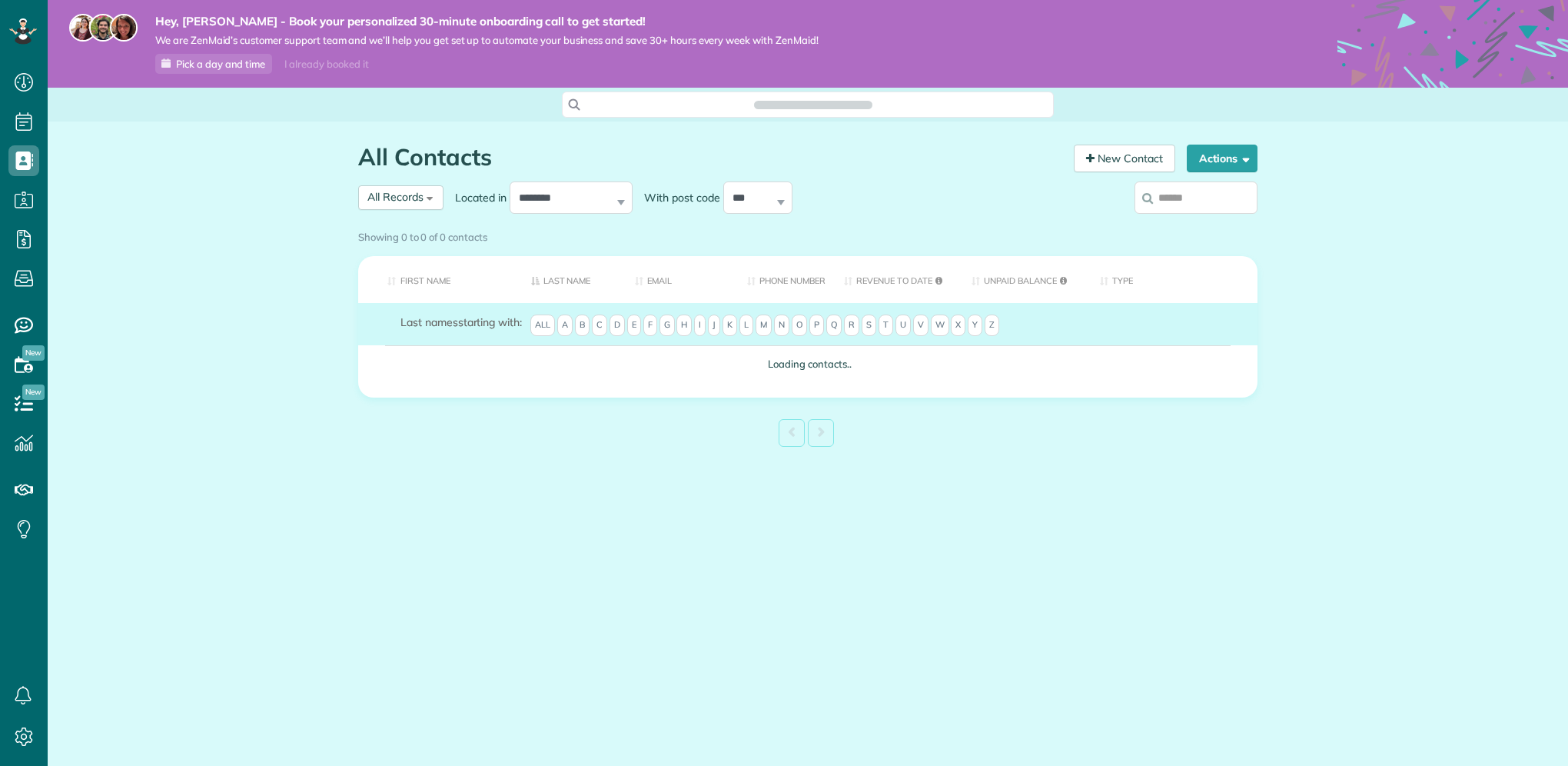
scroll to position [7, 7]
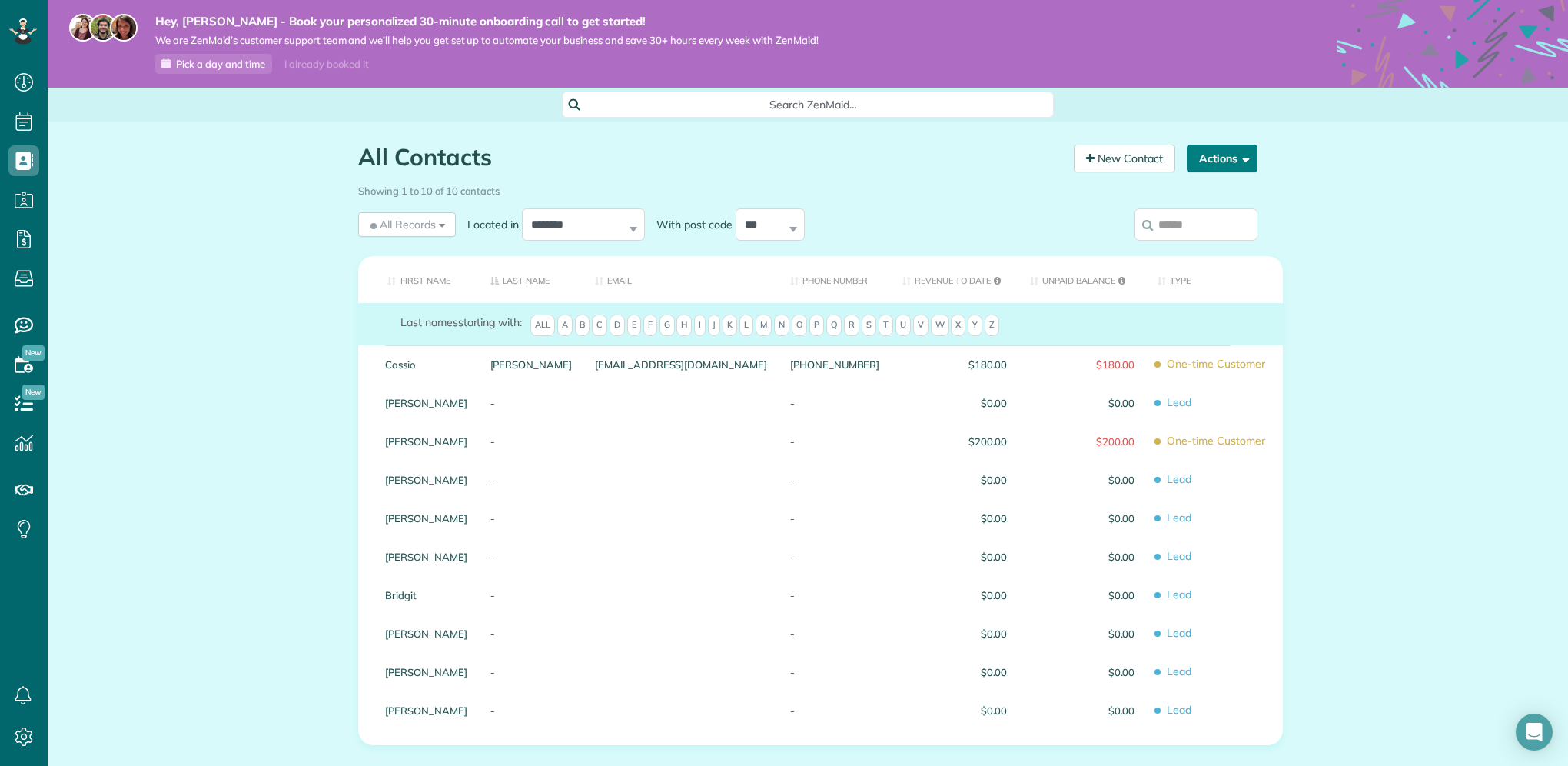
click at [1250, 166] on button "Actions" at bounding box center [1222, 158] width 71 height 28
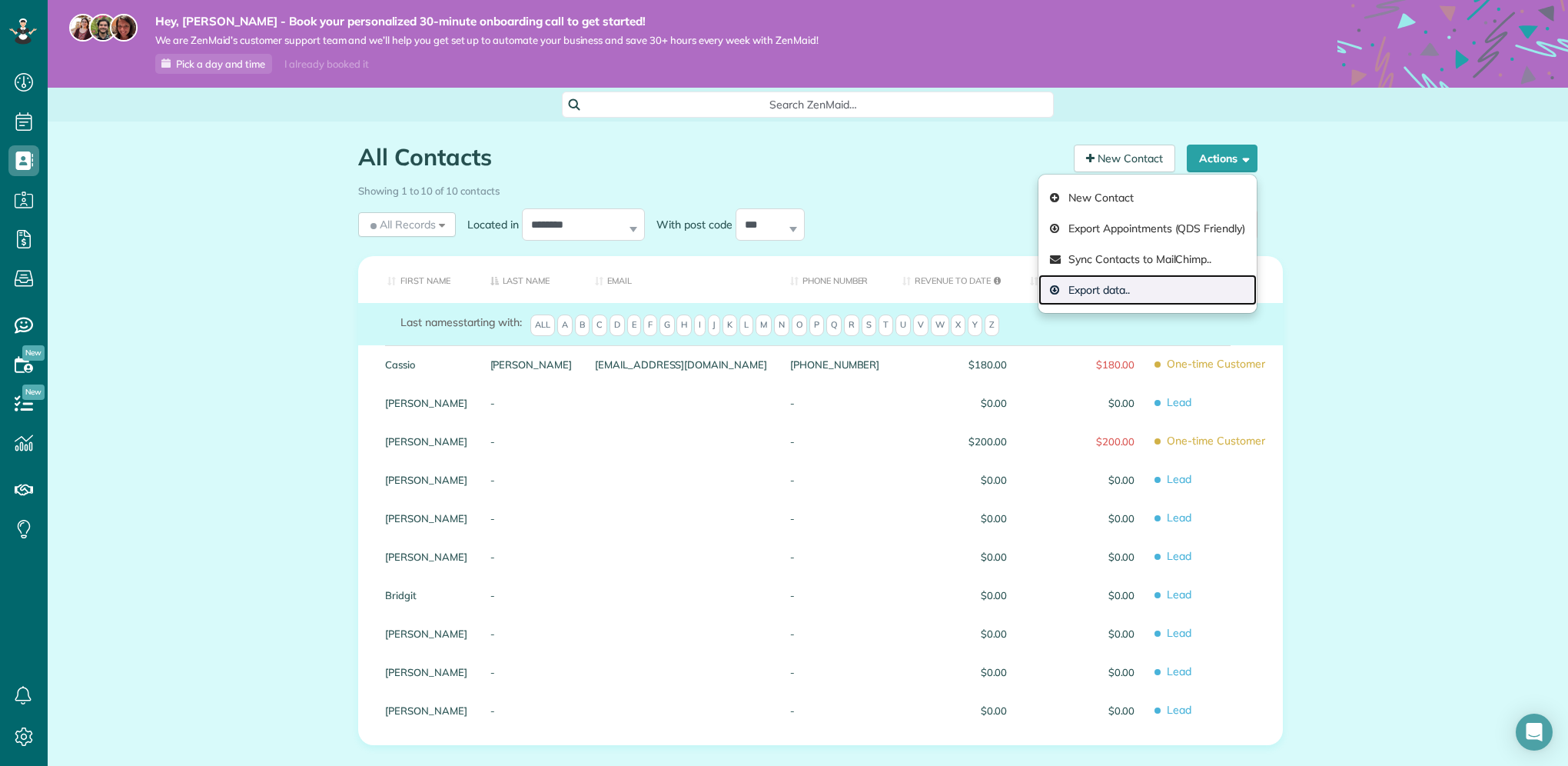
click at [1076, 290] on link "Export data.." at bounding box center [1147, 290] width 218 height 31
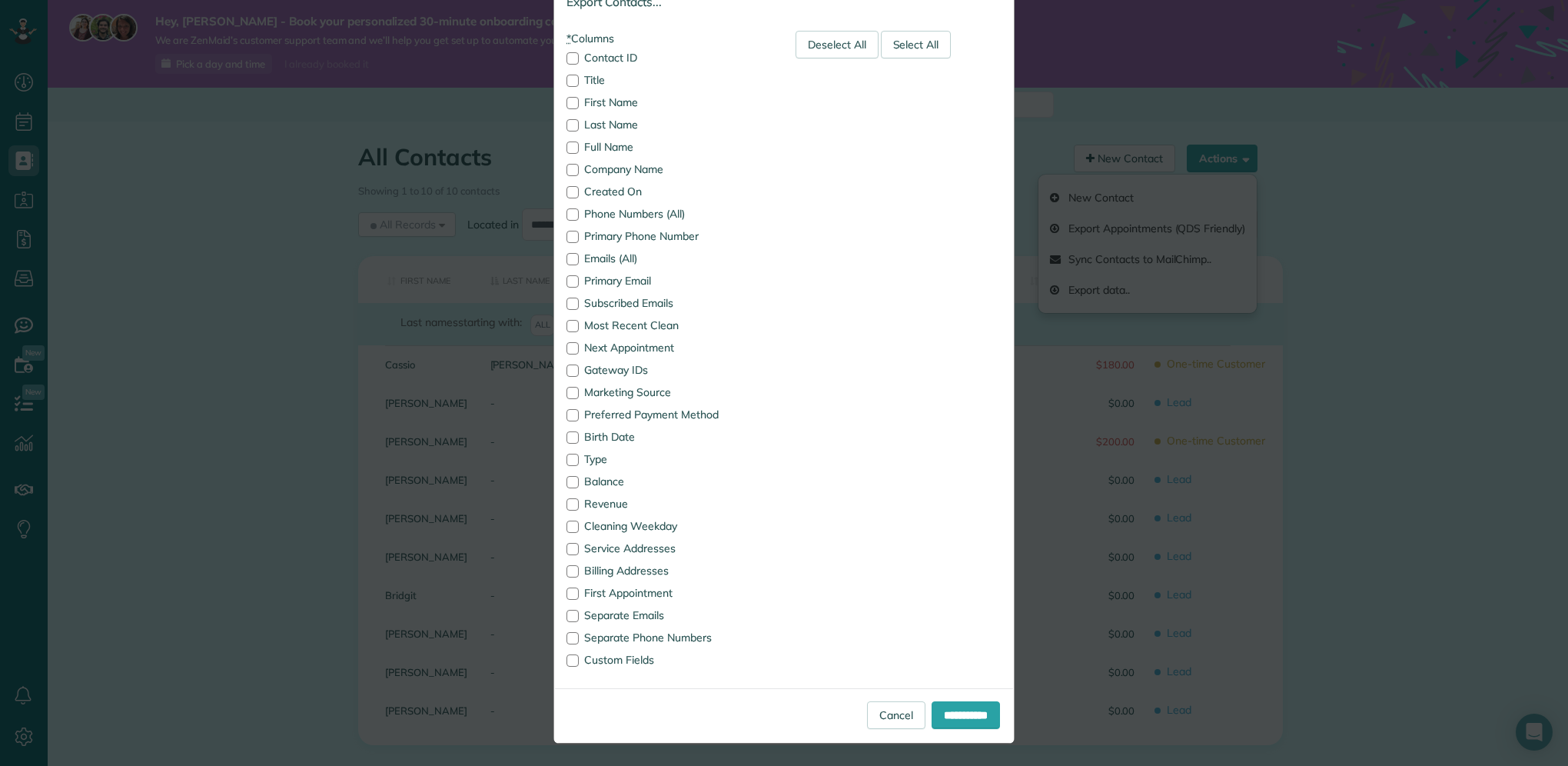
scroll to position [0, 0]
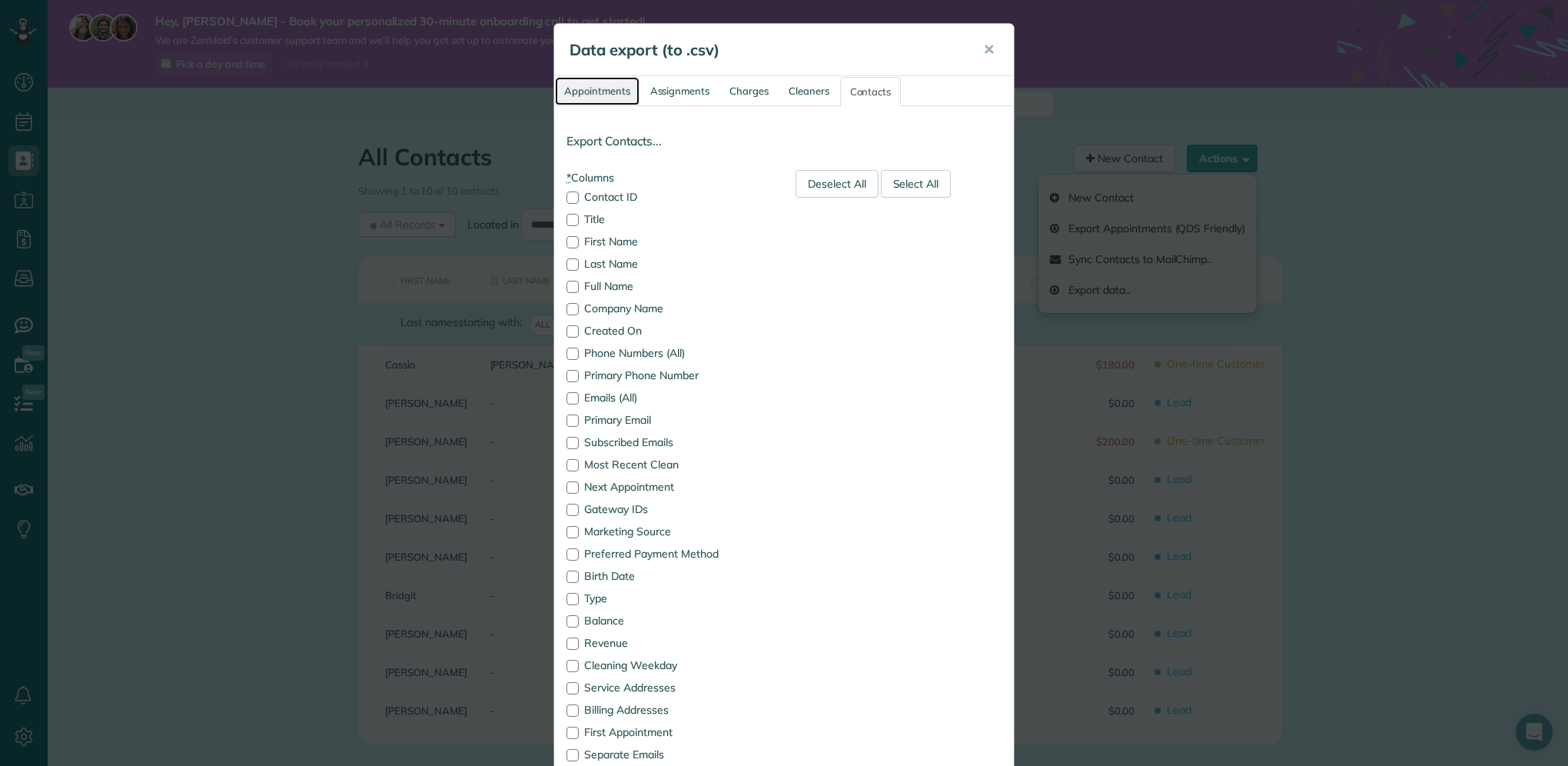
click at [602, 94] on link "Appointments" at bounding box center [598, 91] width 85 height 29
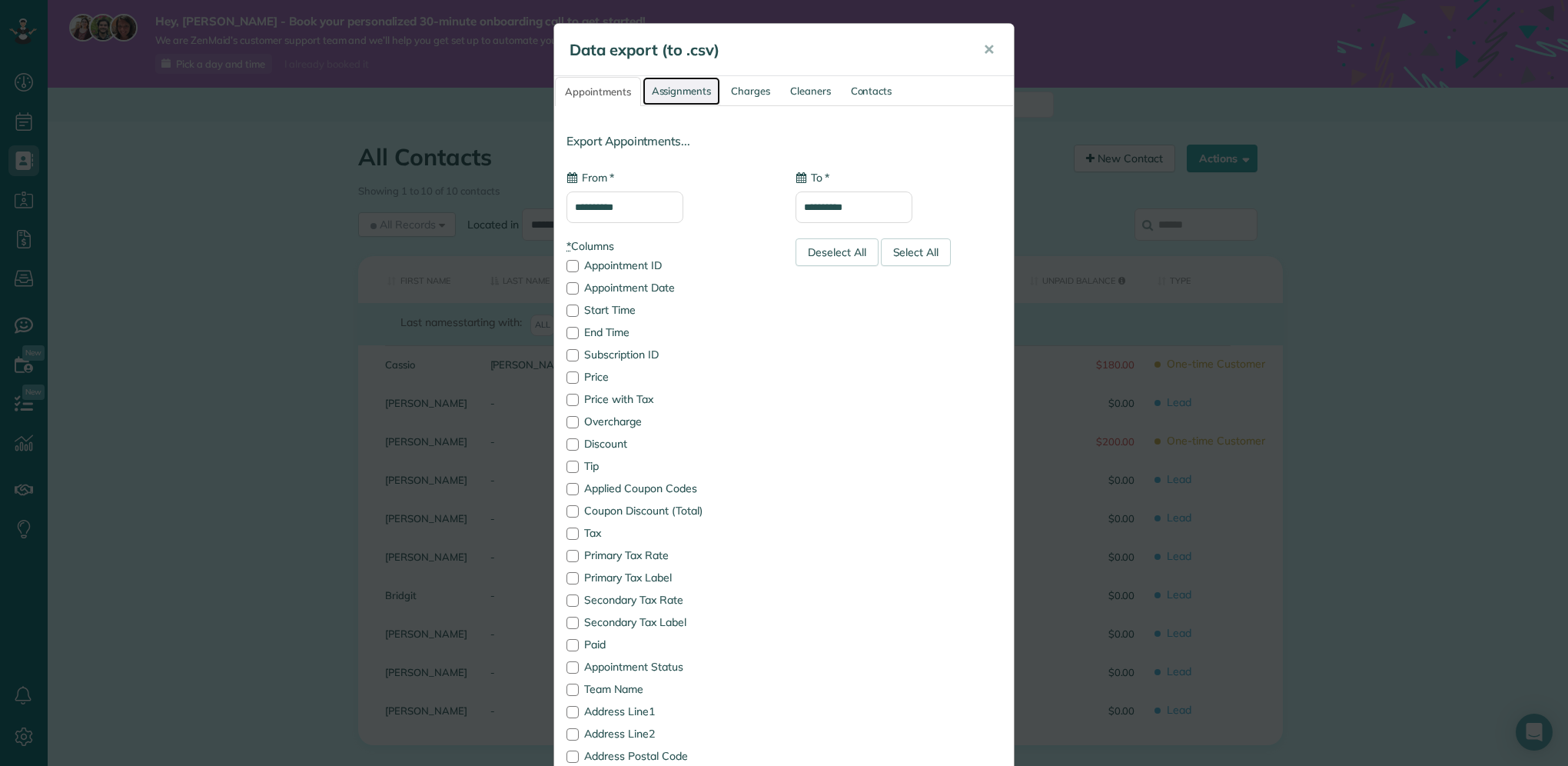
click at [655, 95] on link "Assignments" at bounding box center [682, 91] width 79 height 29
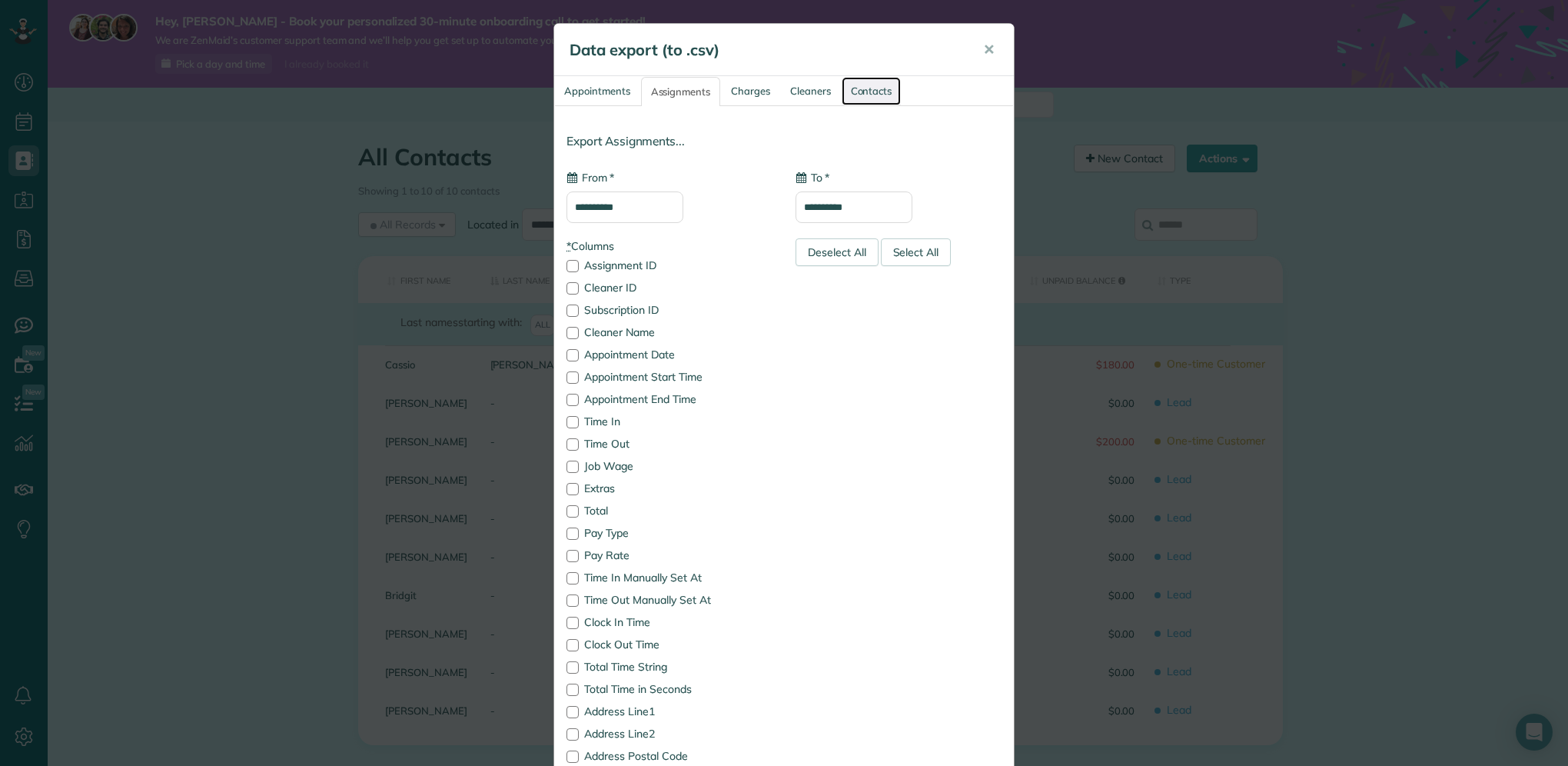
click at [883, 96] on link "Contacts" at bounding box center [871, 91] width 60 height 29
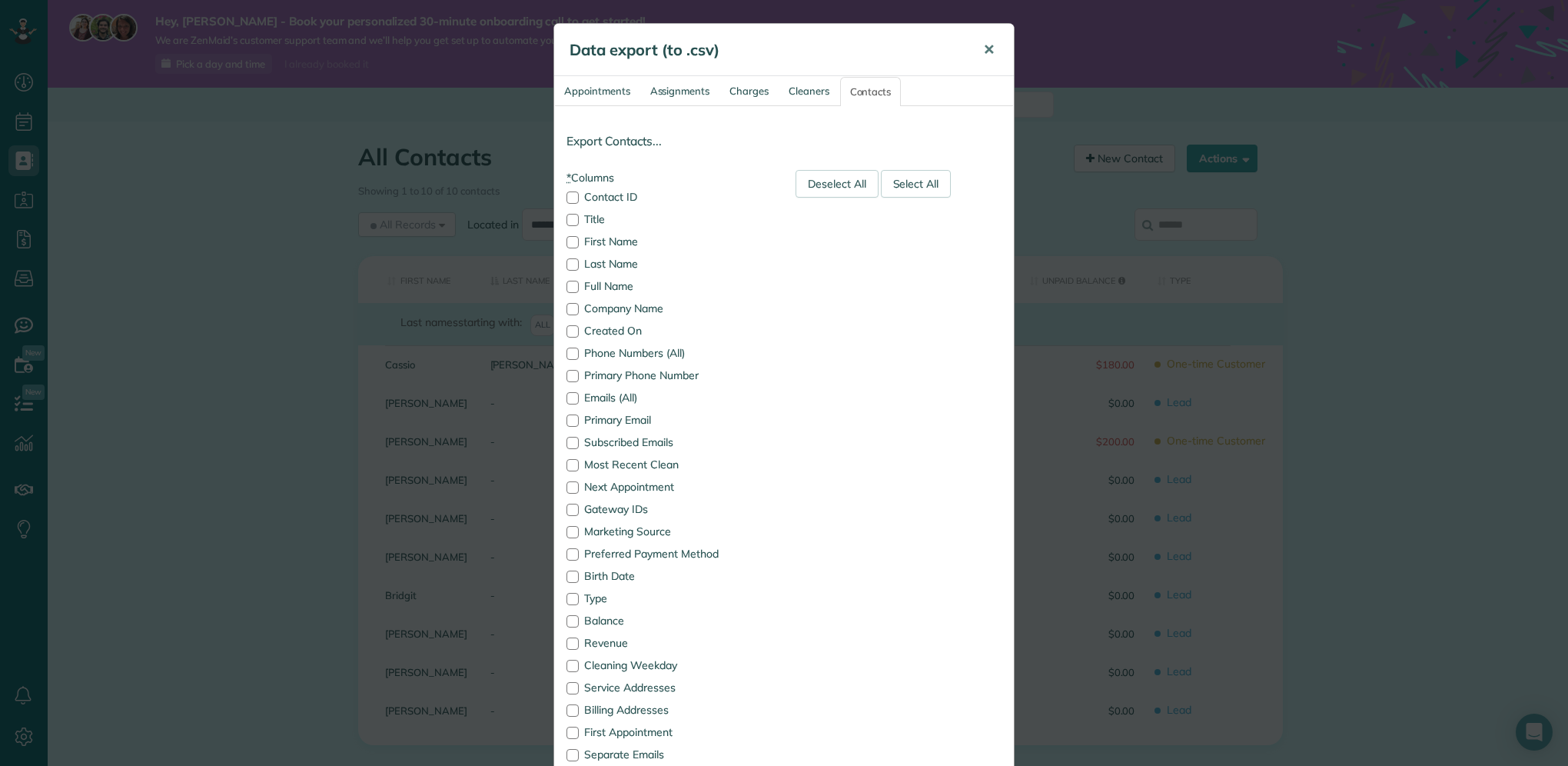
click at [988, 42] on span "✕" at bounding box center [989, 49] width 12 height 17
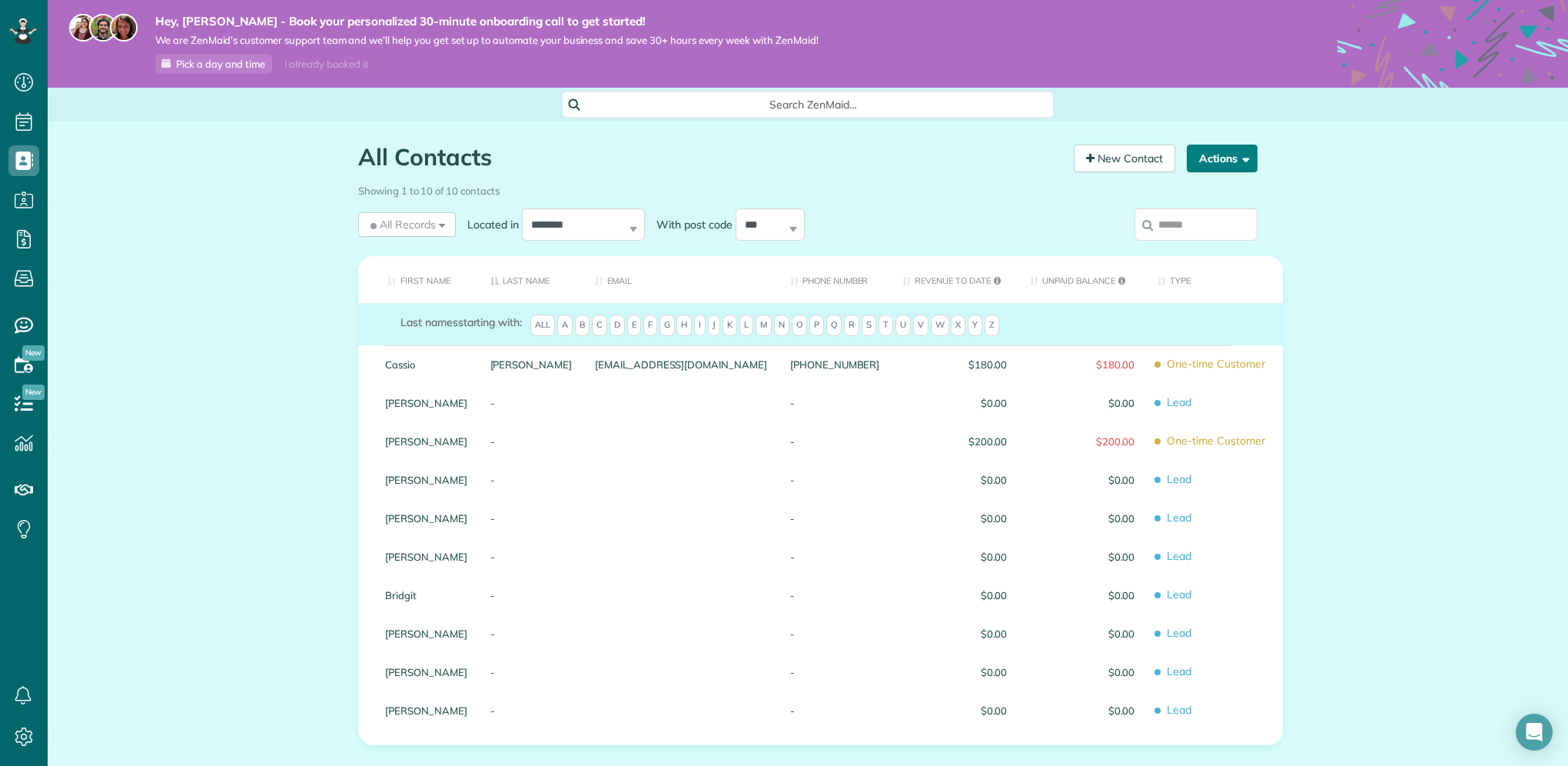
click at [1239, 165] on button "Actions" at bounding box center [1222, 158] width 71 height 28
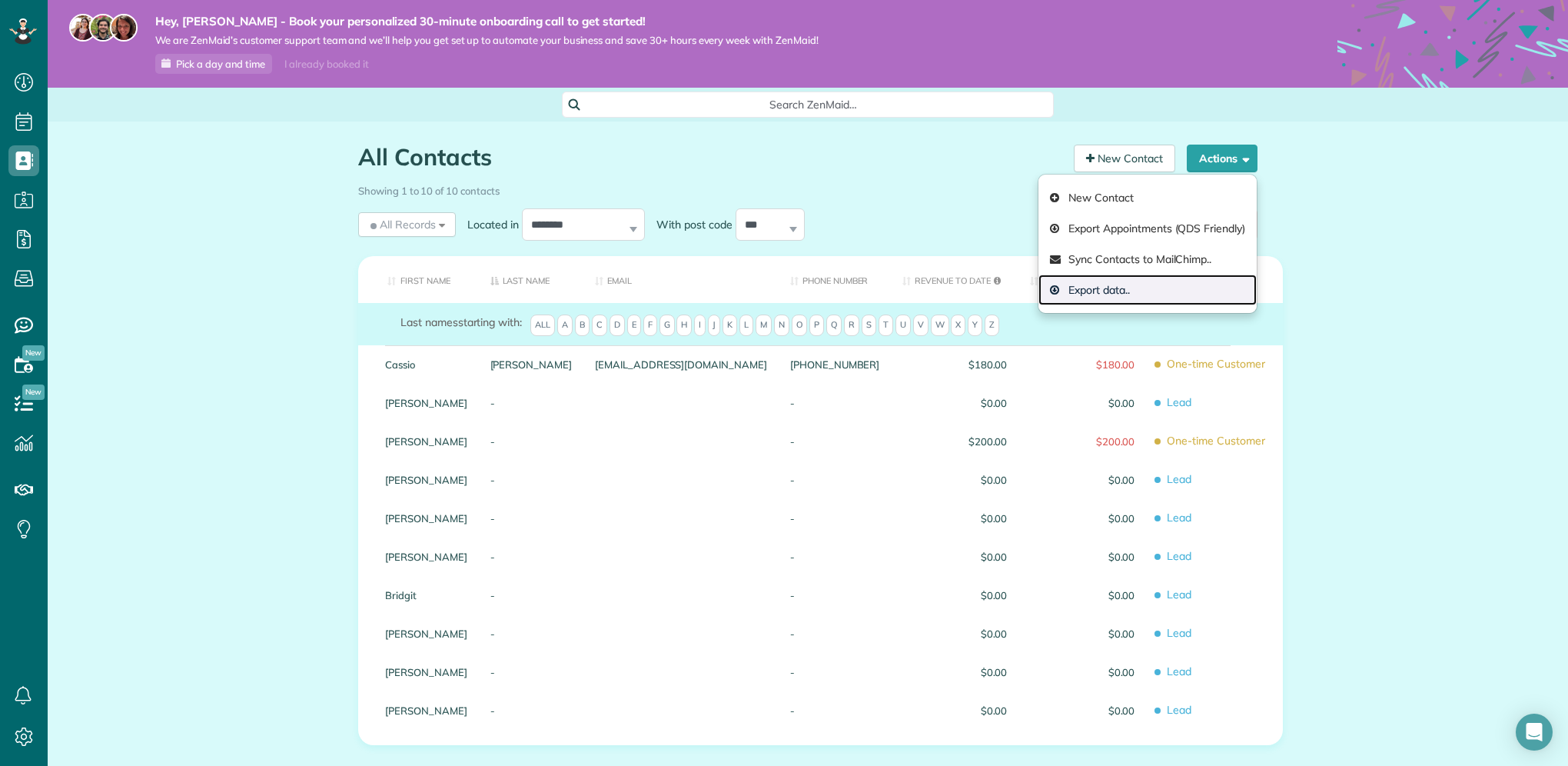
click at [1083, 293] on link "Export data.." at bounding box center [1147, 290] width 218 height 31
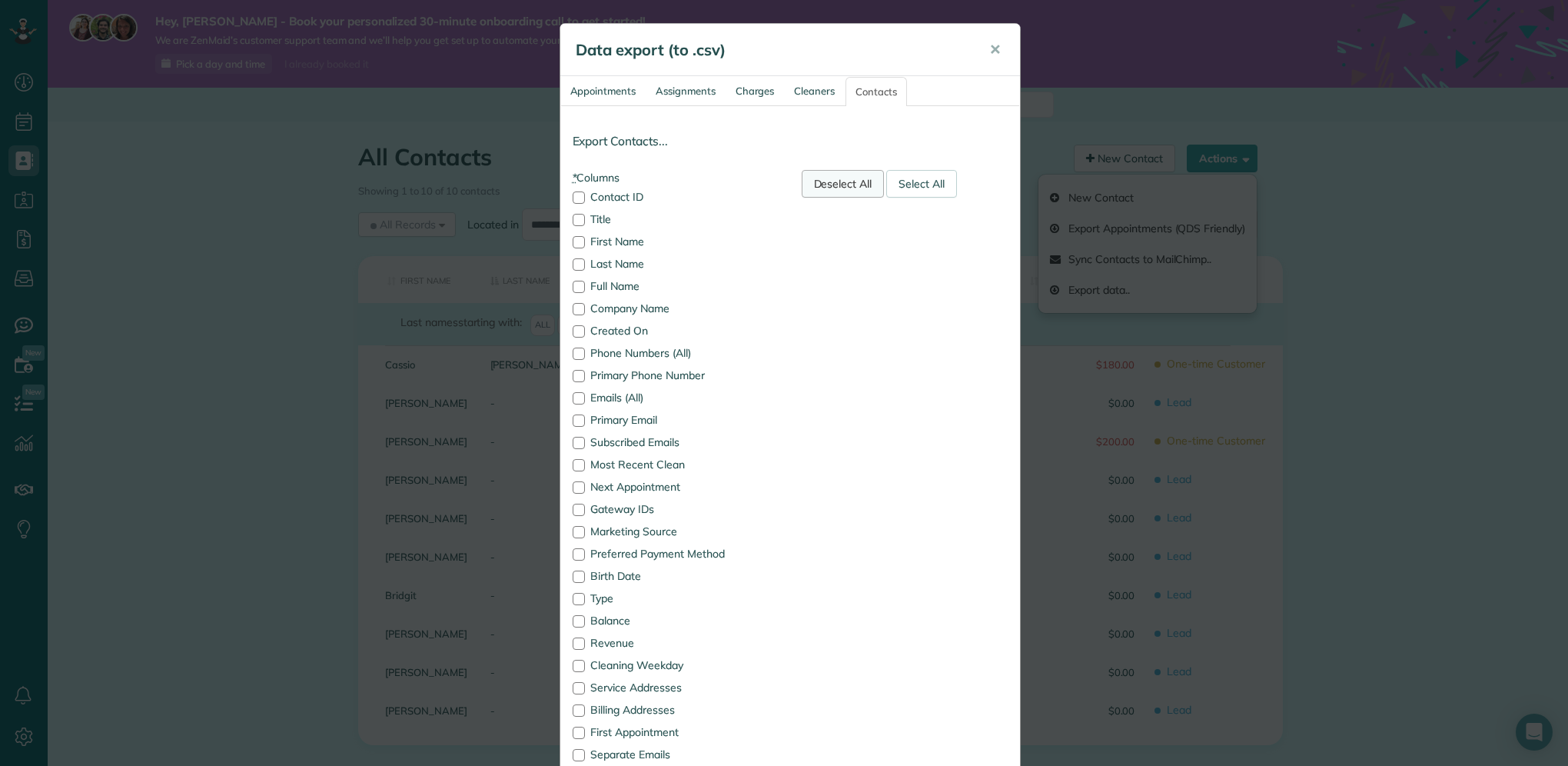
click at [854, 189] on div "Deselect All" at bounding box center [843, 184] width 83 height 28
click at [573, 198] on div at bounding box center [578, 197] width 12 height 12
click at [575, 243] on div at bounding box center [578, 242] width 12 height 12
click at [573, 262] on div at bounding box center [578, 264] width 12 height 12
click at [573, 351] on div at bounding box center [578, 354] width 12 height 12
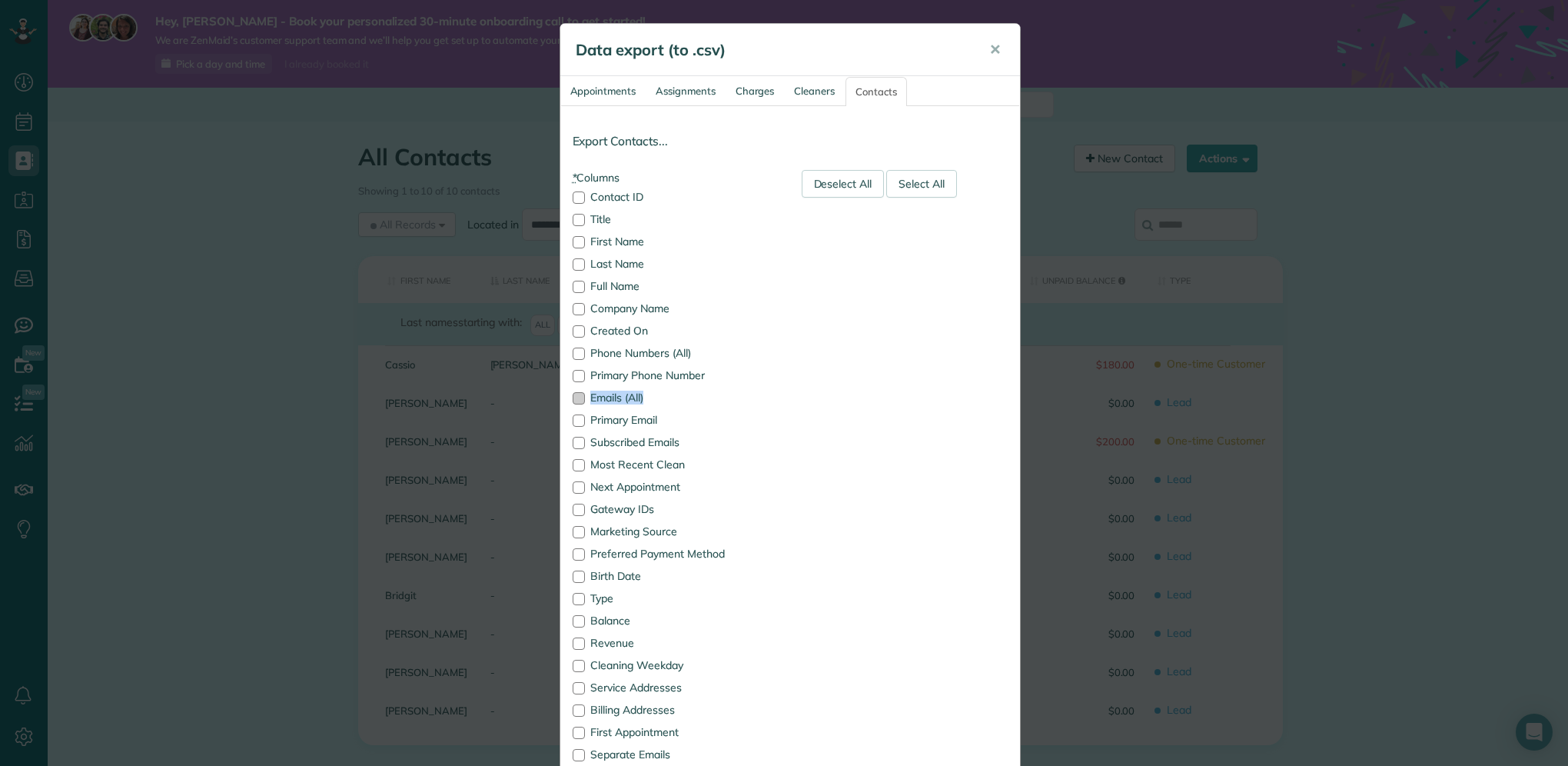
click at [579, 394] on label "Emails (All)" at bounding box center [675, 397] width 206 height 11
drag, startPoint x: 579, startPoint y: 394, endPoint x: 567, endPoint y: 397, distance: 12.4
click at [573, 397] on div at bounding box center [578, 398] width 12 height 12
click at [577, 577] on div at bounding box center [578, 577] width 12 height 12
click at [604, 225] on label "Title" at bounding box center [675, 218] width 206 height 11
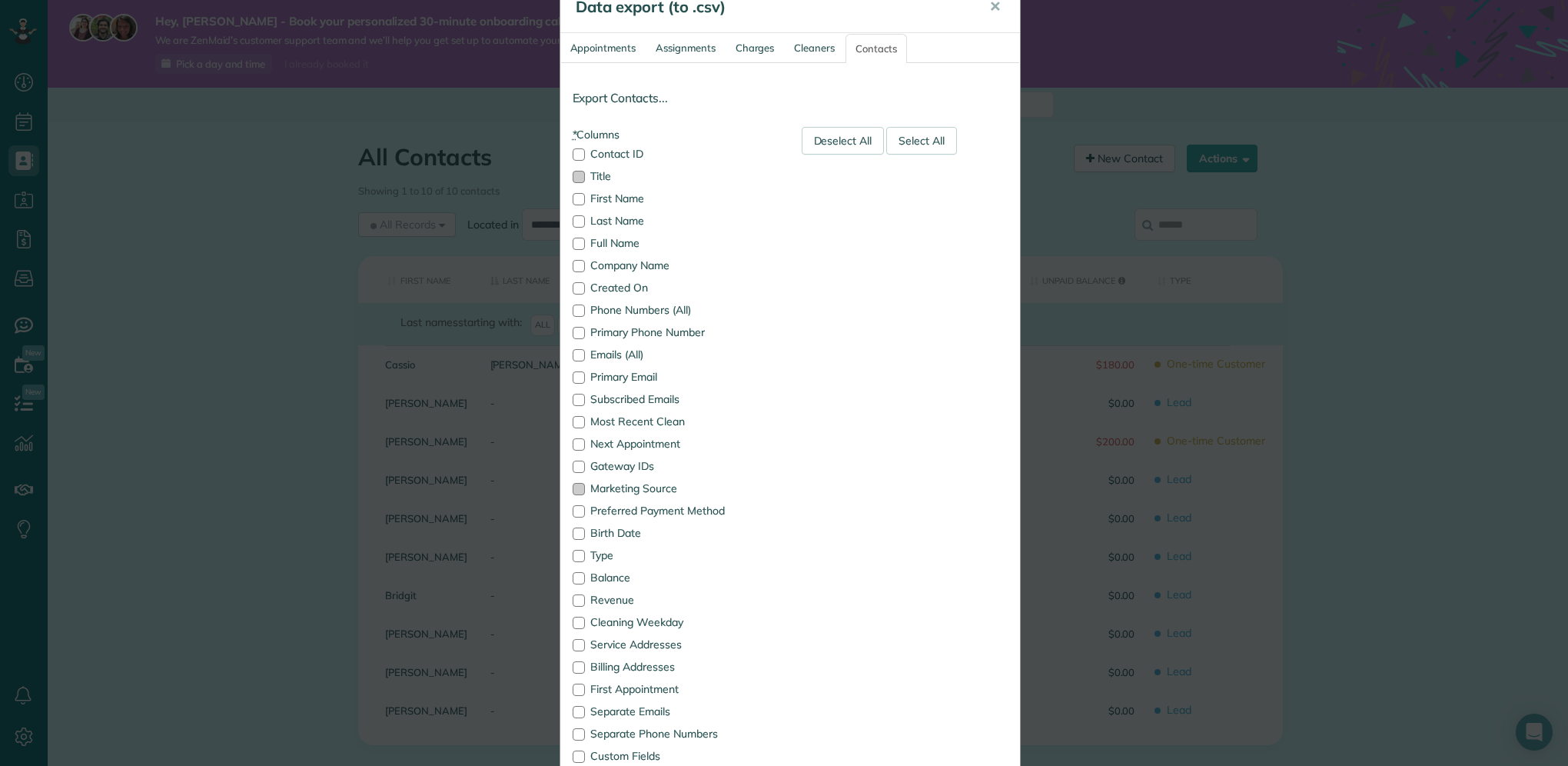
scroll to position [128, 0]
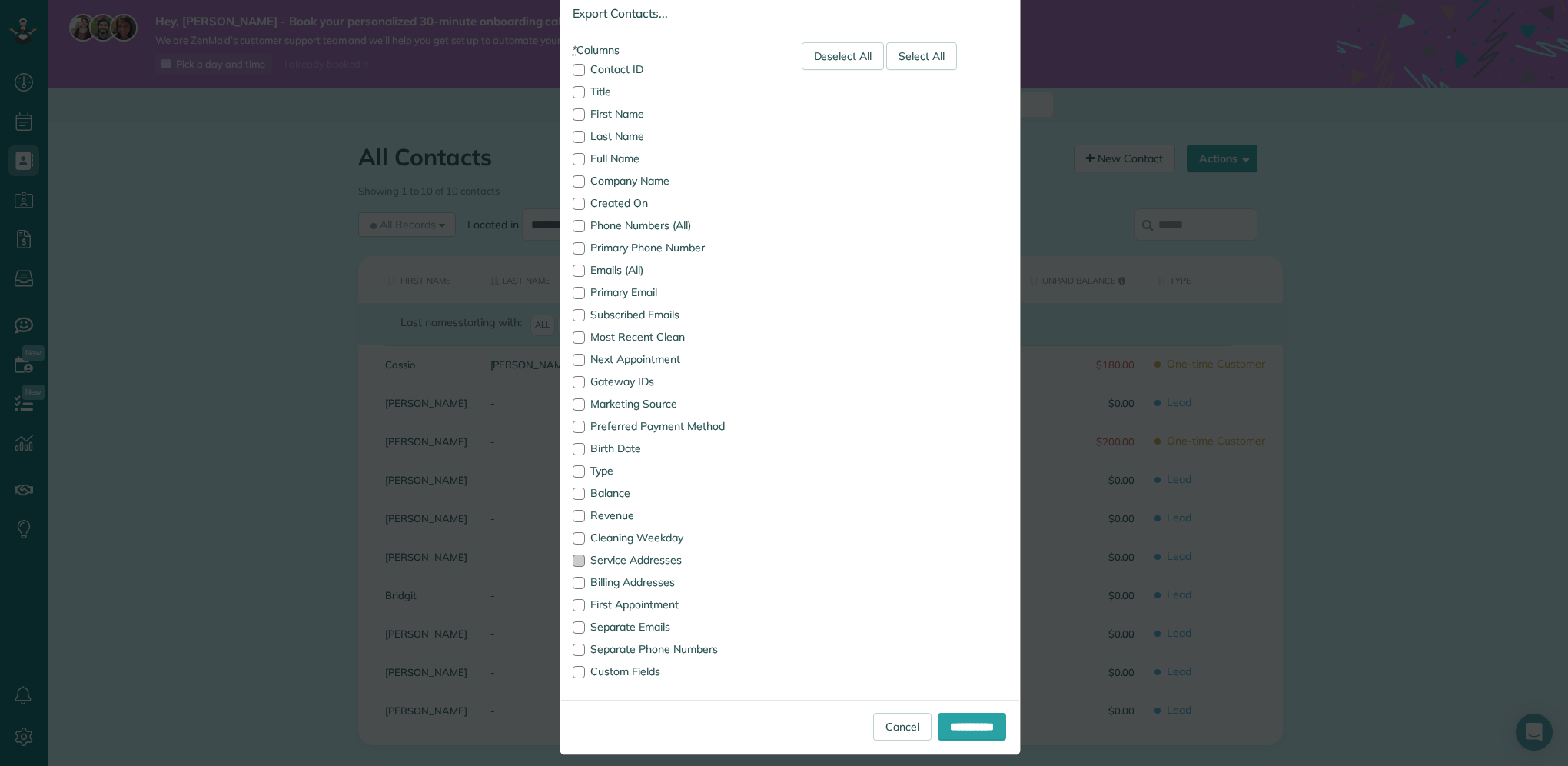
click at [573, 559] on div at bounding box center [578, 560] width 12 height 12
click at [576, 579] on div at bounding box center [578, 582] width 12 height 12
click at [955, 725] on input "**********" at bounding box center [971, 727] width 68 height 28
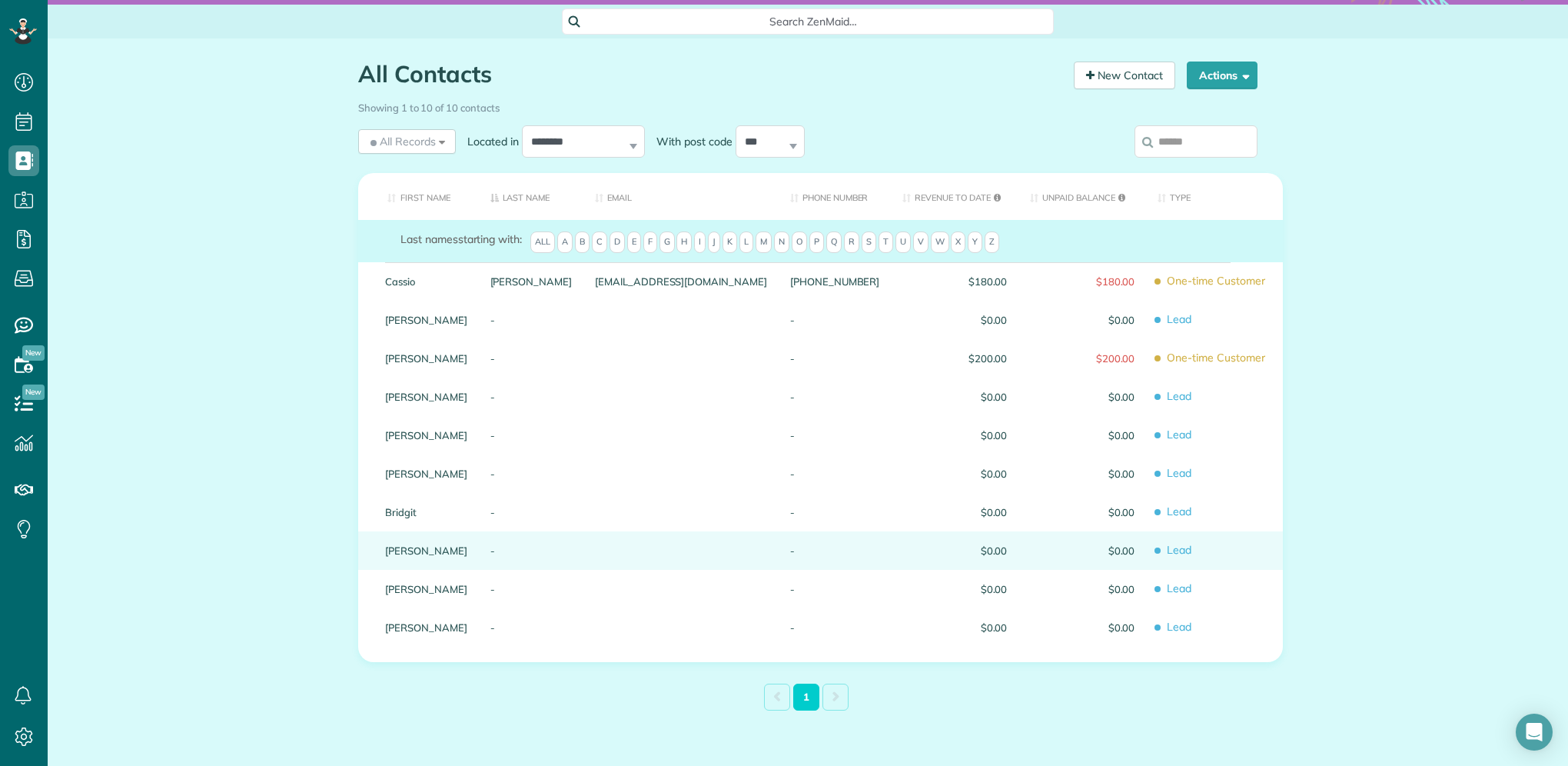
scroll to position [0, 0]
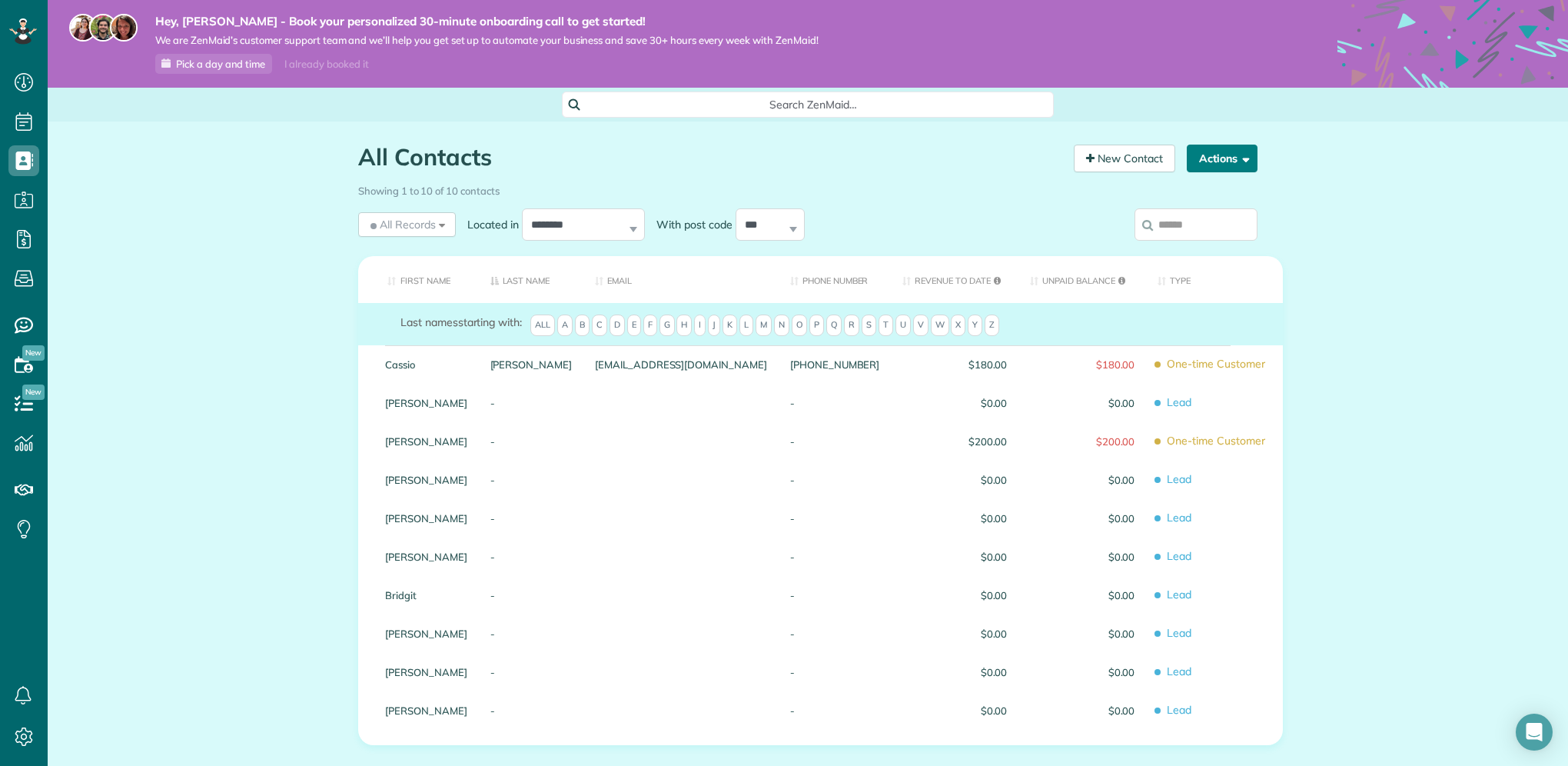
click at [1237, 156] on span "button" at bounding box center [1243, 158] width 12 height 12
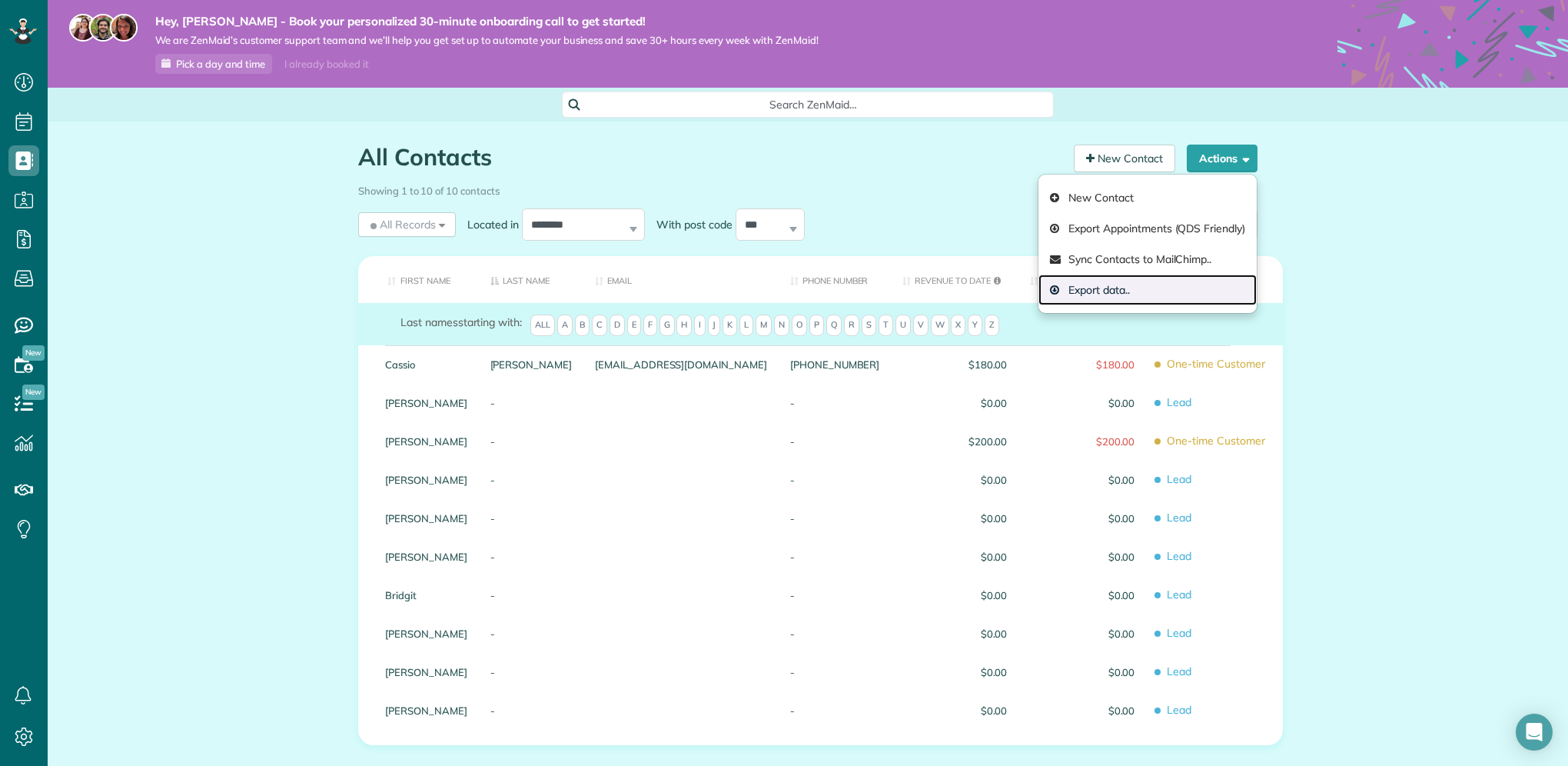
click at [1094, 295] on link "Export data.." at bounding box center [1147, 290] width 218 height 31
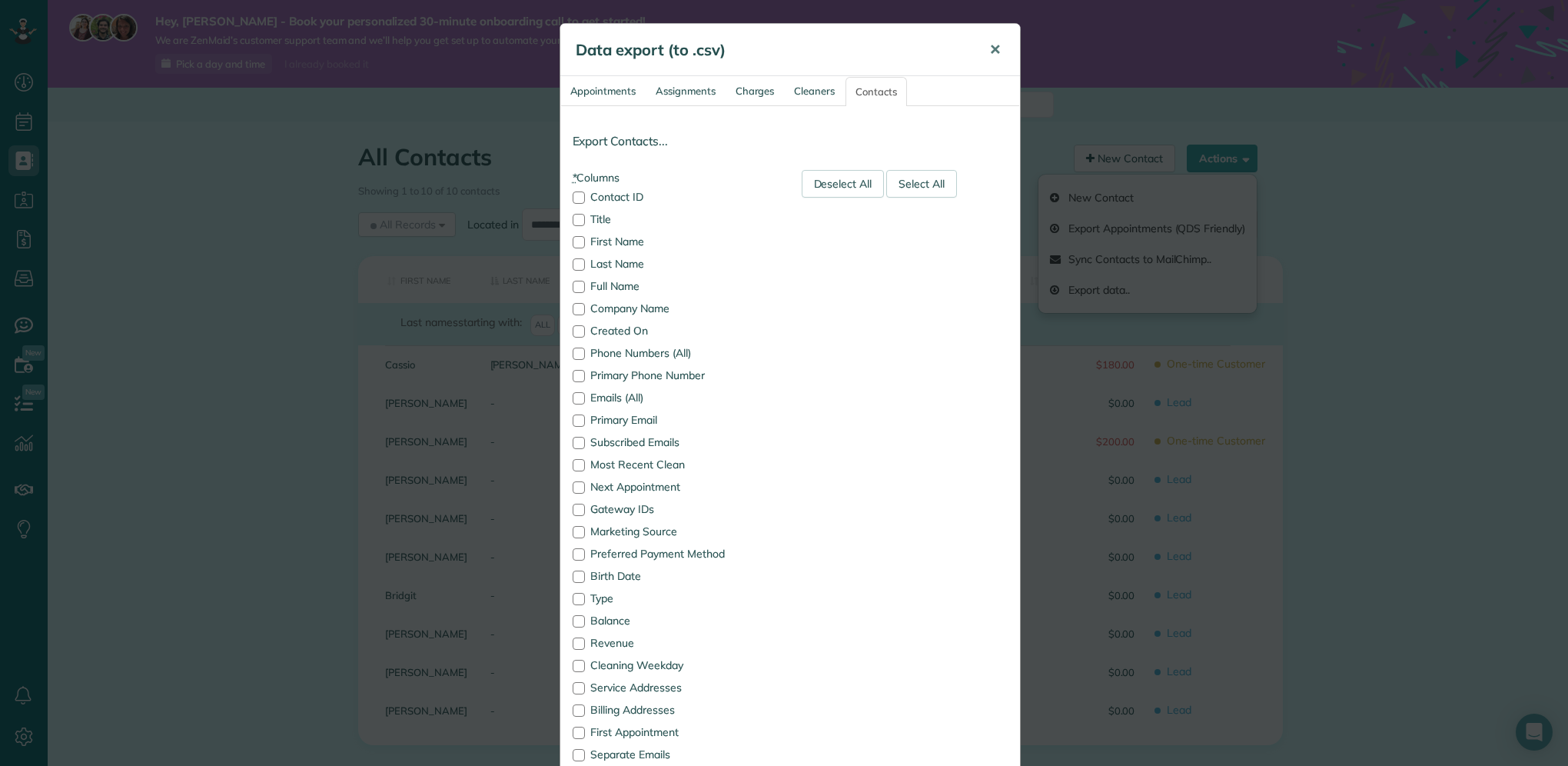
click at [978, 47] on button "✕" at bounding box center [995, 50] width 35 height 37
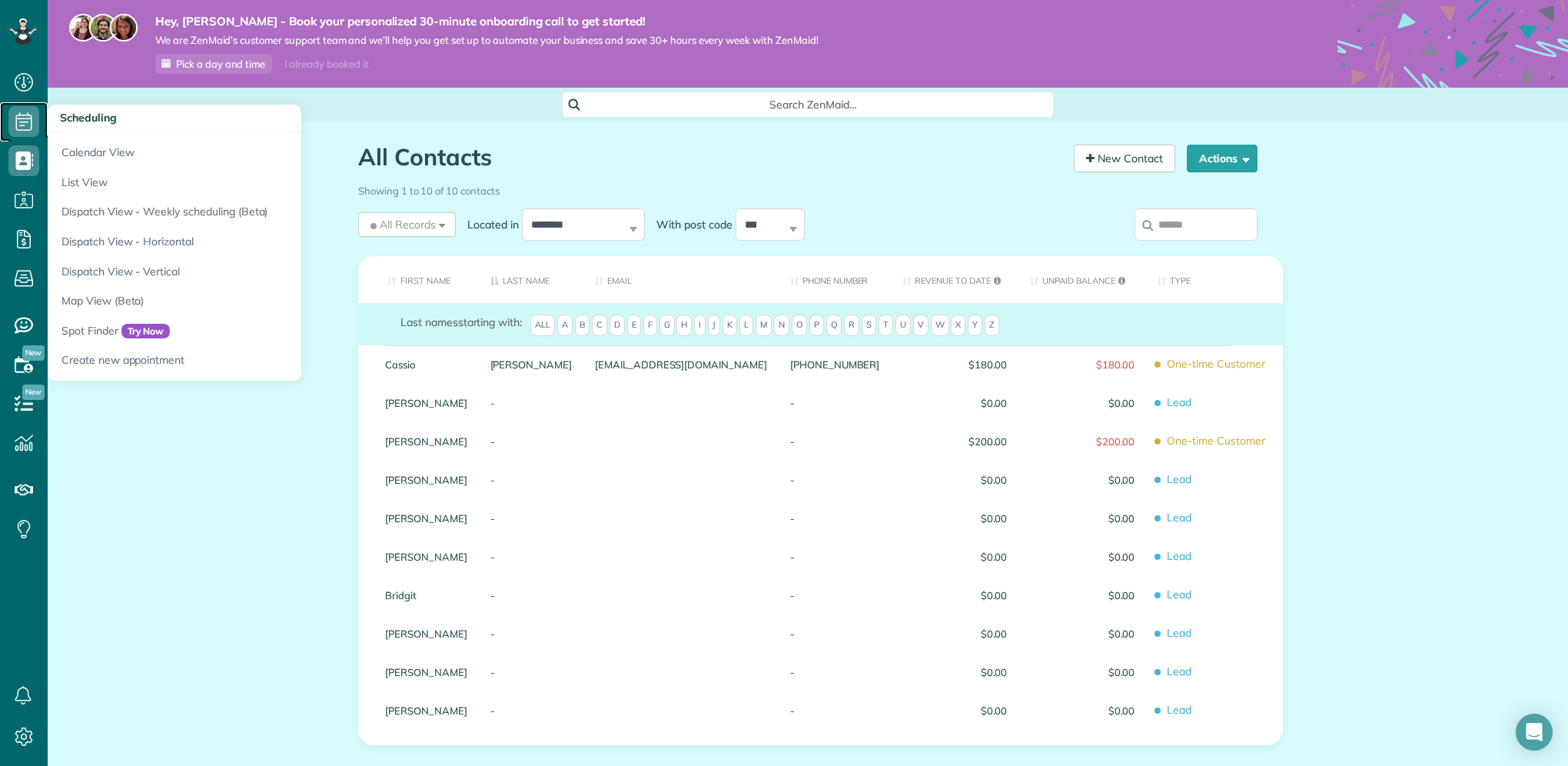
click at [25, 125] on icon at bounding box center [24, 121] width 31 height 31
